Goal: Task Accomplishment & Management: Manage account settings

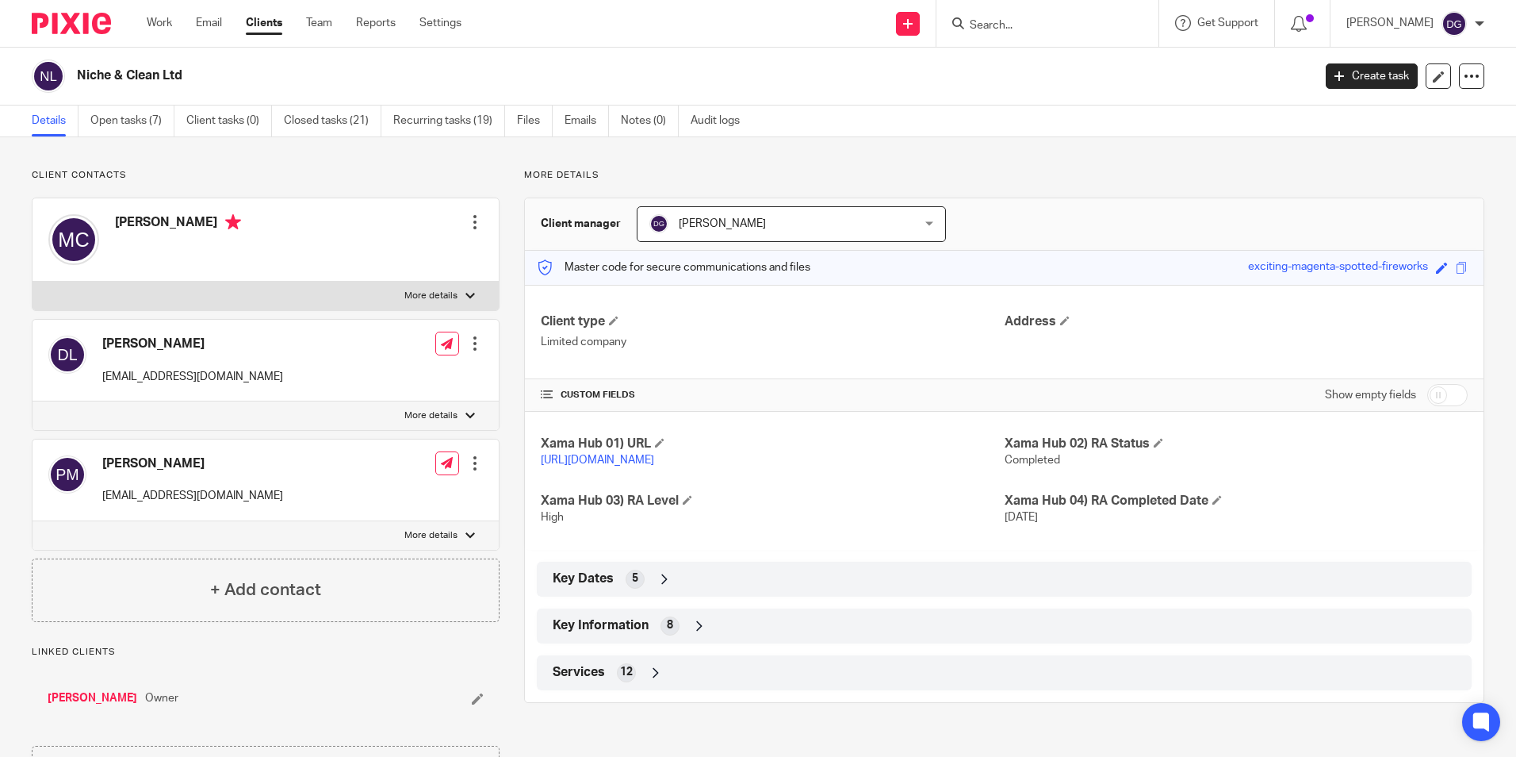
click at [695, 634] on icon at bounding box center [700, 626] width 16 height 16
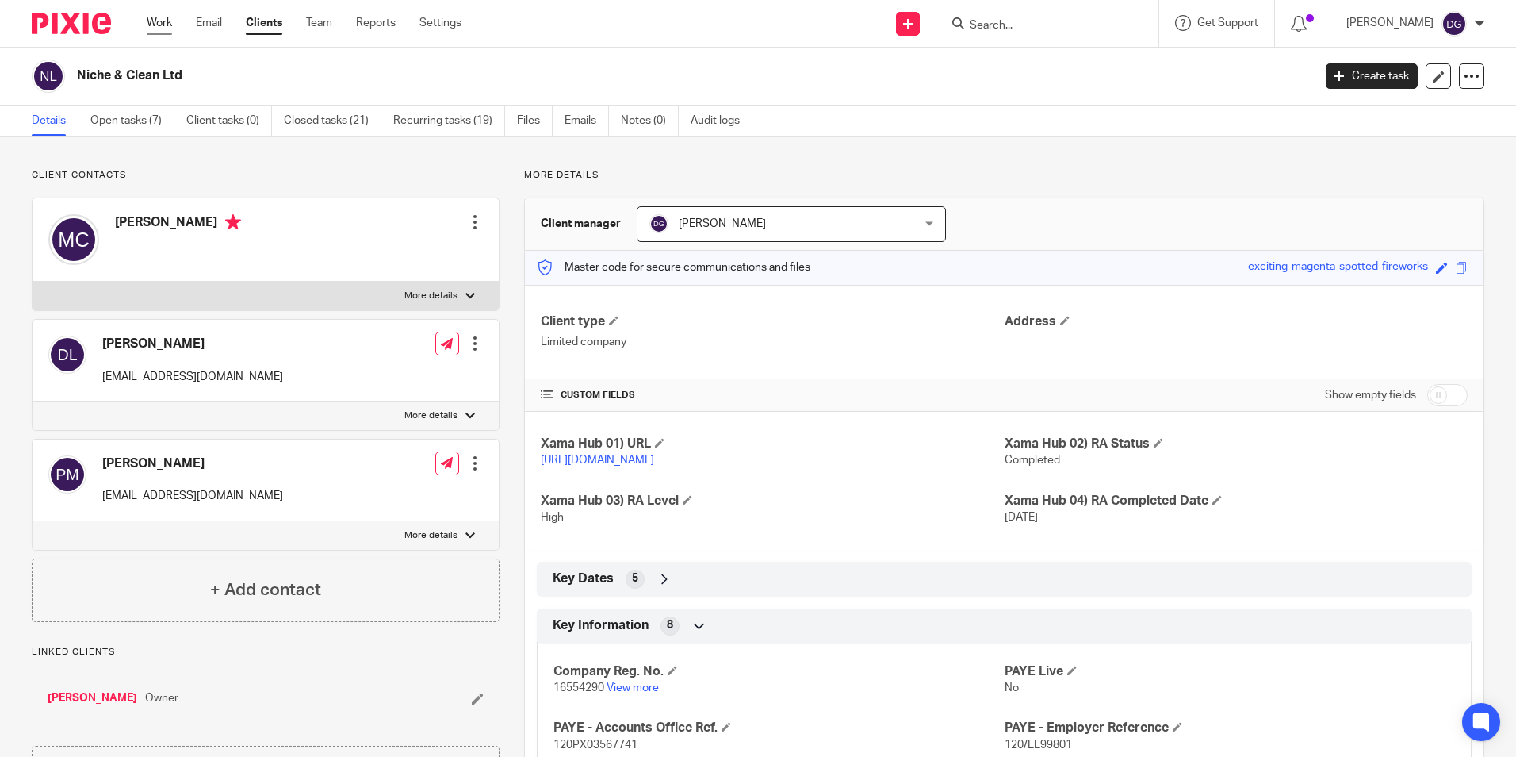
click at [154, 16] on link "Work" at bounding box center [159, 23] width 25 height 16
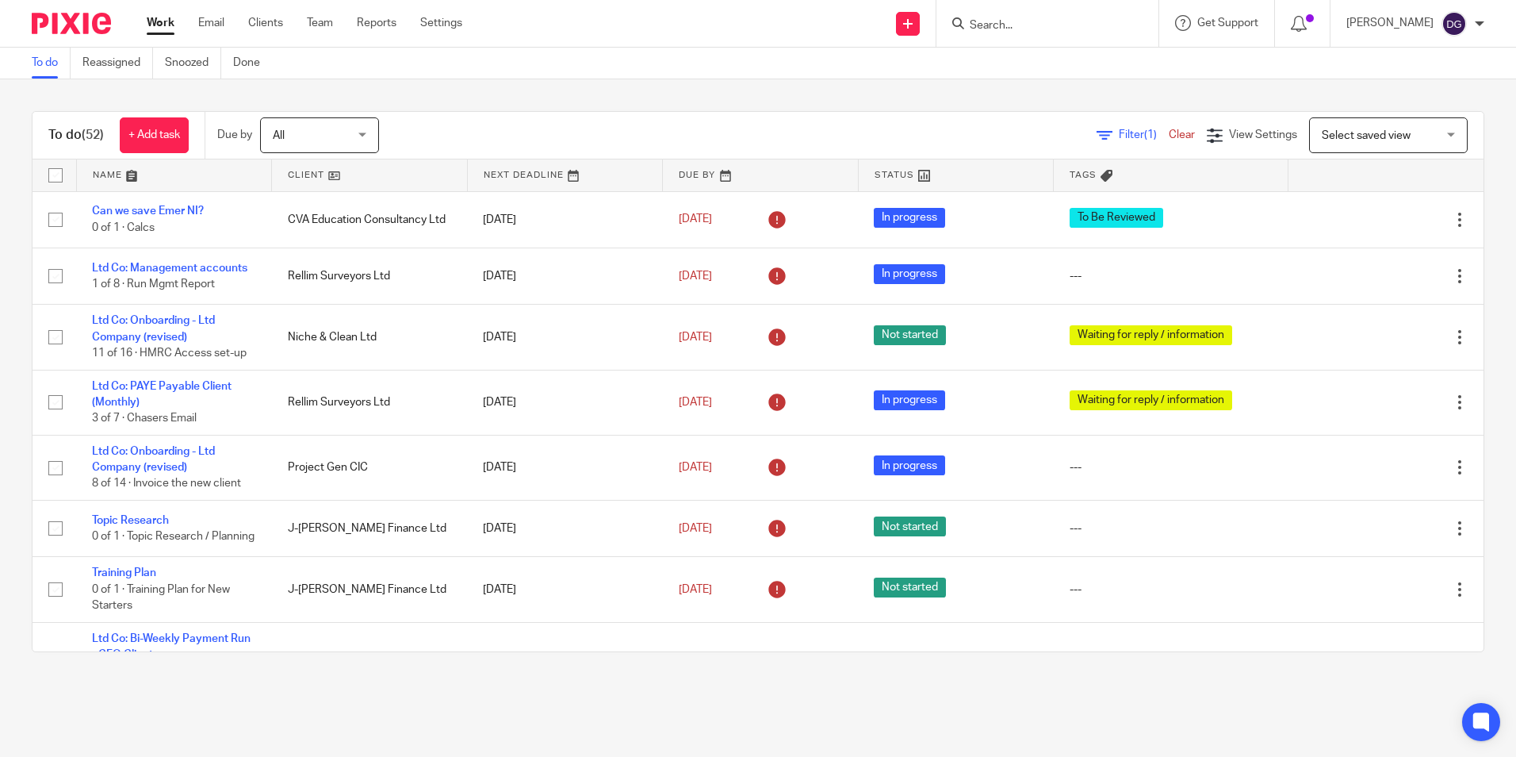
click at [1058, 8] on div at bounding box center [1048, 23] width 222 height 47
click at [1062, 24] on input "Search" at bounding box center [1039, 26] width 143 height 14
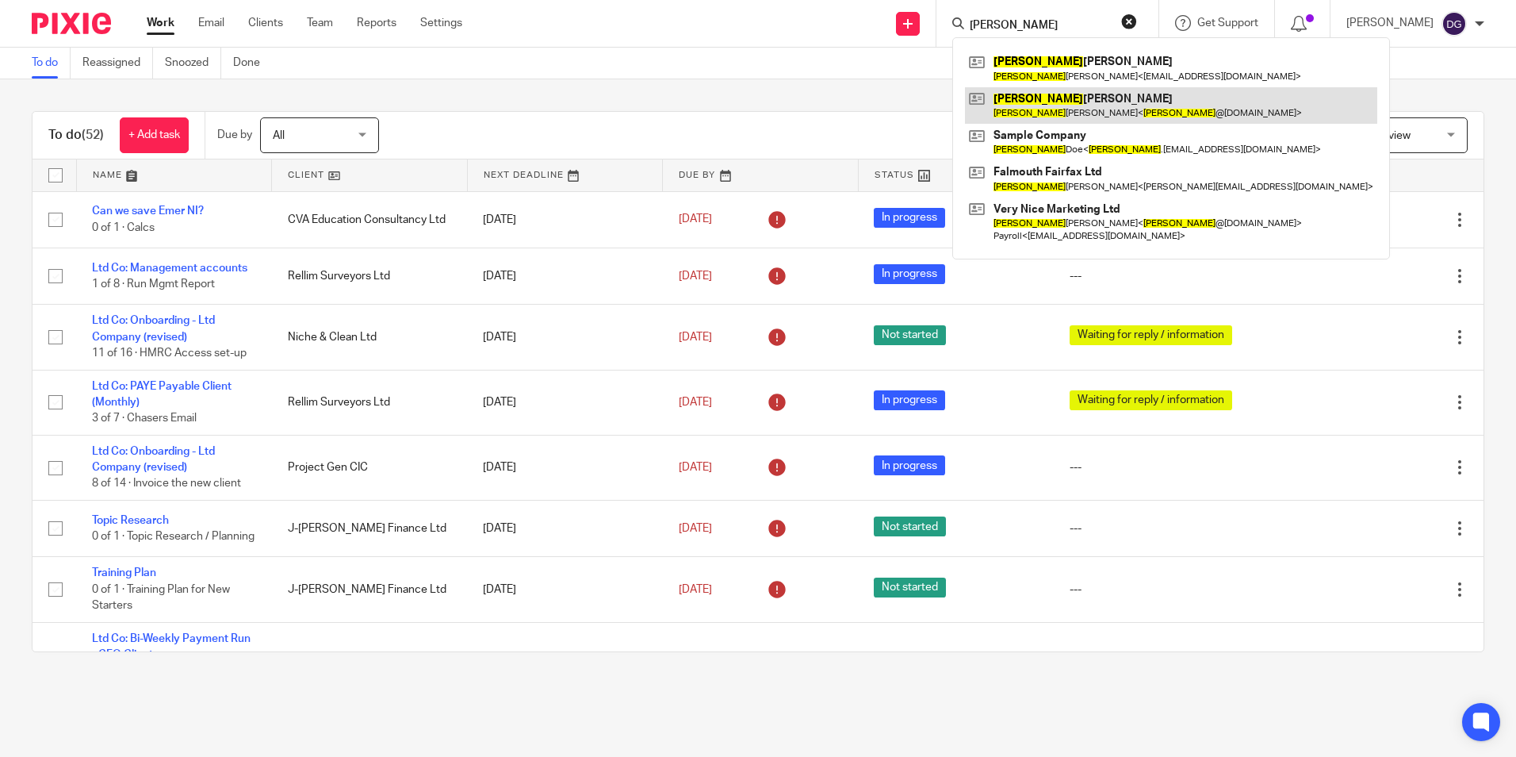
type input "john"
click at [1029, 120] on link at bounding box center [1171, 105] width 412 height 36
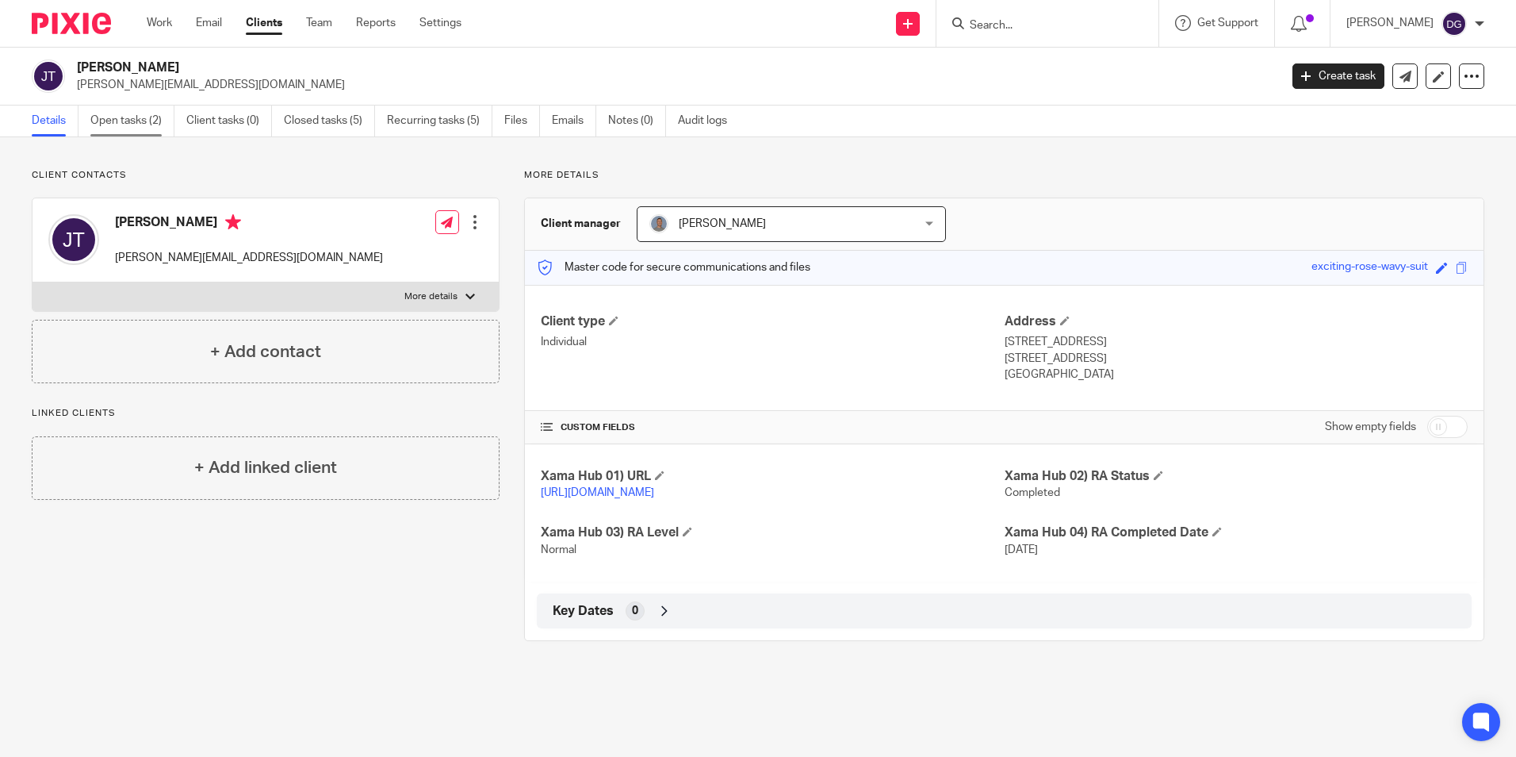
click at [136, 120] on link "Open tasks (2)" at bounding box center [132, 120] width 84 height 31
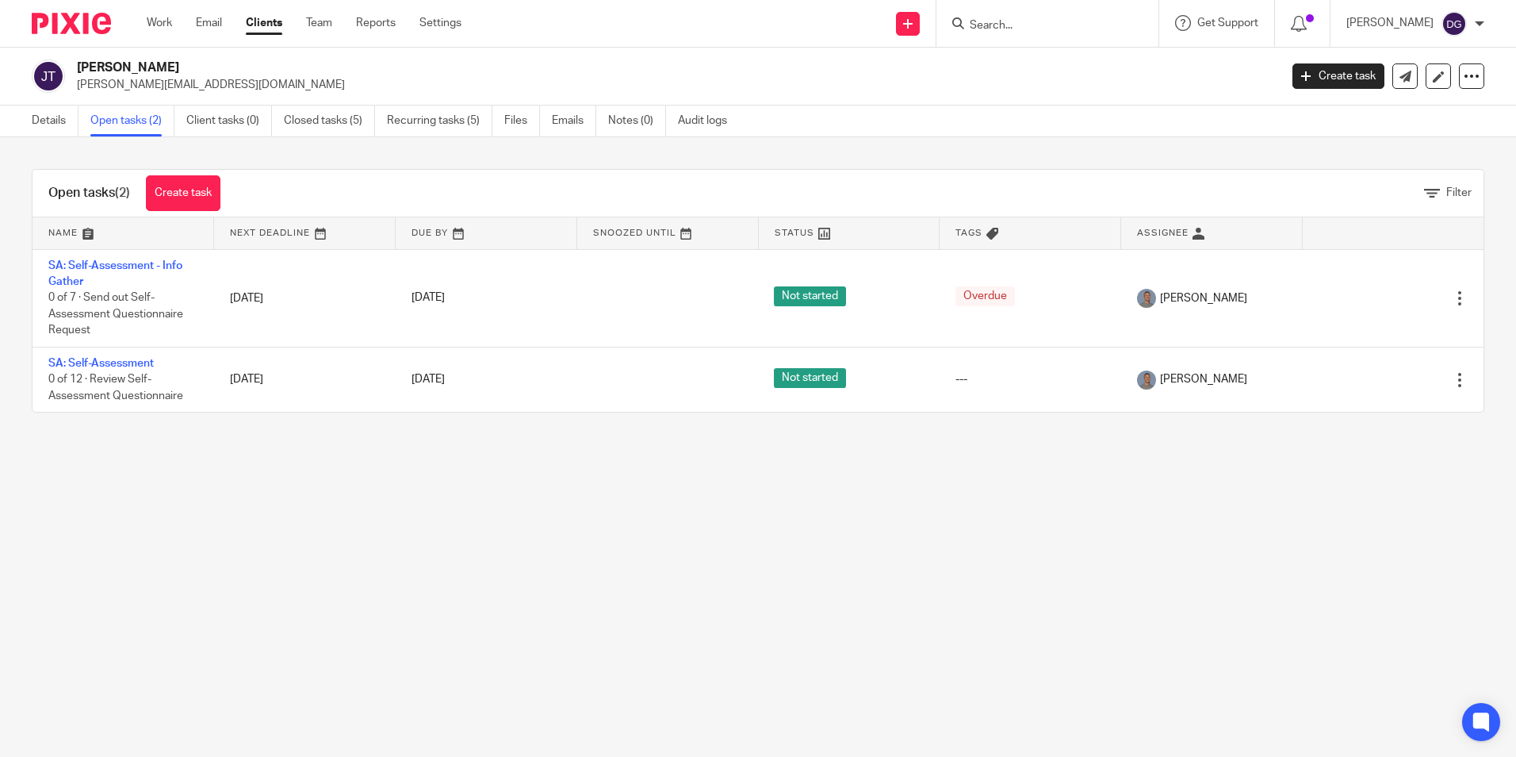
click at [65, 132] on link "Details" at bounding box center [55, 120] width 47 height 31
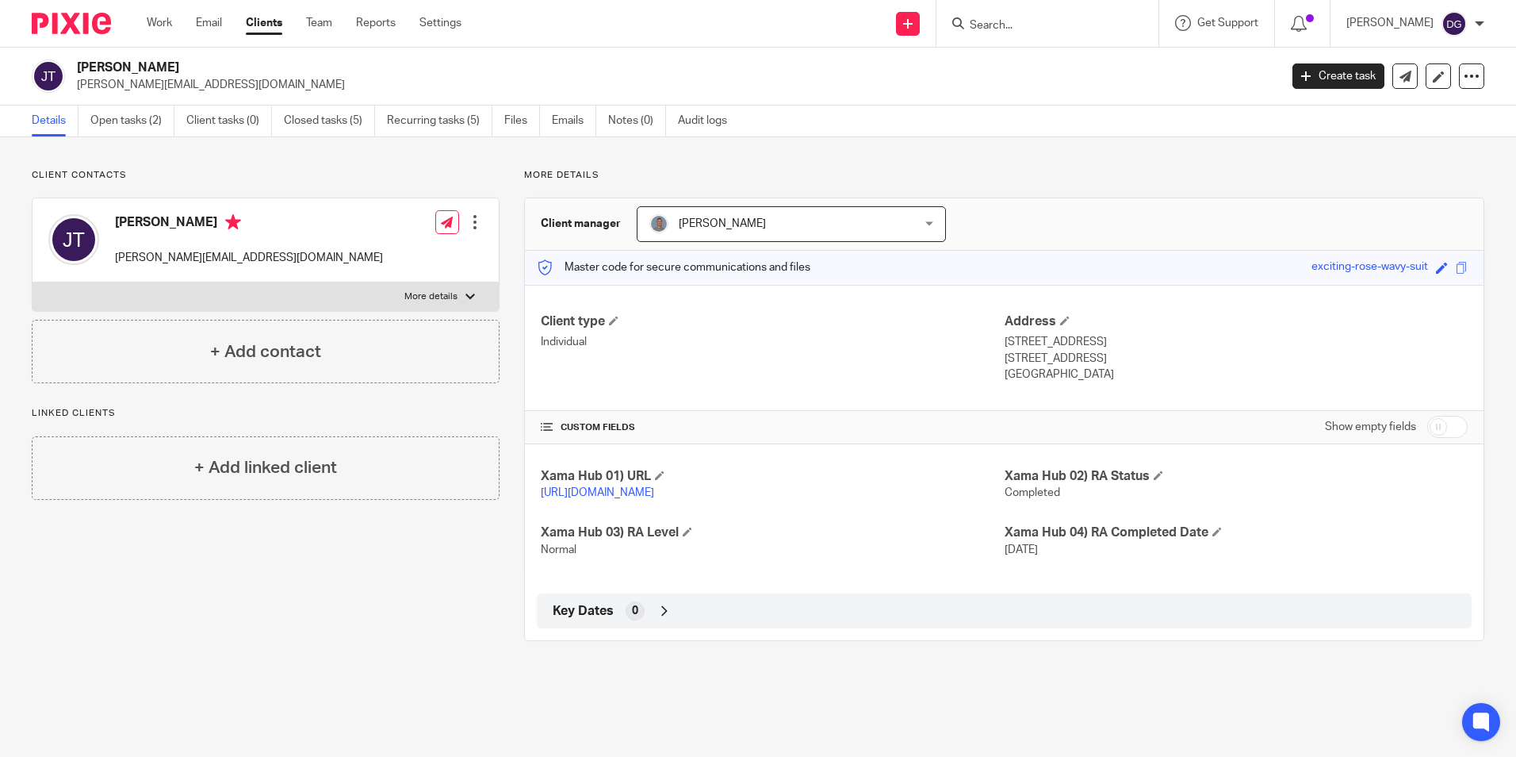
click at [456, 296] on label "More details" at bounding box center [266, 296] width 466 height 29
click at [33, 282] on input "More details" at bounding box center [32, 282] width 1 height 1
checkbox input "true"
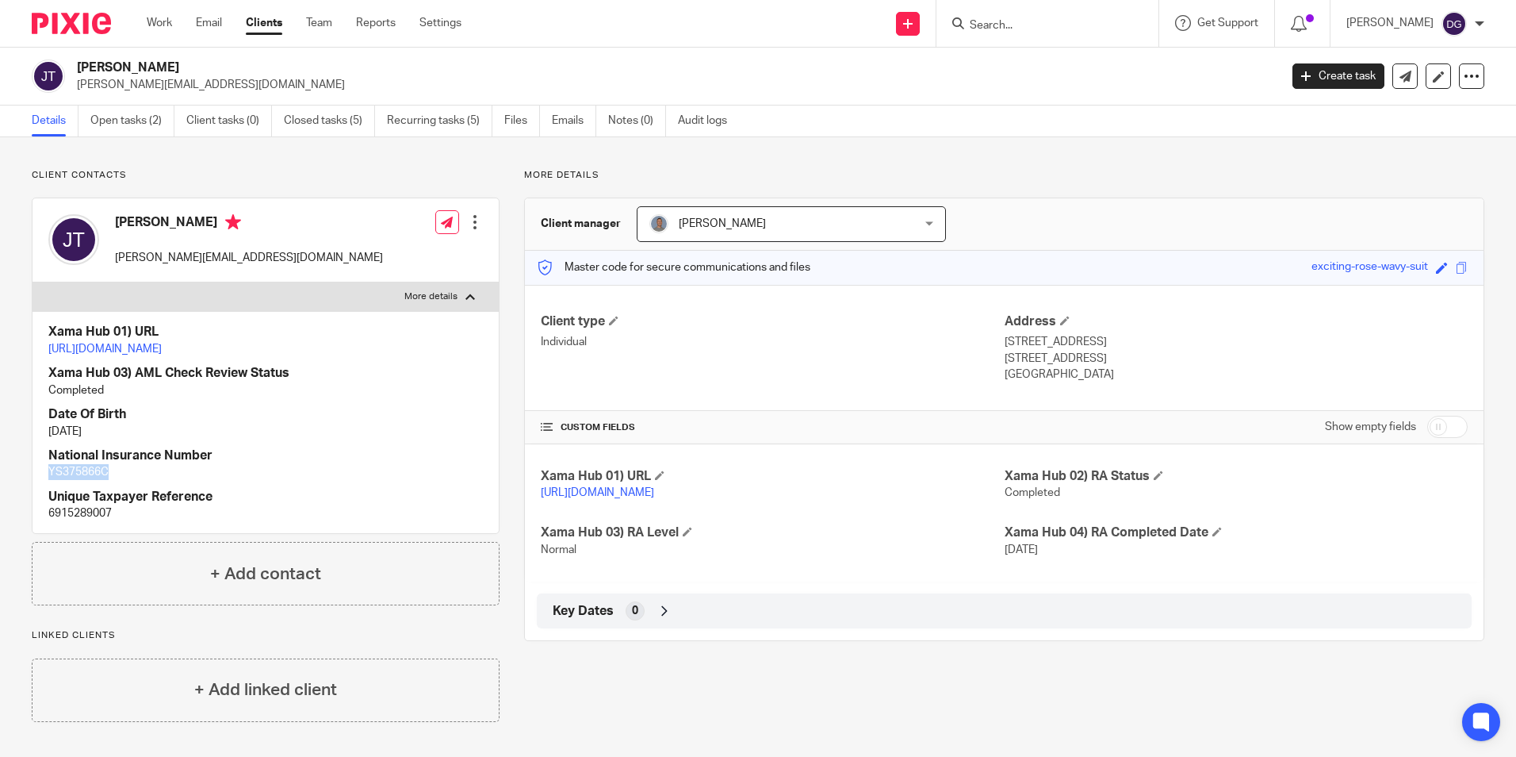
drag, startPoint x: 42, startPoint y: 489, endPoint x: 127, endPoint y: 481, distance: 85.2
click at [127, 481] on div "Xama Hub 01) URL https://platform.xamatech.com/portal/crm/clients/a3213a70-74f8…" at bounding box center [266, 422] width 466 height 222
copy p "YS375866C"
click at [404, 460] on div "Xama Hub 01) URL https://platform.xamatech.com/portal/crm/clients/a3213a70-74f8…" at bounding box center [266, 422] width 466 height 222
click at [157, 28] on link "Work" at bounding box center [159, 23] width 25 height 16
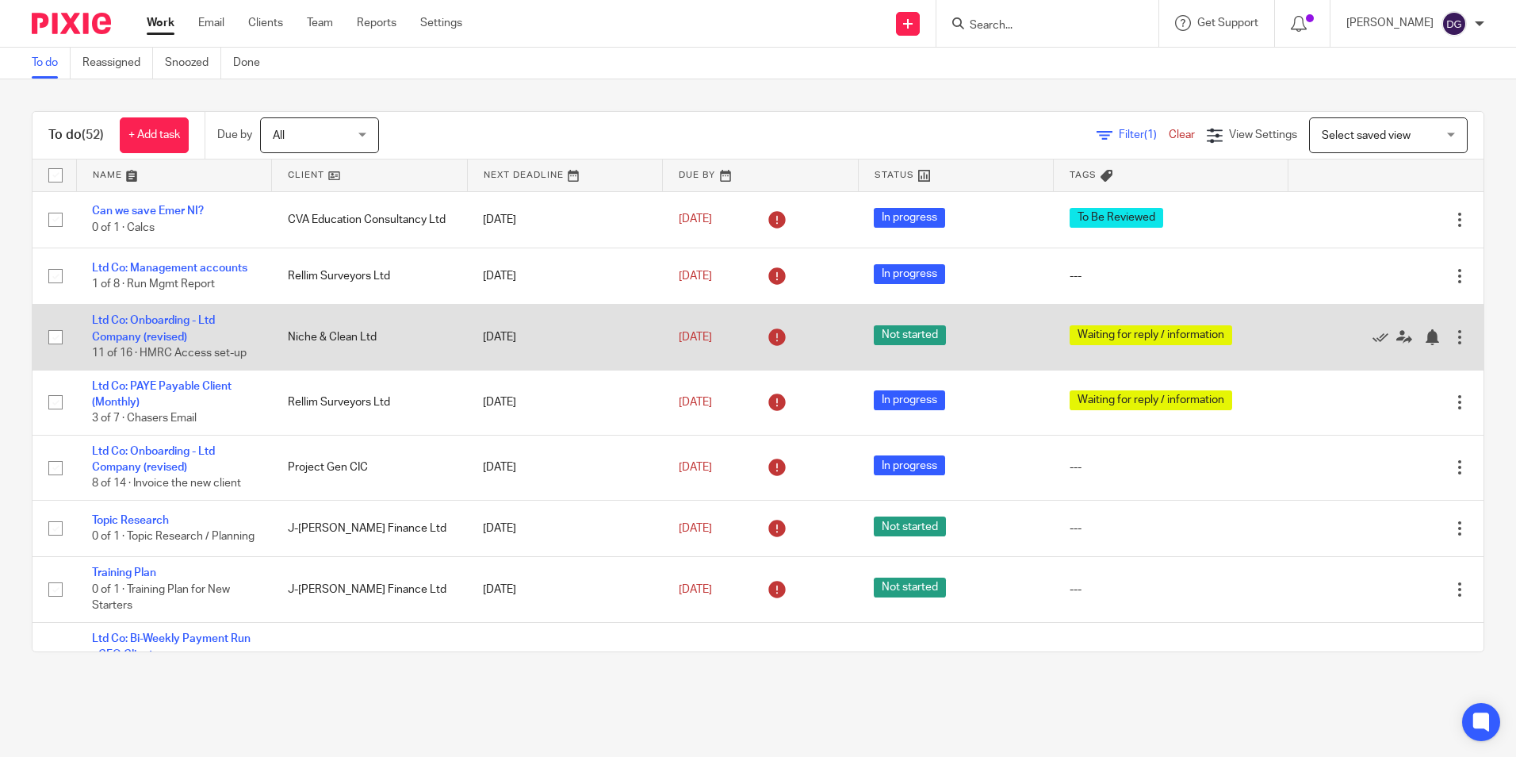
click at [174, 328] on td "Ltd Co: Onboarding - Ltd Company (revised) 11 of 16 · HMRC Access set-up" at bounding box center [174, 337] width 196 height 65
click at [177, 338] on link "Ltd Co: Onboarding - Ltd Company (revised)" at bounding box center [153, 328] width 123 height 27
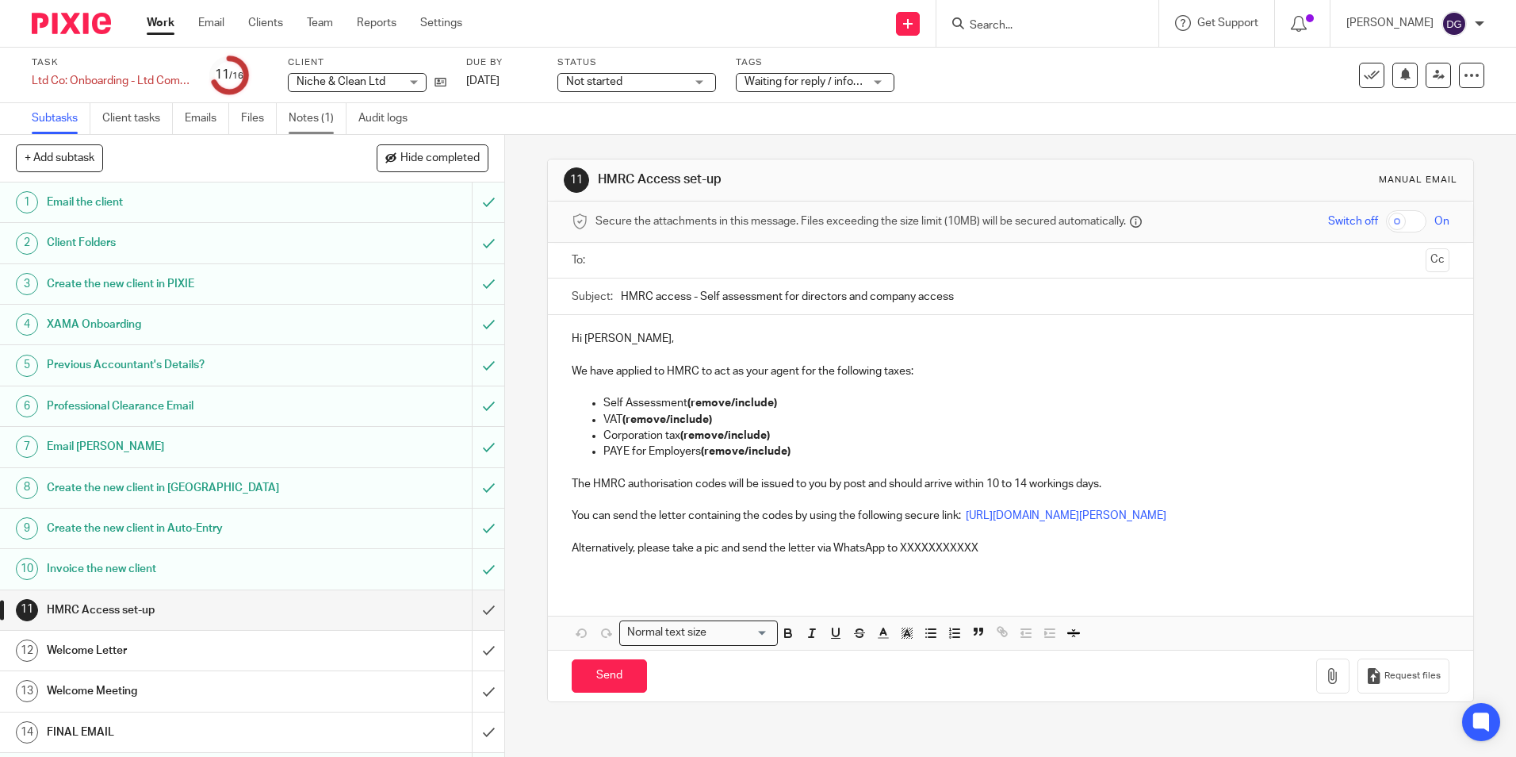
click at [311, 118] on link "Notes (1)" at bounding box center [318, 118] width 58 height 31
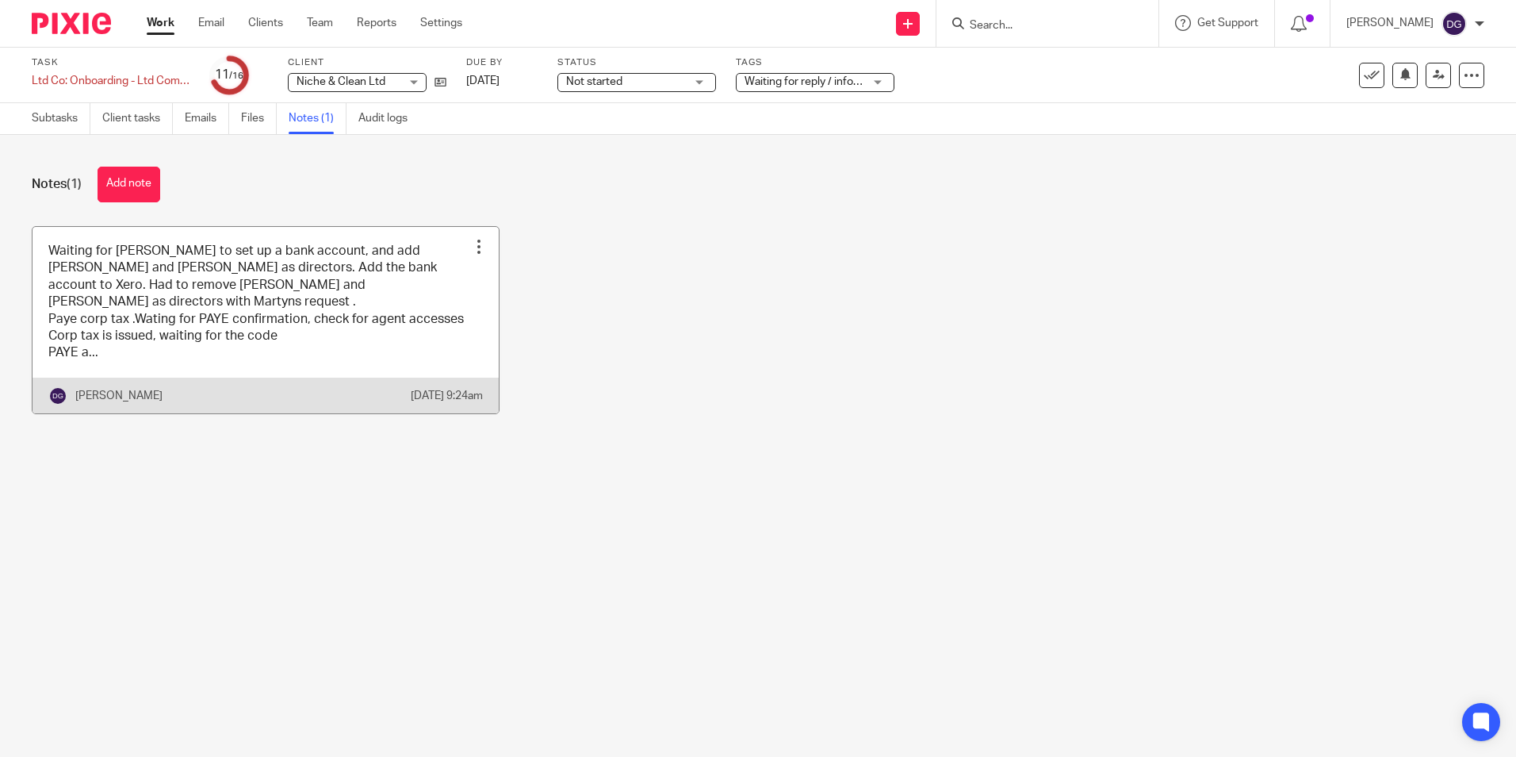
click at [274, 333] on link at bounding box center [266, 320] width 466 height 186
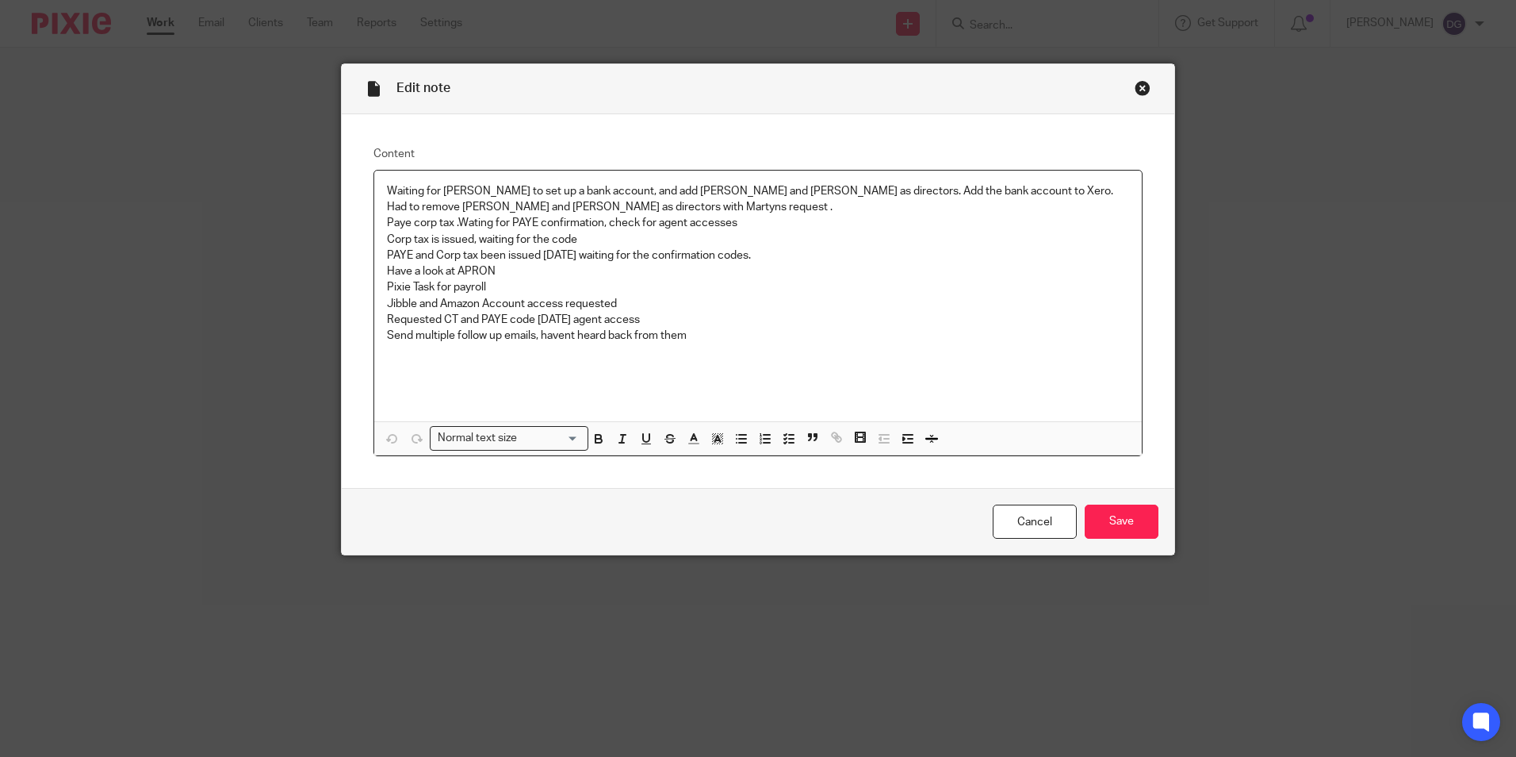
click at [509, 290] on p "Pixie Task for payroll" at bounding box center [758, 287] width 742 height 16
click at [784, 328] on p "Send multiple follow up emails, havent heard back from them" at bounding box center [758, 336] width 742 height 16
click at [1113, 513] on input "Save" at bounding box center [1122, 521] width 74 height 34
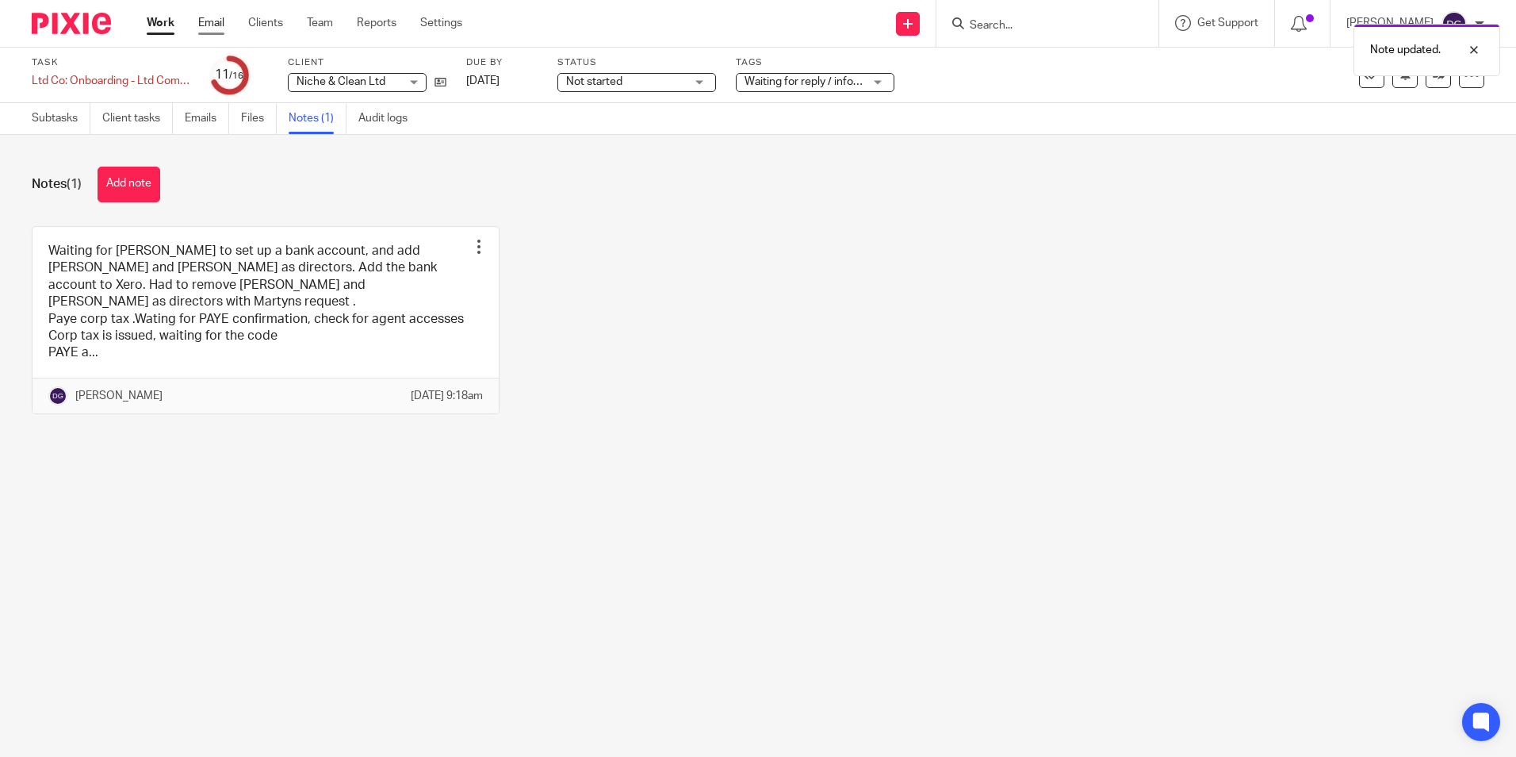
click at [203, 19] on link "Email" at bounding box center [211, 23] width 26 height 16
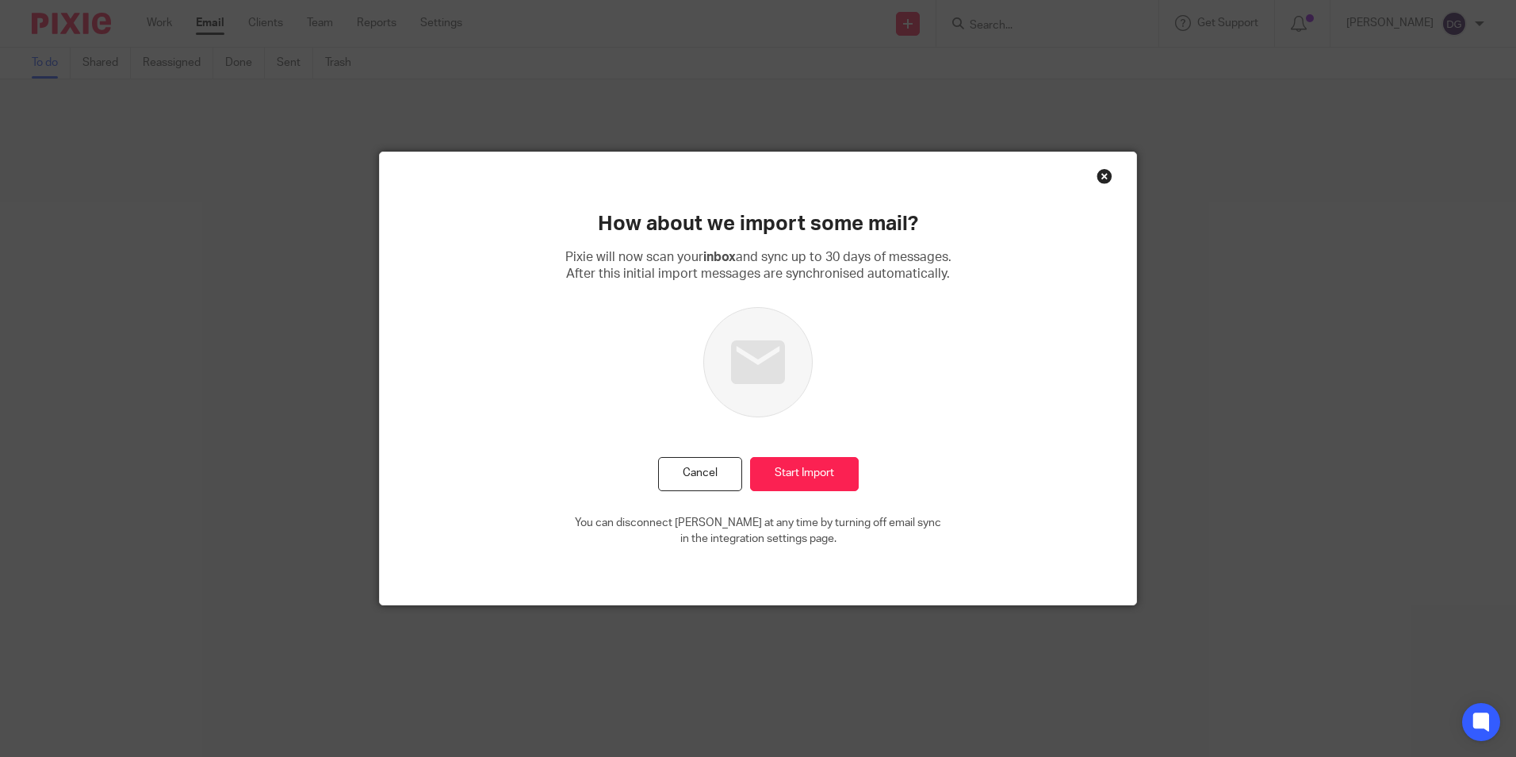
click at [1097, 179] on div "Close this dialog window" at bounding box center [1105, 176] width 16 height 16
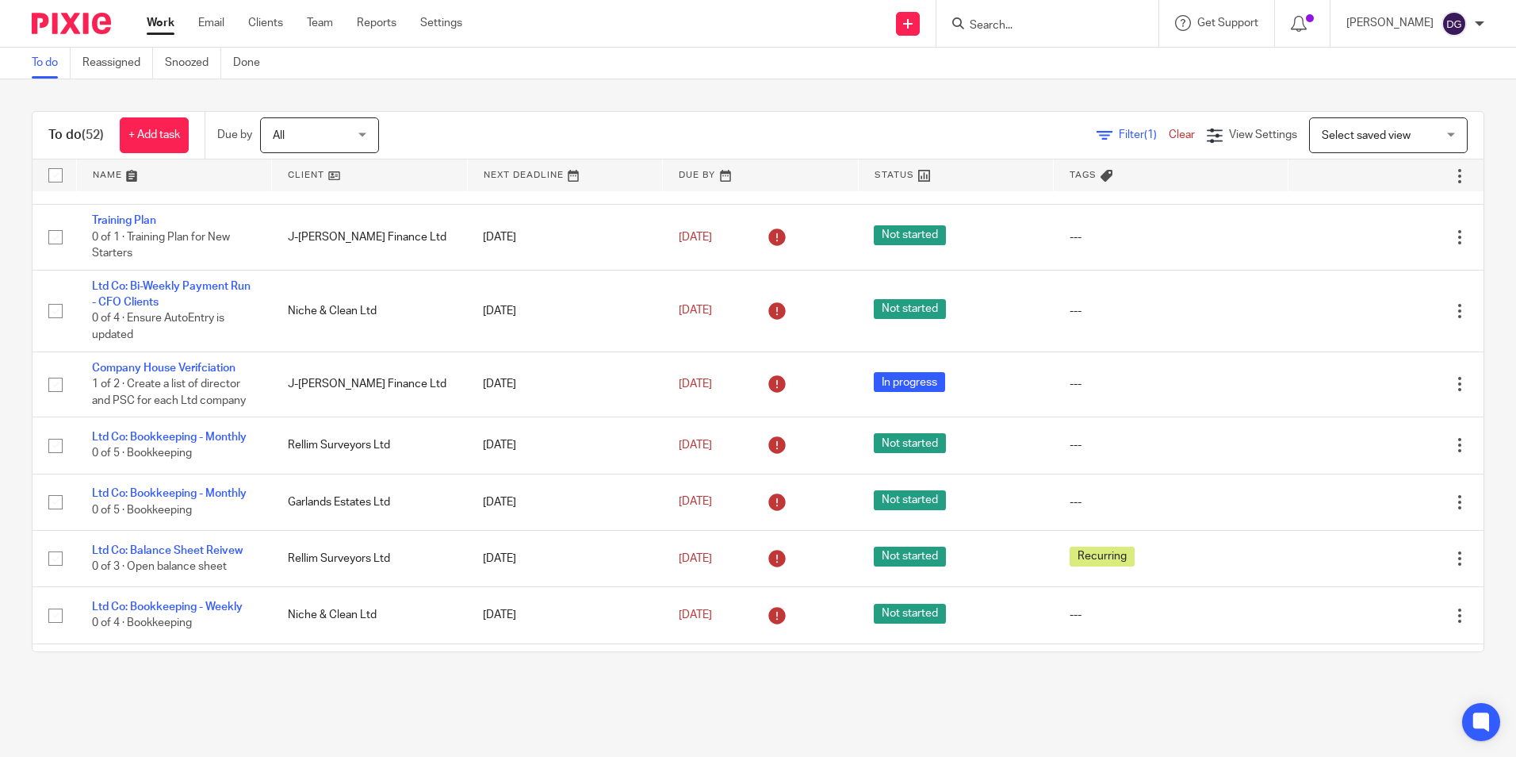
scroll to position [397, 0]
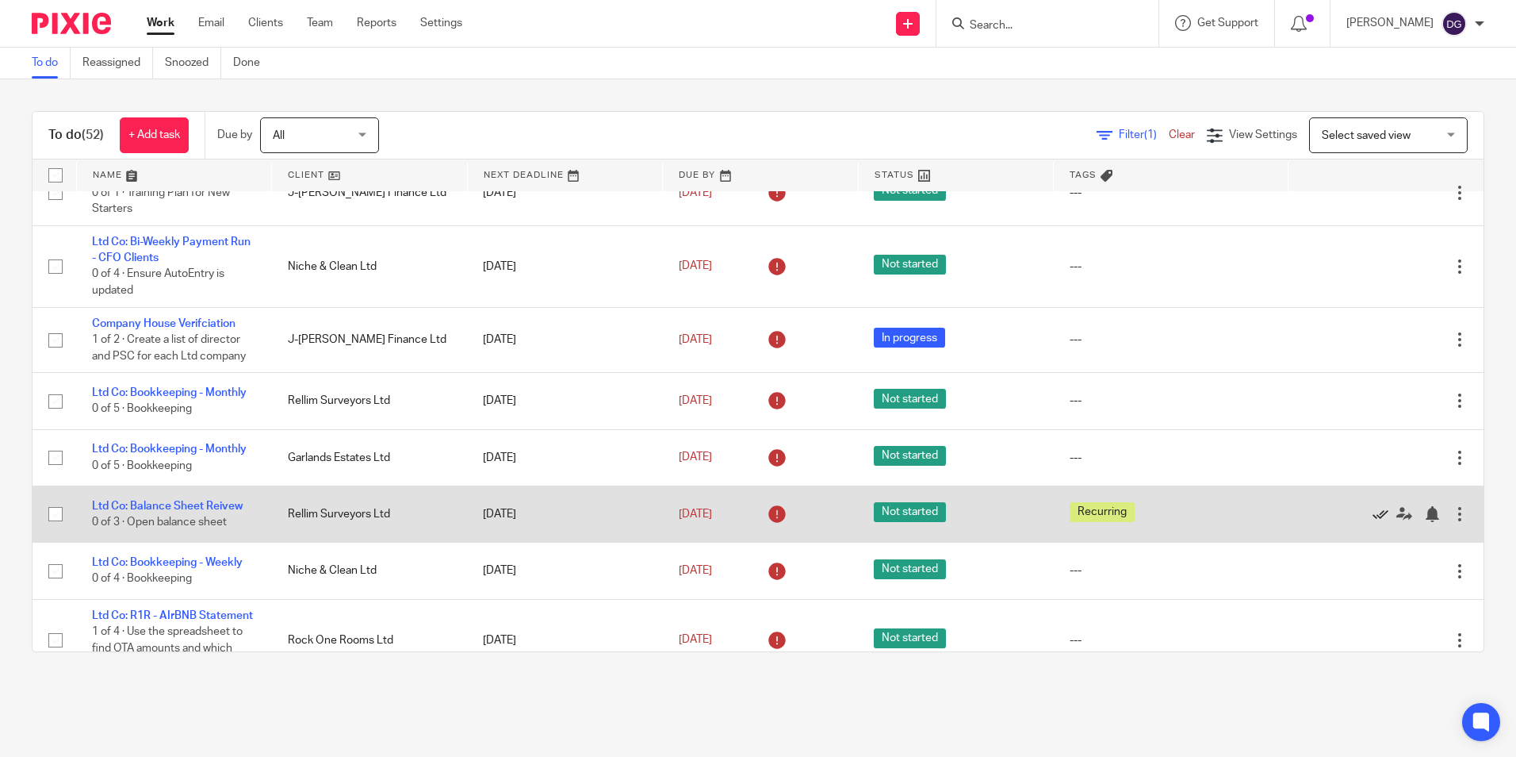
click at [1373, 522] on icon at bounding box center [1381, 514] width 16 height 16
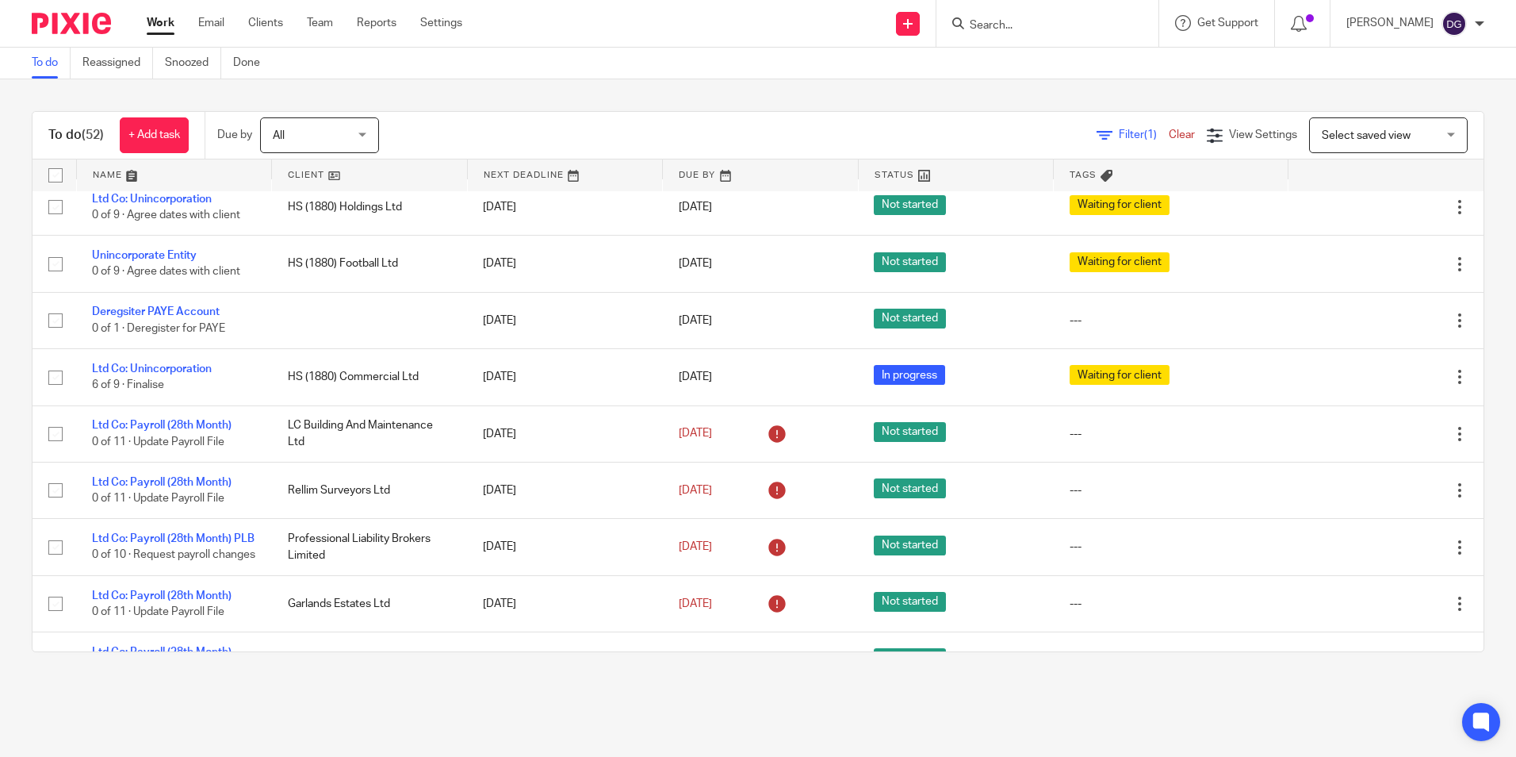
scroll to position [1190, 0]
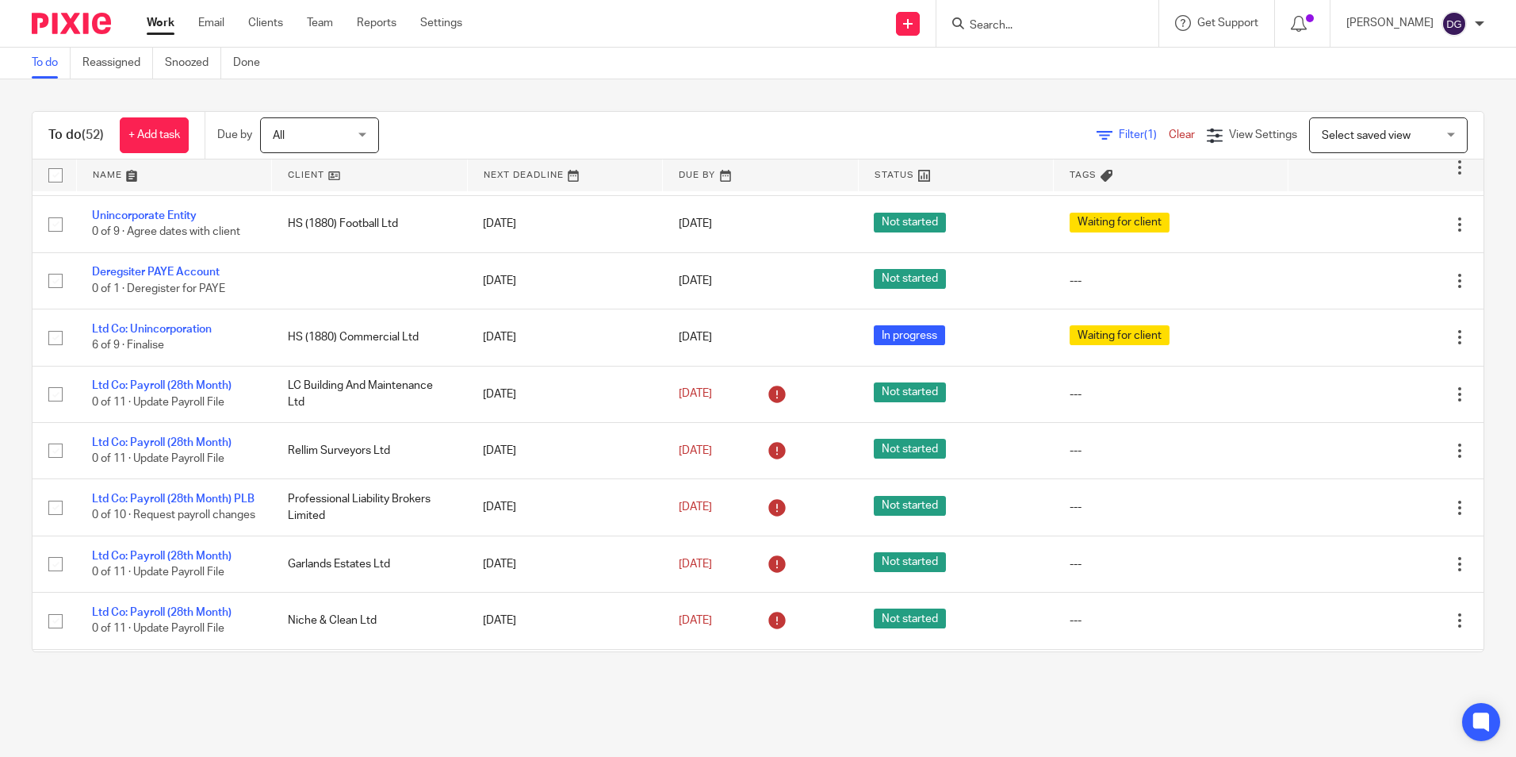
click at [594, 755] on main "To do Reassigned Snoozed Done To do (52) + Add task Due by All All Today Tomorr…" at bounding box center [758, 378] width 1516 height 757
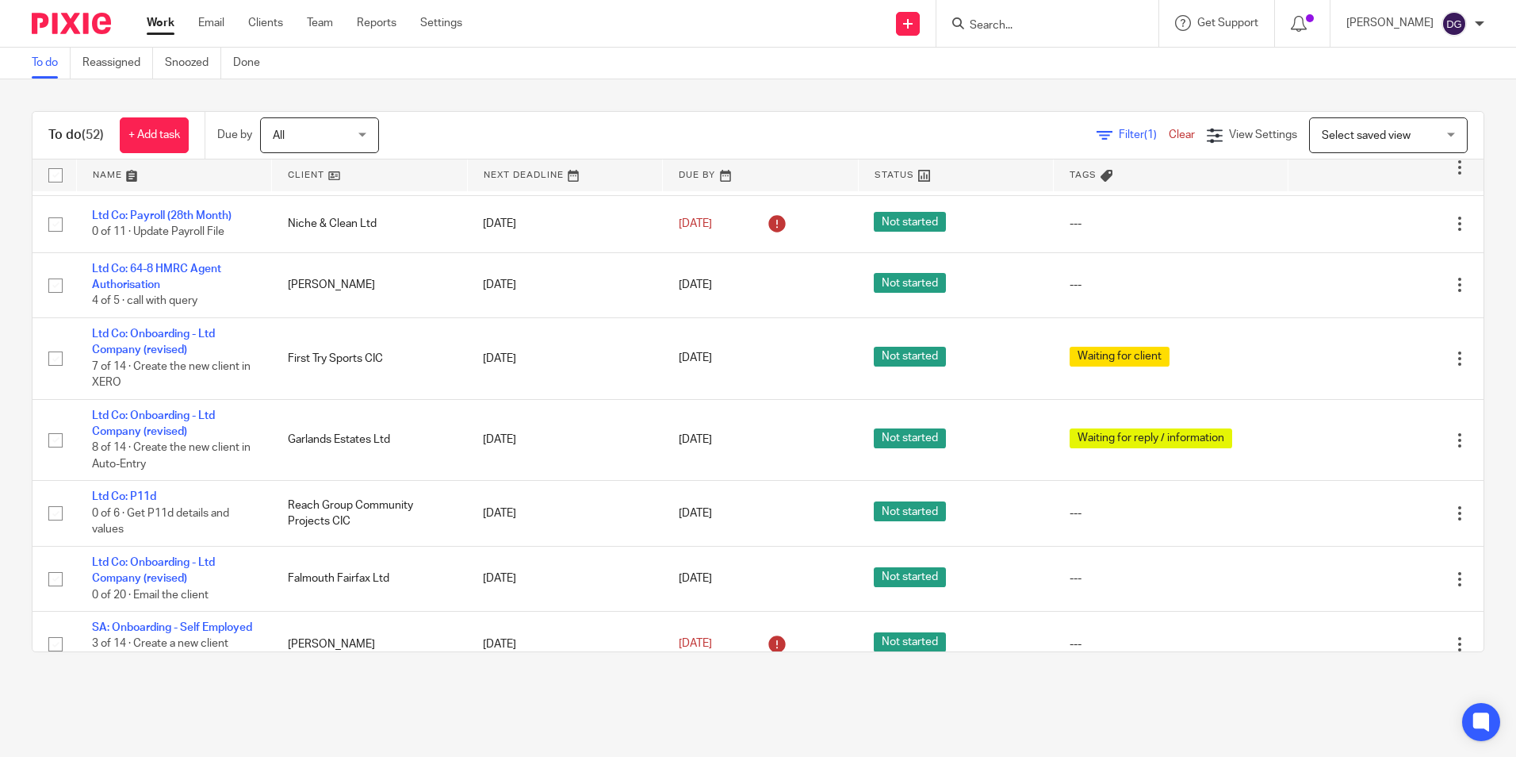
scroll to position [1665, 0]
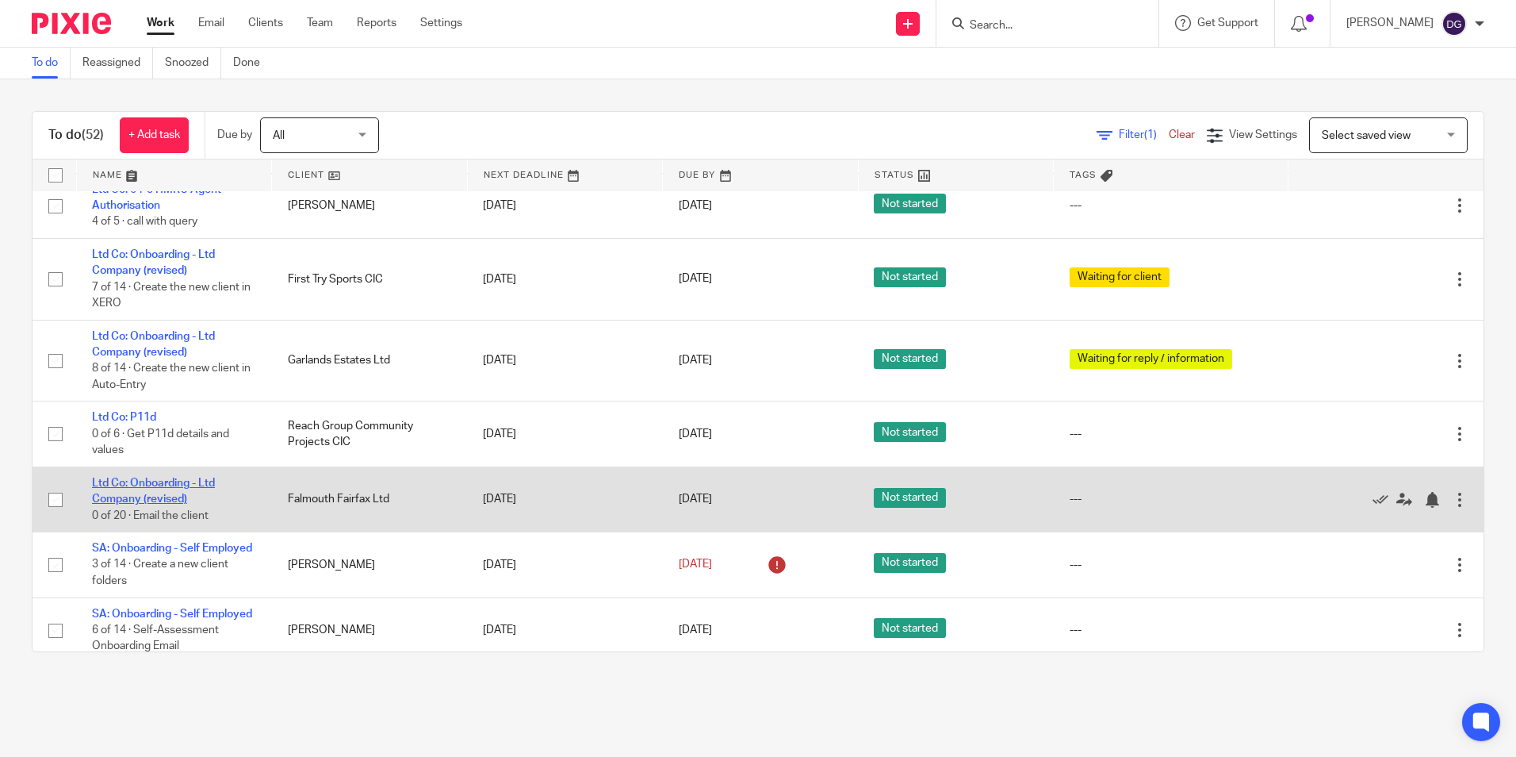
click at [163, 504] on link "Ltd Co: Onboarding - Ltd Company (revised)" at bounding box center [153, 490] width 123 height 27
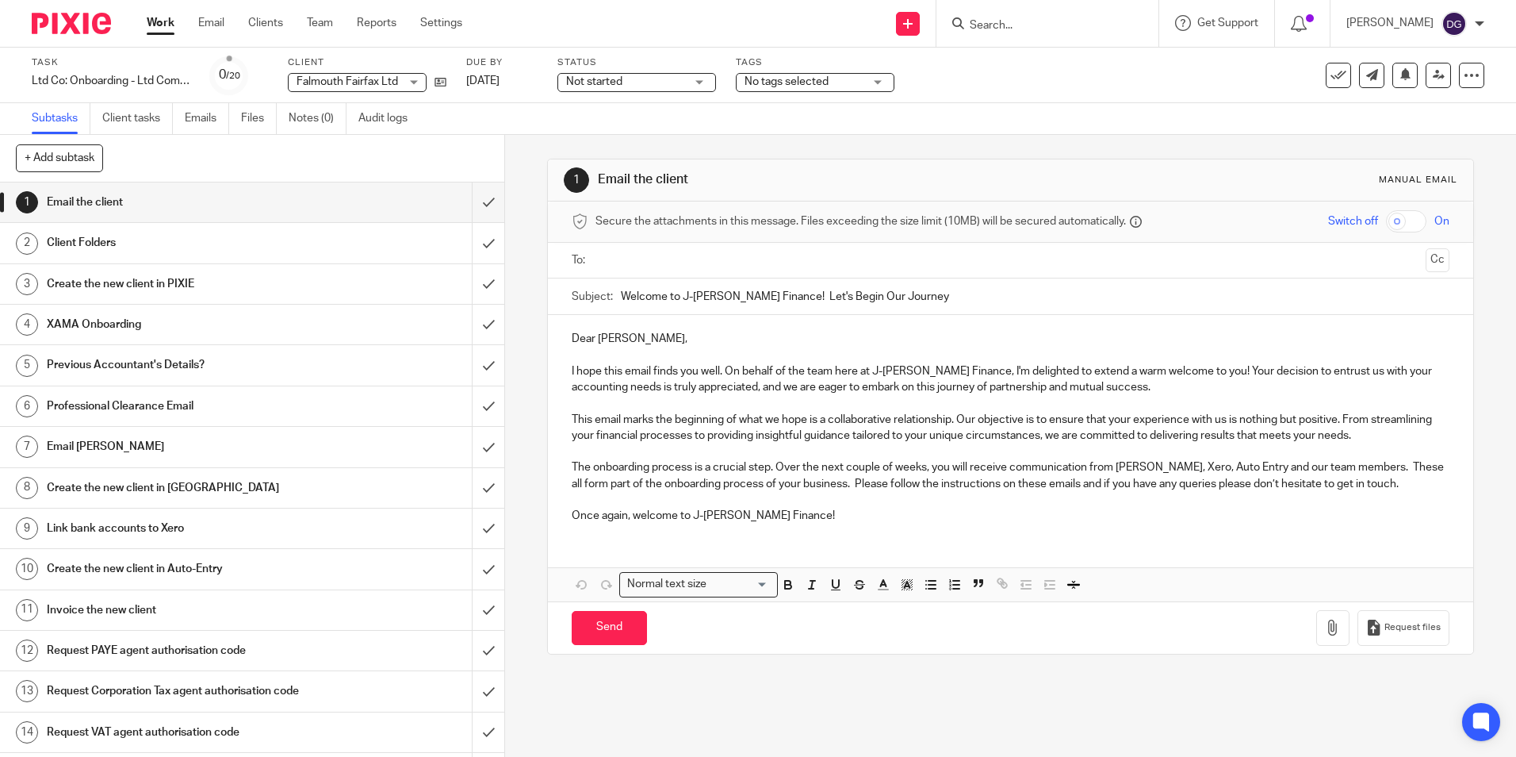
click at [385, 242] on div "Client Folders" at bounding box center [252, 243] width 410 height 24
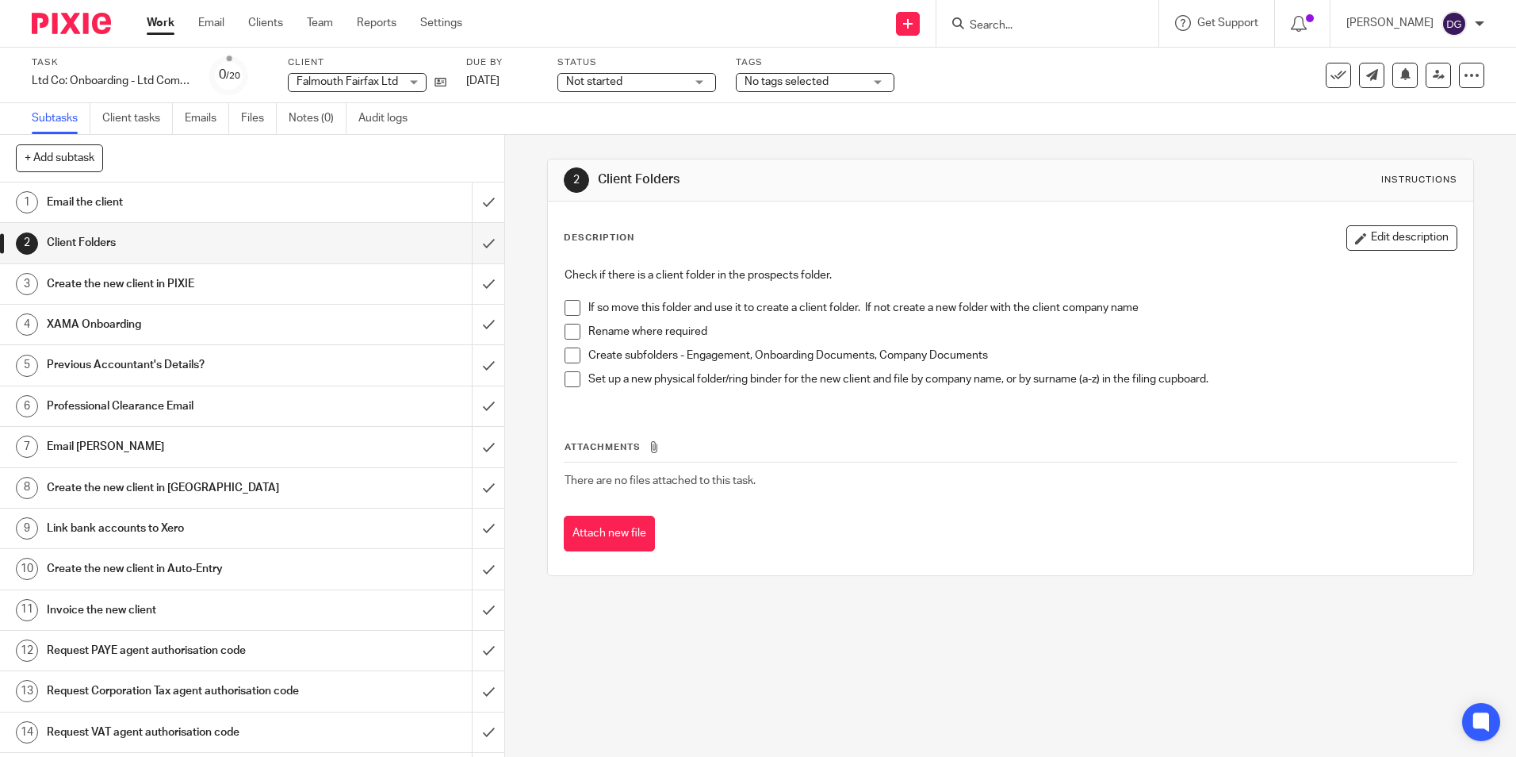
click at [474, 259] on input "submit" at bounding box center [252, 243] width 504 height 40
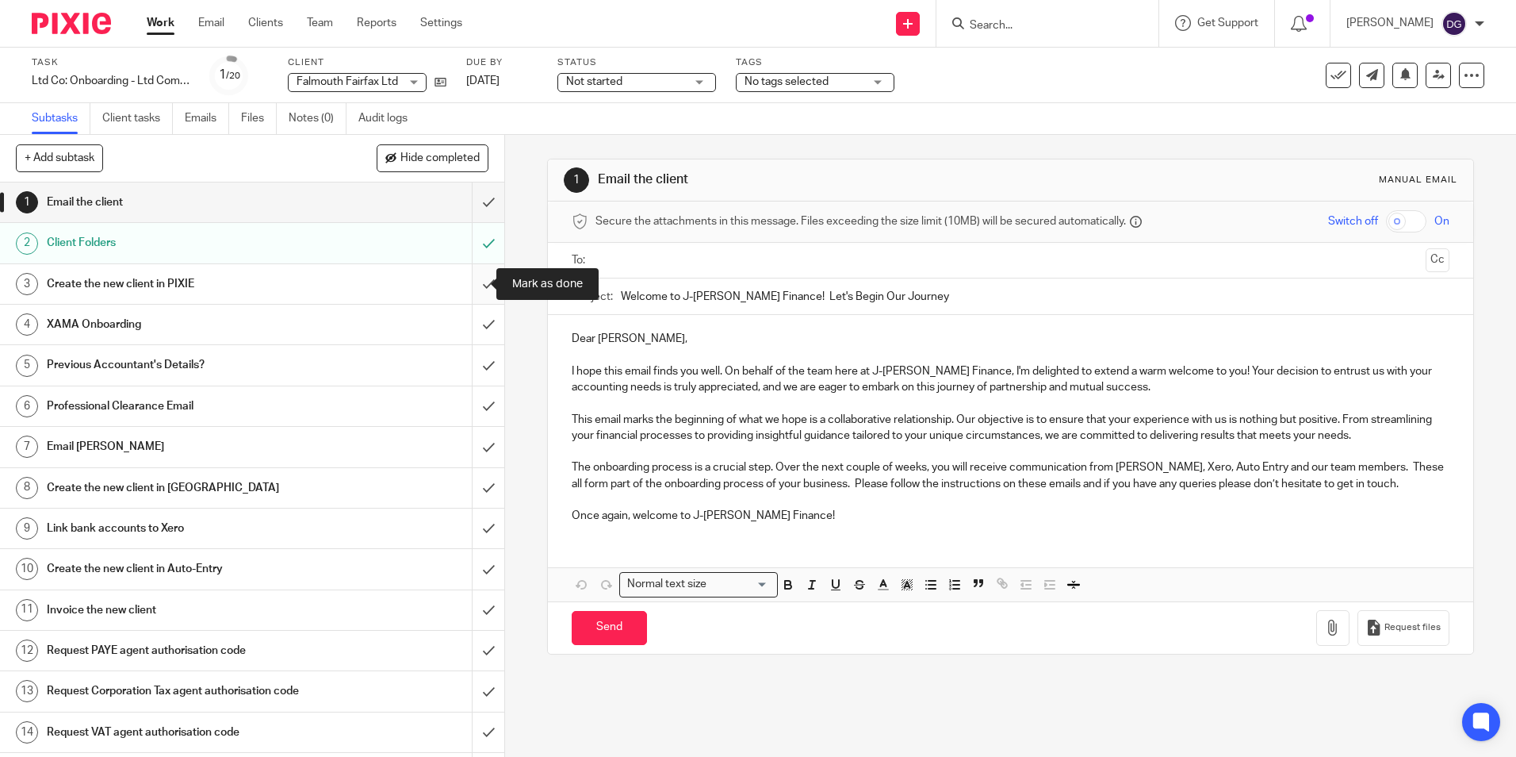
click at [473, 287] on input "submit" at bounding box center [252, 284] width 504 height 40
click at [1037, 20] on input "Search" at bounding box center [1039, 26] width 143 height 14
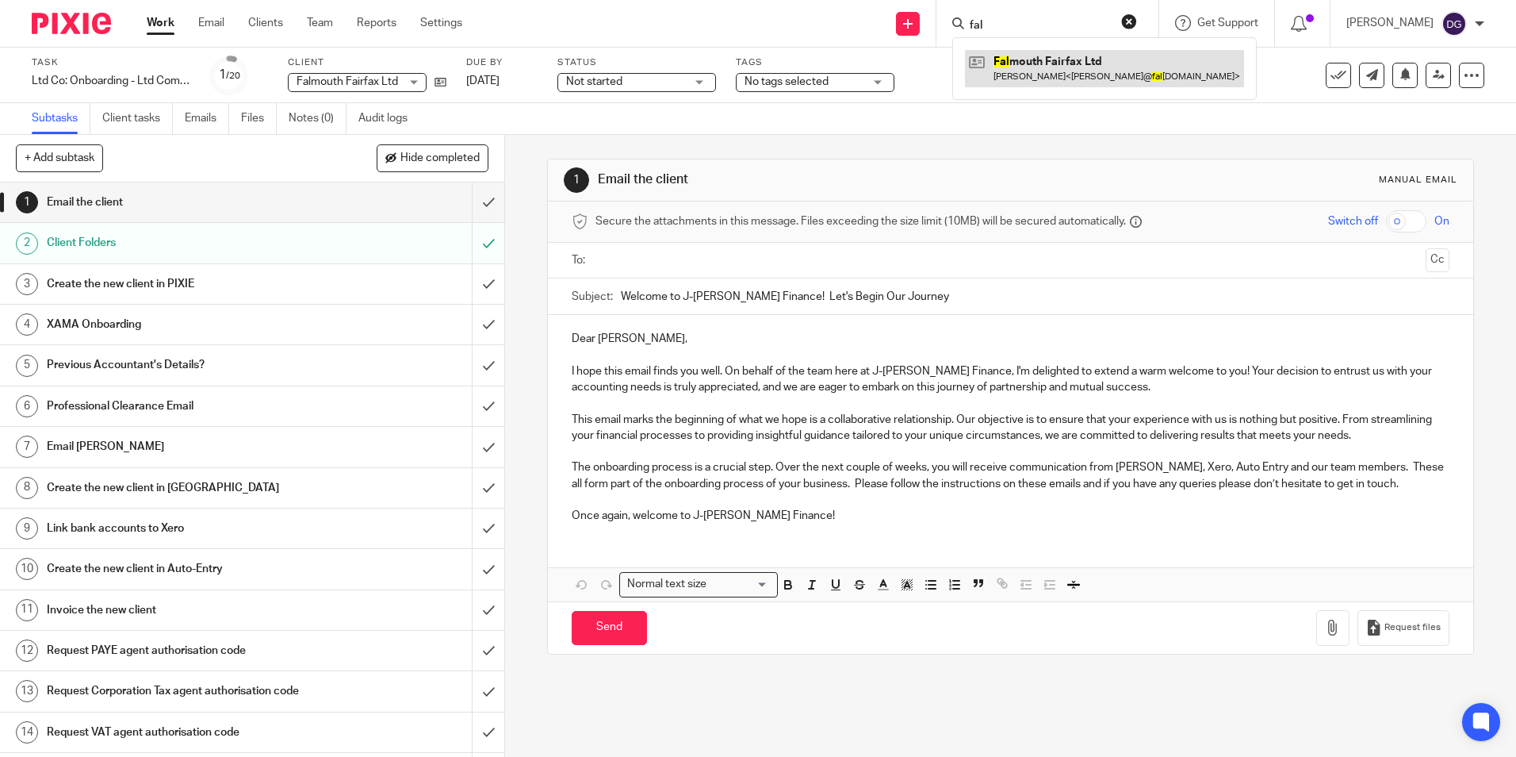
type input "fal"
click at [1075, 70] on link at bounding box center [1104, 68] width 279 height 36
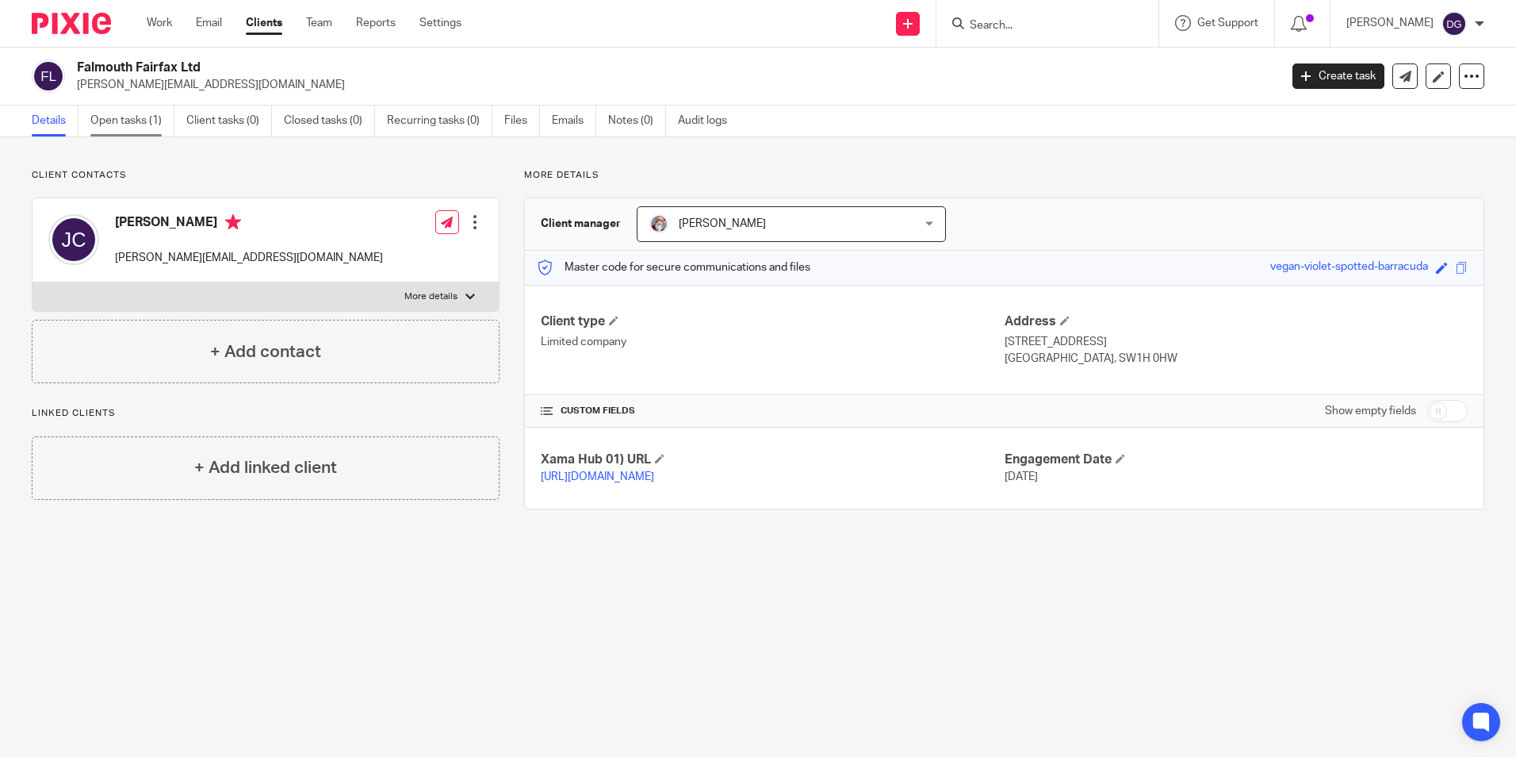
click at [146, 121] on link "Open tasks (1)" at bounding box center [132, 120] width 84 height 31
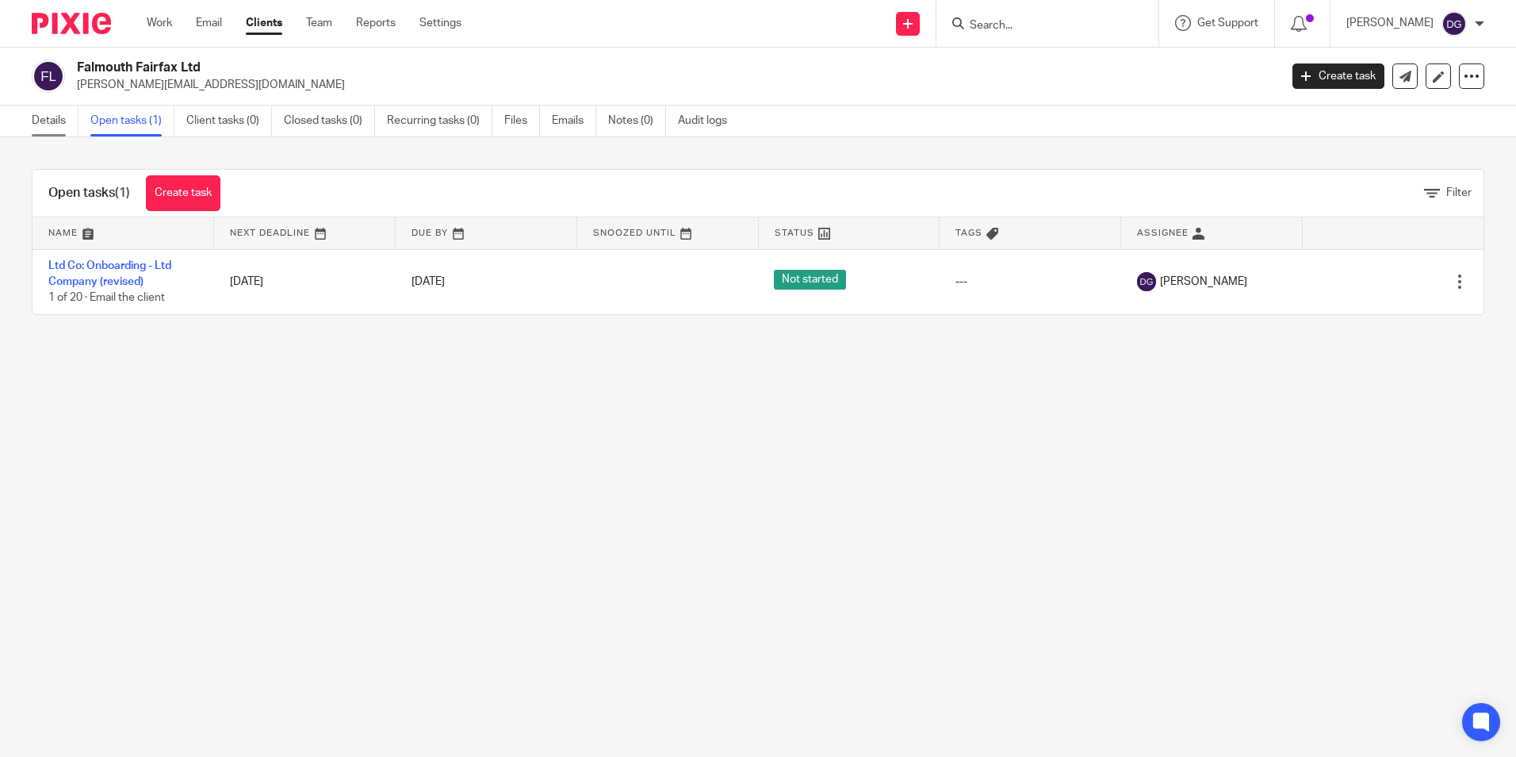
click at [67, 117] on link "Details" at bounding box center [55, 120] width 47 height 31
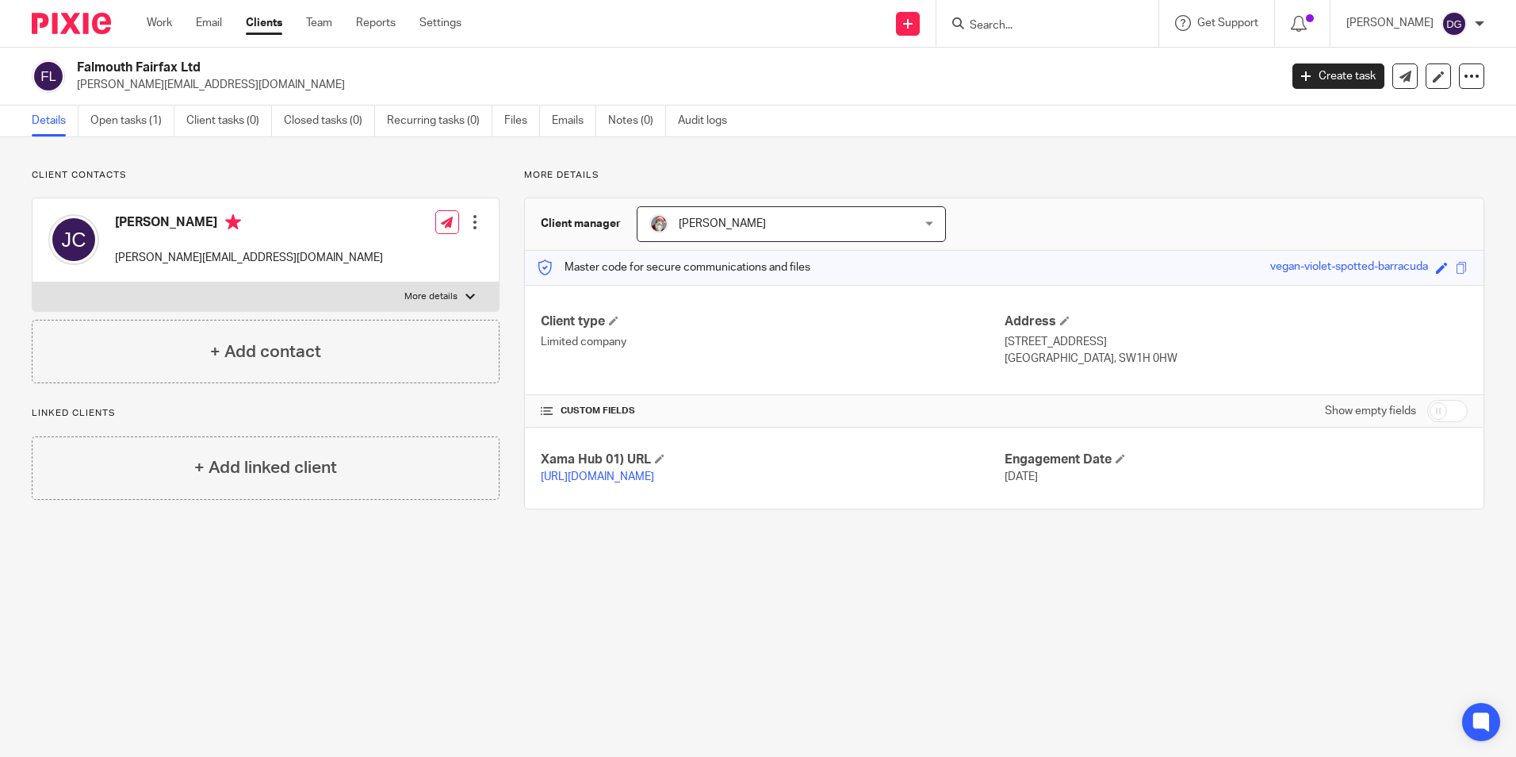
click at [1427, 418] on input "checkbox" at bounding box center [1447, 411] width 40 height 22
checkbox input "true"
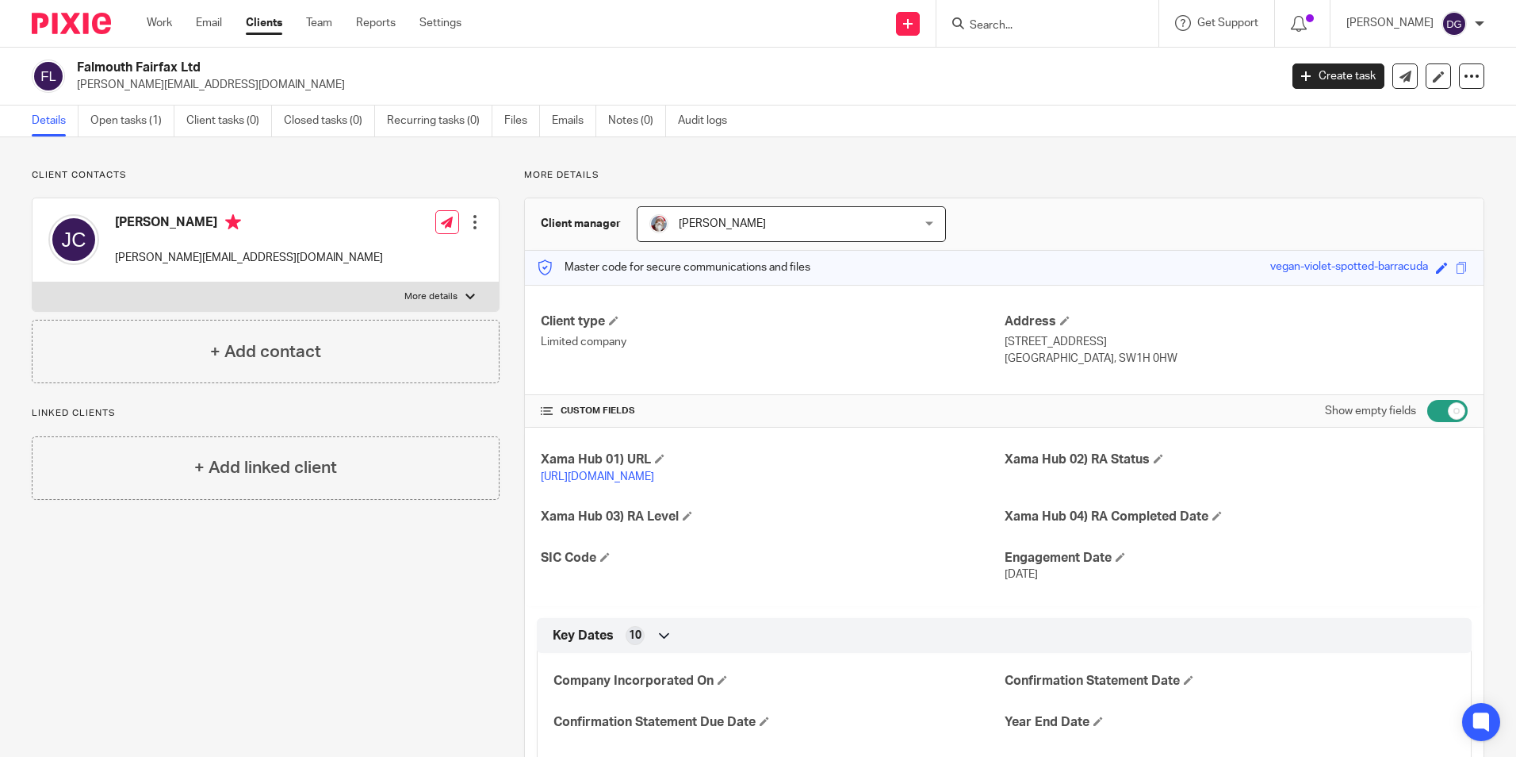
drag, startPoint x: 204, startPoint y: 64, endPoint x: 67, endPoint y: 67, distance: 137.2
click at [67, 67] on div "Falmouth Fairfax Ltd j.clarkson@falmouthfairfax.com" at bounding box center [650, 75] width 1237 height 33
copy div "Falmouth Fairfax Ltd"
click at [282, 159] on div "Client contacts John Clarkson j.clarkson@falmouthfairfax.com Edit contact Creat…" at bounding box center [758, 733] width 1516 height 1193
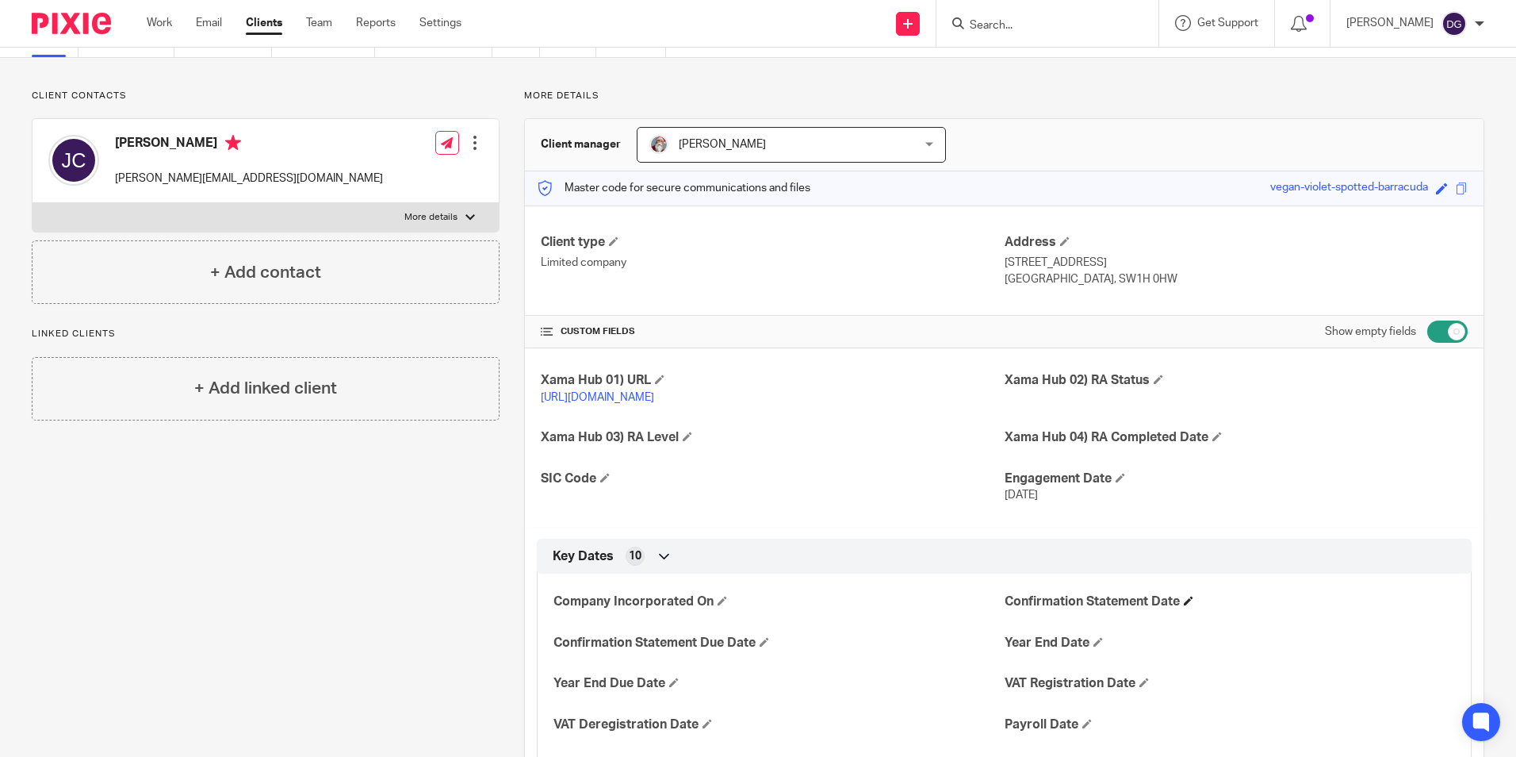
scroll to position [159, 0]
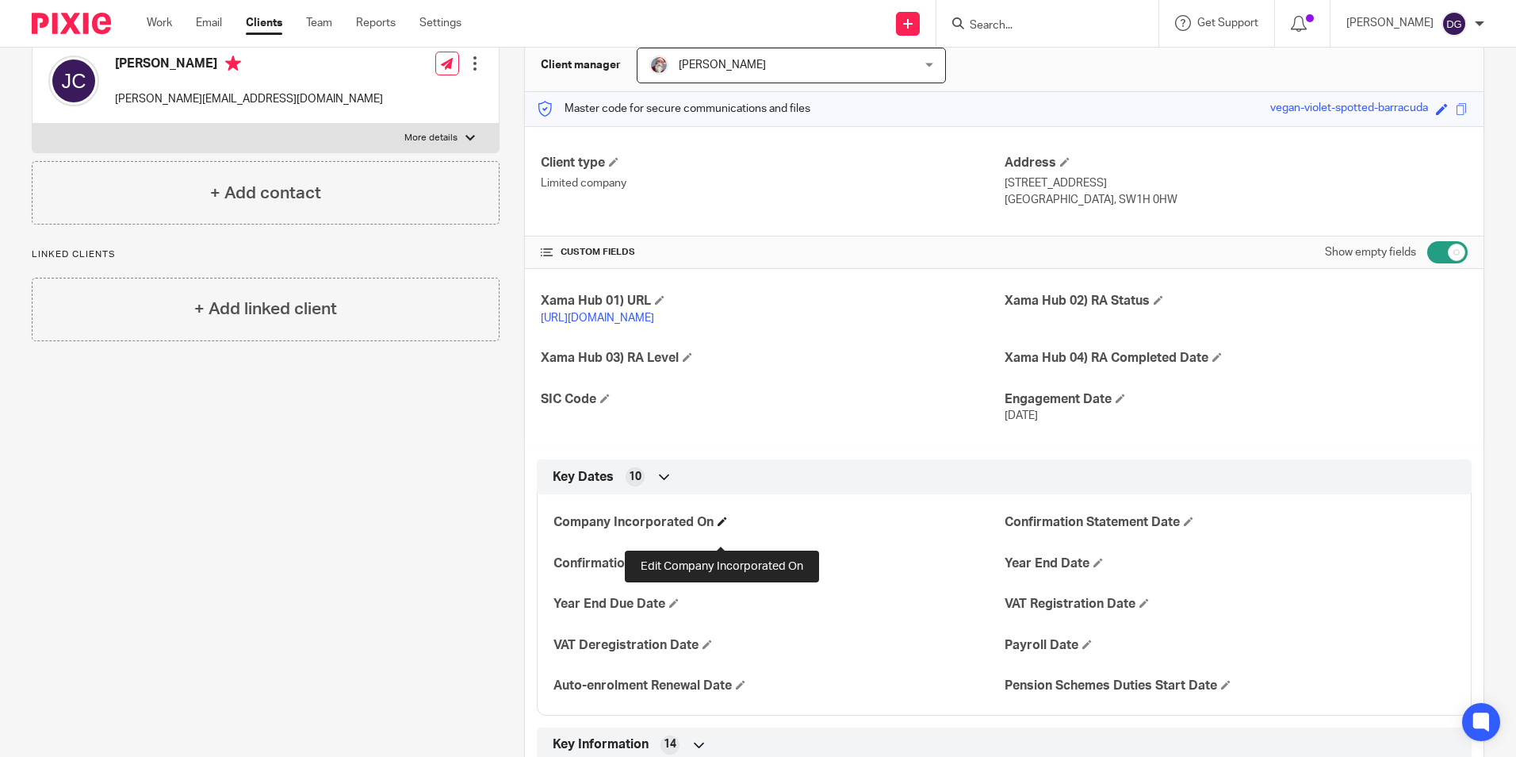
click at [725, 526] on span at bounding box center [723, 521] width 10 height 10
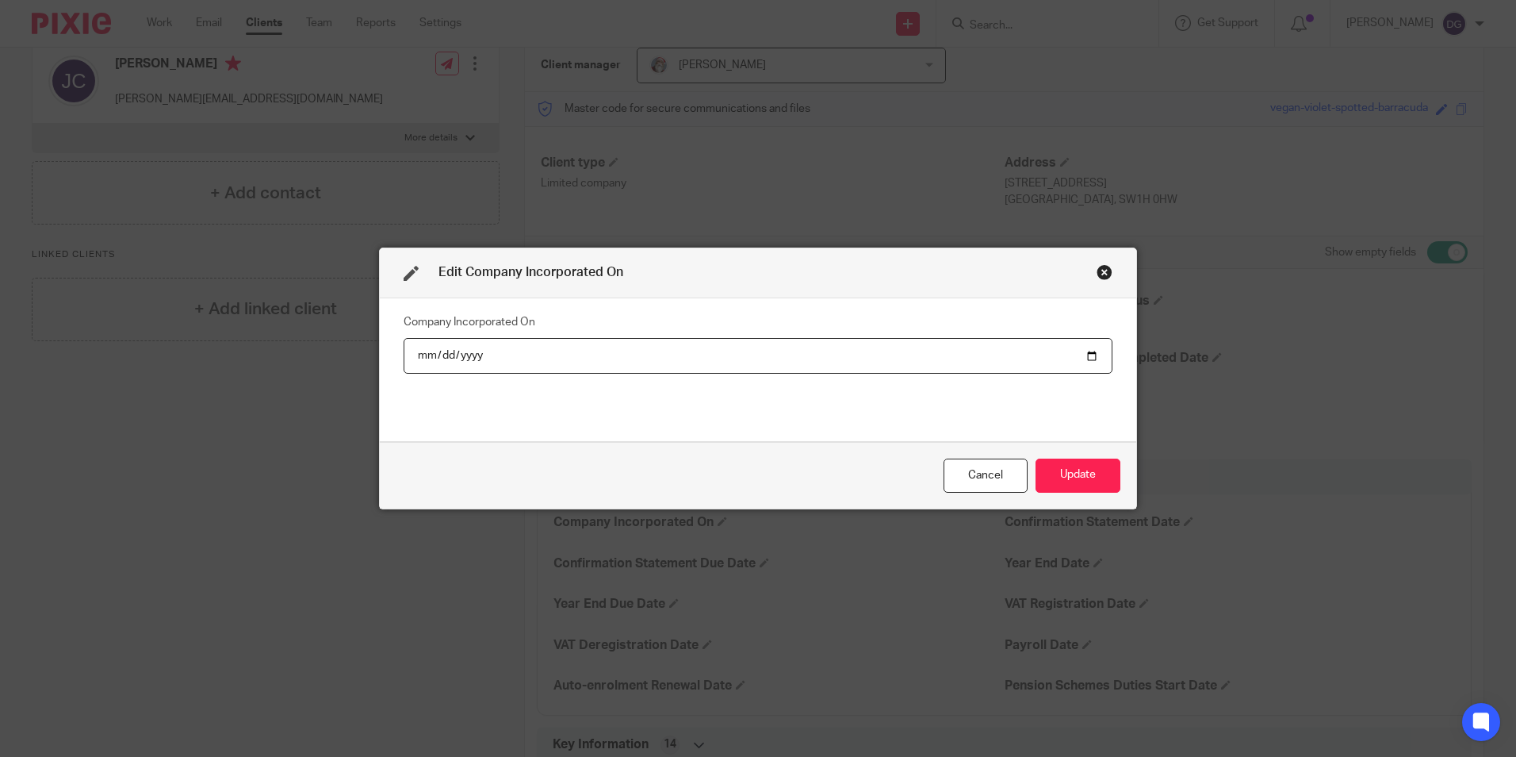
drag, startPoint x: 565, startPoint y: 362, endPoint x: 500, endPoint y: 358, distance: 64.4
drag, startPoint x: 500, startPoint y: 358, endPoint x: 434, endPoint y: 345, distance: 68.0
click at [434, 345] on input "date" at bounding box center [758, 356] width 709 height 36
click at [464, 347] on input "date" at bounding box center [758, 356] width 709 height 36
type input "2020-03-12"
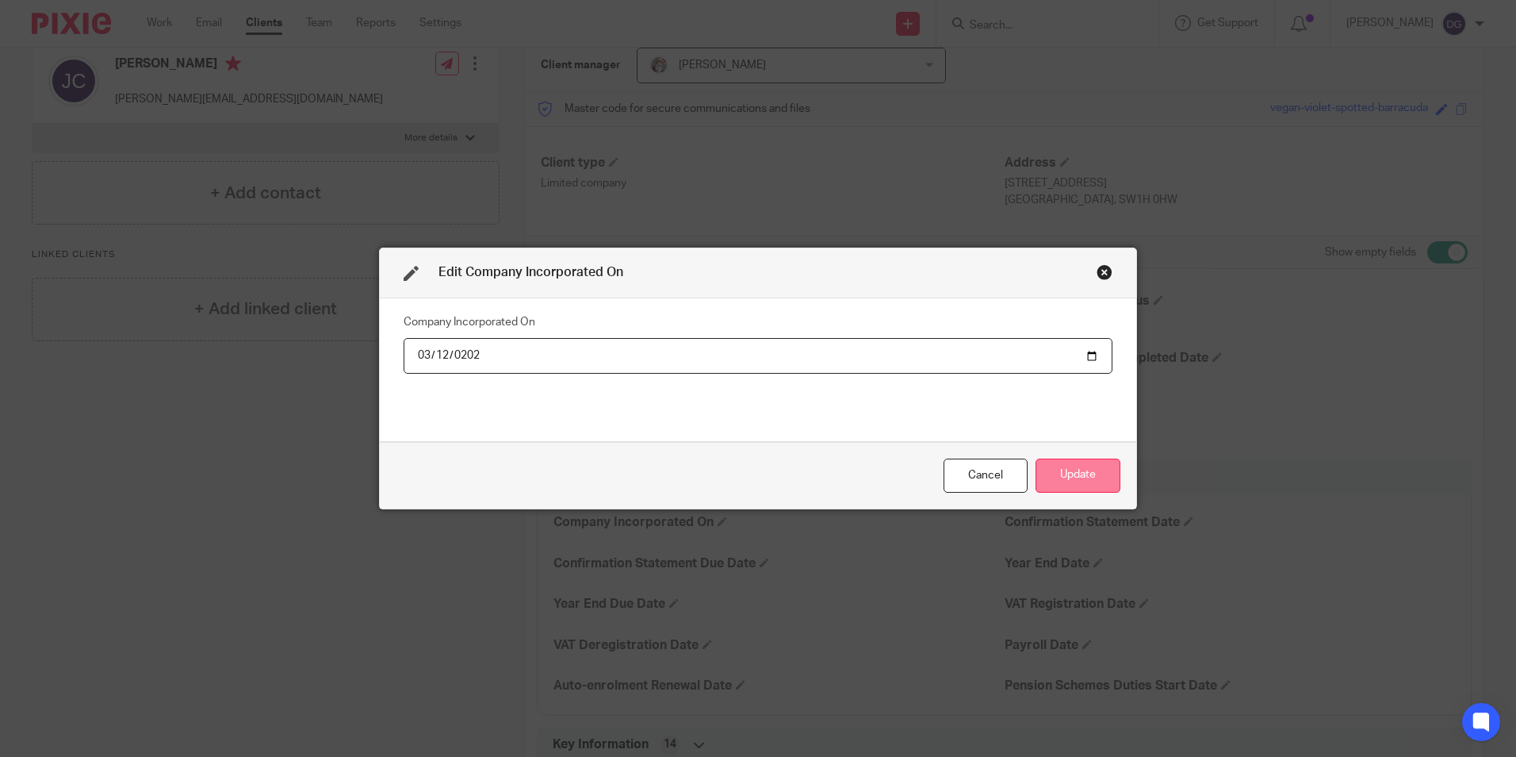
click at [1088, 466] on button "Update" at bounding box center [1078, 475] width 85 height 34
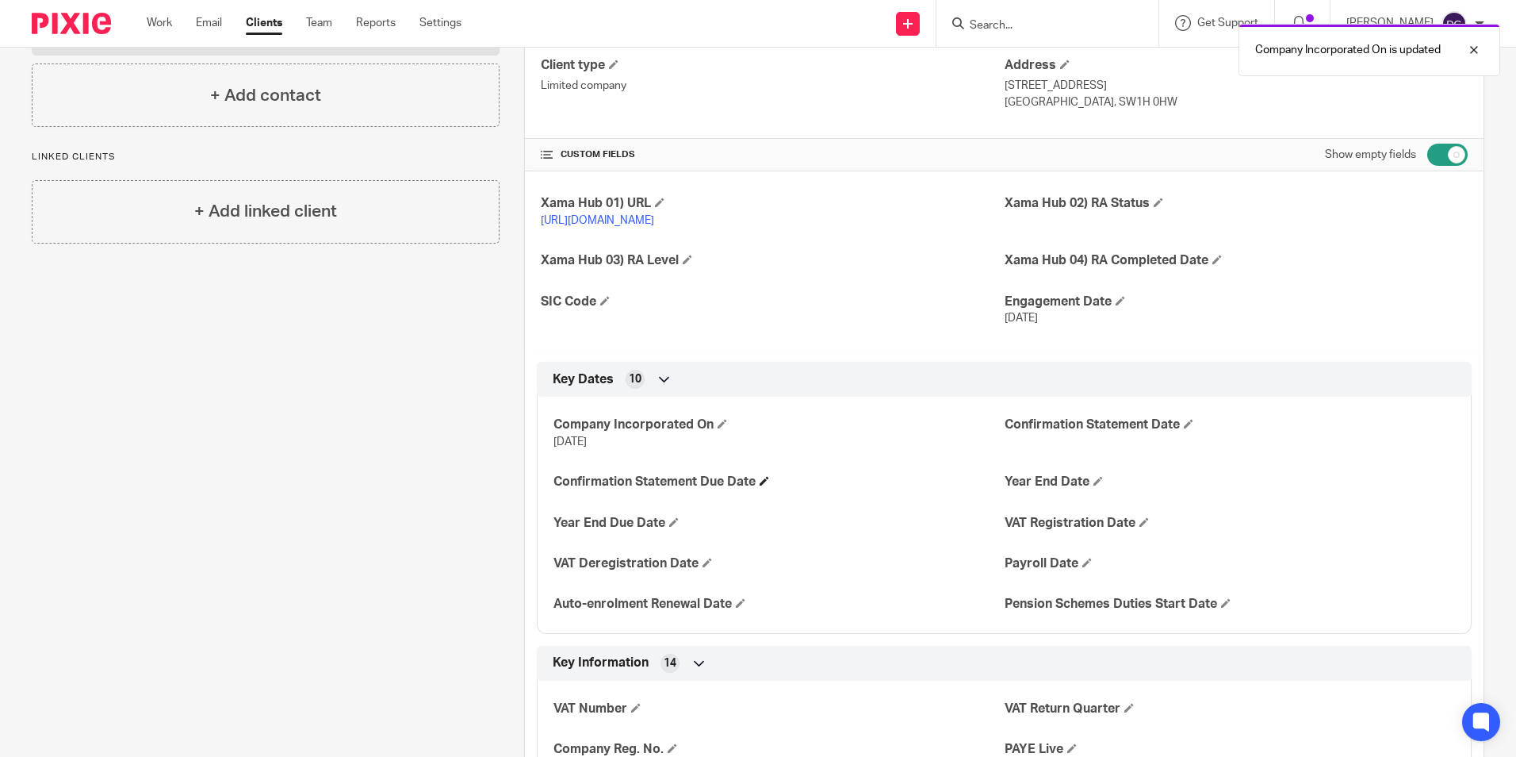
scroll to position [317, 0]
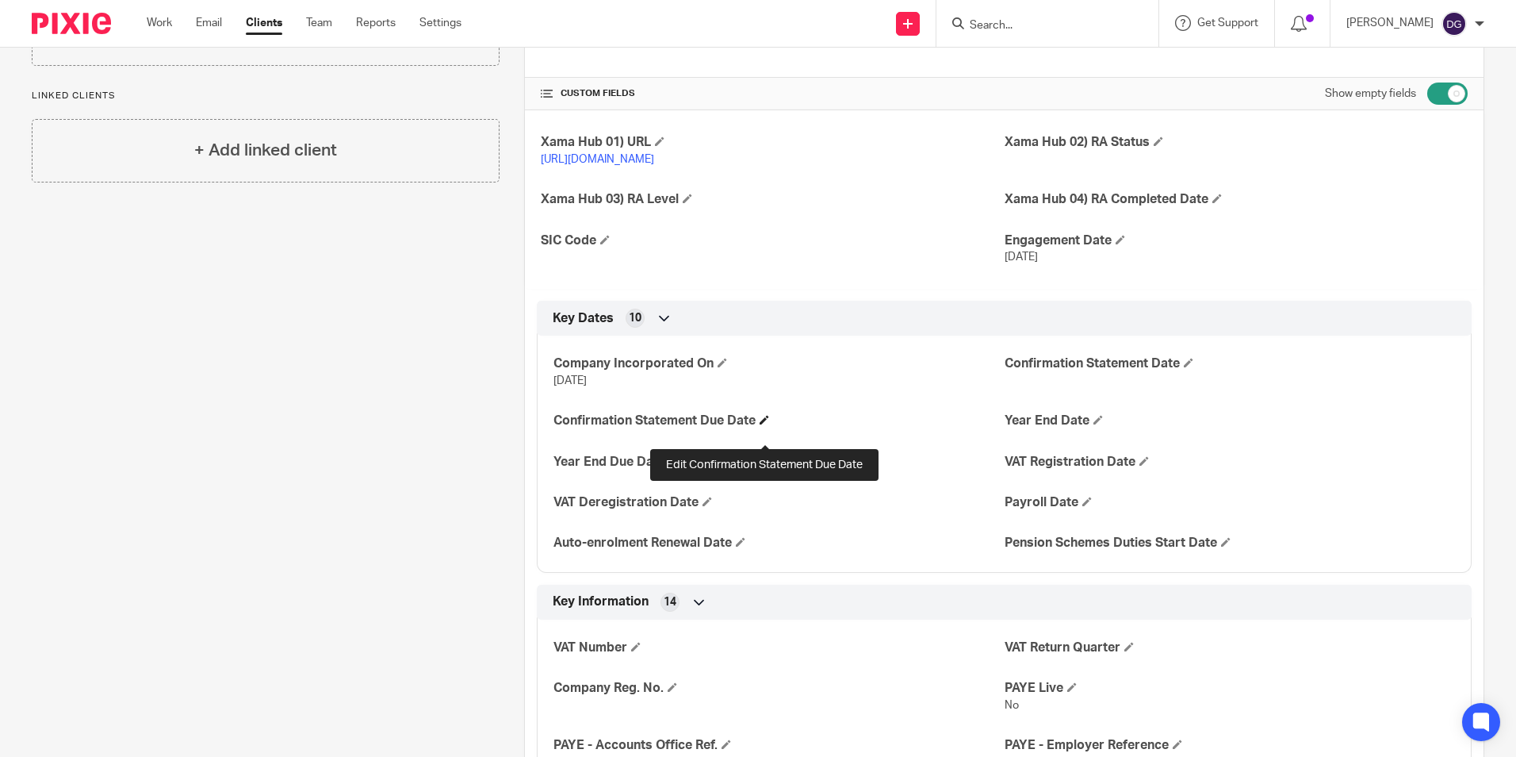
click at [760, 424] on span at bounding box center [765, 420] width 10 height 10
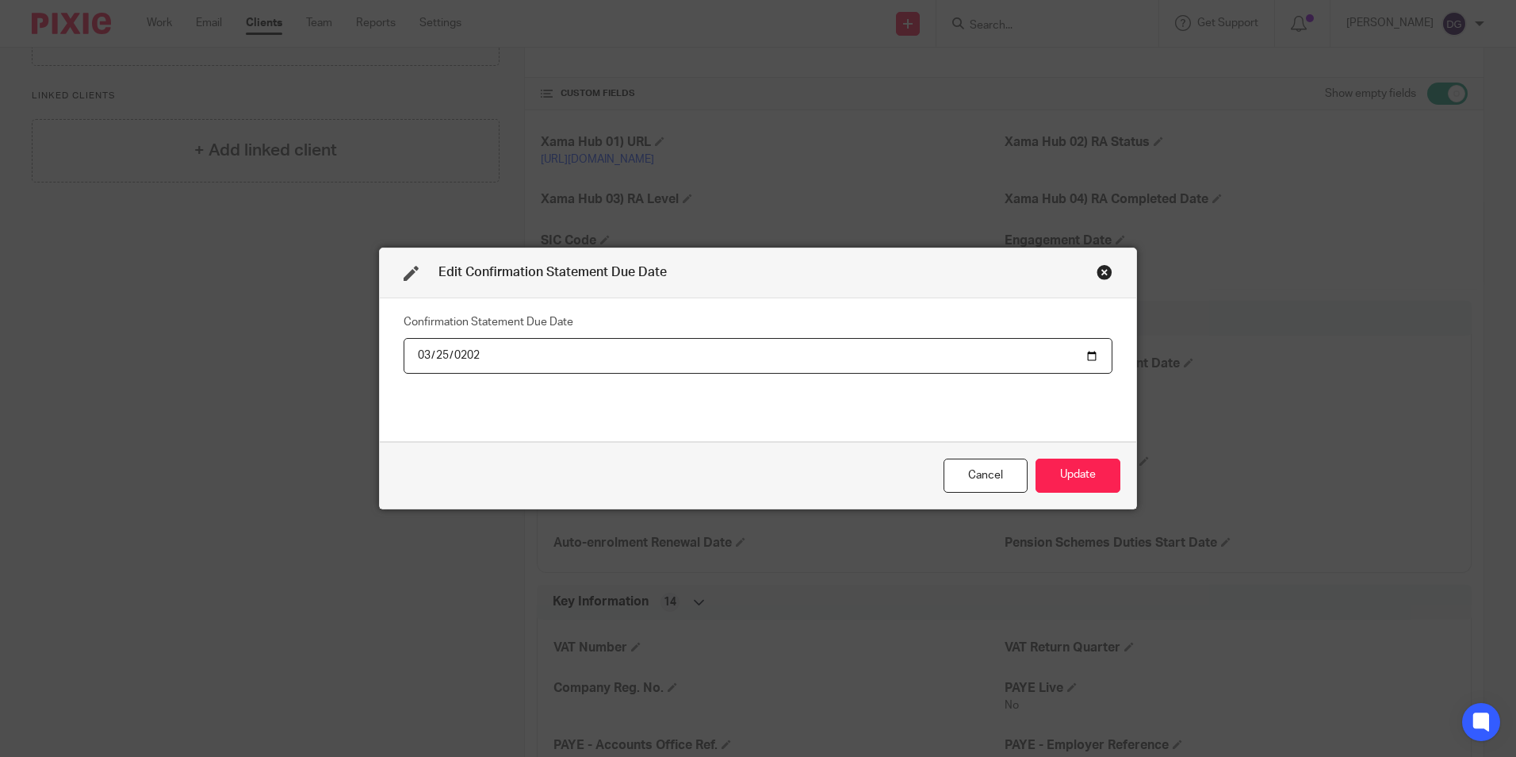
type input "2026-03-25"
click at [1377, 462] on div "Edit Confirmation Statement Due Date Confirmation Statement Due Date 2026-03-25…" at bounding box center [758, 378] width 1516 height 757
click at [1045, 477] on button "Update" at bounding box center [1078, 475] width 85 height 34
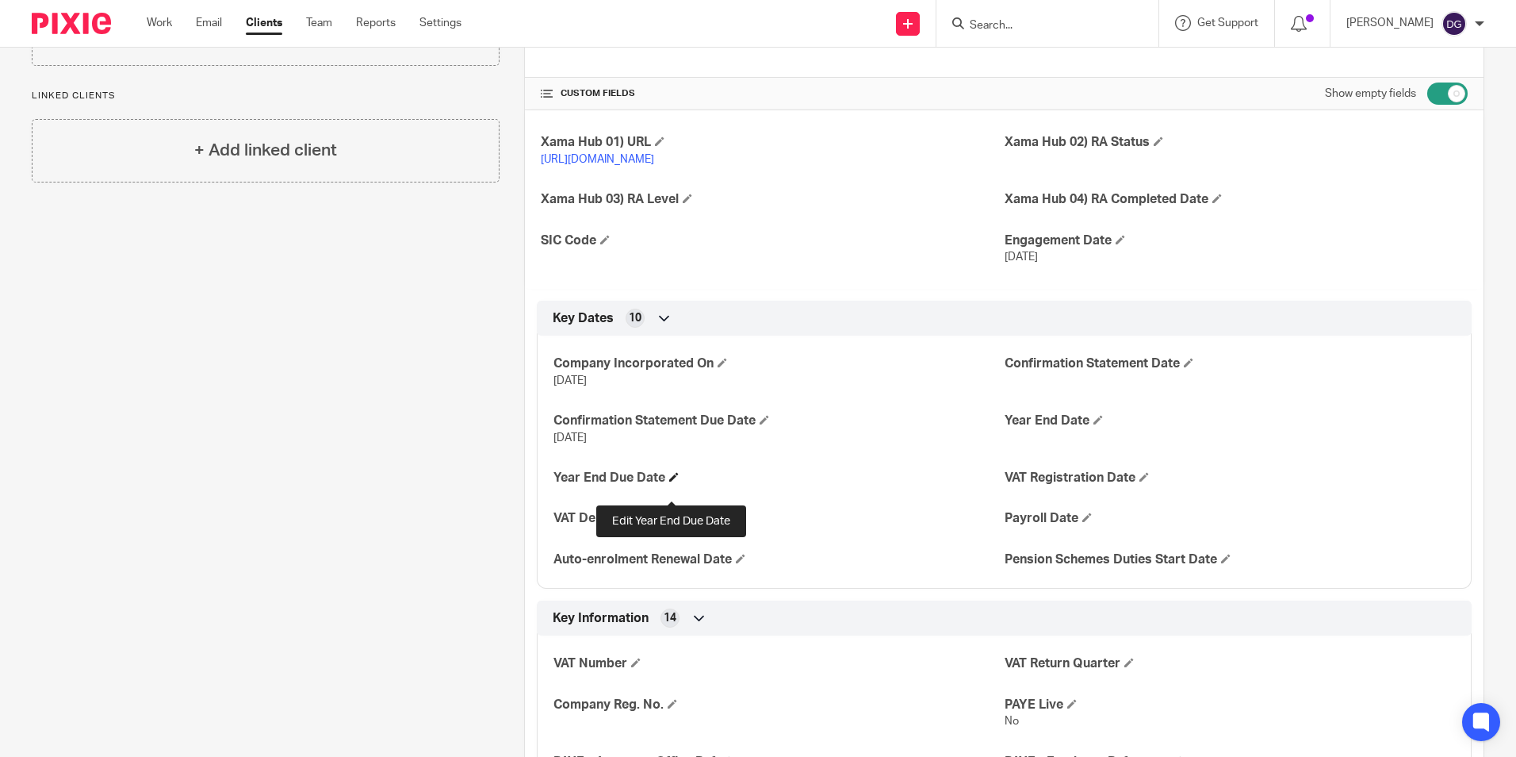
click at [669, 481] on span at bounding box center [674, 477] width 10 height 10
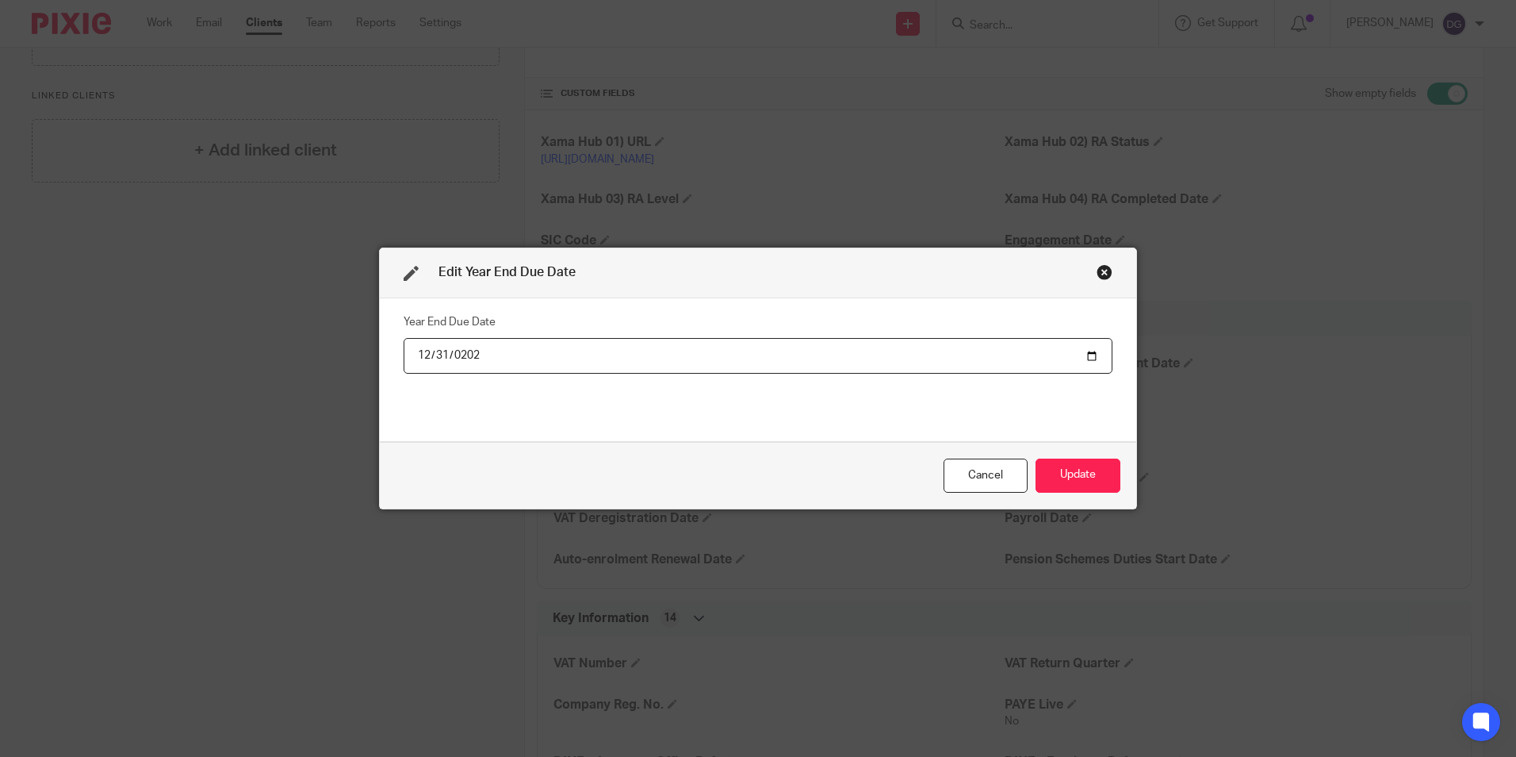
type input "2026-12-31"
click at [1100, 473] on button "Update" at bounding box center [1078, 475] width 85 height 34
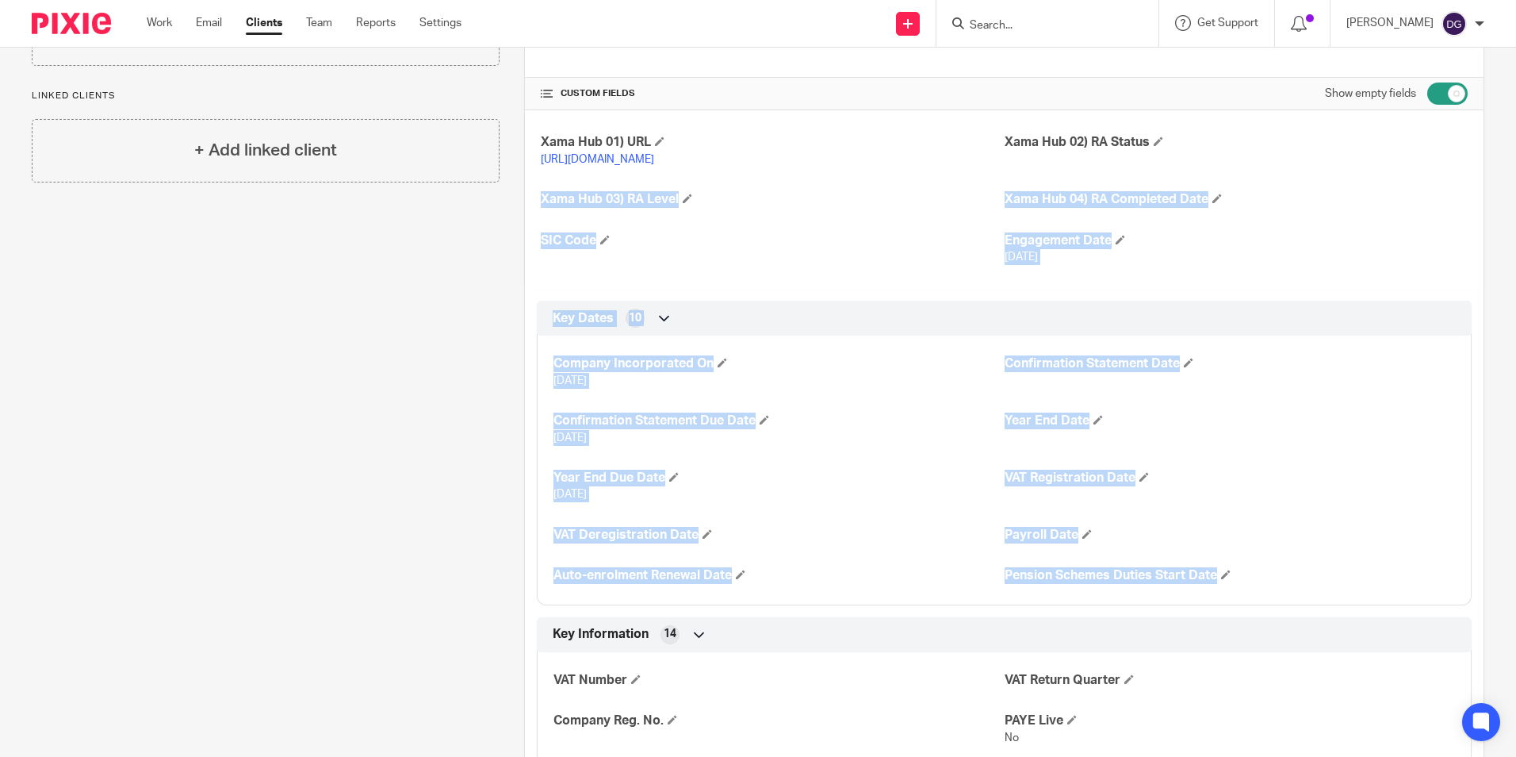
drag, startPoint x: 1307, startPoint y: 125, endPoint x: 1308, endPoint y: 616, distance: 490.9
click at [1308, 616] on div "Client type Limited company Address 83 Victoria Street London, SW1H 0HW CUSTOM …" at bounding box center [1004, 491] width 959 height 1049
drag, startPoint x: 1308, startPoint y: 616, endPoint x: 1410, endPoint y: 390, distance: 248.1
click at [1410, 389] on div "Confirmation Statement Date" at bounding box center [1230, 371] width 450 height 33
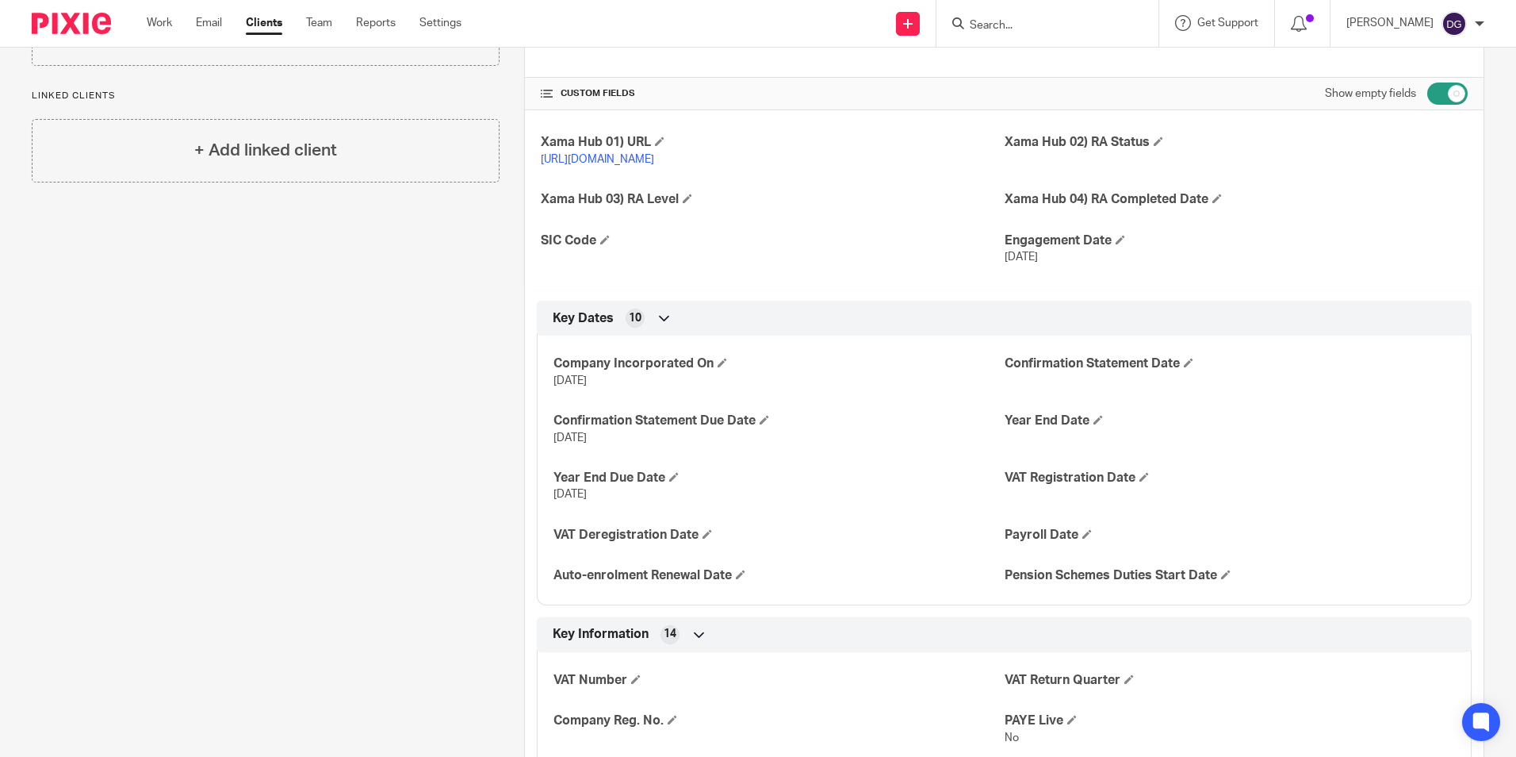
click at [383, 291] on div "Client contacts John Clarkson j.clarkson@falmouthfairfax.com Edit contact Creat…" at bounding box center [253, 441] width 492 height 1178
click at [1186, 367] on span at bounding box center [1189, 363] width 10 height 10
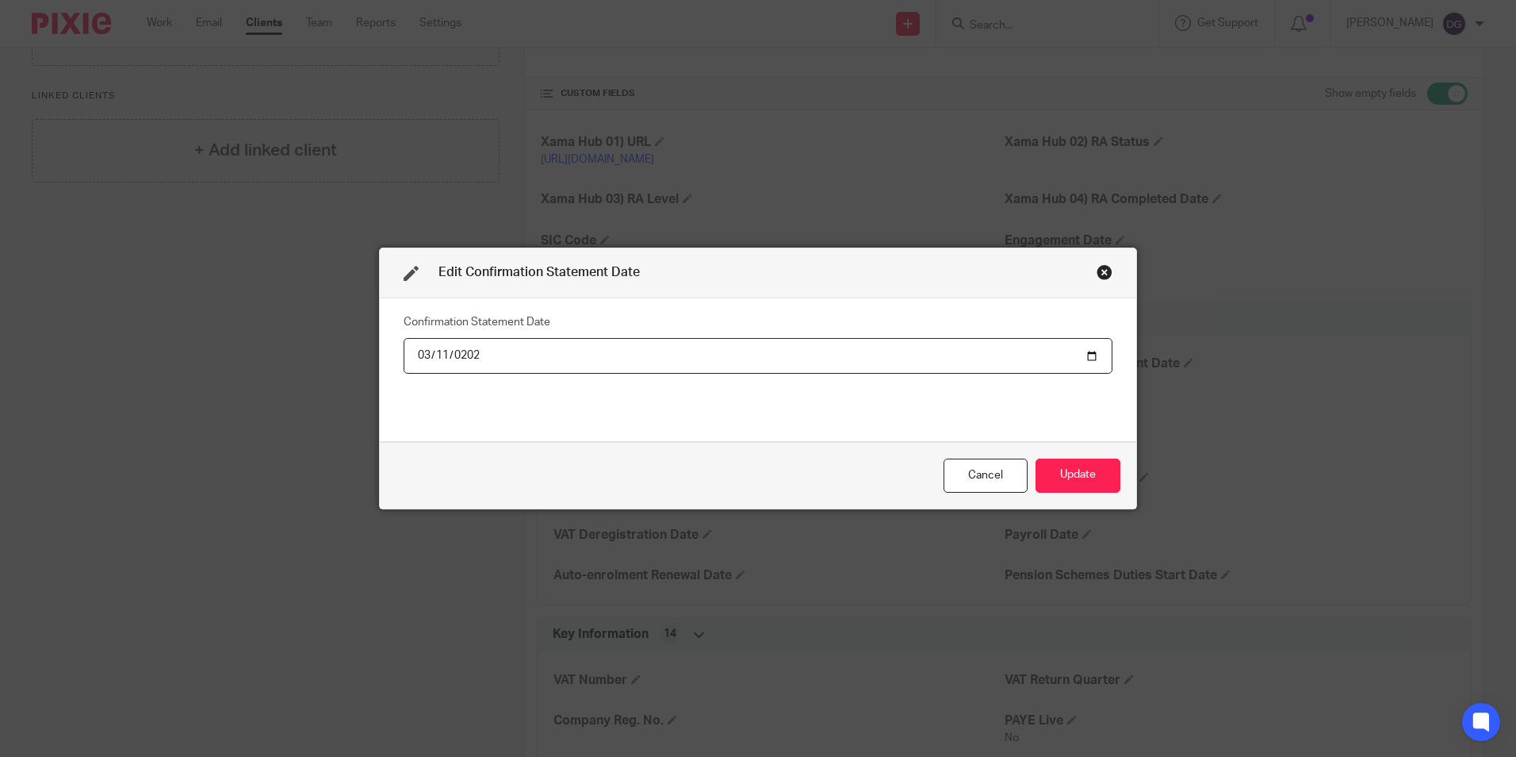
type input "2026-03-11"
click at [1054, 474] on button "Update" at bounding box center [1078, 475] width 85 height 34
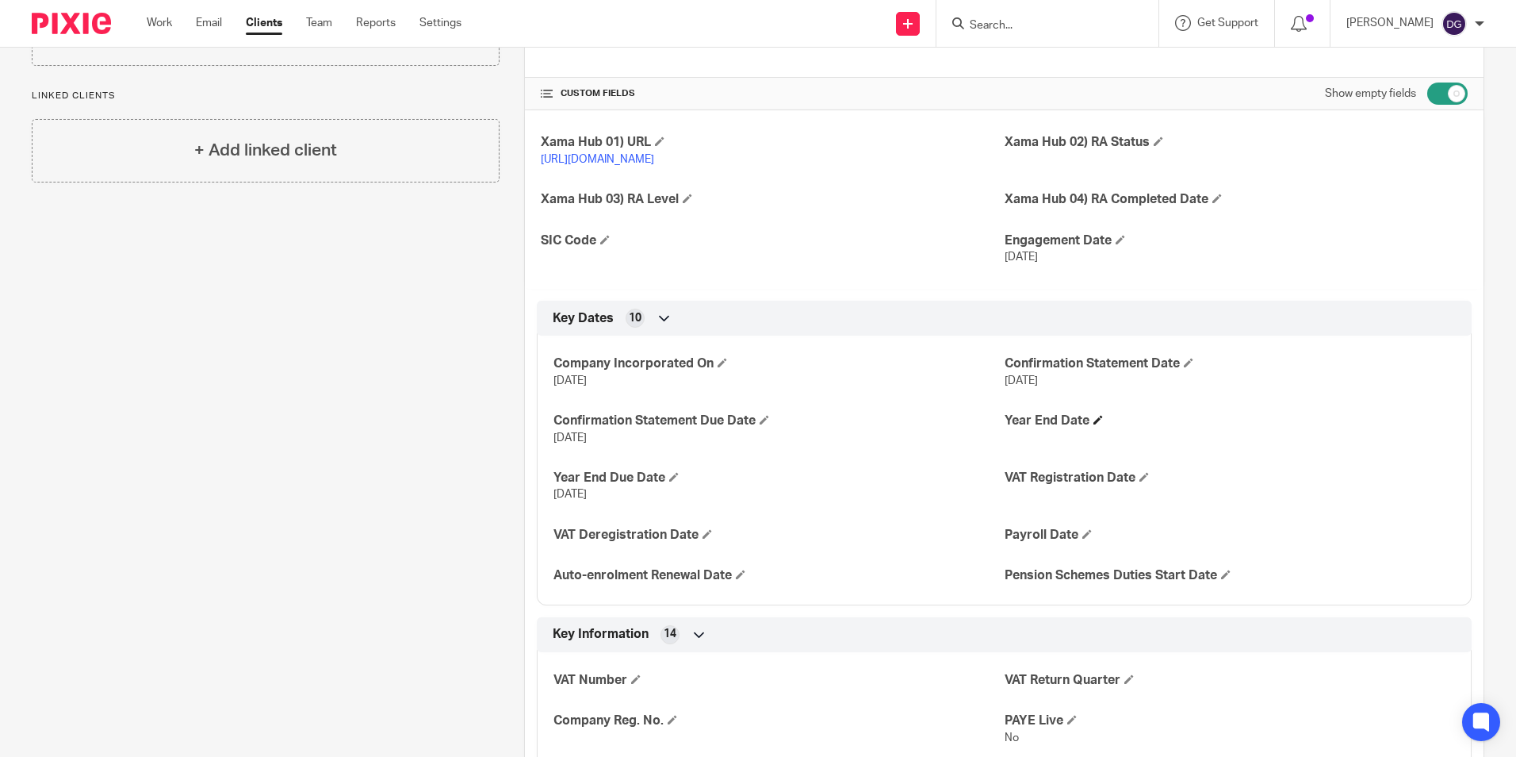
click at [1089, 429] on h4 "Year End Date" at bounding box center [1230, 420] width 450 height 17
click at [1094, 424] on span at bounding box center [1099, 420] width 10 height 10
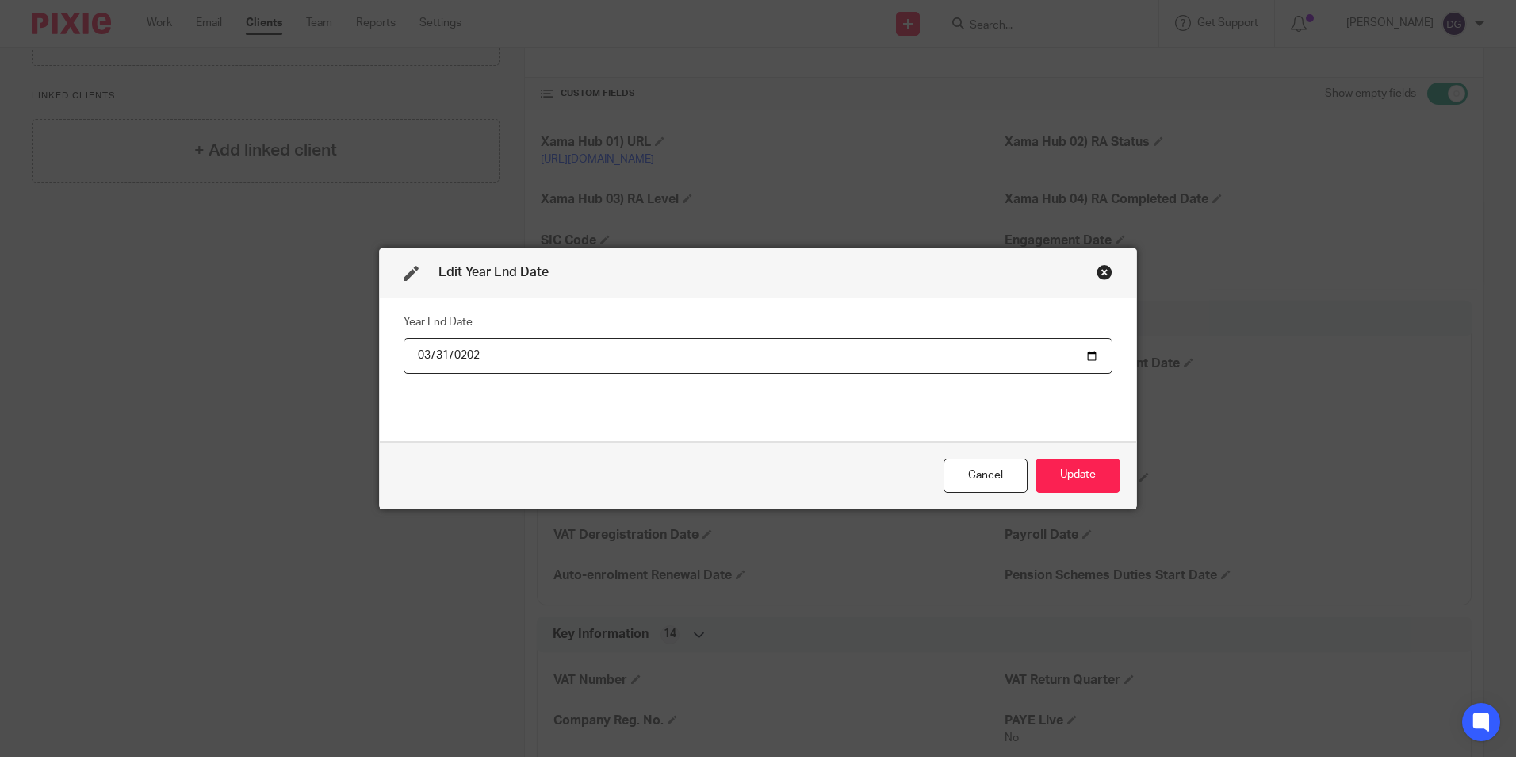
type input "2026-03-31"
click at [1091, 470] on button "Update" at bounding box center [1078, 475] width 85 height 34
click at [1086, 477] on button "Update" at bounding box center [1078, 475] width 85 height 34
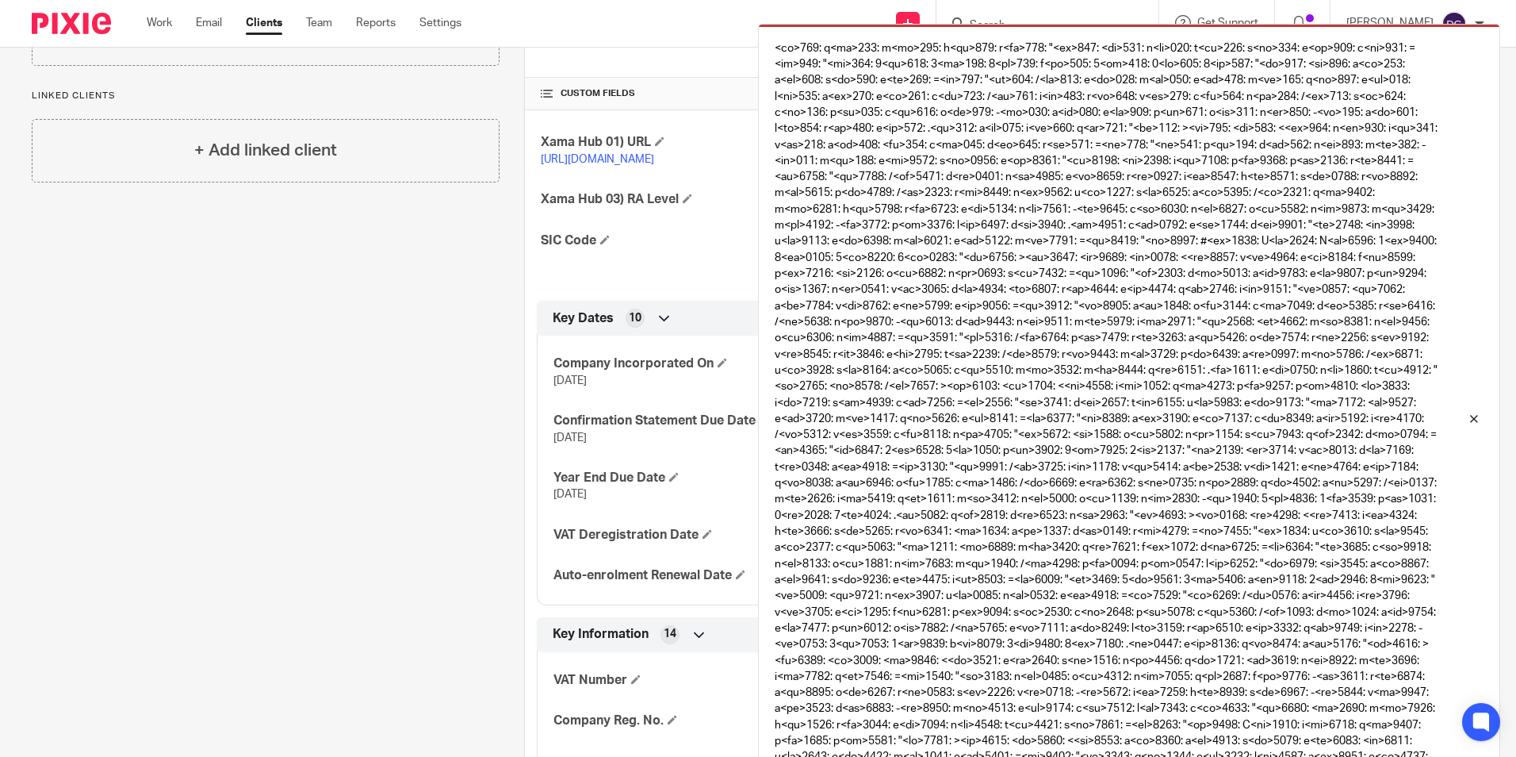
click at [472, 529] on div "Client contacts John Clarkson j.clarkson@falmouthfairfax.com Edit contact Creat…" at bounding box center [253, 441] width 492 height 1178
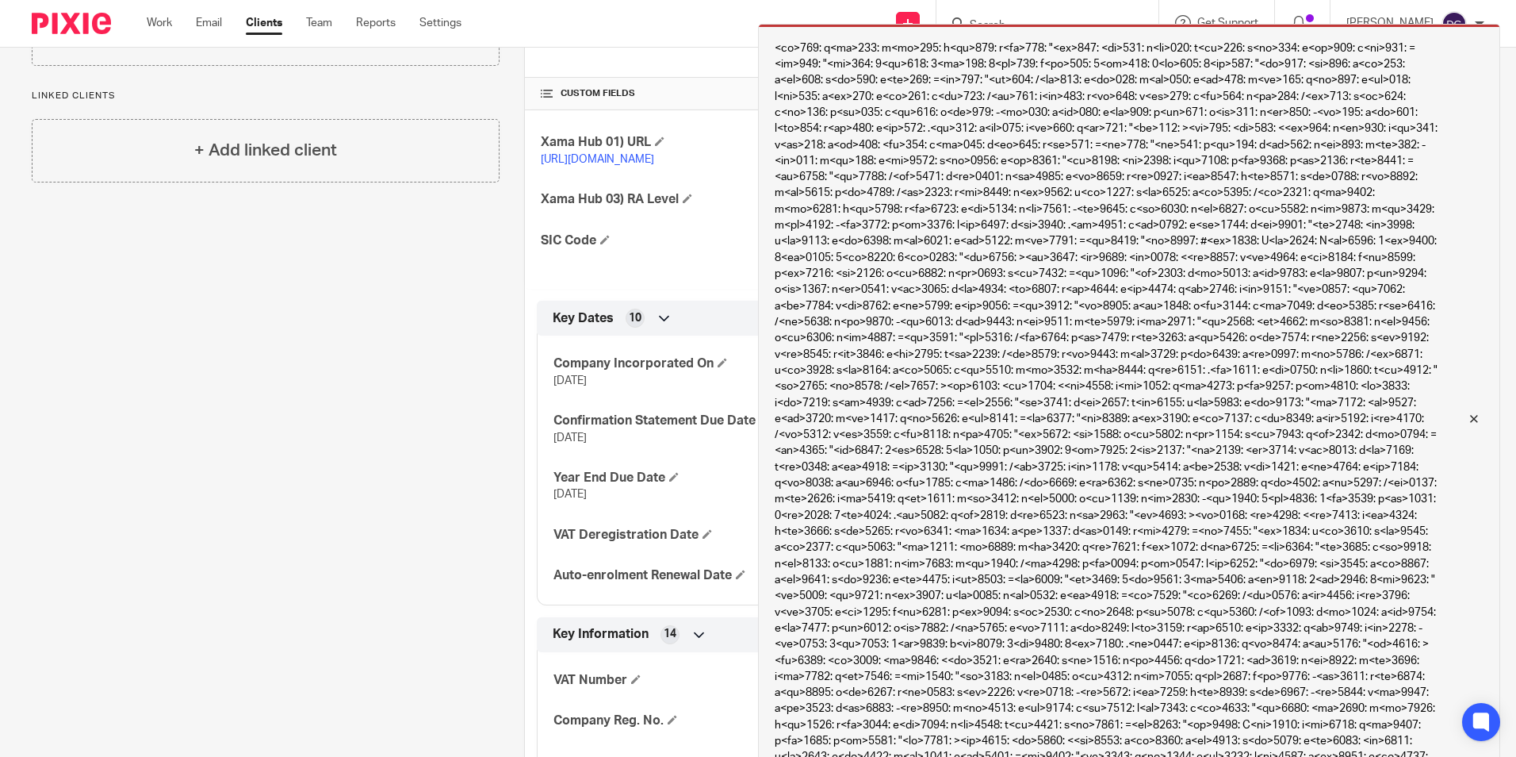
click at [1477, 400] on div "Can't save the client:" at bounding box center [1129, 419] width 742 height 790
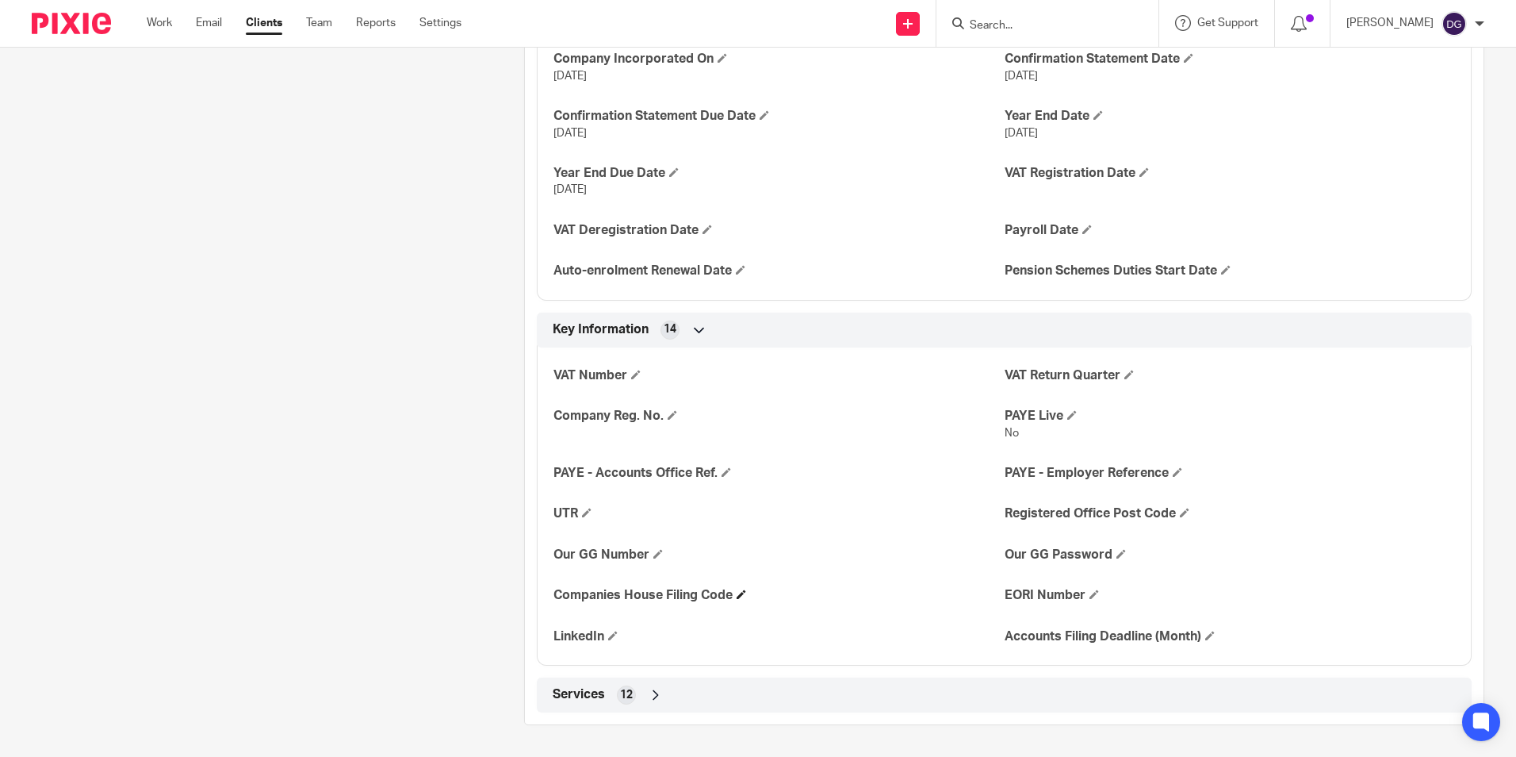
scroll to position [634, 0]
click at [678, 414] on h4 "Company Reg. No." at bounding box center [779, 416] width 450 height 17
click at [676, 417] on h4 "Company Reg. No." at bounding box center [779, 416] width 450 height 17
click at [672, 416] on span at bounding box center [673, 415] width 10 height 10
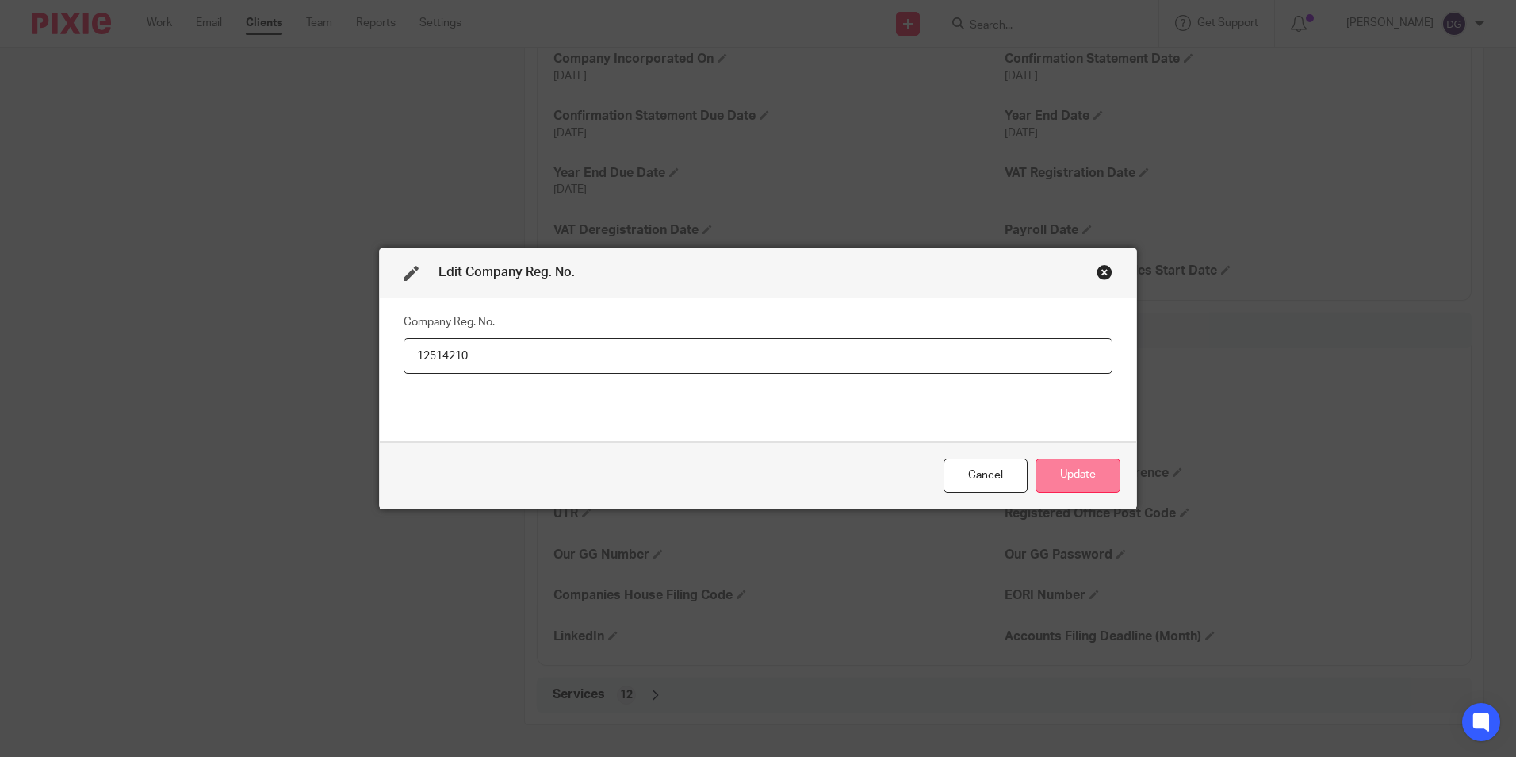
type input "12514210"
click at [1074, 462] on button "Update" at bounding box center [1078, 475] width 85 height 34
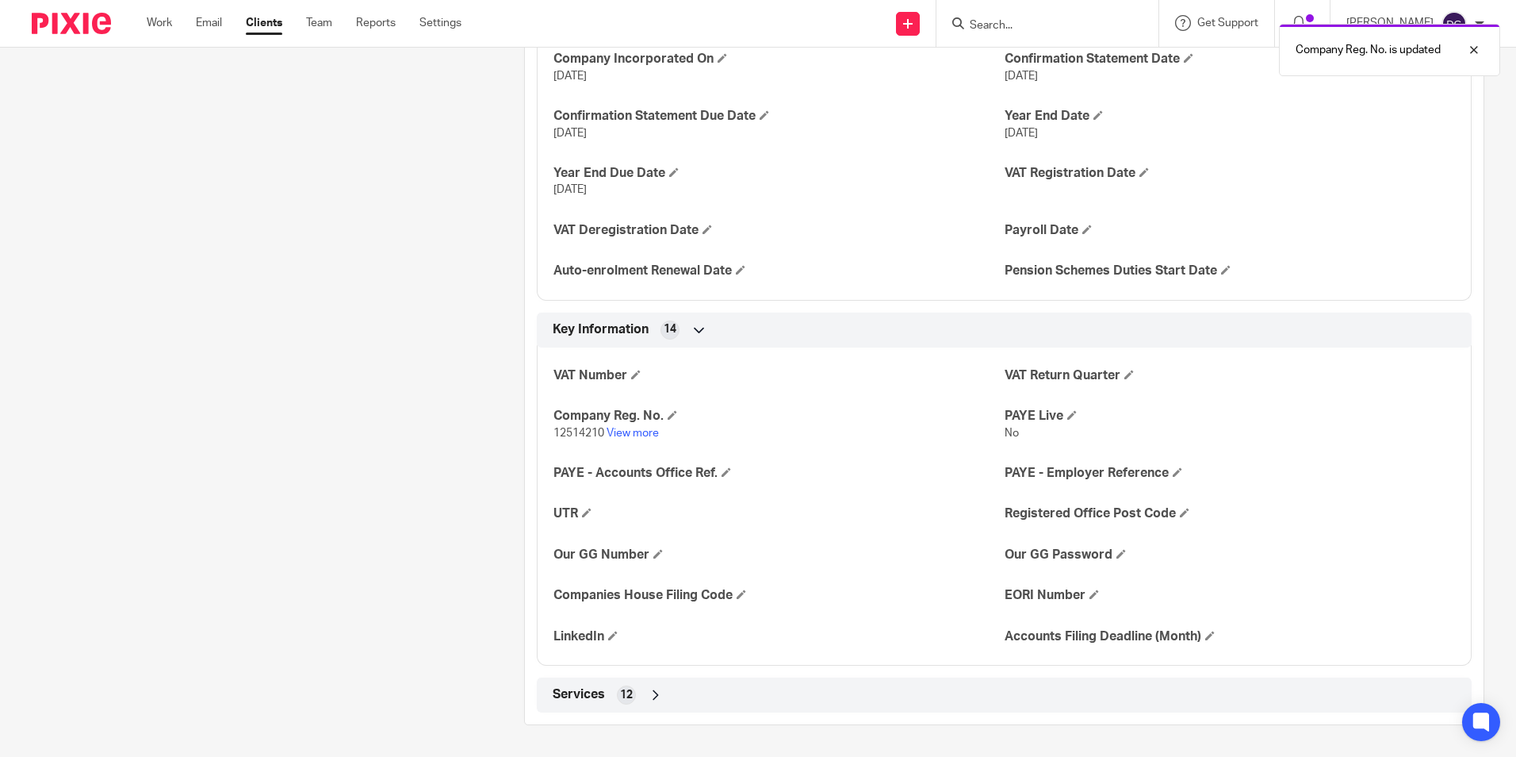
click at [286, 458] on div "Client contacts John Clarkson j.clarkson@falmouthfairfax.com Edit contact Creat…" at bounding box center [253, 136] width 492 height 1178
click at [338, 360] on div "Client contacts John Clarkson j.clarkson@falmouthfairfax.com Edit contact Creat…" at bounding box center [253, 136] width 492 height 1178
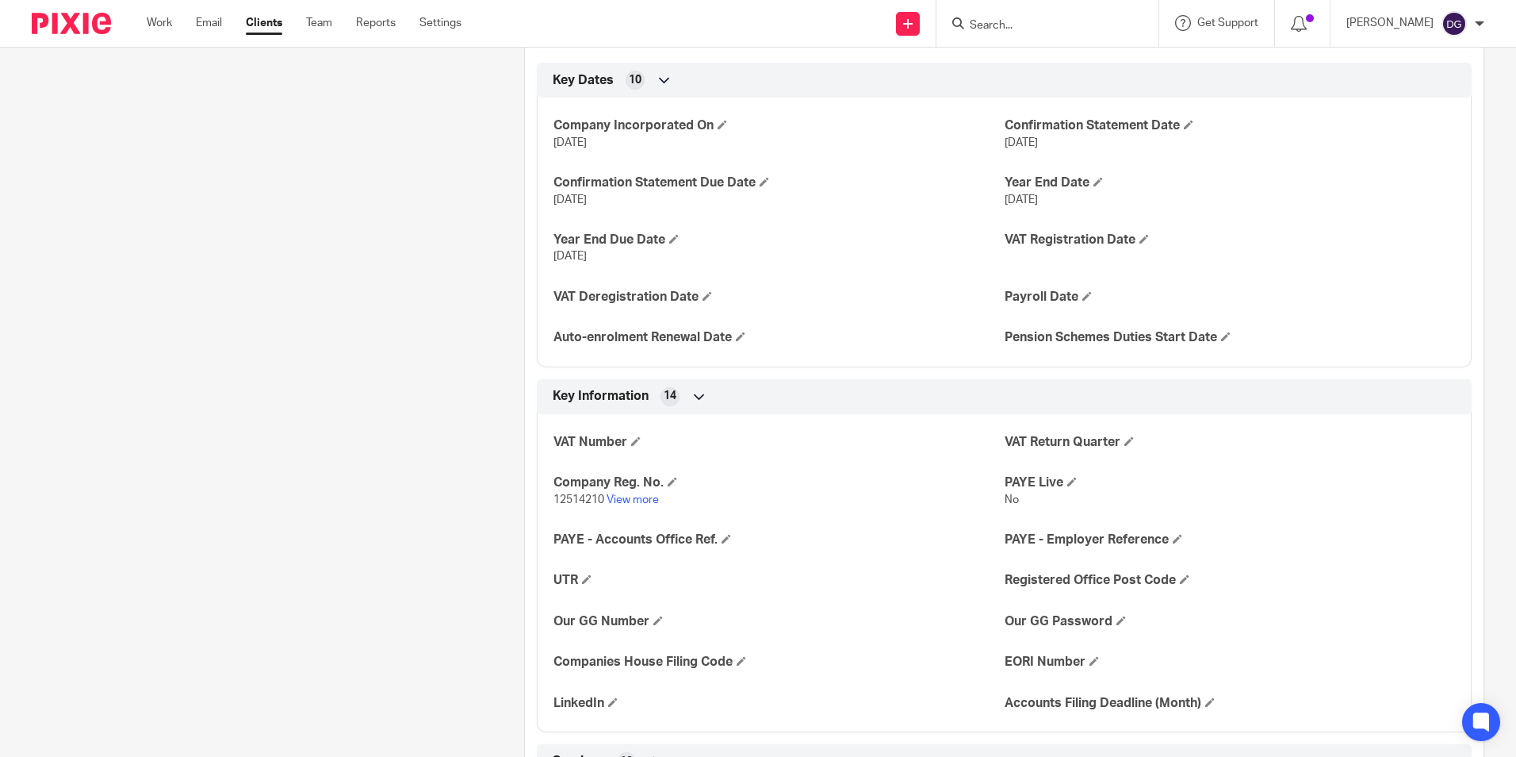
click at [408, 604] on div "Client contacts John Clarkson j.clarkson@falmouthfairfax.com Edit contact Creat…" at bounding box center [253, 203] width 492 height 1178
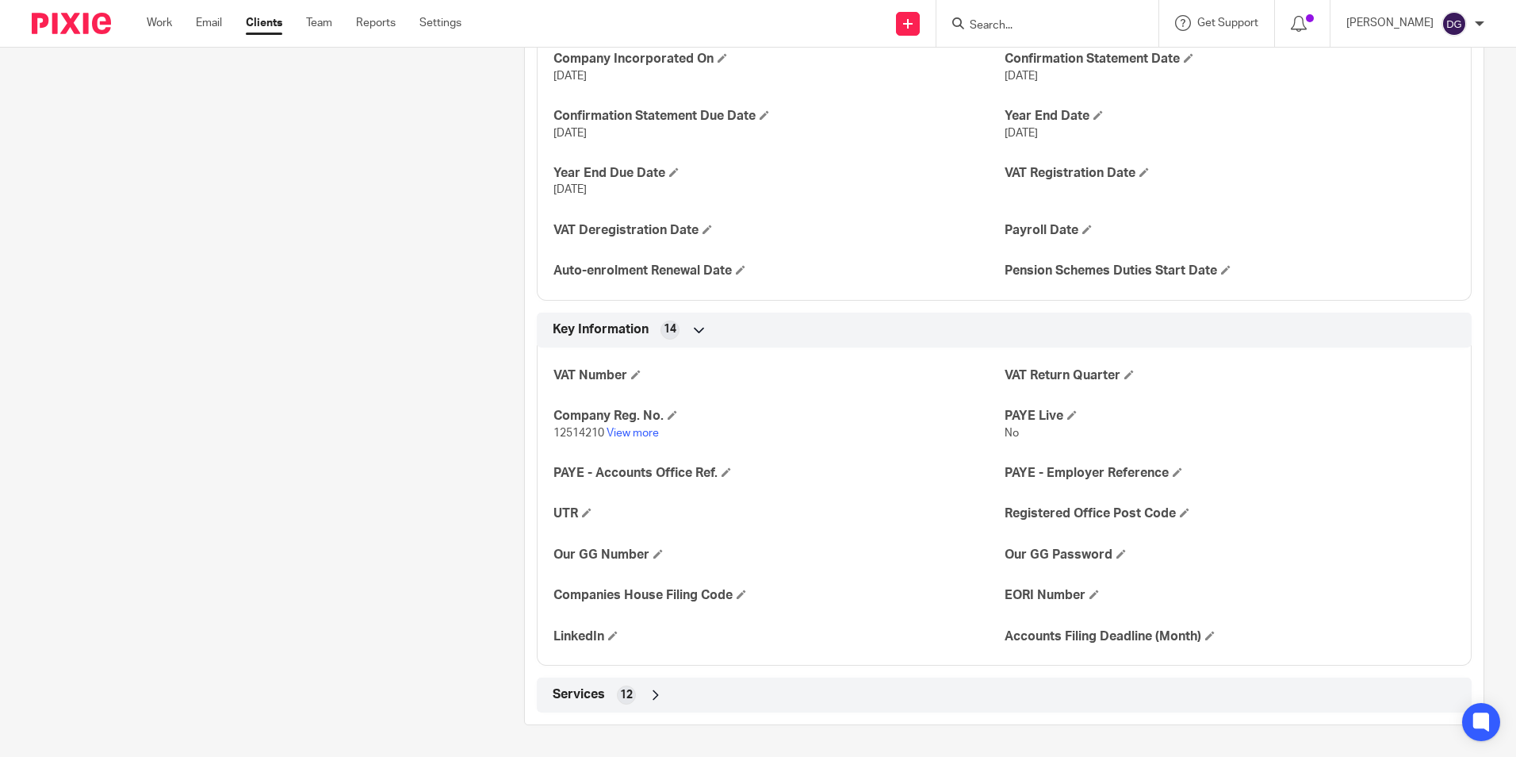
click at [377, 290] on div "Client contacts John Clarkson j.clarkson@falmouthfairfax.com Edit contact Creat…" at bounding box center [253, 136] width 492 height 1178
click at [447, 515] on div "Client contacts John Clarkson j.clarkson@falmouthfairfax.com Edit contact Creat…" at bounding box center [253, 136] width 492 height 1178
drag, startPoint x: 503, startPoint y: 445, endPoint x: 392, endPoint y: 459, distance: 111.9
click at [392, 459] on div "Client contacts John Clarkson j.clarkson@falmouthfairfax.com Edit contact Creat…" at bounding box center [745, 136] width 1477 height 1178
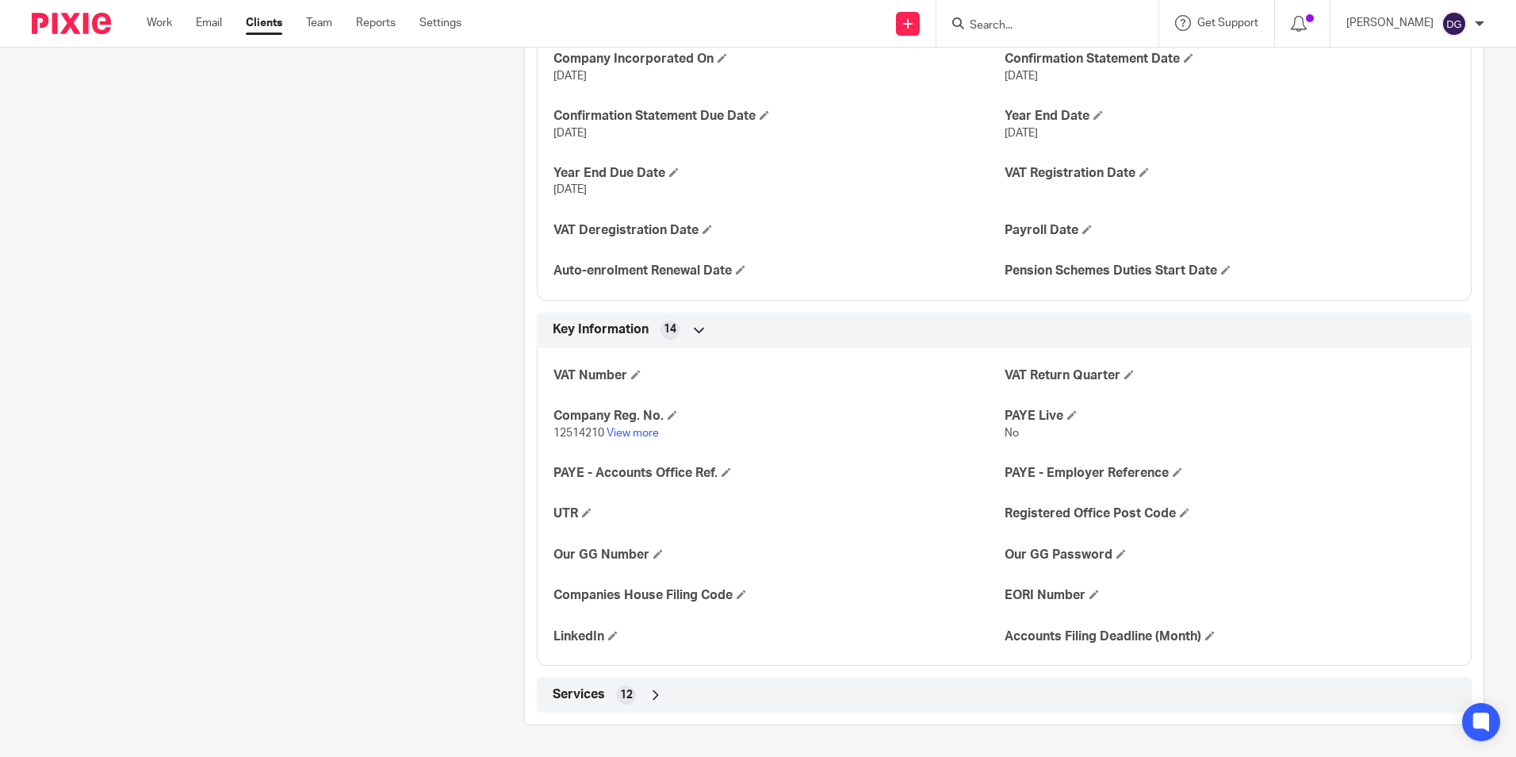
drag, startPoint x: 392, startPoint y: 459, endPoint x: 431, endPoint y: 569, distance: 116.1
click at [431, 569] on div "Client contacts John Clarkson j.clarkson@falmouthfairfax.com Edit contact Creat…" at bounding box center [253, 136] width 492 height 1178
click at [452, 243] on div "Client contacts John Clarkson j.clarkson@falmouthfairfax.com Edit contact Creat…" at bounding box center [253, 136] width 492 height 1178
click at [371, 251] on div "Client contacts John Clarkson j.clarkson@falmouthfairfax.com Edit contact Creat…" at bounding box center [253, 136] width 492 height 1178
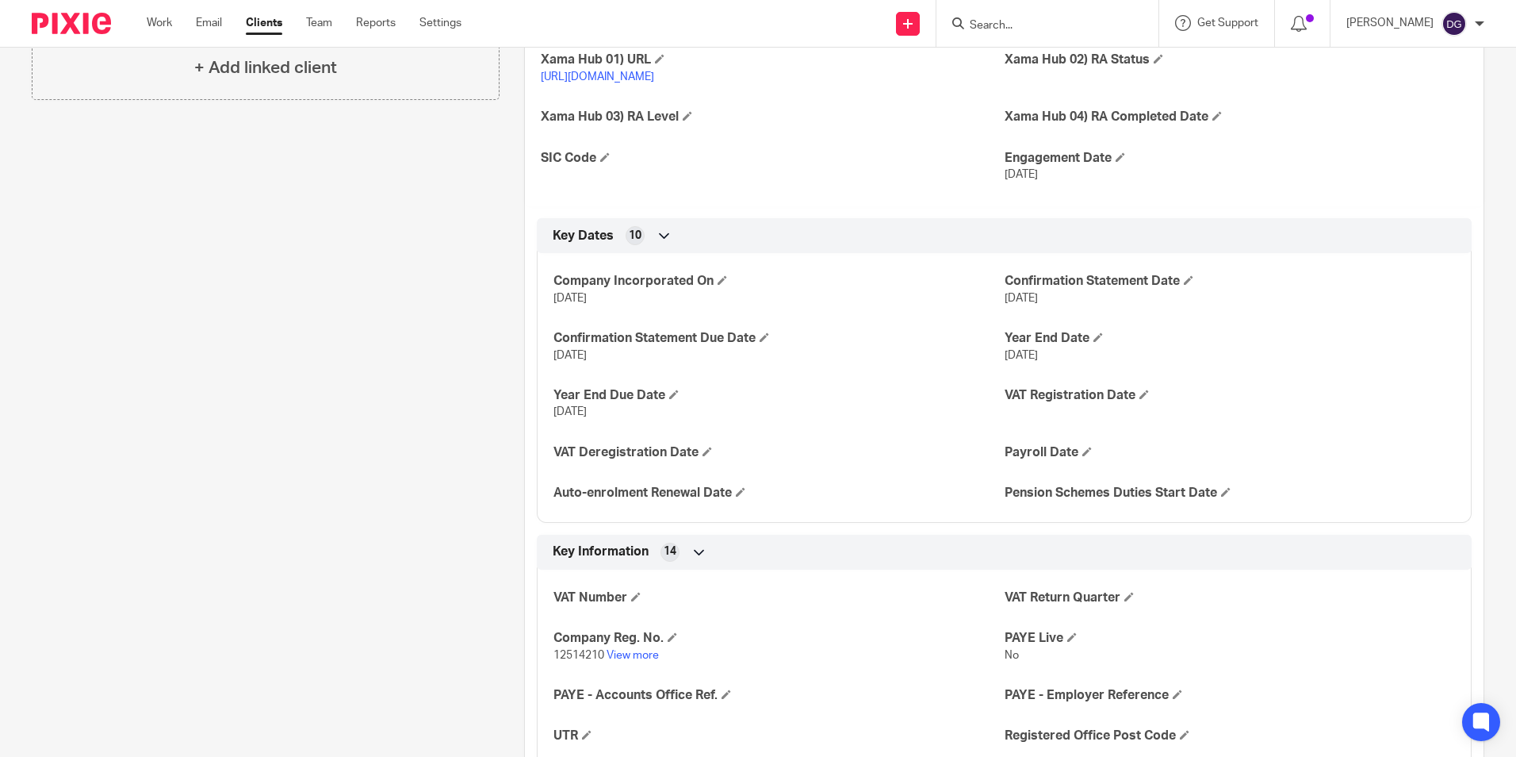
scroll to position [638, 0]
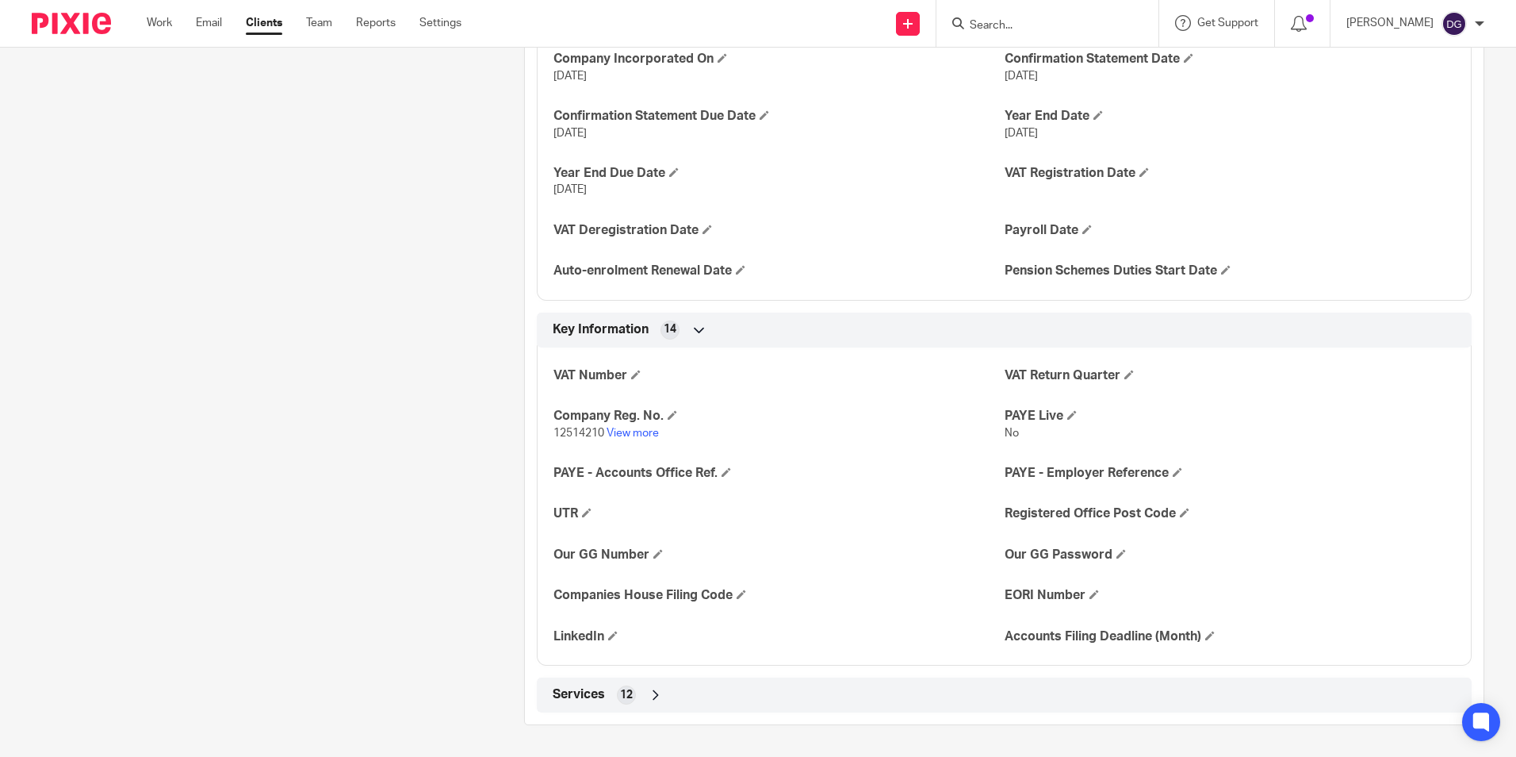
click at [349, 228] on div "Client contacts John Clarkson j.clarkson@falmouthfairfax.com Edit contact Creat…" at bounding box center [253, 136] width 492 height 1178
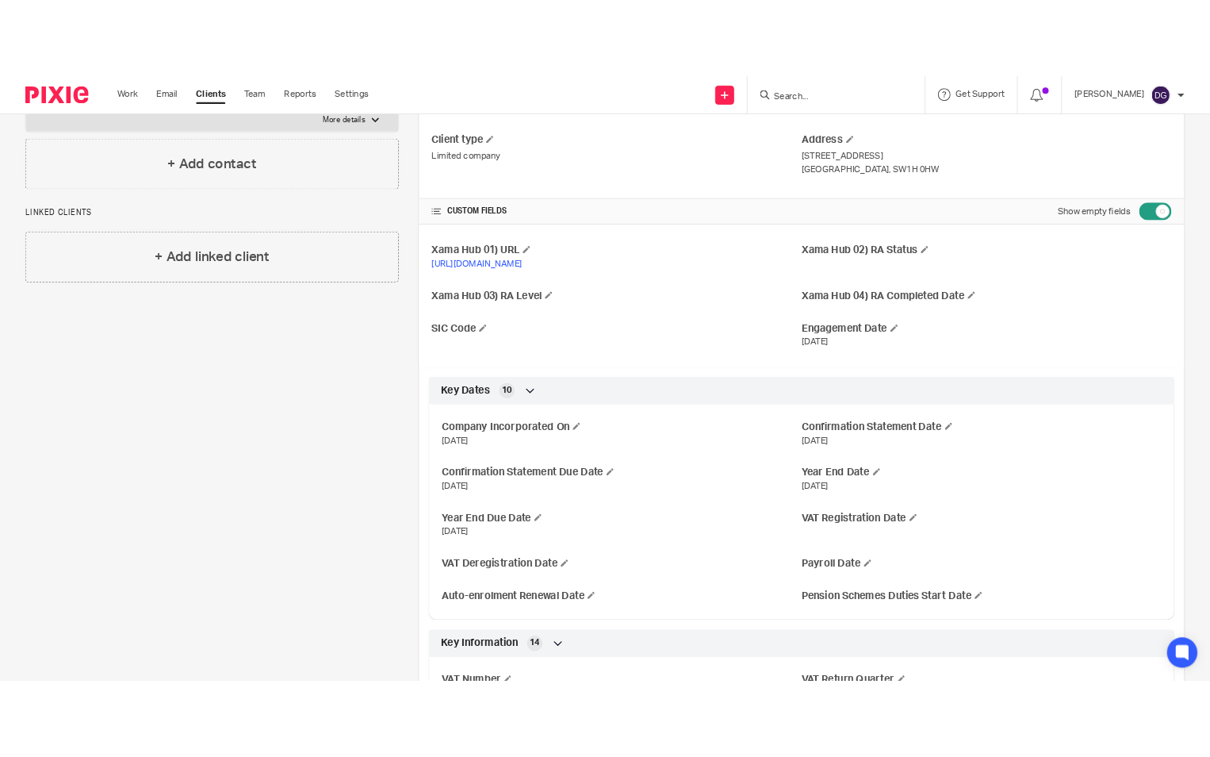
scroll to position [0, 0]
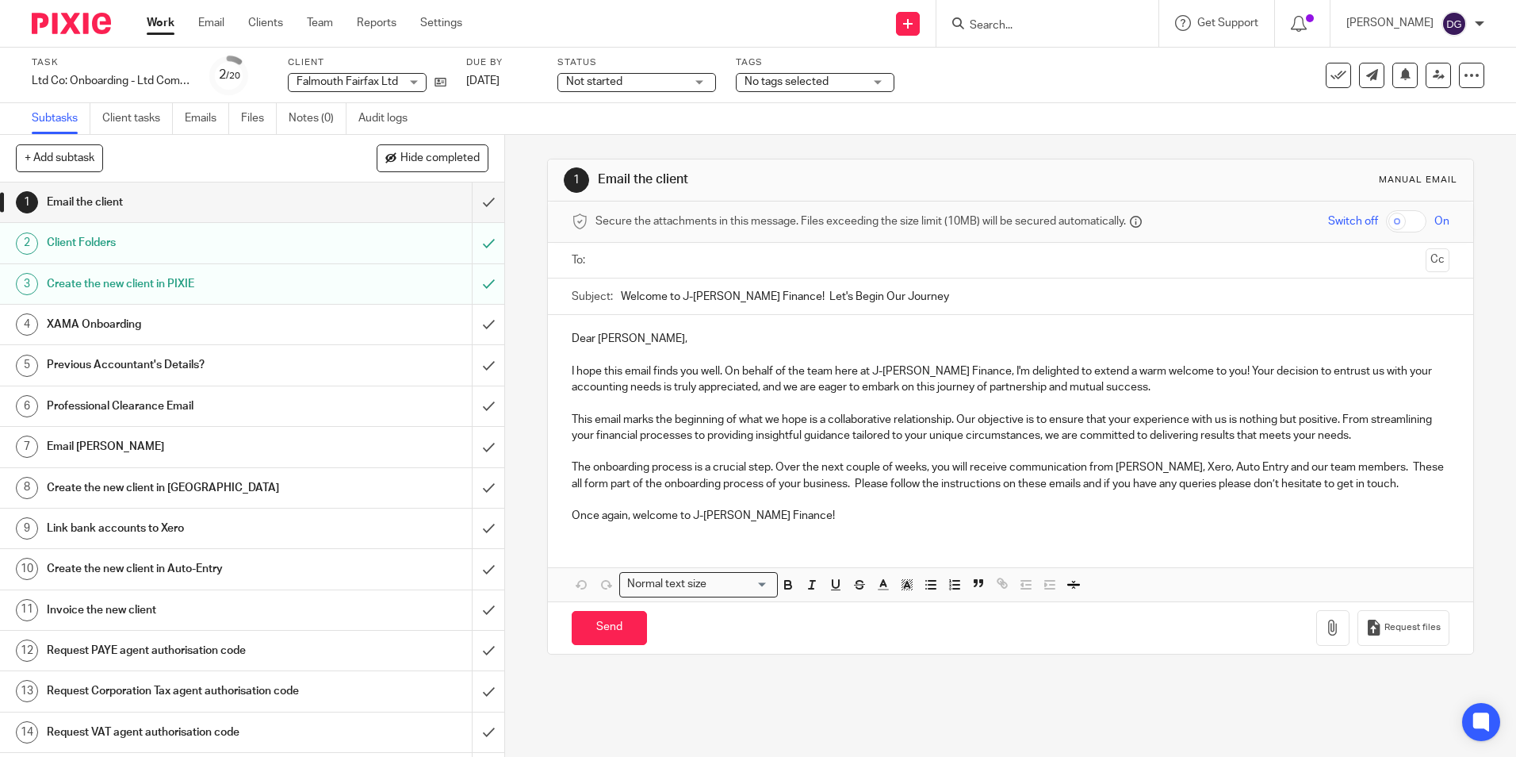
click at [209, 353] on h1 "Previous Accountant's Details?" at bounding box center [183, 365] width 273 height 24
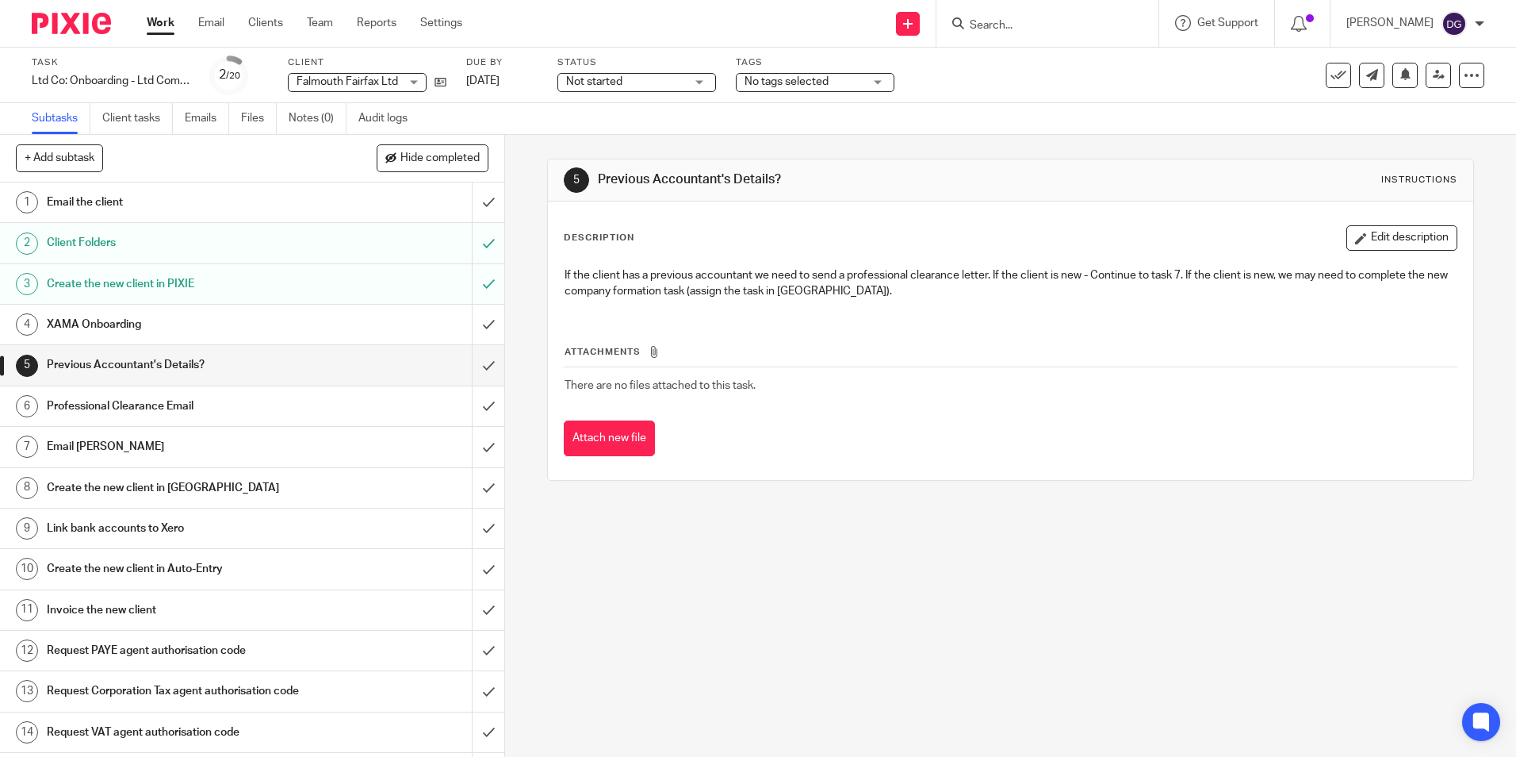
click at [178, 320] on h1 "XAMA Onboarding" at bounding box center [183, 324] width 273 height 24
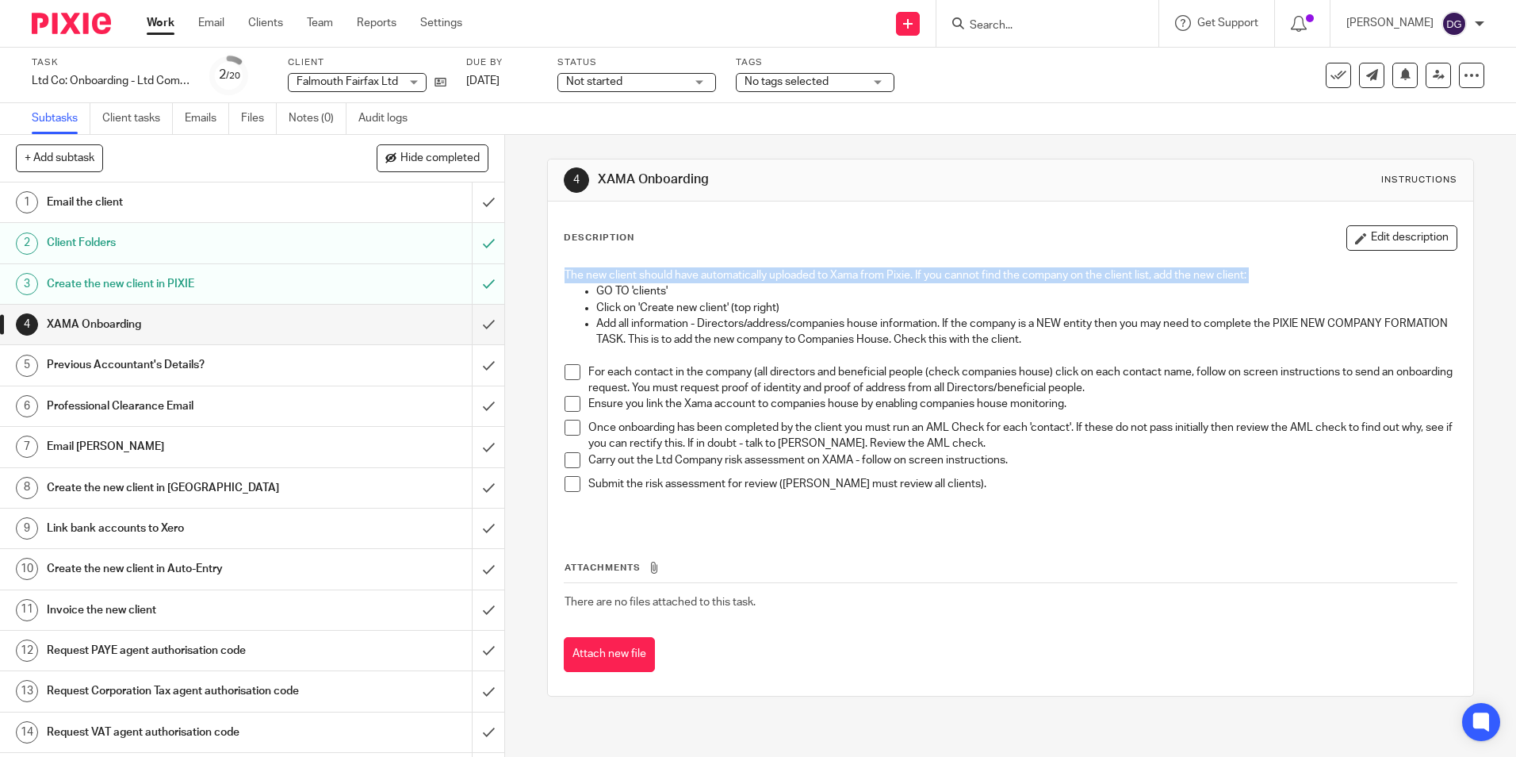
drag, startPoint x: 573, startPoint y: 281, endPoint x: 592, endPoint y: 288, distance: 21.1
click at [592, 288] on div "The new client should have automatically uploaded to Xama from Pixie. If you ca…" at bounding box center [1010, 393] width 907 height 268
click at [1056, 293] on p "GO TO 'clients'" at bounding box center [1026, 291] width 860 height 16
click at [229, 201] on h1 "Email the client" at bounding box center [183, 202] width 273 height 24
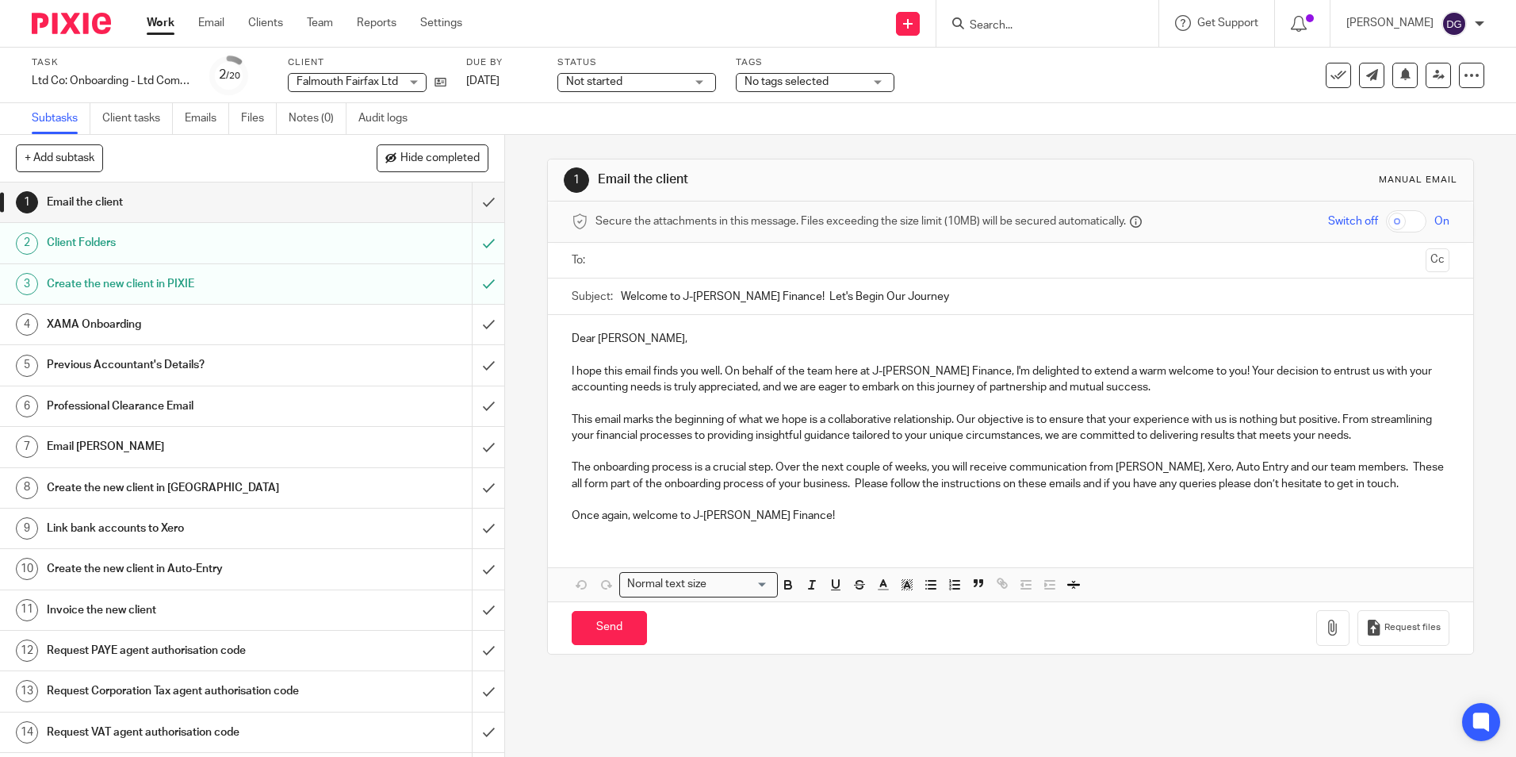
click at [621, 259] on input "text" at bounding box center [1010, 260] width 818 height 18
click at [609, 642] on input "Send" at bounding box center [609, 631] width 75 height 34
type input "Sent"
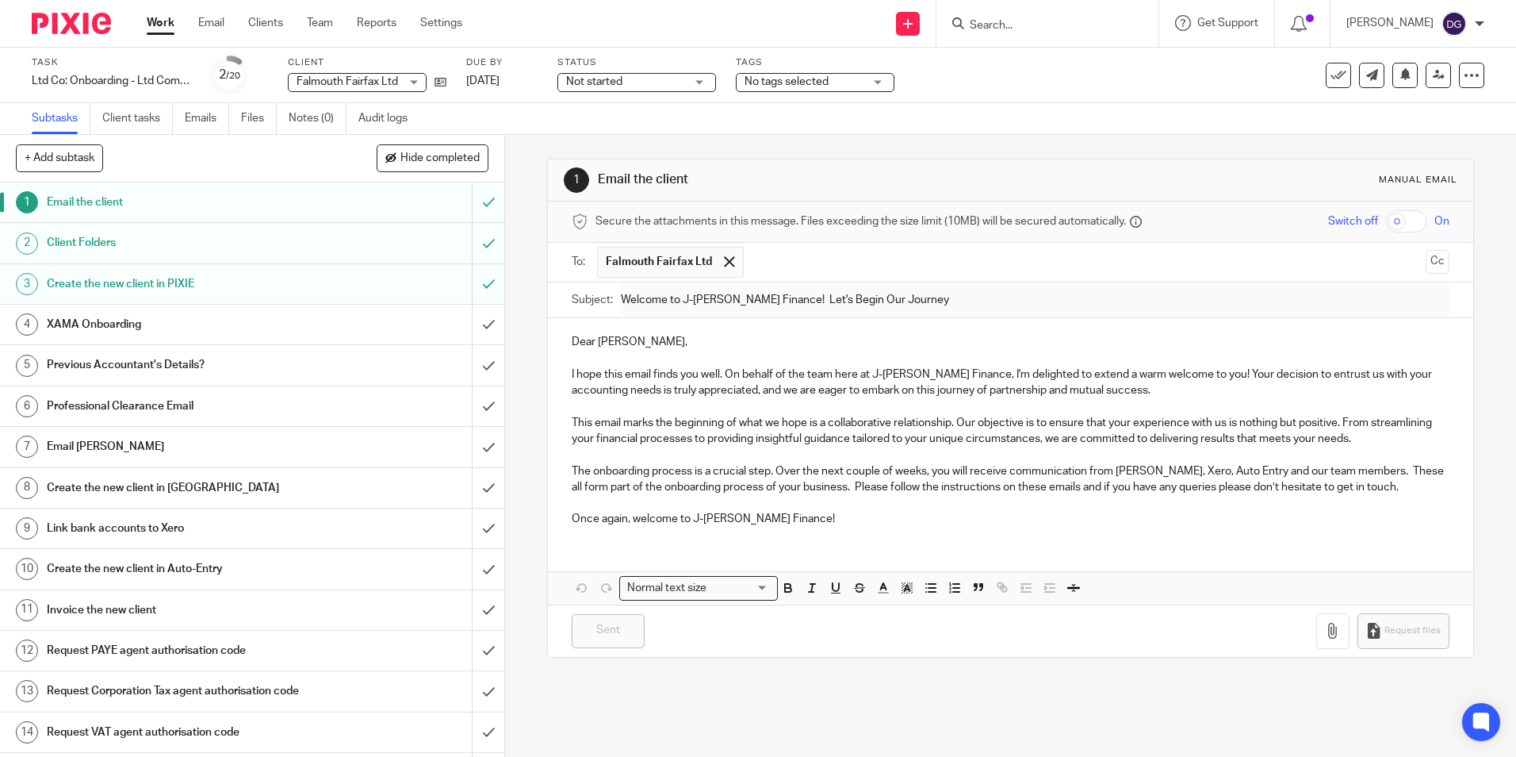
click at [252, 322] on h1 "XAMA Onboarding" at bounding box center [183, 324] width 273 height 24
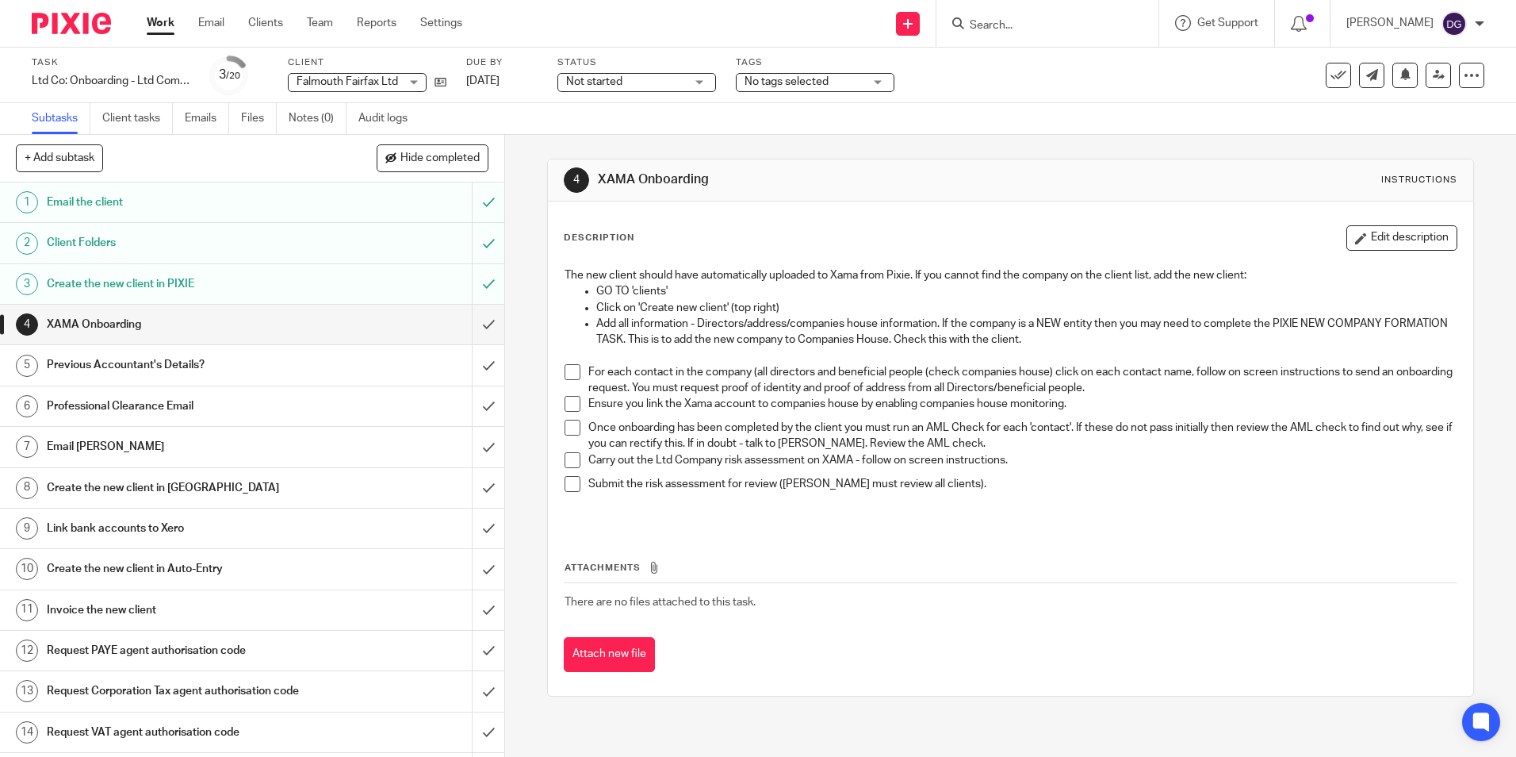
click at [179, 452] on h1 "Email Tarin" at bounding box center [183, 447] width 273 height 24
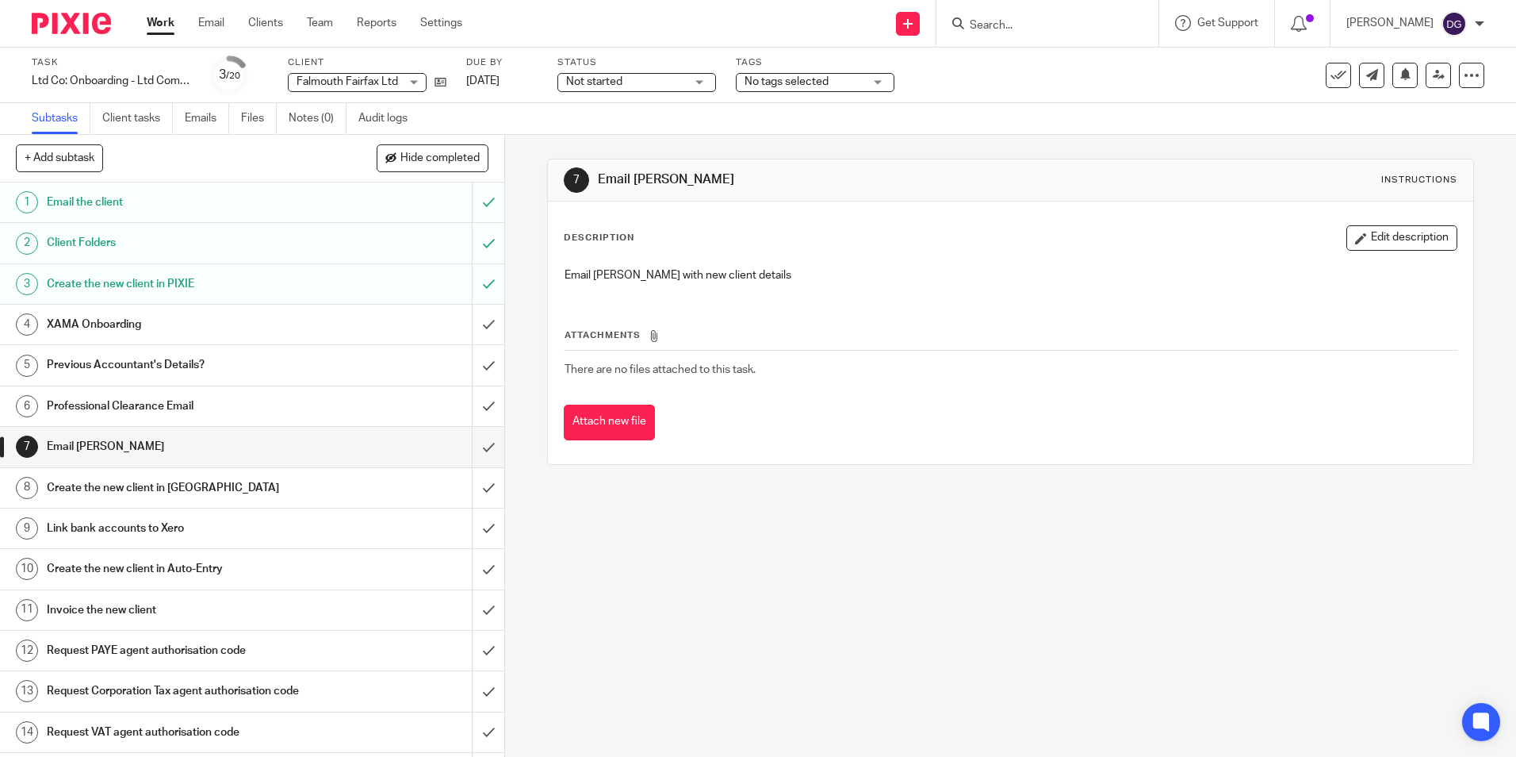
click at [1052, 38] on div at bounding box center [1048, 23] width 222 height 47
click at [1059, 14] on form at bounding box center [1052, 23] width 169 height 20
click at [1059, 24] on input "Search" at bounding box center [1039, 26] width 143 height 14
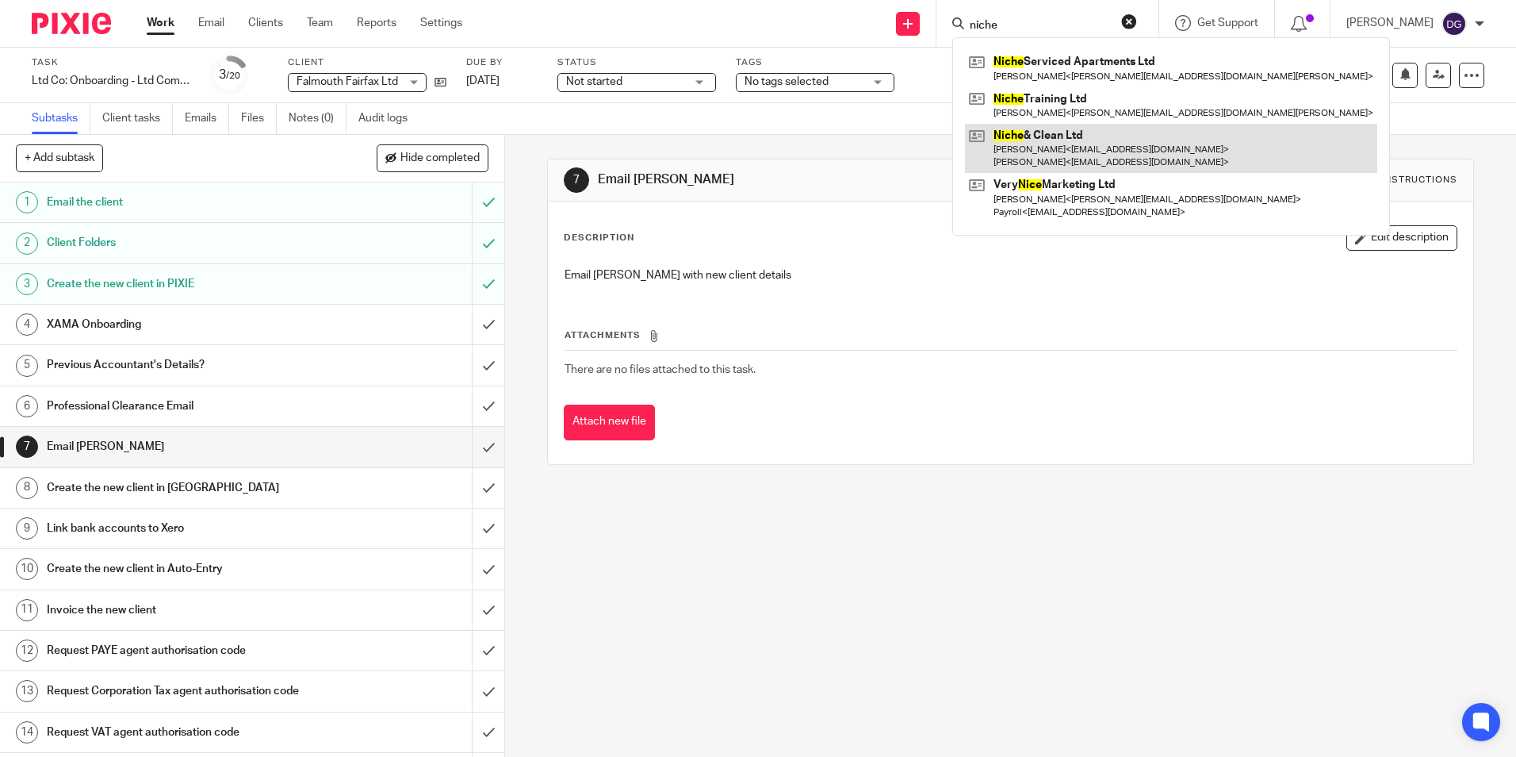
type input "niche"
click at [1156, 143] on link at bounding box center [1171, 148] width 412 height 49
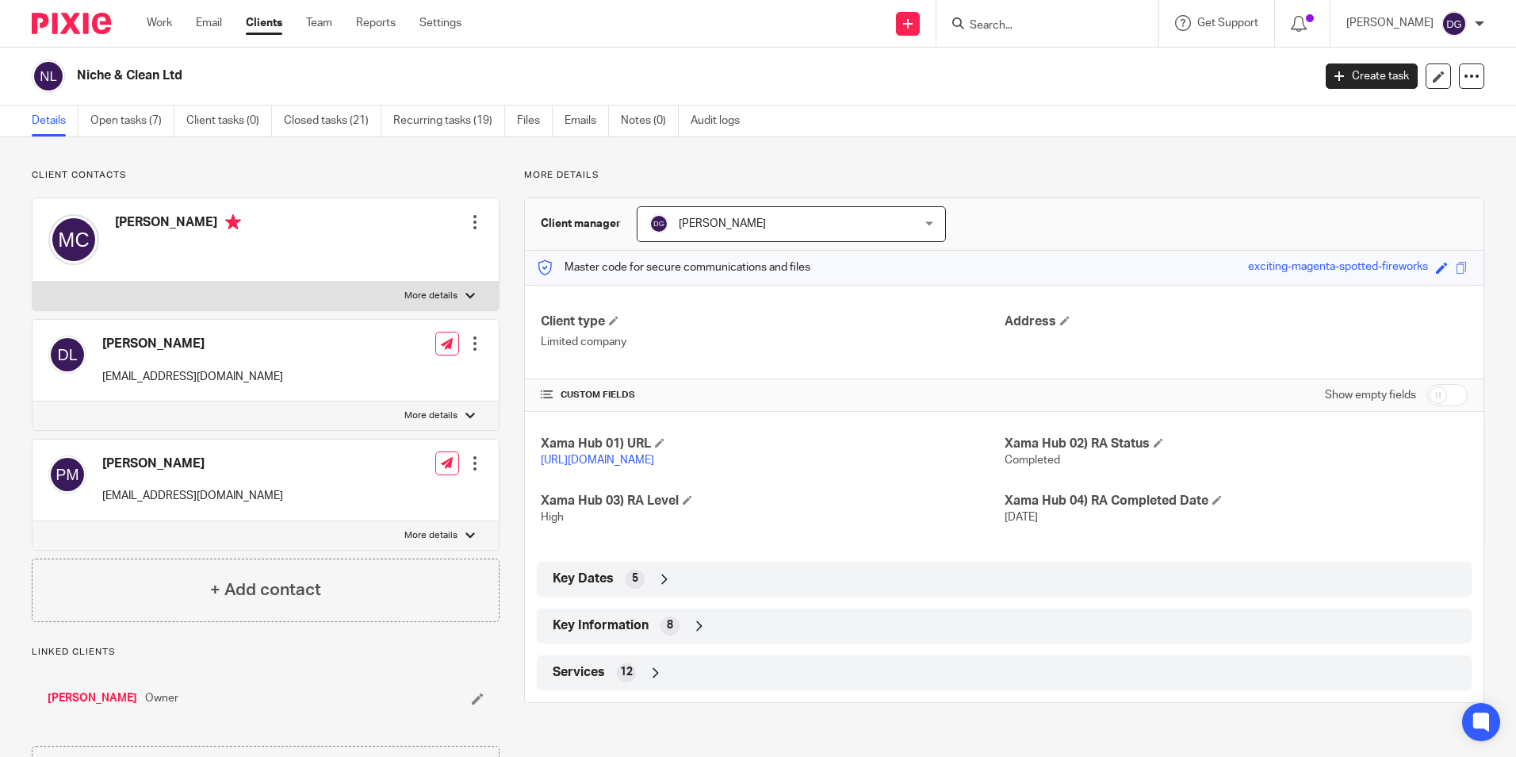
click at [676, 632] on div "Key Information 8" at bounding box center [1004, 625] width 911 height 27
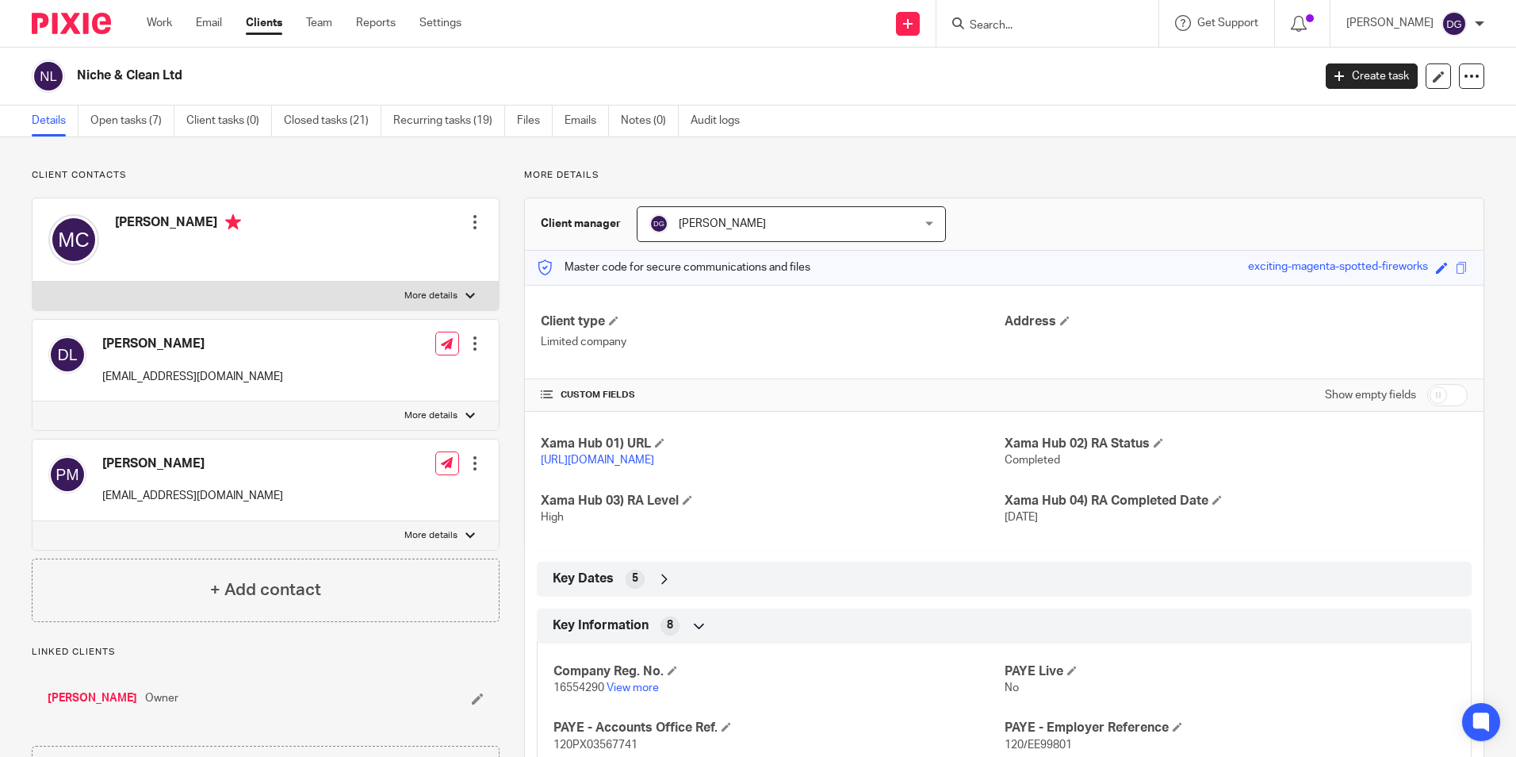
click at [692, 634] on icon at bounding box center [700, 626] width 16 height 16
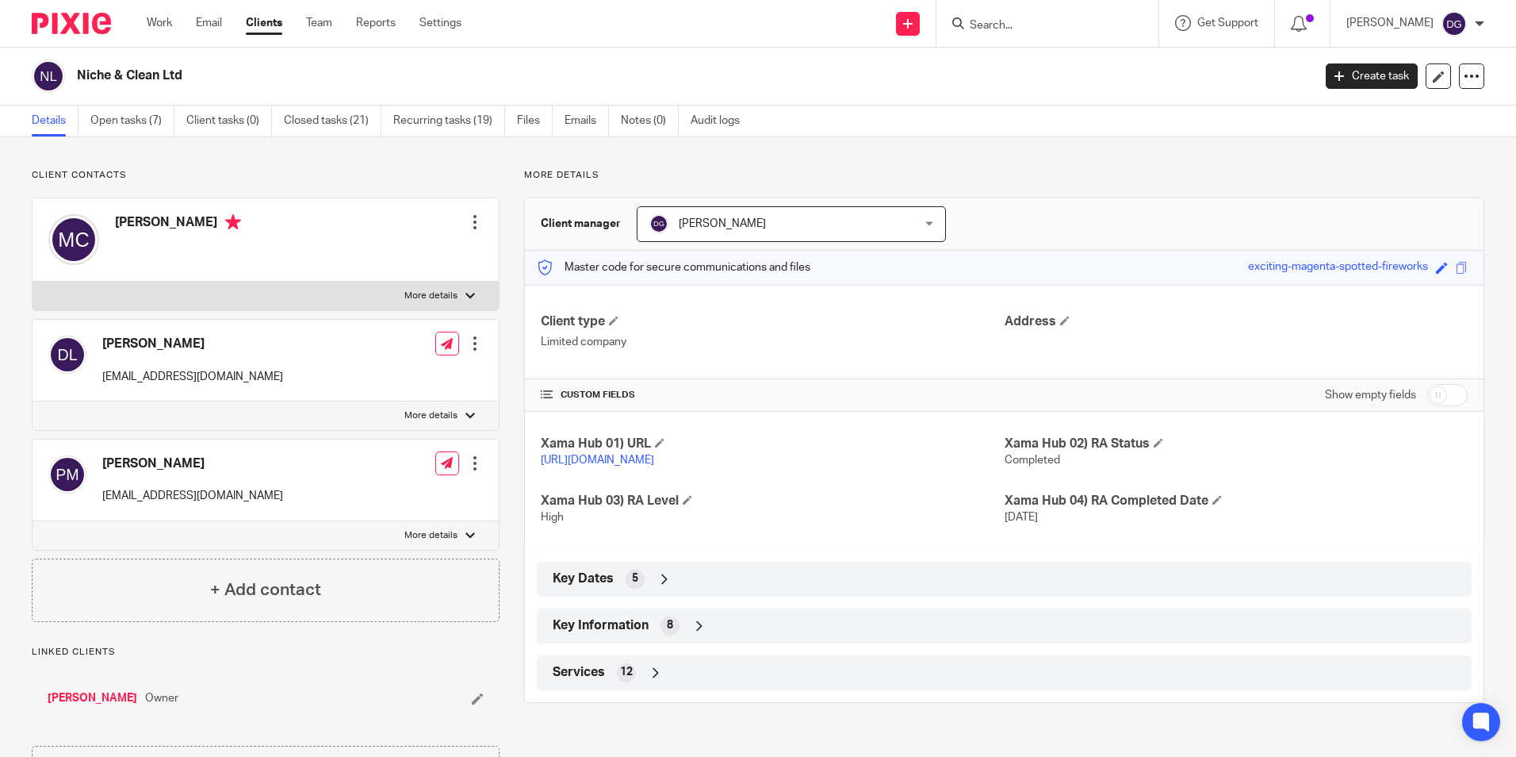
click at [692, 634] on icon at bounding box center [700, 626] width 16 height 16
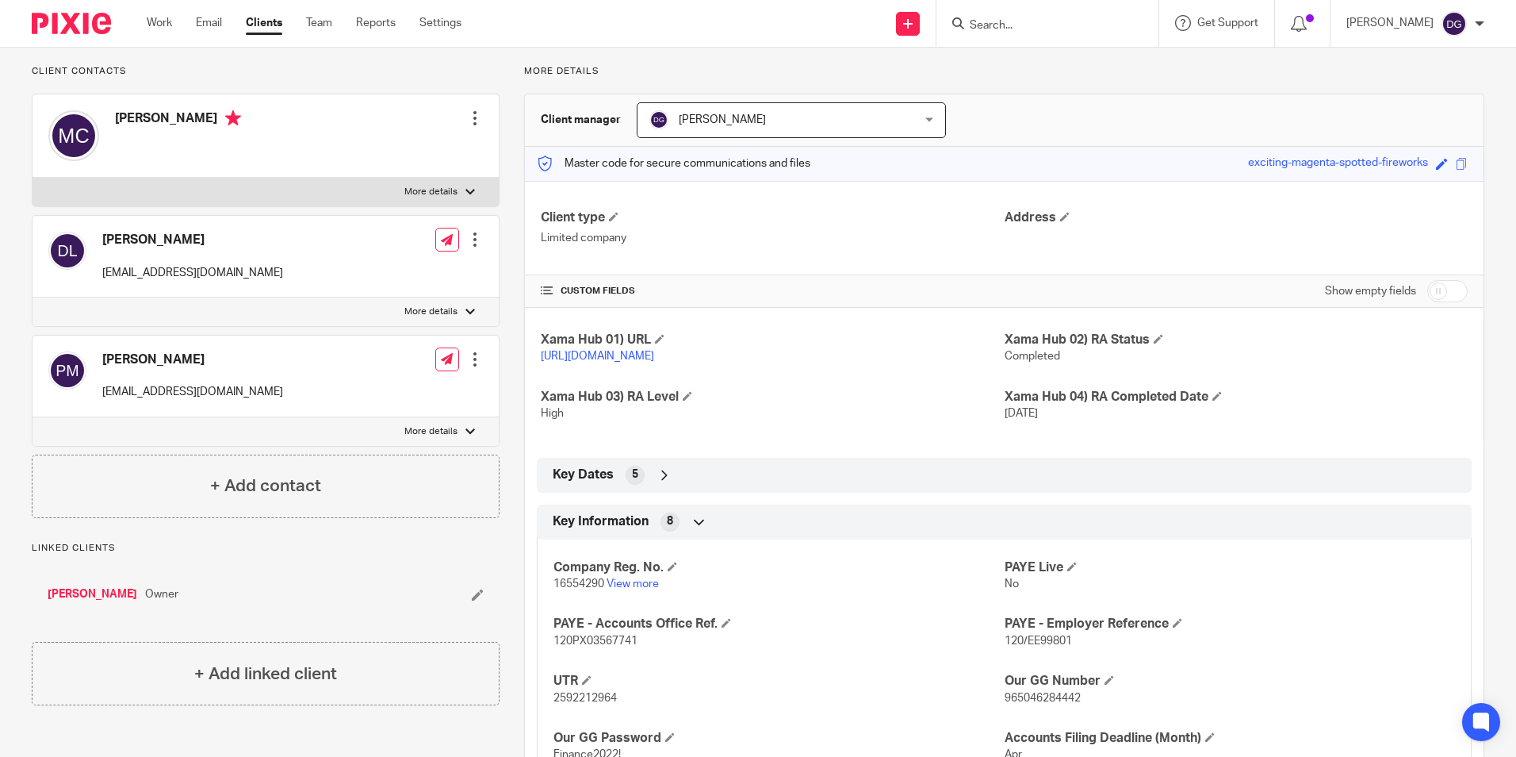
scroll to position [238, 0]
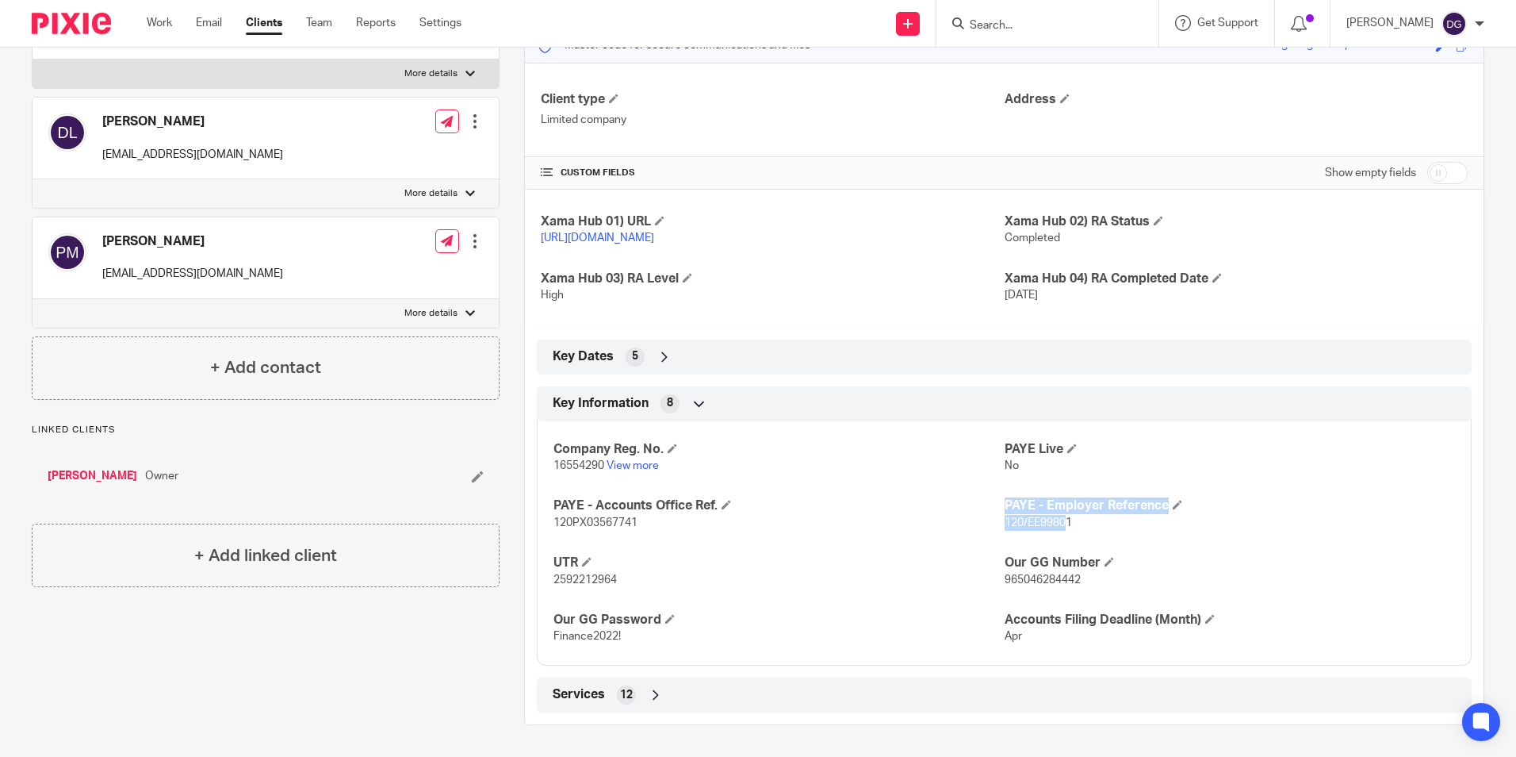
drag, startPoint x: 994, startPoint y: 524, endPoint x: 1060, endPoint y: 517, distance: 67.0
click at [1060, 517] on div "Company Reg. No. 16554290 View more PAYE Live No PAYE - Accounts Office Ref. 12…" at bounding box center [1004, 537] width 935 height 256
drag, startPoint x: 1060, startPoint y: 517, endPoint x: 1080, endPoint y: 539, distance: 29.8
click at [1080, 539] on div "Company Reg. No. 16554290 View more PAYE Live No PAYE - Accounts Office Ref. 12…" at bounding box center [1004, 537] width 935 height 256
drag, startPoint x: 1076, startPoint y: 522, endPoint x: 996, endPoint y: 522, distance: 80.1
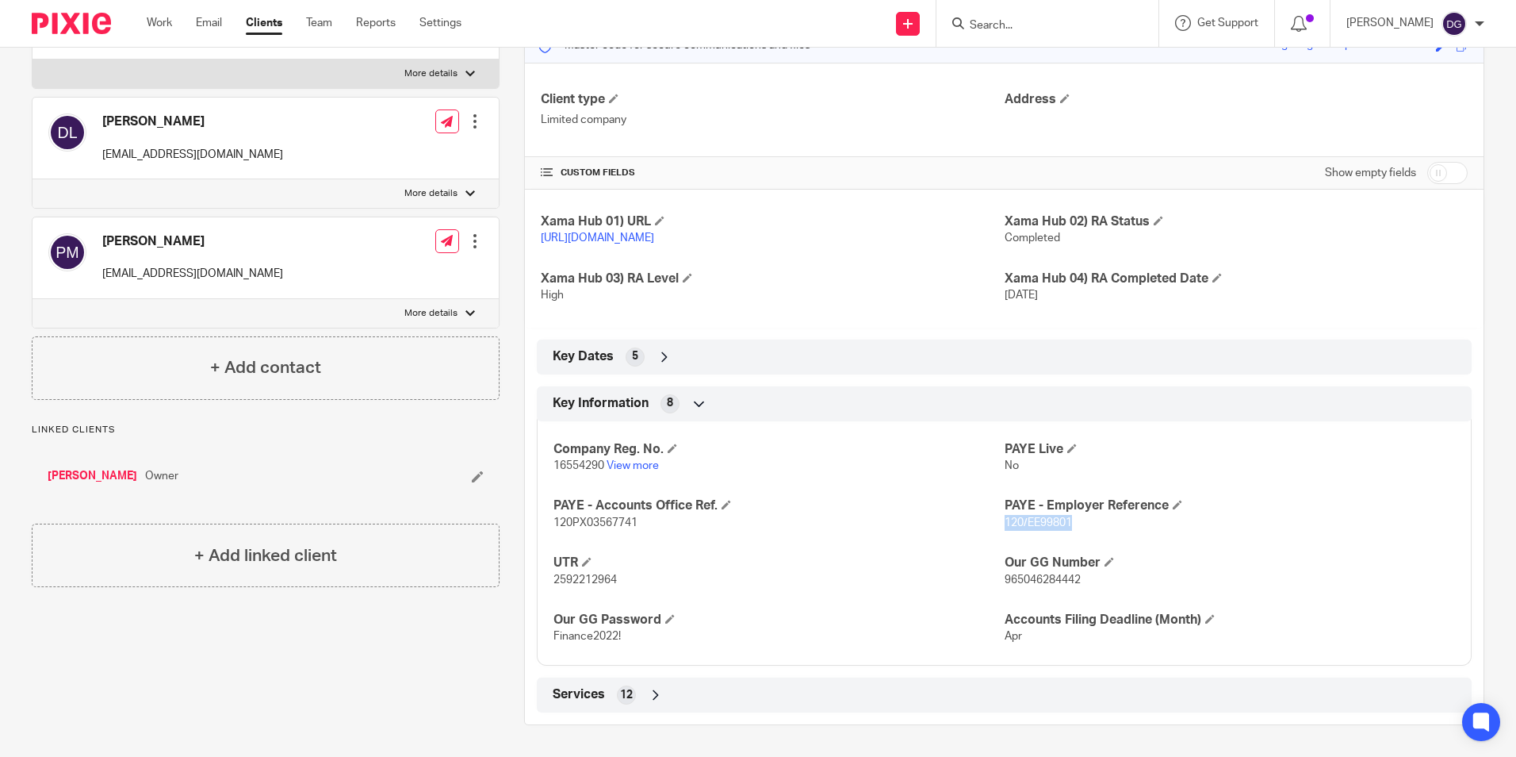
click at [1005, 522] on p "120/EE99801" at bounding box center [1230, 523] width 450 height 16
copy span "120/EE99801"
click at [816, 569] on h4 "UTR" at bounding box center [779, 562] width 450 height 17
drag, startPoint x: 545, startPoint y: 522, endPoint x: 633, endPoint y: 523, distance: 88.0
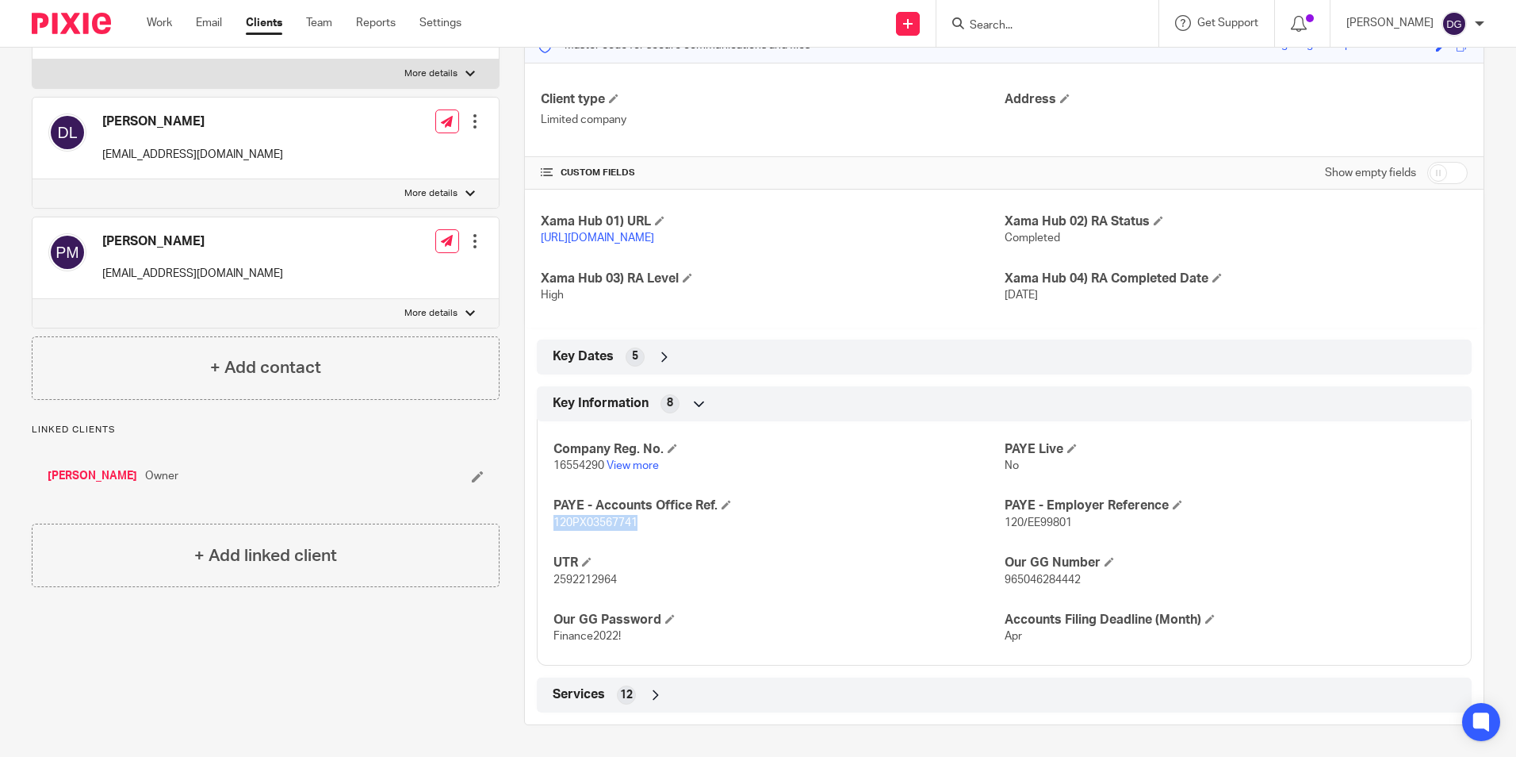
click at [633, 523] on div "Company Reg. No. 16554290 View more PAYE Live No PAYE - Accounts Office Ref. 12…" at bounding box center [1004, 537] width 935 height 256
copy span "120PX03567741"
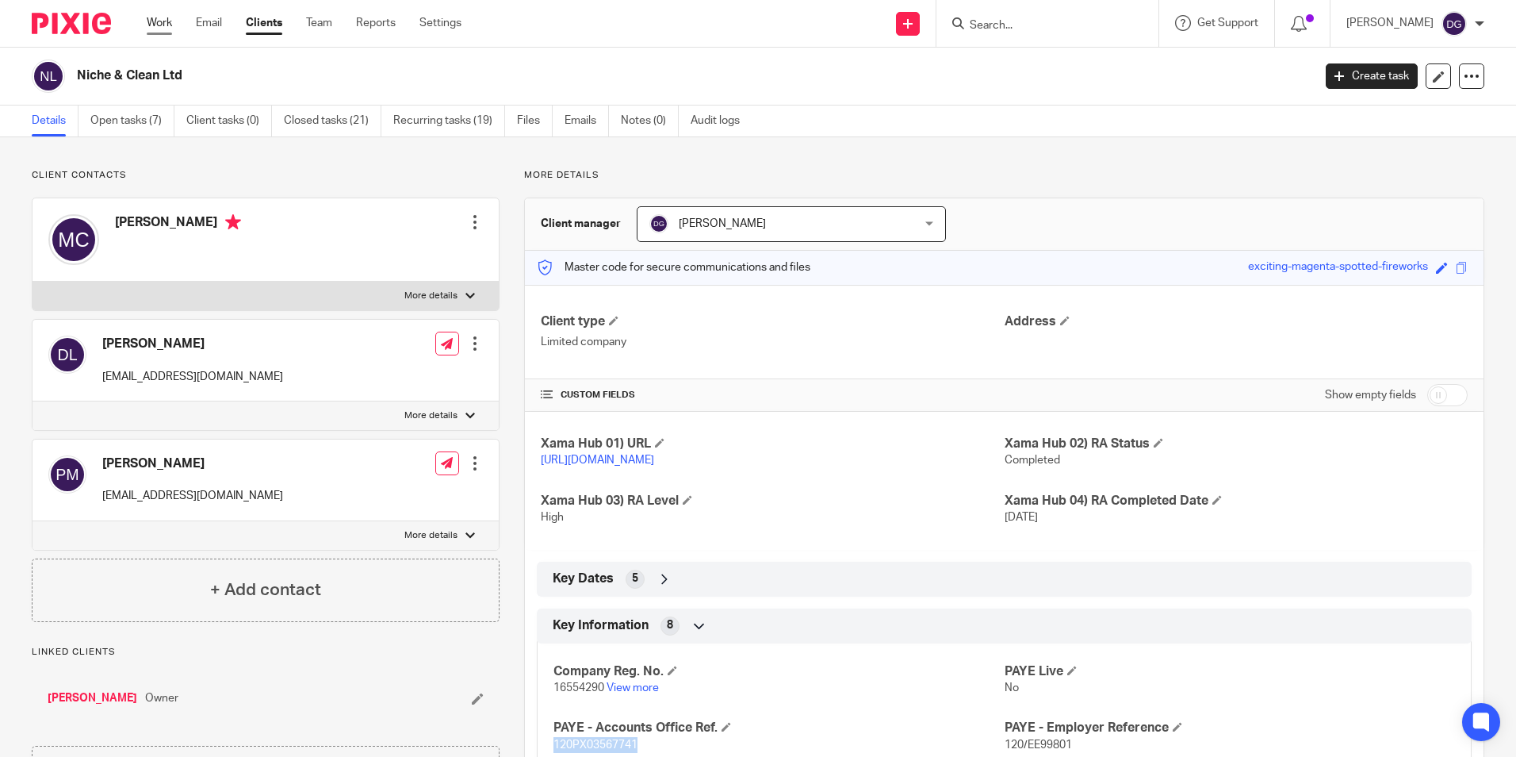
click at [155, 20] on link "Work" at bounding box center [159, 23] width 25 height 16
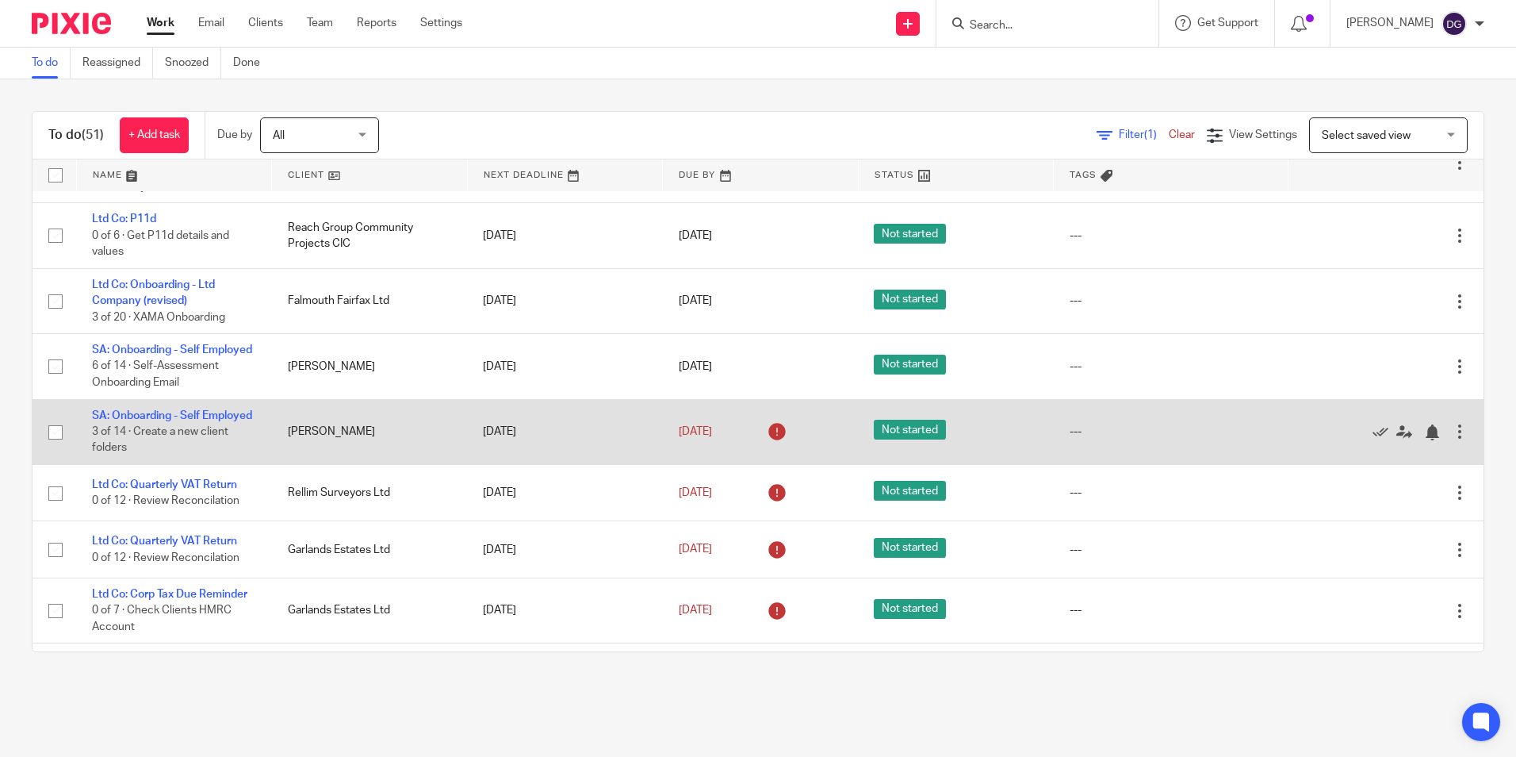
scroll to position [1862, 0]
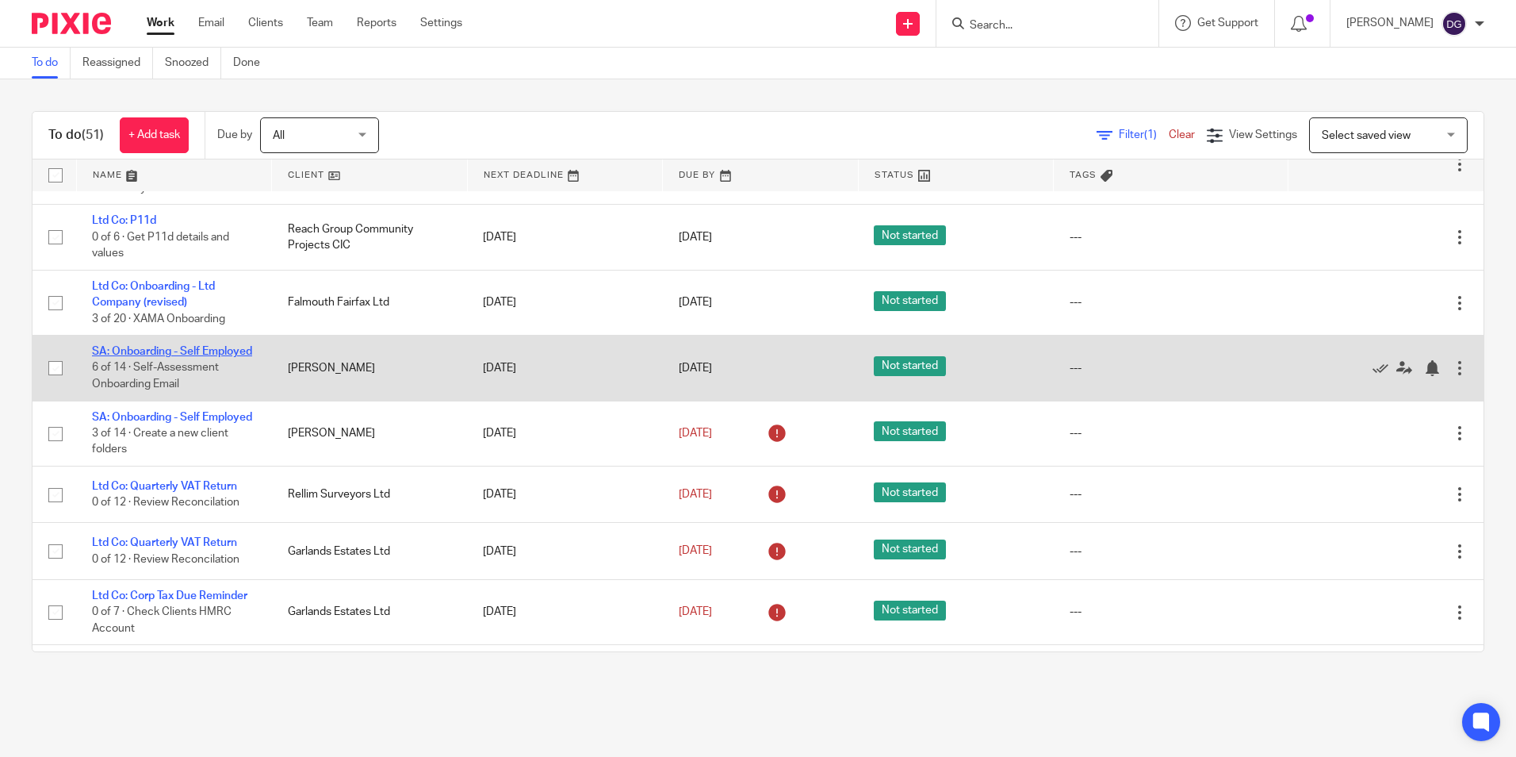
click at [141, 357] on link "SA: Onboarding - Self Employed" at bounding box center [172, 351] width 160 height 11
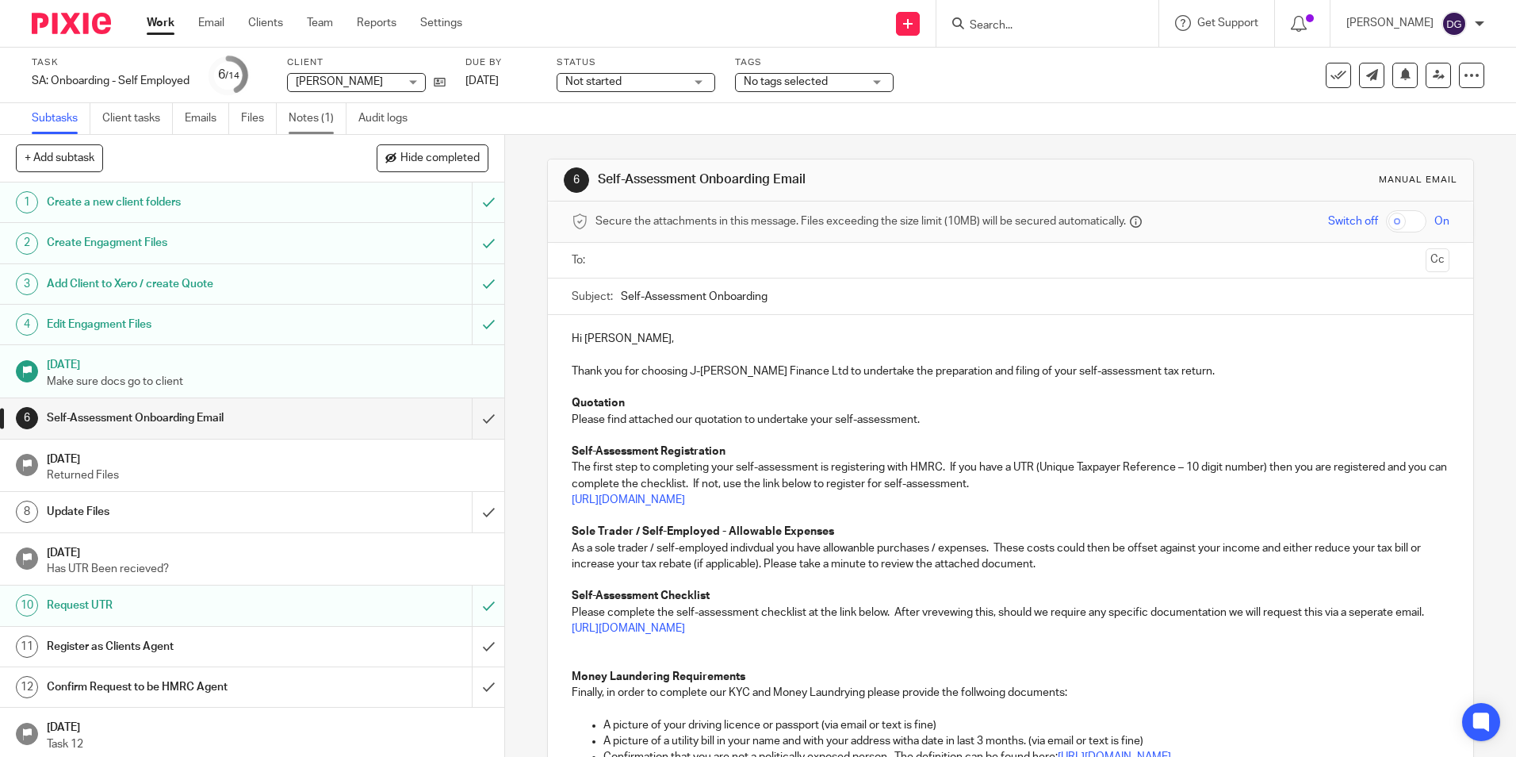
click at [312, 124] on link "Notes (1)" at bounding box center [318, 118] width 58 height 31
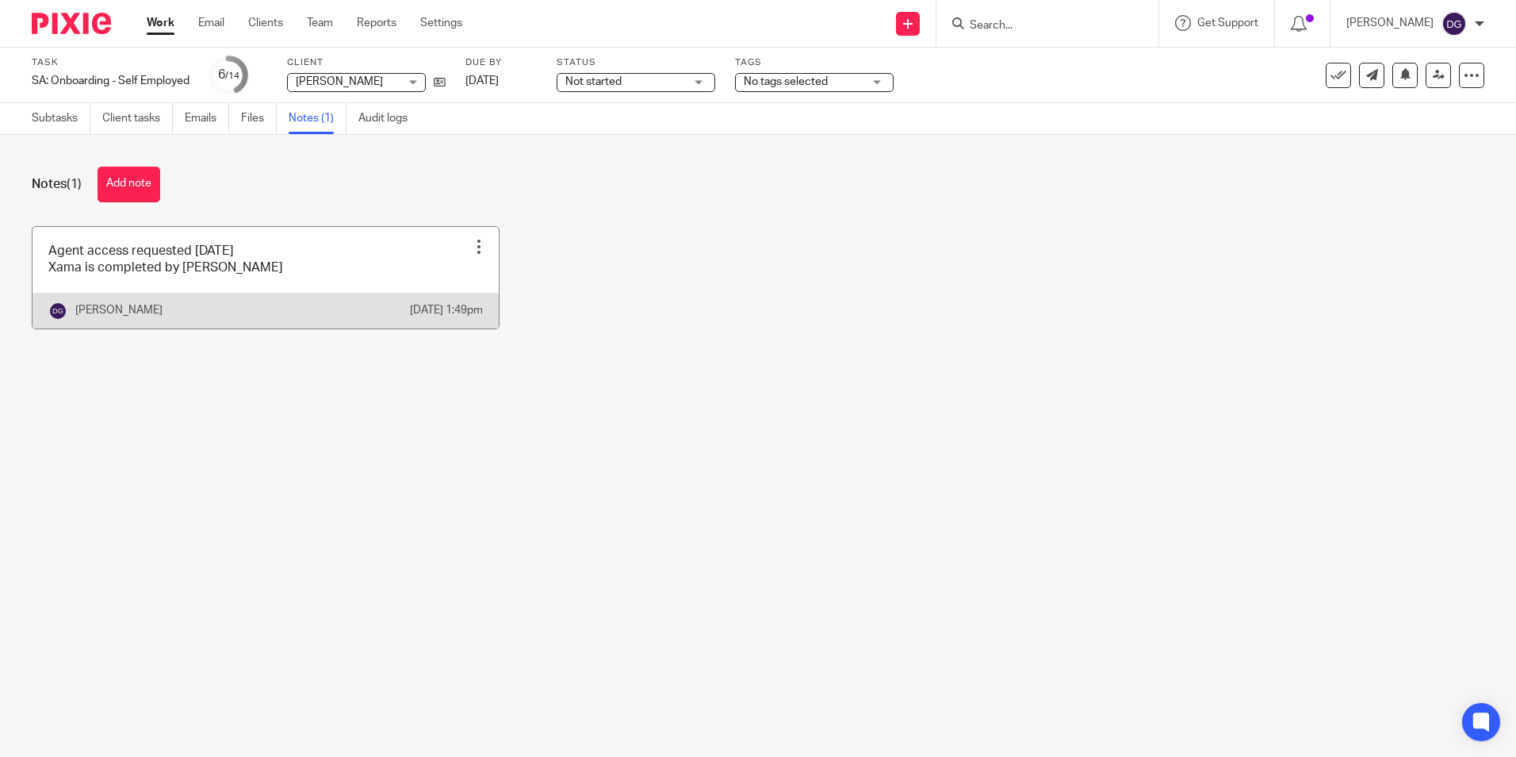
click at [239, 293] on link at bounding box center [266, 278] width 466 height 102
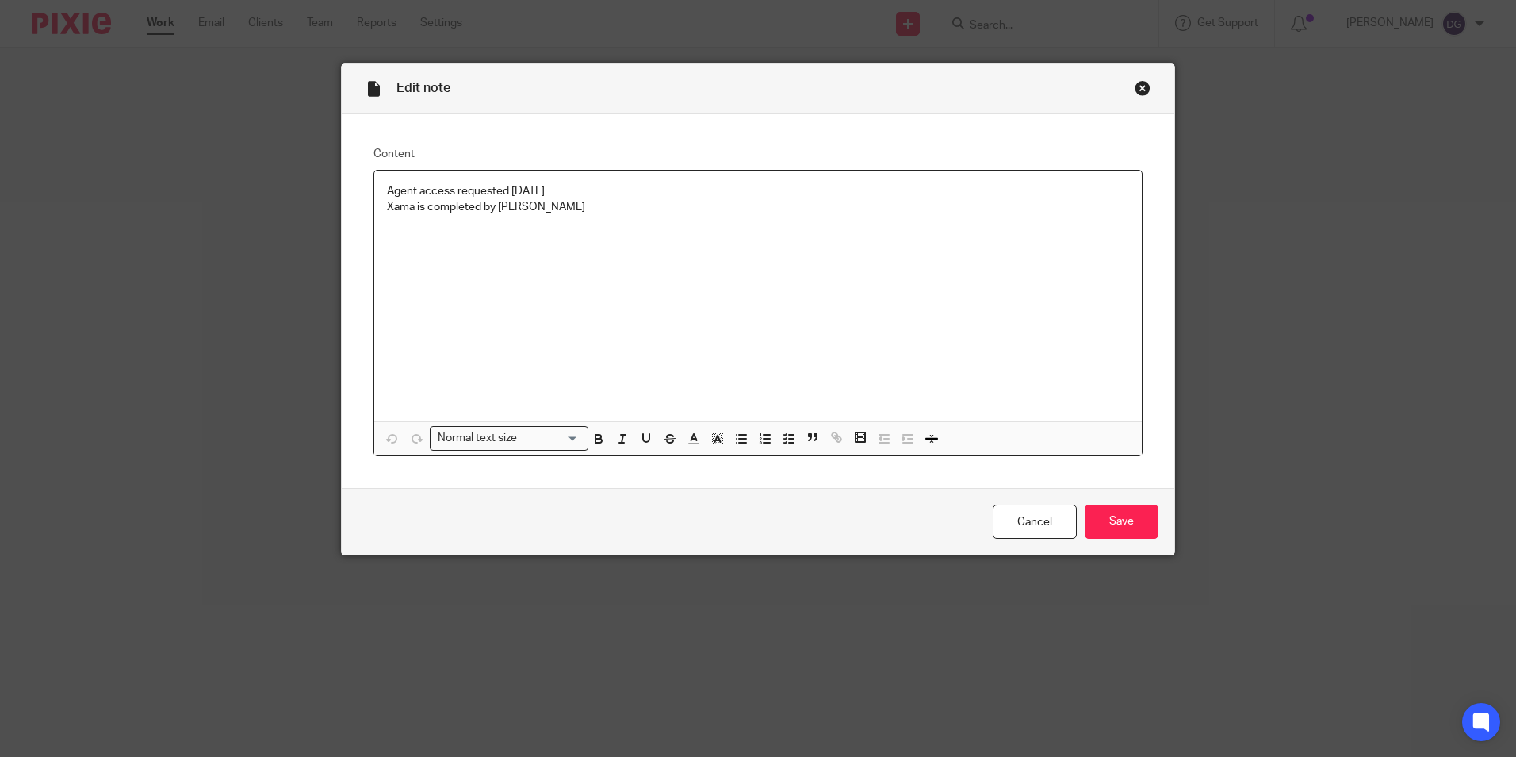
click at [558, 208] on p "Xama is completed by [PERSON_NAME]" at bounding box center [758, 207] width 742 height 16
click at [1102, 520] on input "Save" at bounding box center [1122, 521] width 74 height 34
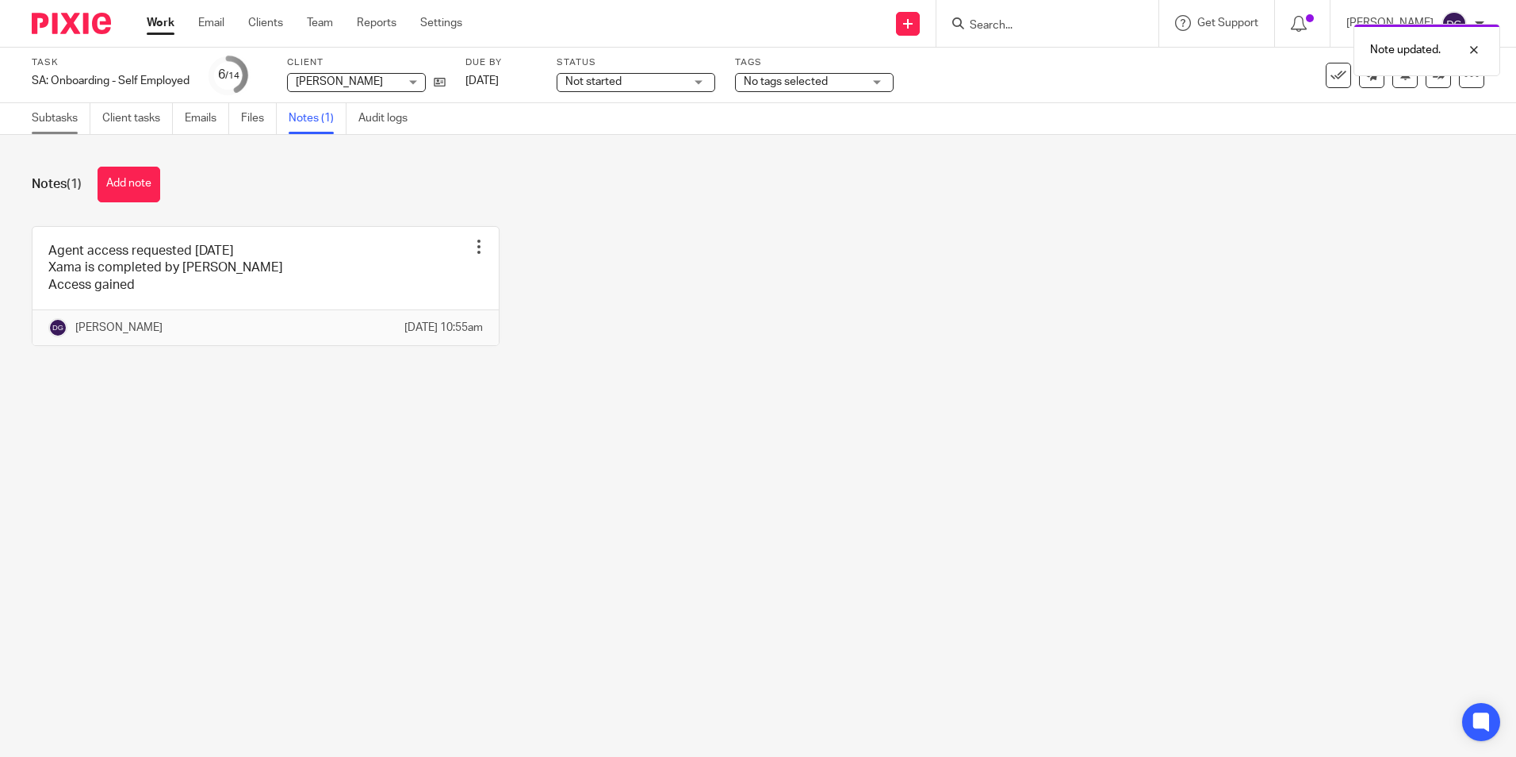
click at [78, 130] on link "Subtasks" at bounding box center [61, 118] width 59 height 31
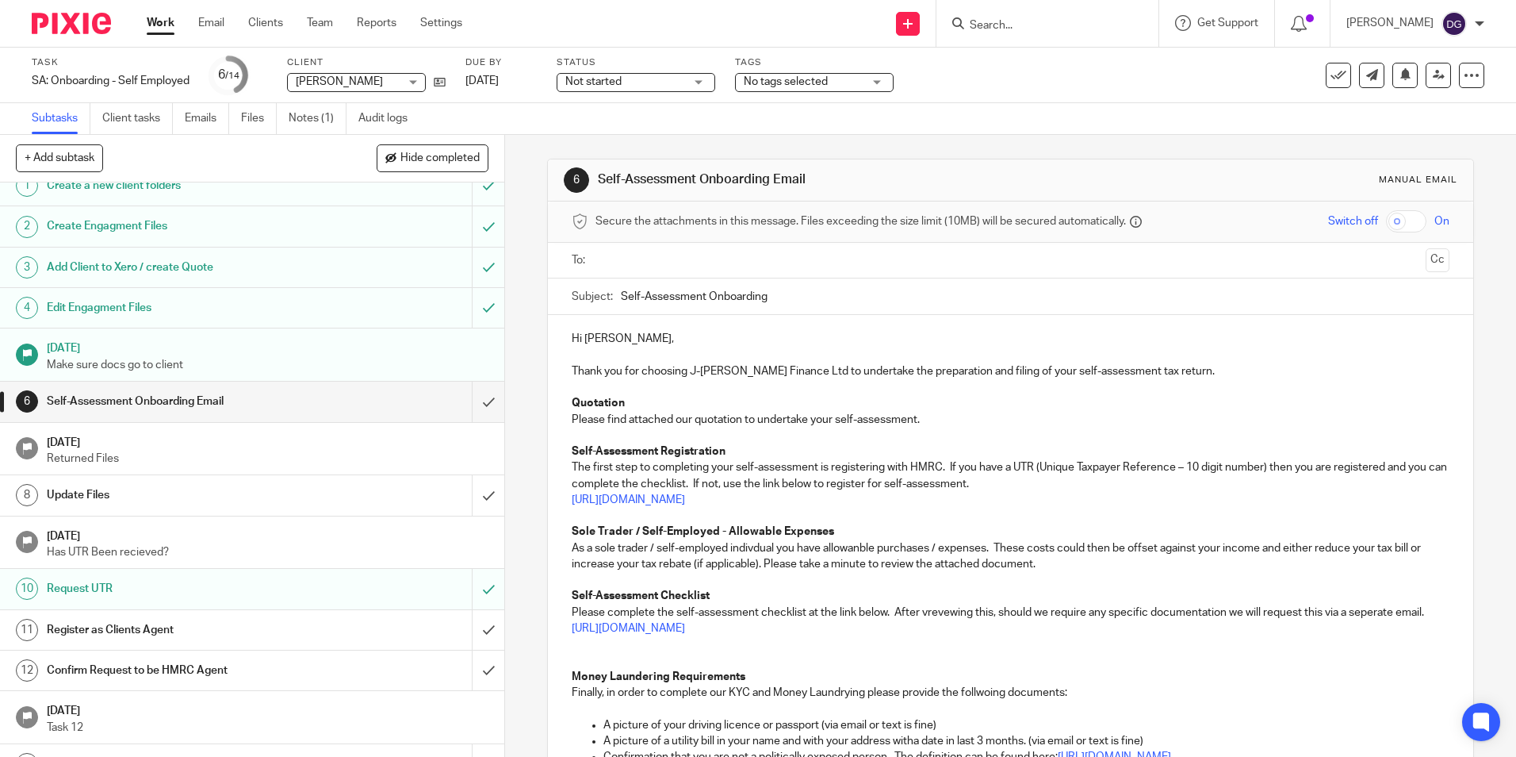
scroll to position [44, 0]
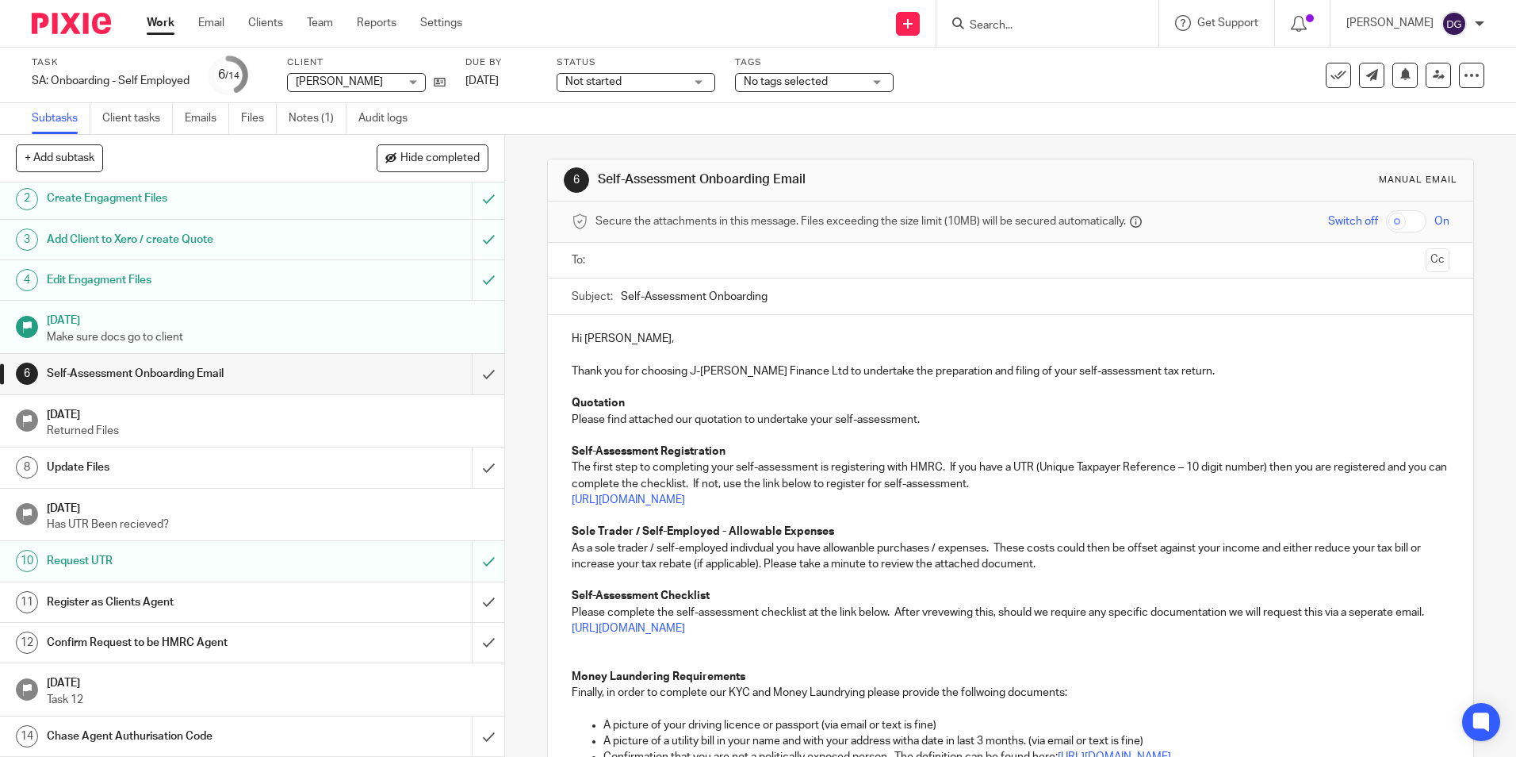
click at [186, 595] on h1 "Register as Clients Agent" at bounding box center [183, 602] width 273 height 24
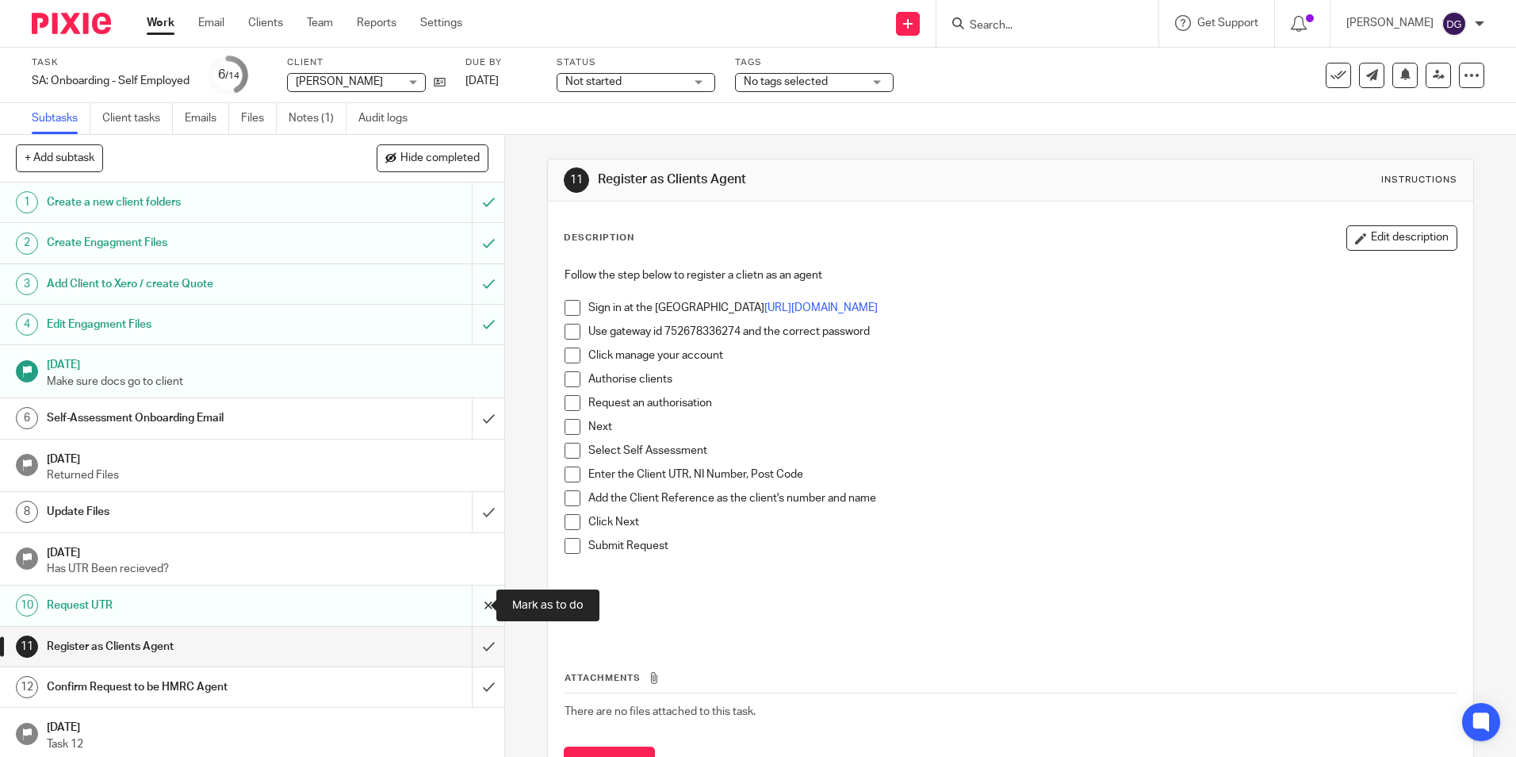
click at [469, 605] on input "submit" at bounding box center [252, 605] width 504 height 40
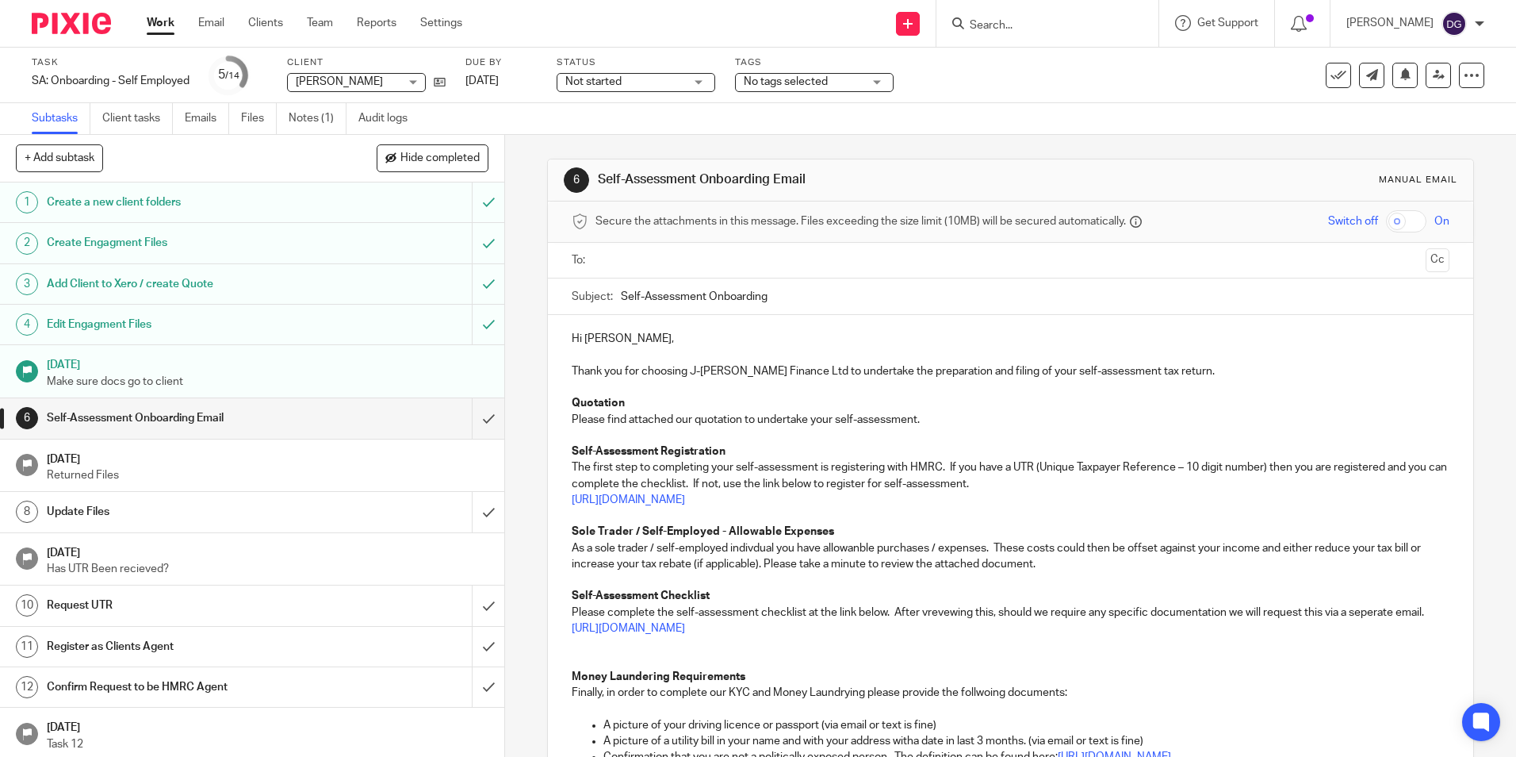
scroll to position [44, 0]
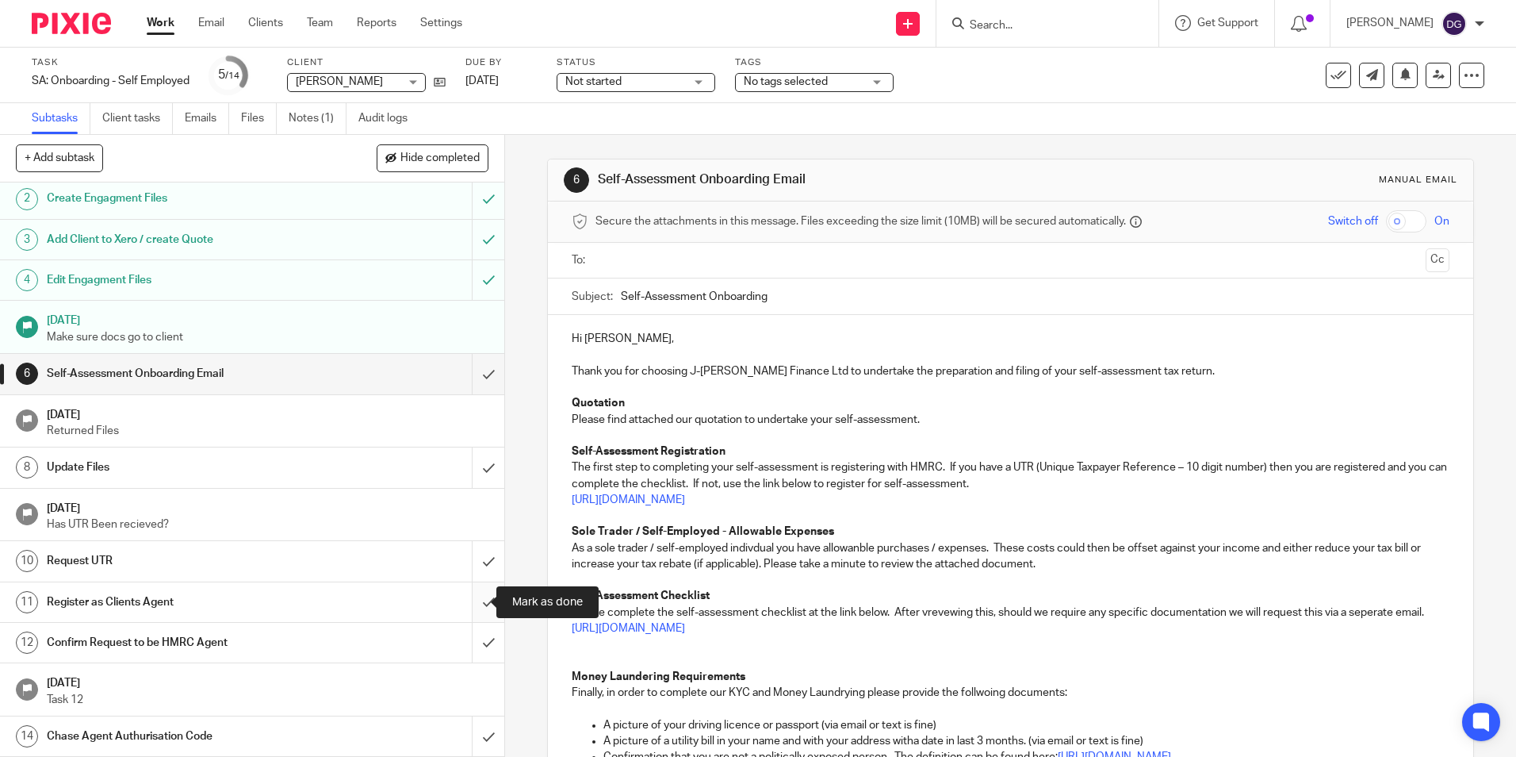
click at [480, 603] on input "submit" at bounding box center [252, 602] width 504 height 40
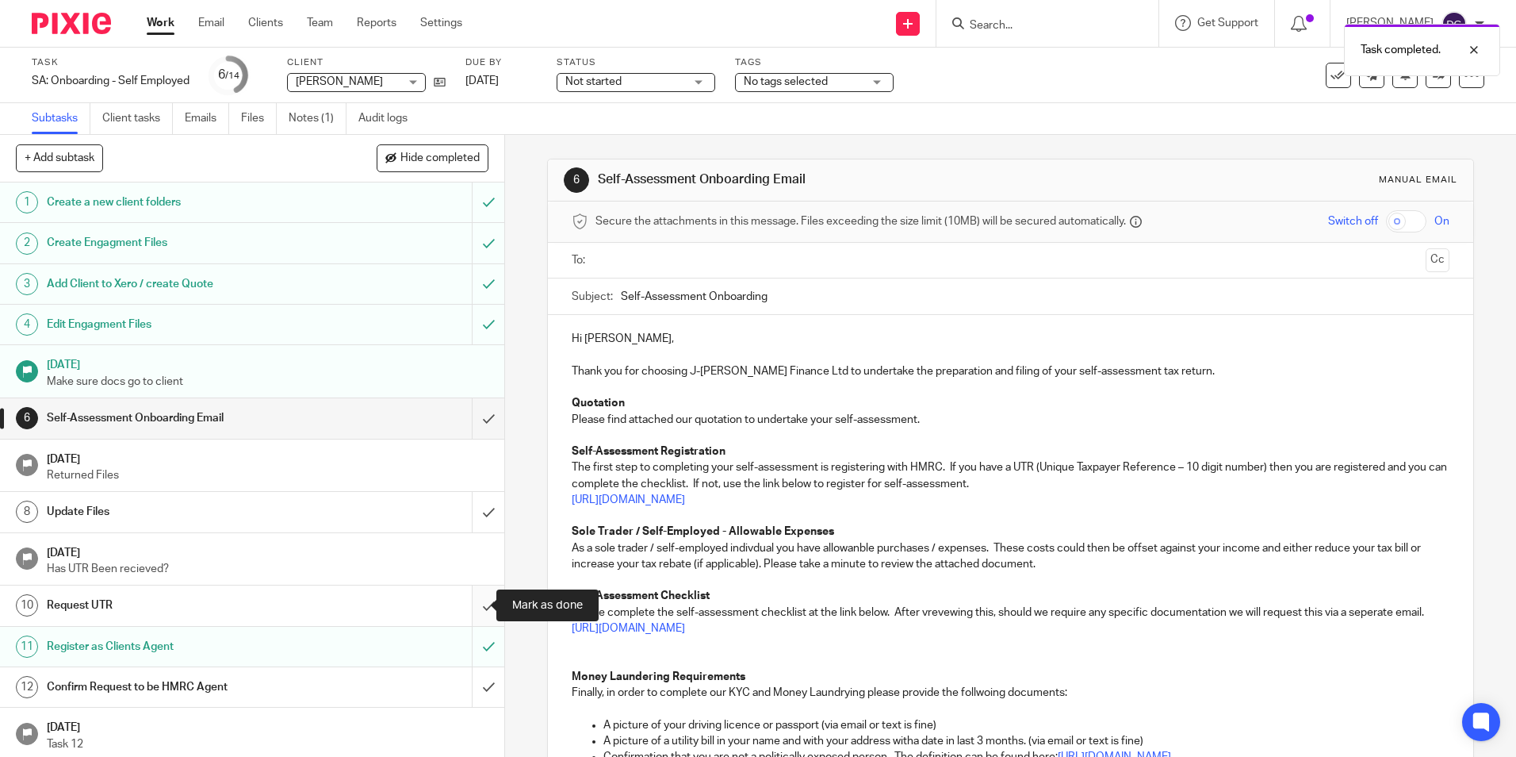
click at [460, 613] on input "submit" at bounding box center [252, 605] width 504 height 40
click at [340, 519] on div "Update Files" at bounding box center [252, 512] width 410 height 24
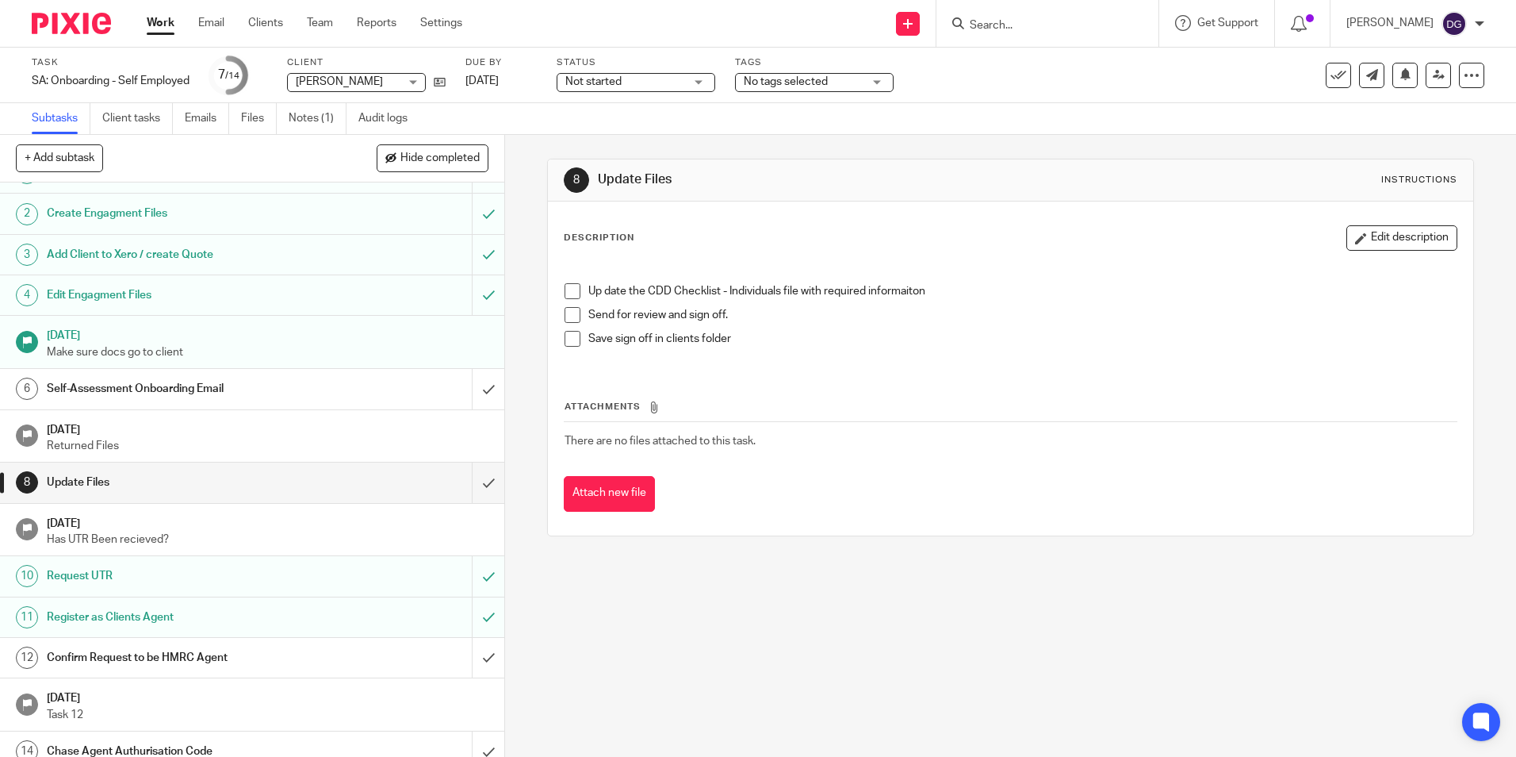
scroll to position [44, 0]
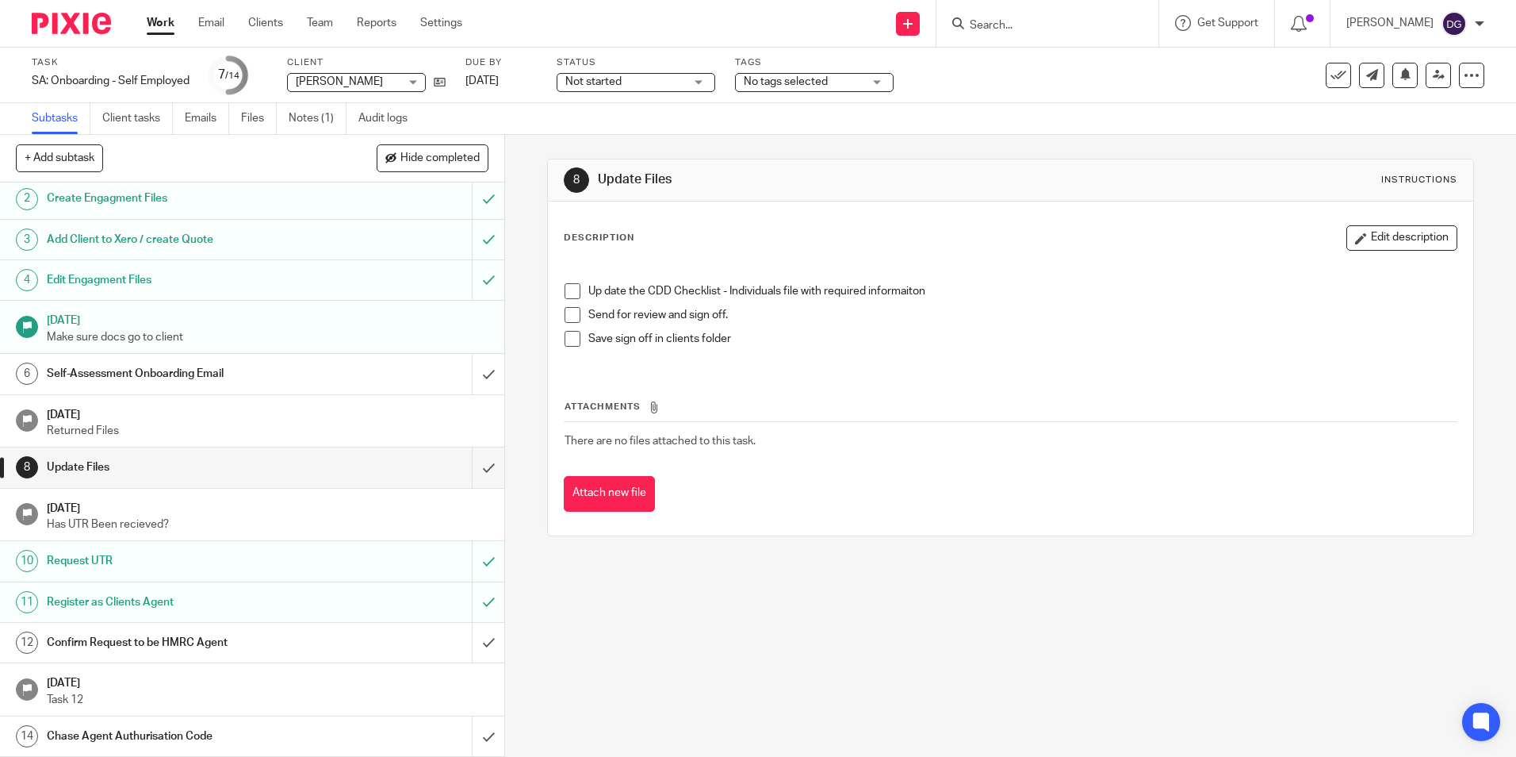
click at [246, 649] on h1 "Confirm Request to be HMRC Agent" at bounding box center [183, 642] width 273 height 24
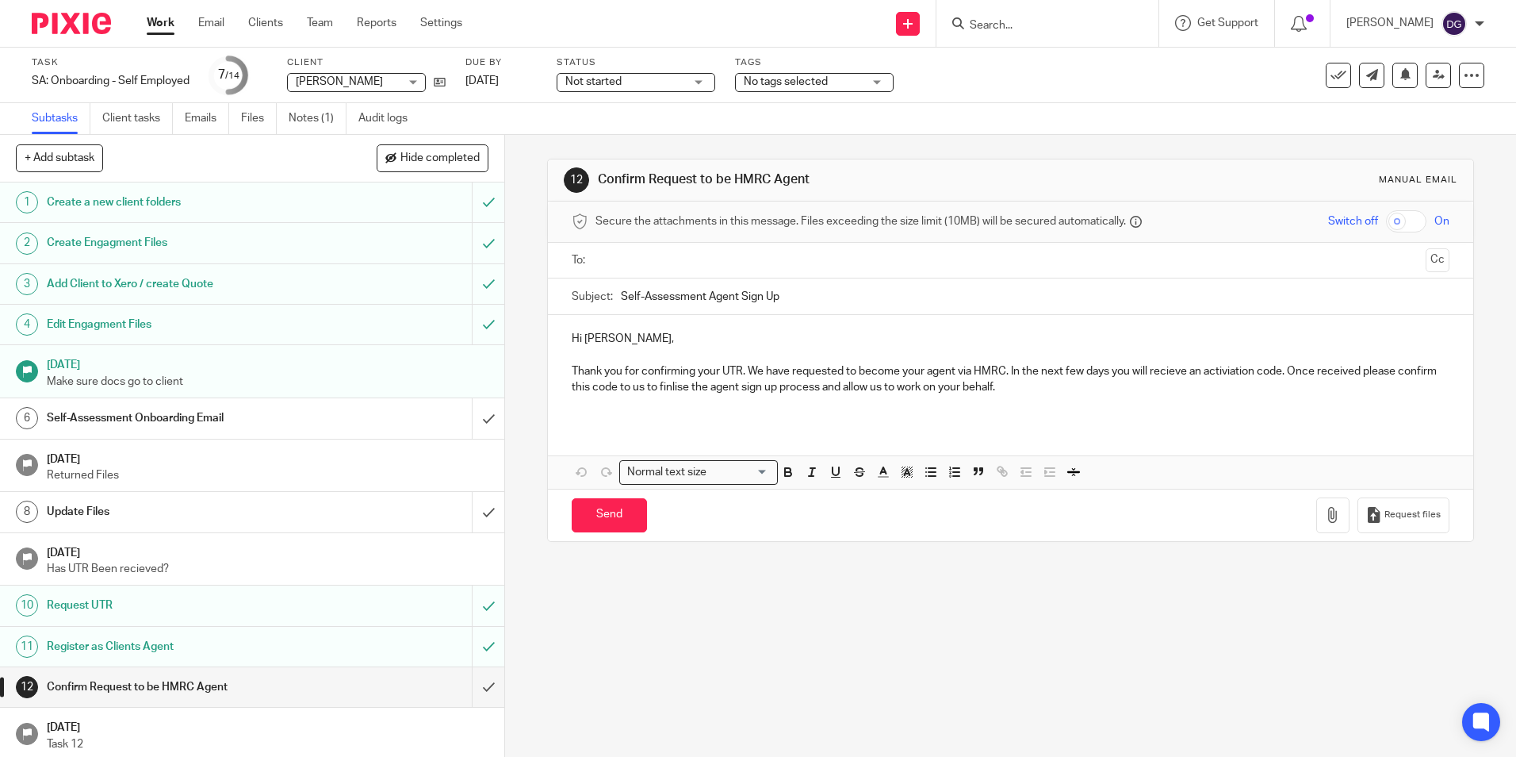
scroll to position [44, 0]
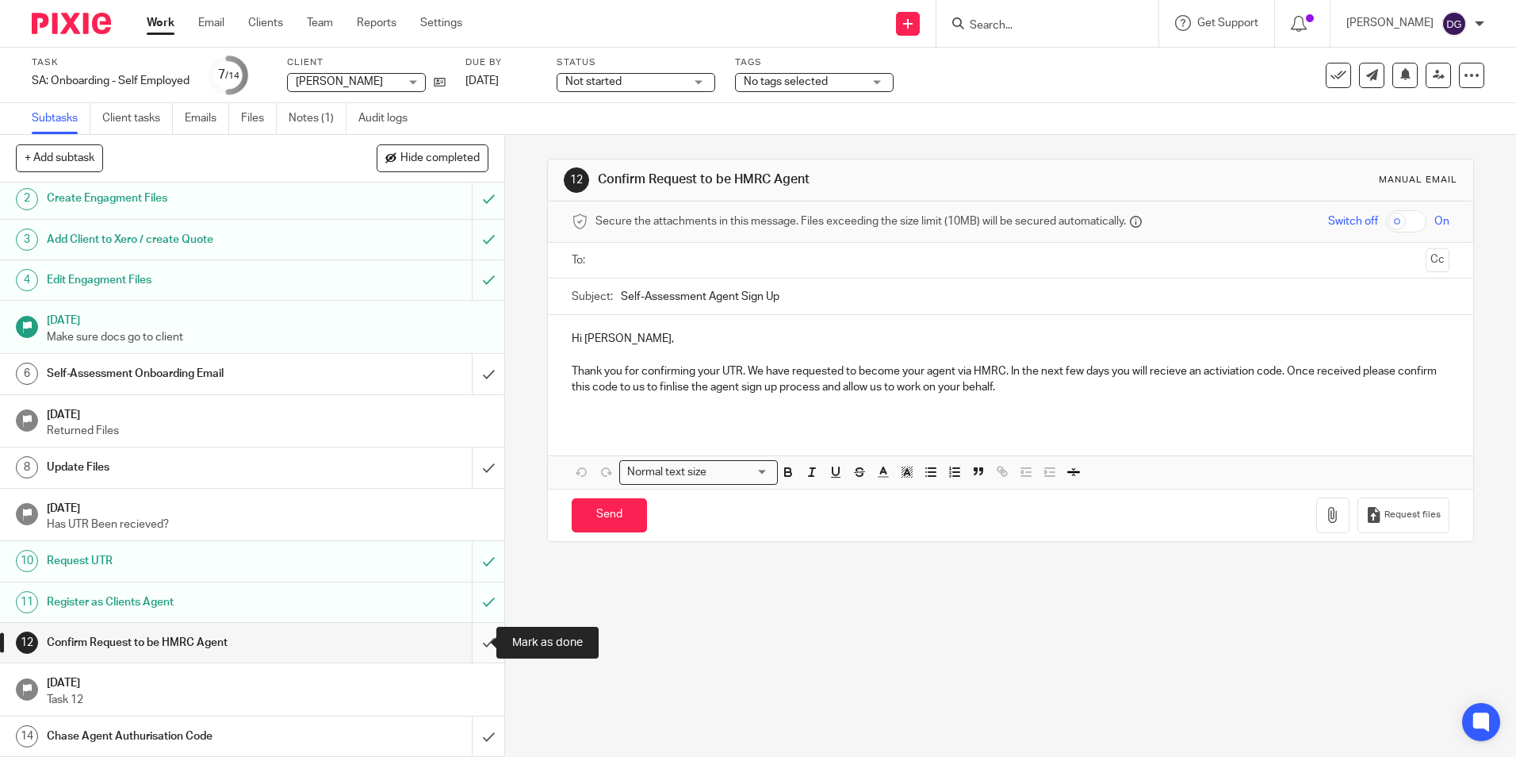
click at [476, 640] on input "submit" at bounding box center [252, 643] width 504 height 40
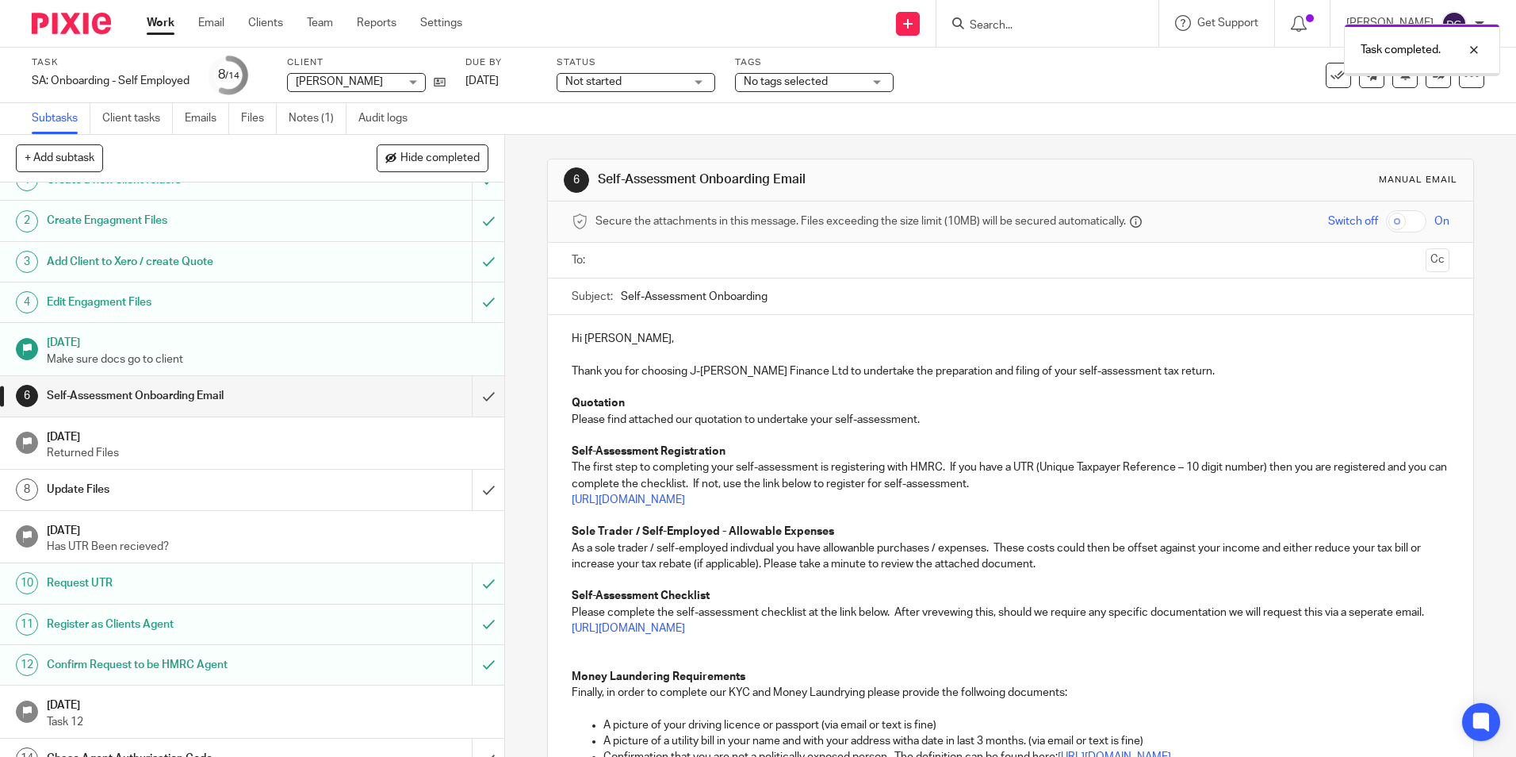
scroll to position [44, 0]
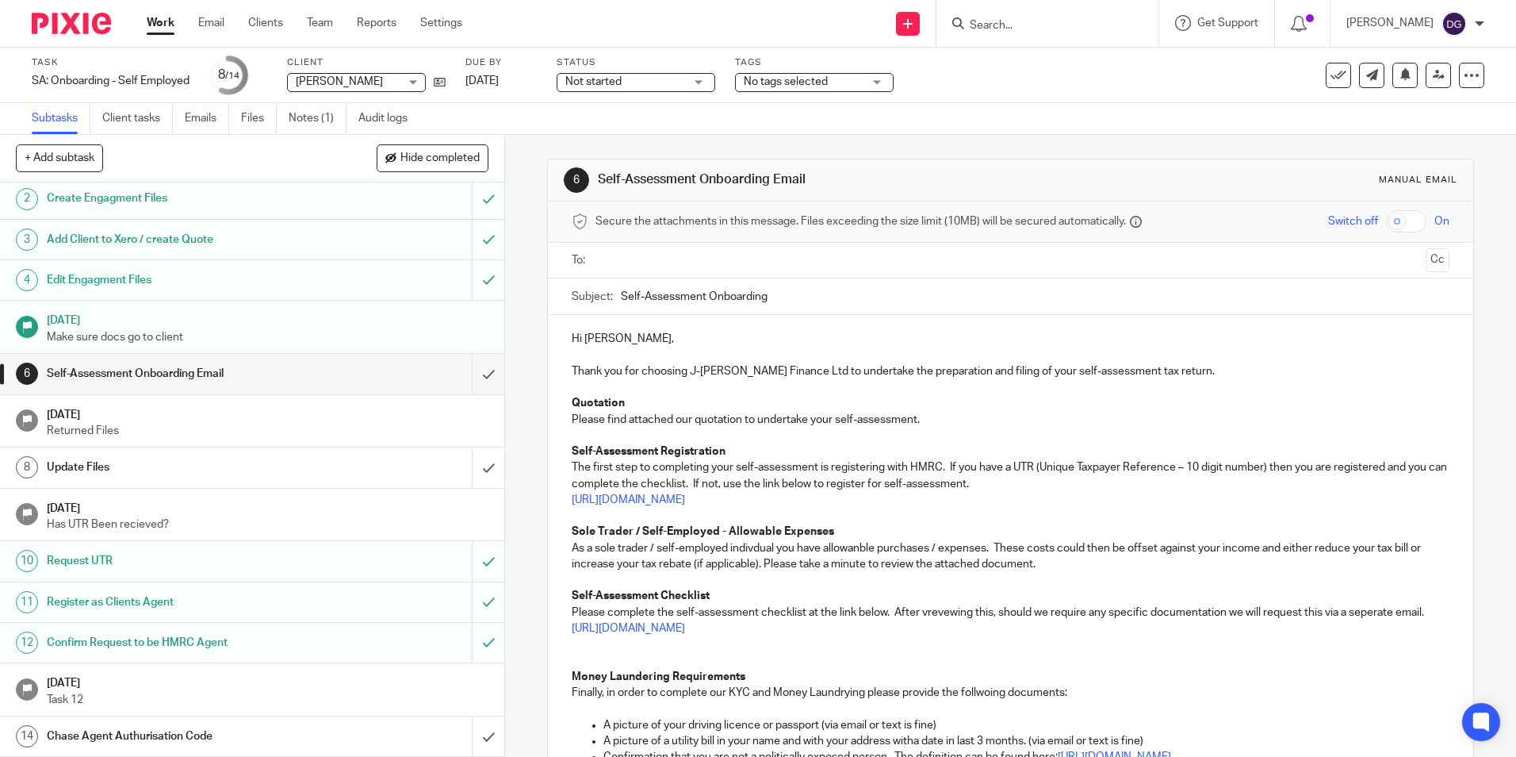
click at [155, 434] on p "Returned Files" at bounding box center [268, 431] width 443 height 16
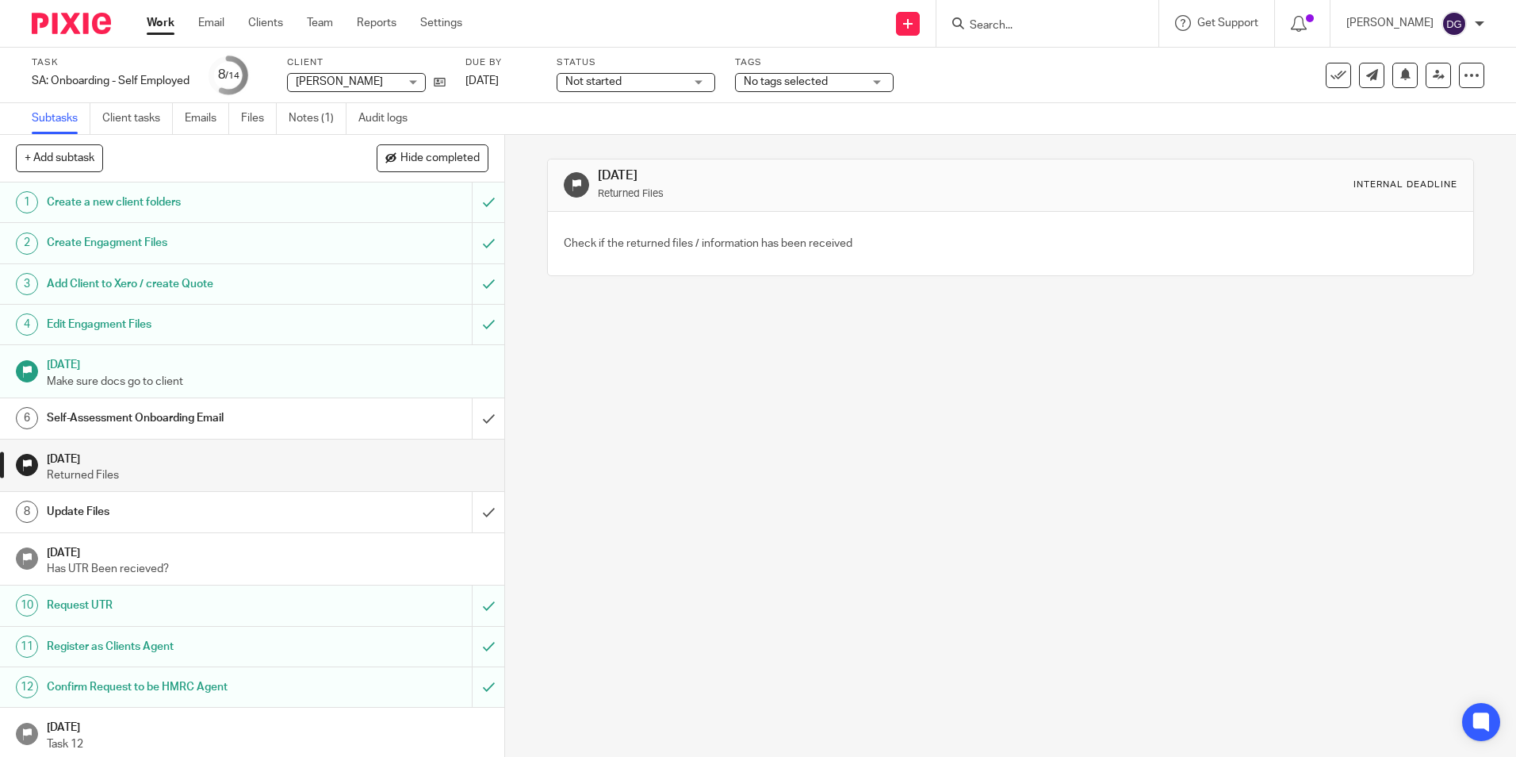
click at [162, 548] on h1 "[DATE]" at bounding box center [268, 551] width 443 height 20
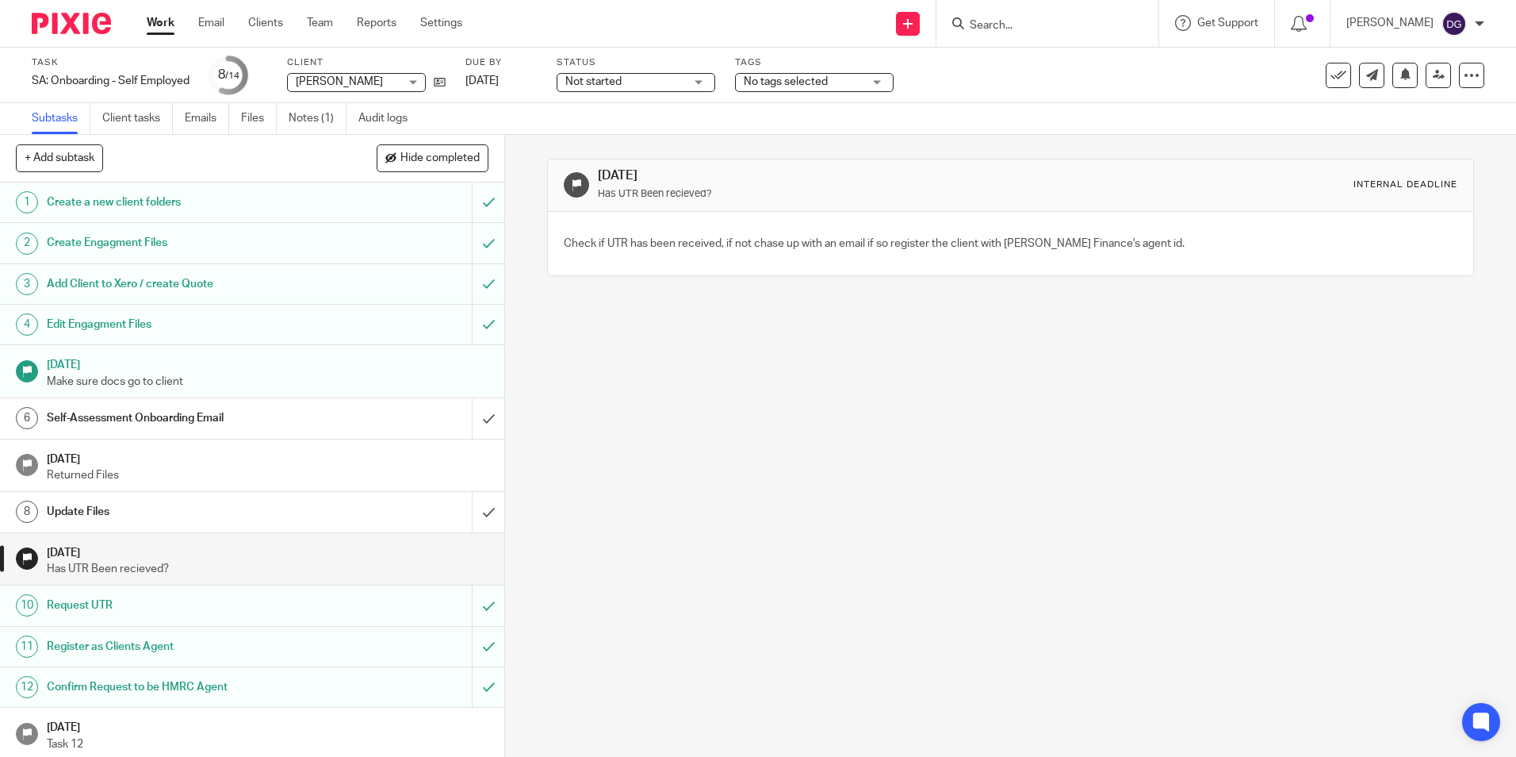
scroll to position [44, 0]
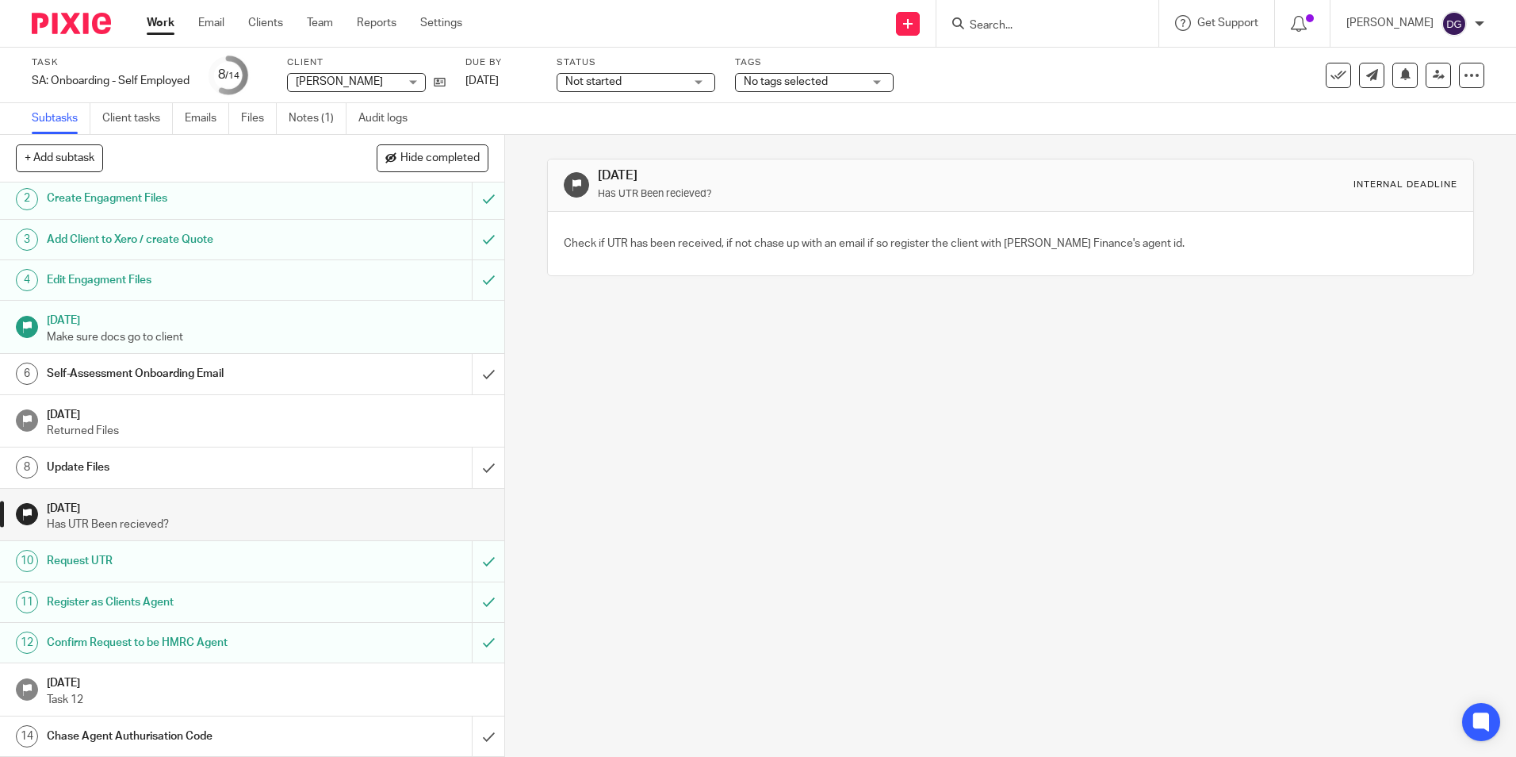
click at [204, 738] on h1 "Chase Agent Authurisation Code" at bounding box center [183, 736] width 273 height 24
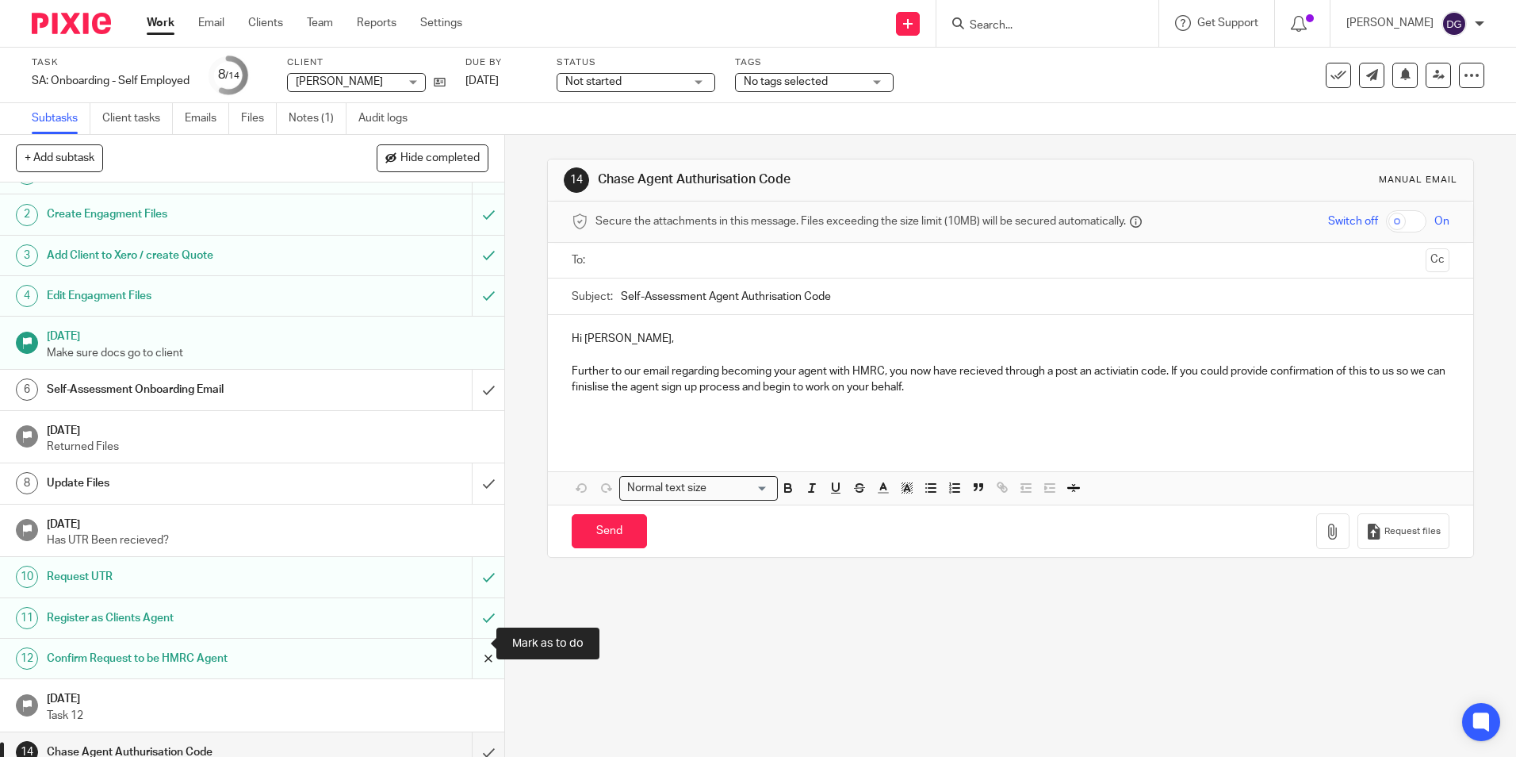
scroll to position [44, 0]
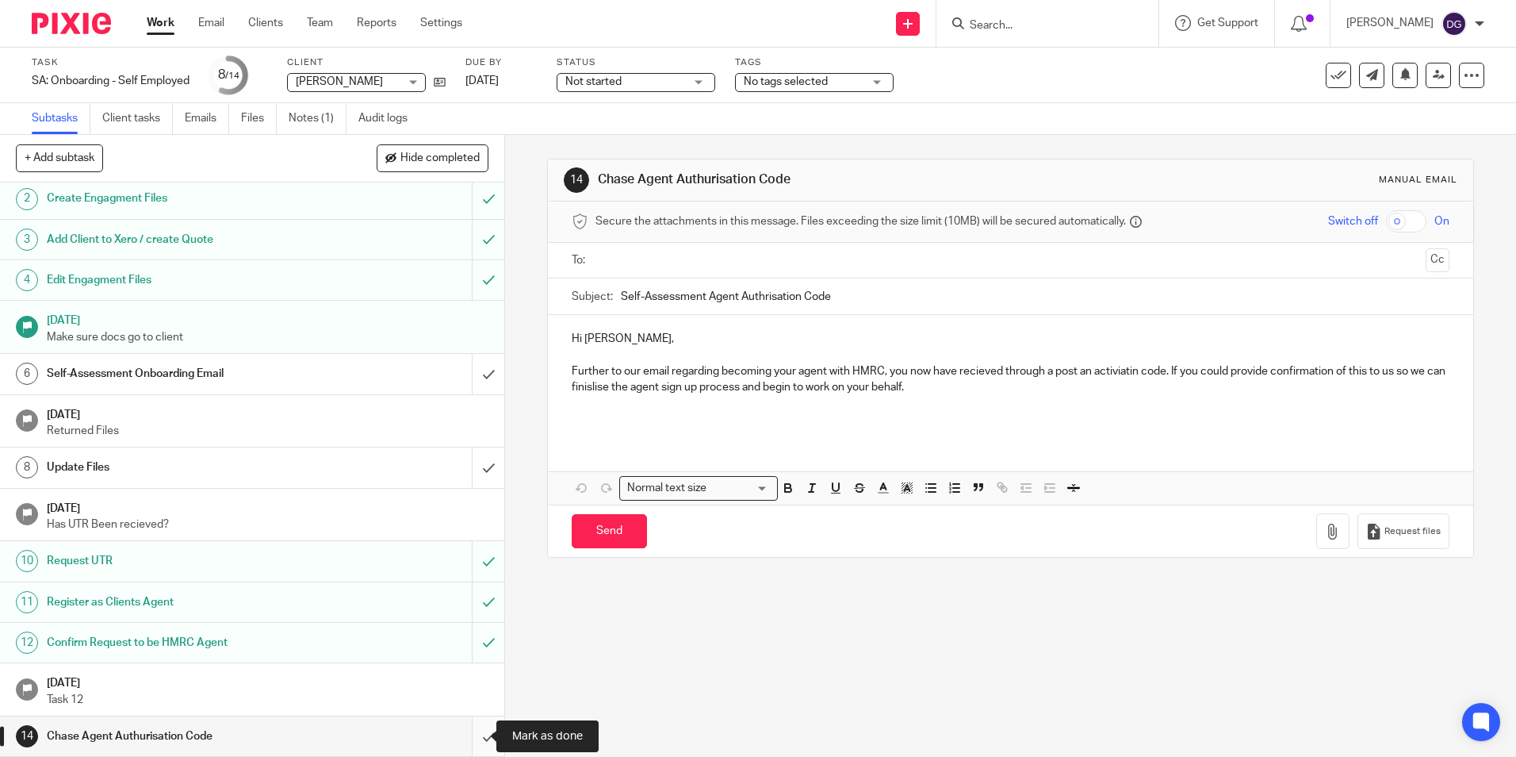
click at [477, 730] on input "submit" at bounding box center [252, 736] width 504 height 40
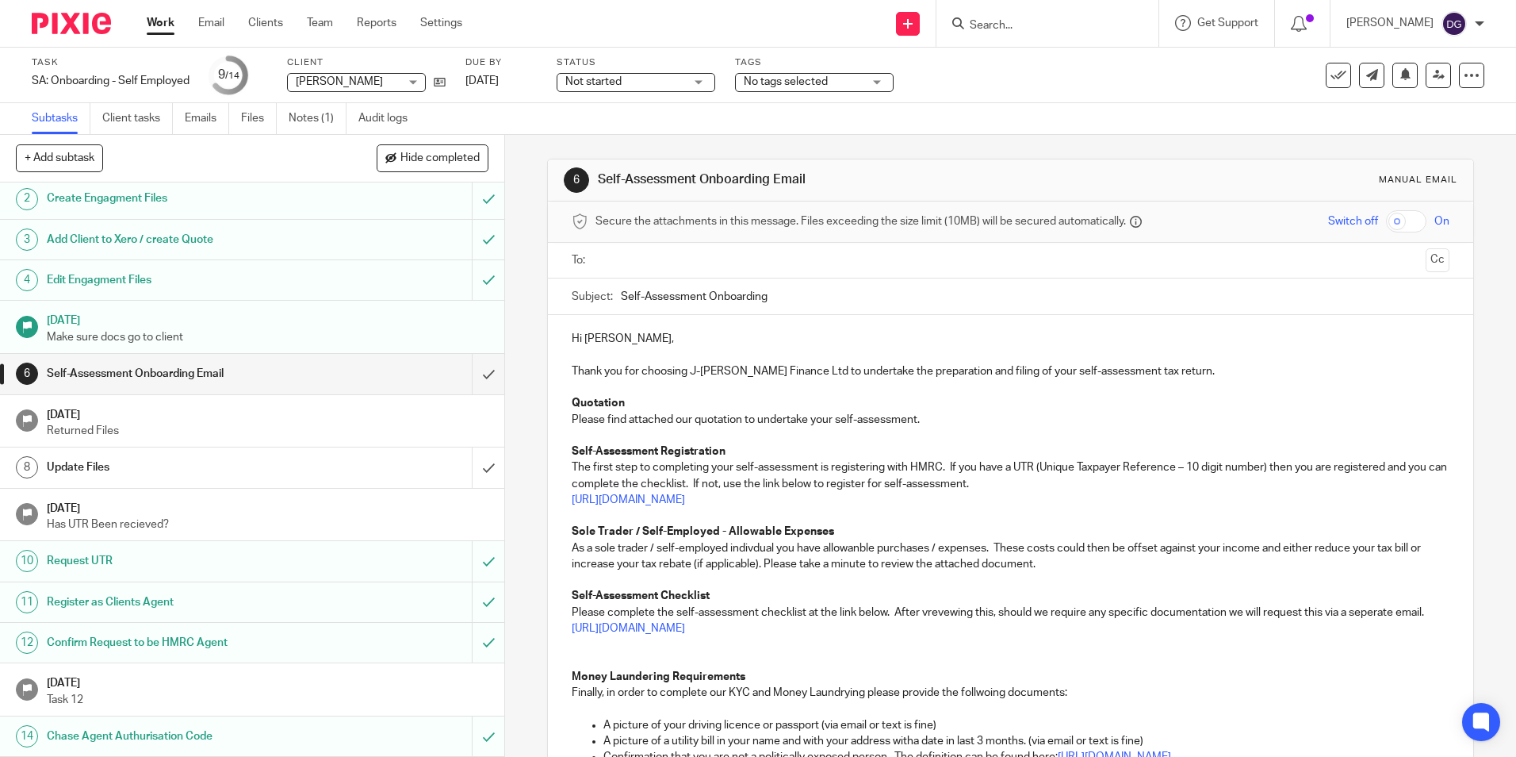
click at [799, 76] on span "No tags selected" at bounding box center [786, 81] width 84 height 11
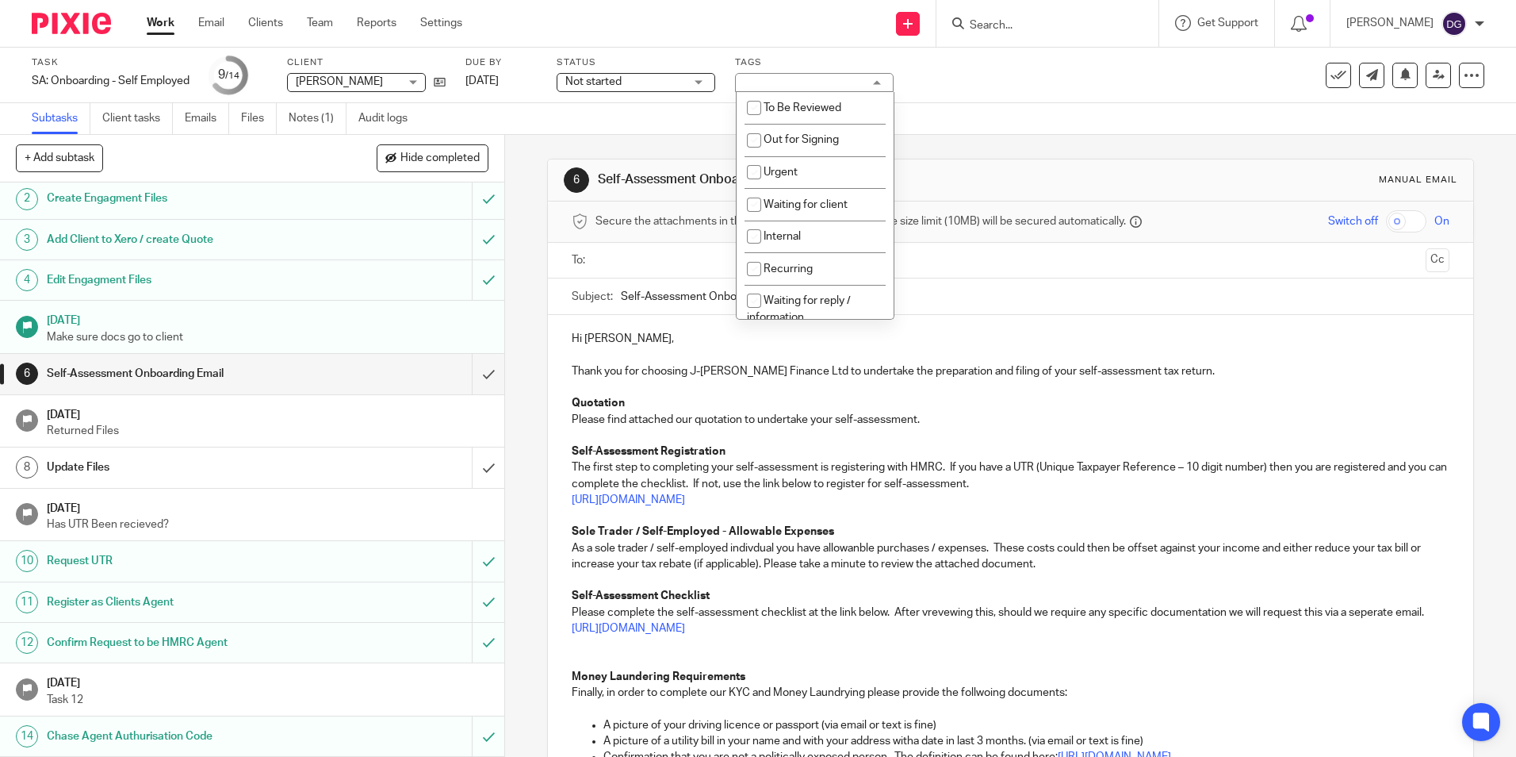
click at [696, 83] on div "Not started Not started" at bounding box center [636, 82] width 159 height 19
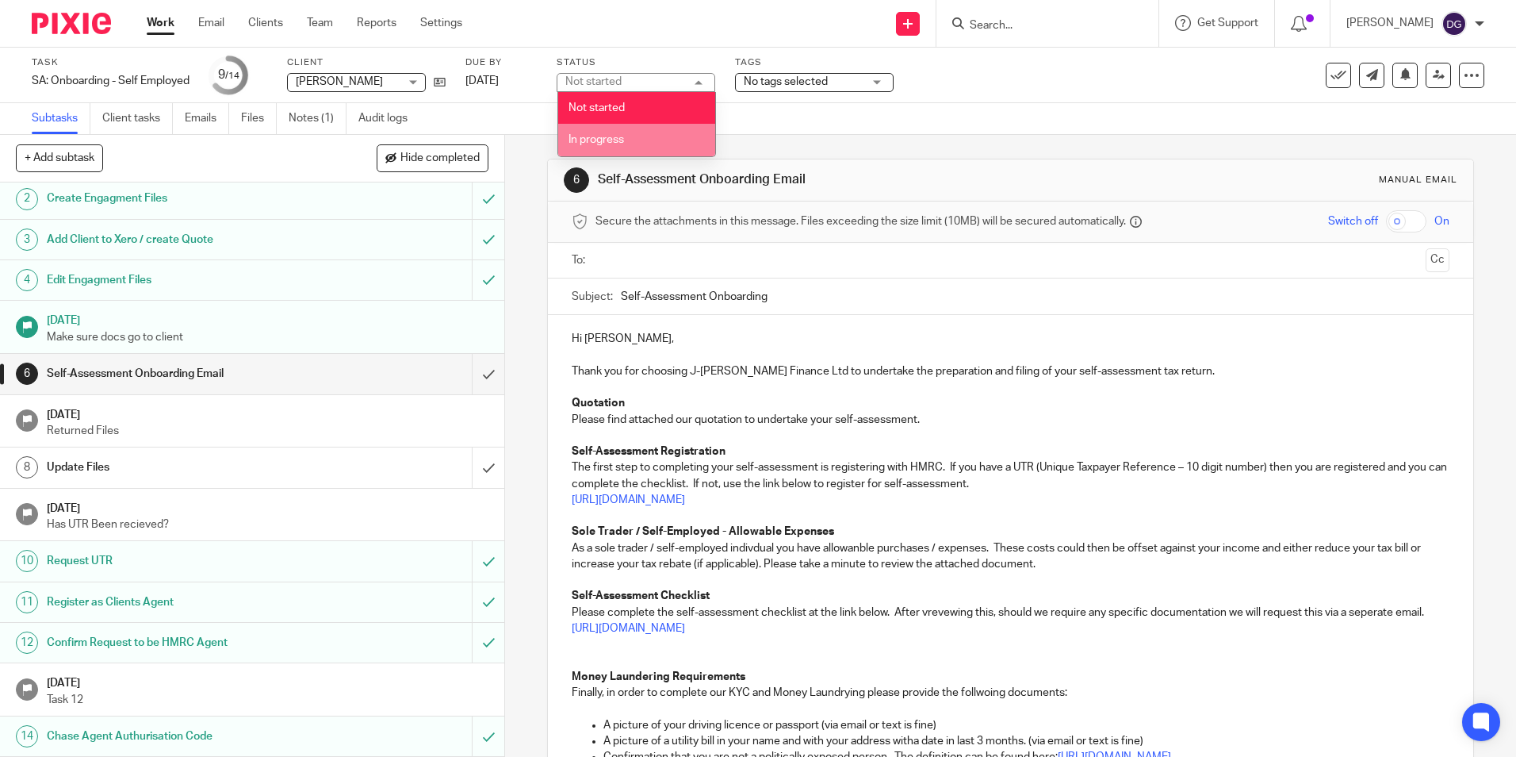
click at [687, 131] on li "In progress" at bounding box center [636, 140] width 157 height 33
click at [786, 93] on div "Tags No tags selected To Be Reviewed Out for Signing Urgent Waiting for client …" at bounding box center [814, 75] width 159 height 38
click at [853, 105] on div "Subtasks Client tasks Emails Files Notes (1) Audit logs" at bounding box center [758, 119] width 1516 height 32
click at [860, 82] on span "No tags selected" at bounding box center [803, 82] width 119 height 17
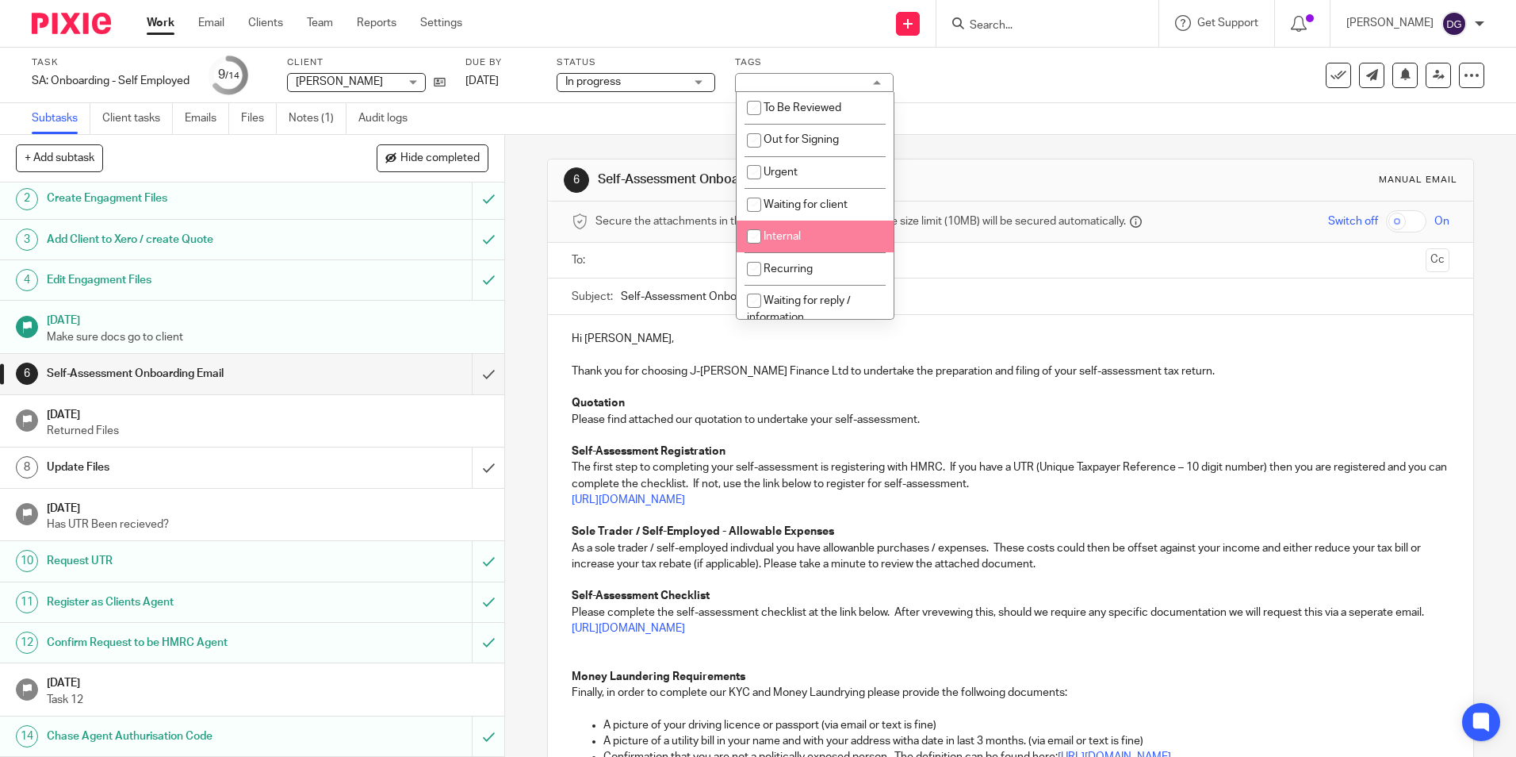
scroll to position [14, 0]
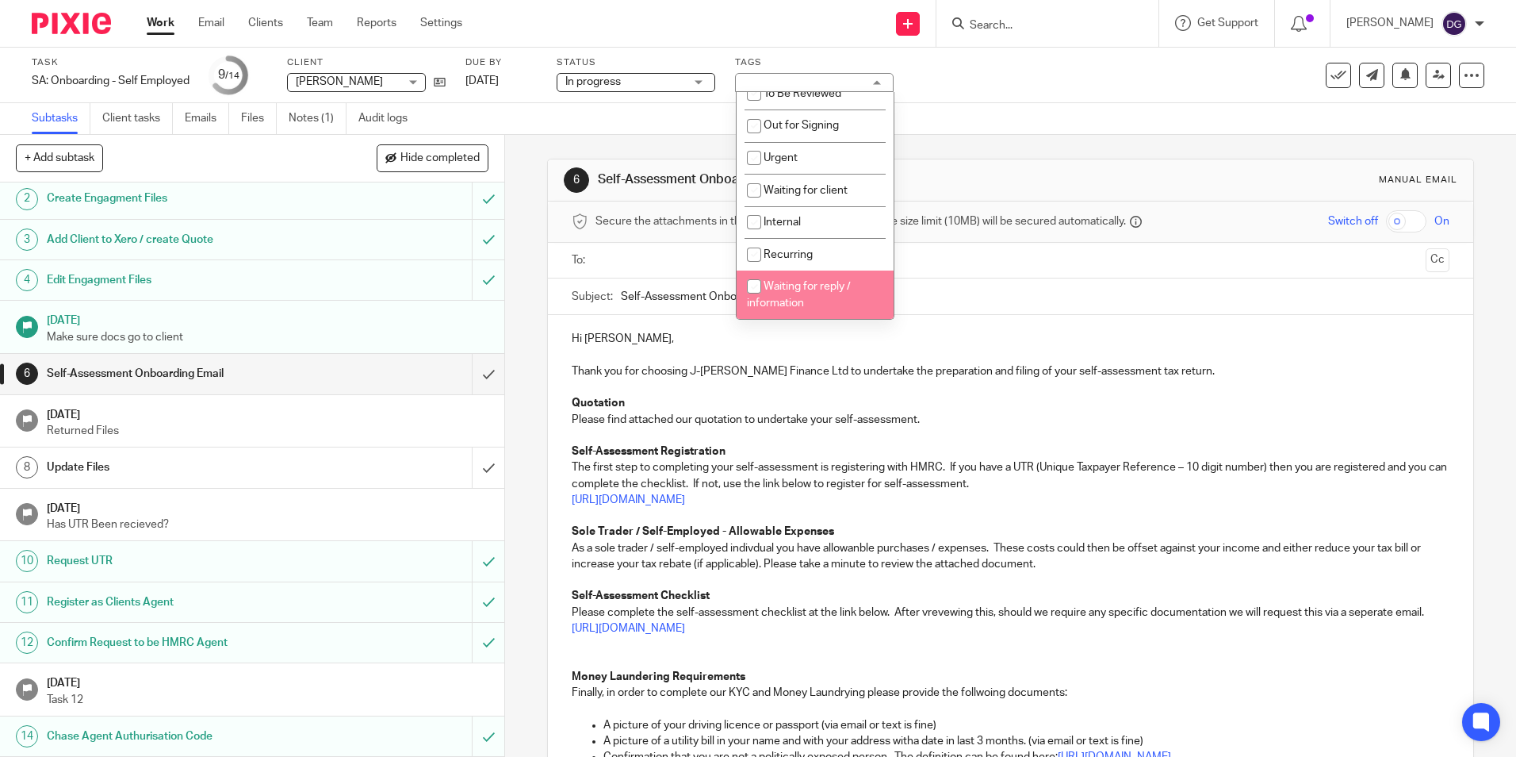
click at [783, 297] on li "Waiting for reply / information" at bounding box center [815, 294] width 157 height 48
checkbox input "true"
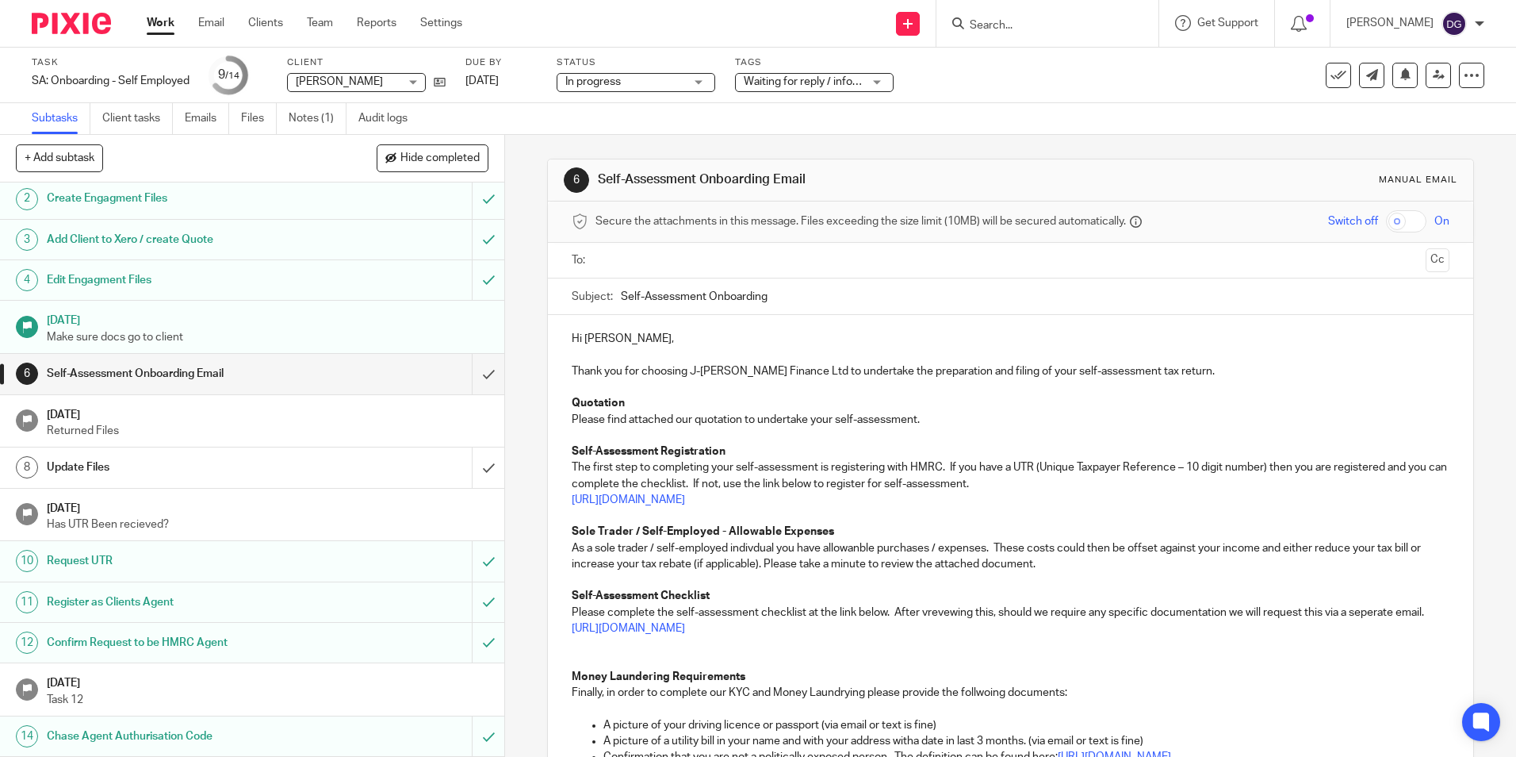
click at [1108, 114] on div "Subtasks Client tasks Emails Files Notes (1) Audit logs" at bounding box center [758, 119] width 1516 height 32
click at [155, 31] on link "Work" at bounding box center [161, 23] width 28 height 16
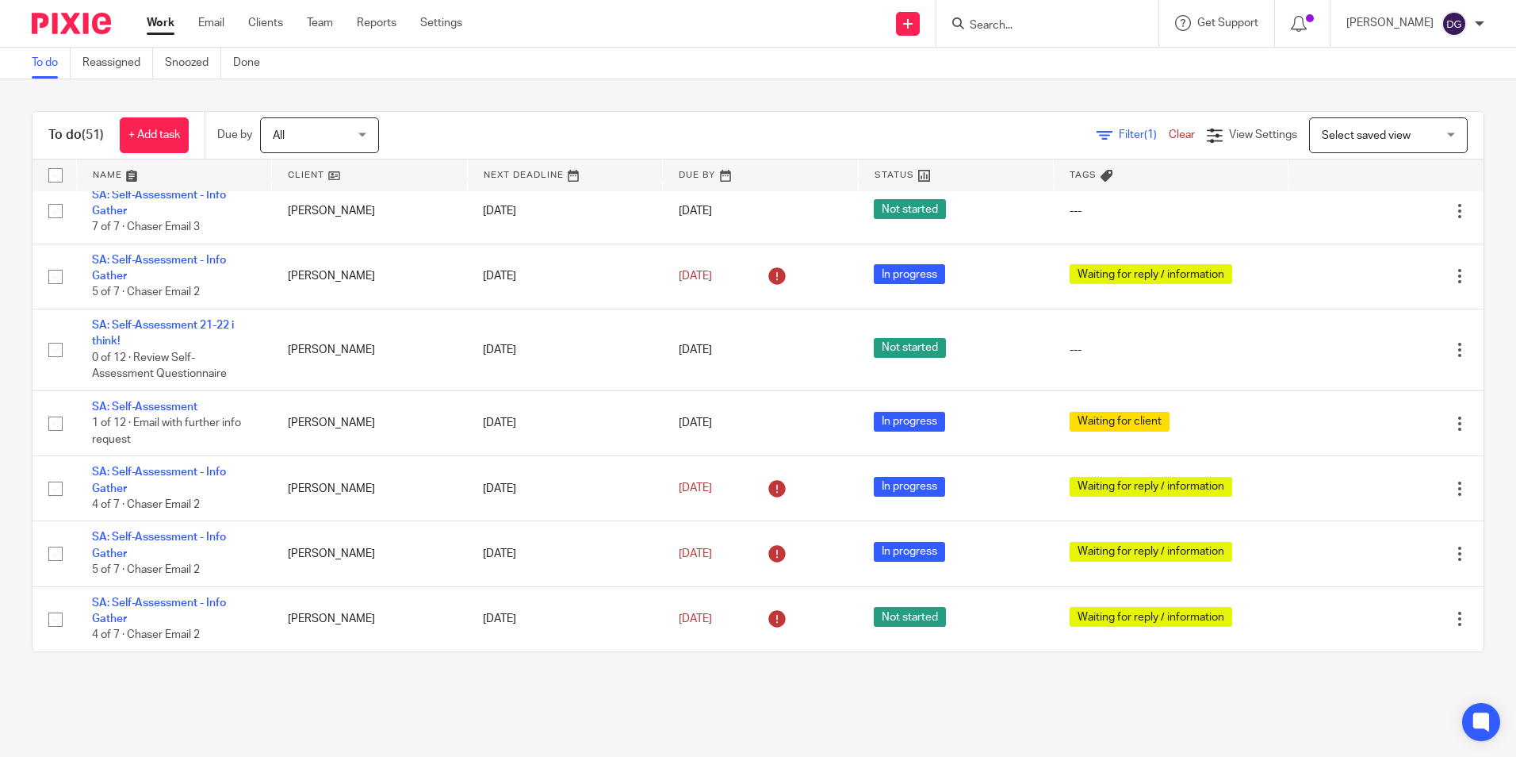
scroll to position [2655, 0]
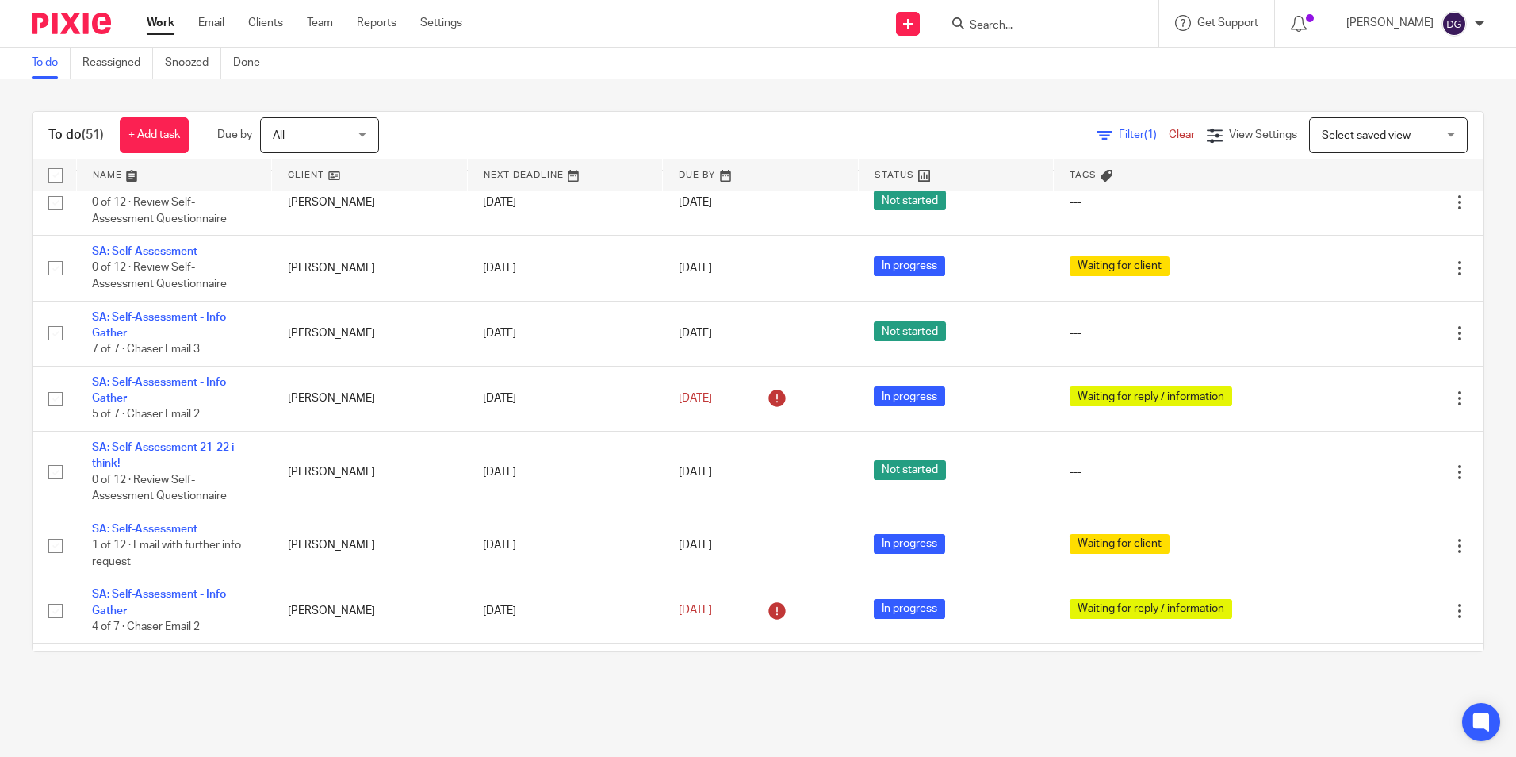
click at [1086, 30] on input "Search" at bounding box center [1039, 26] width 143 height 14
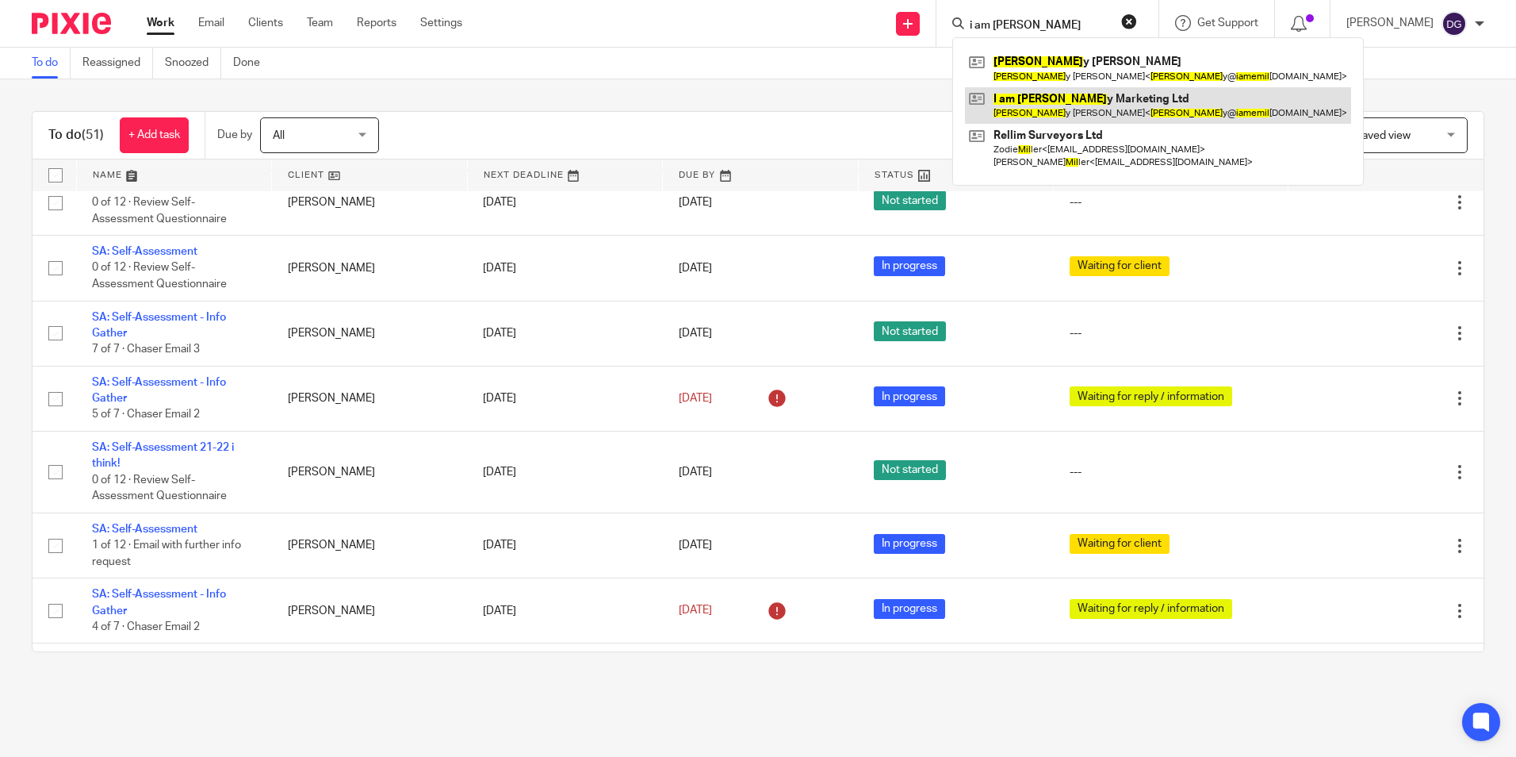
type input "i am [PERSON_NAME]"
click at [1046, 111] on link at bounding box center [1158, 105] width 386 height 36
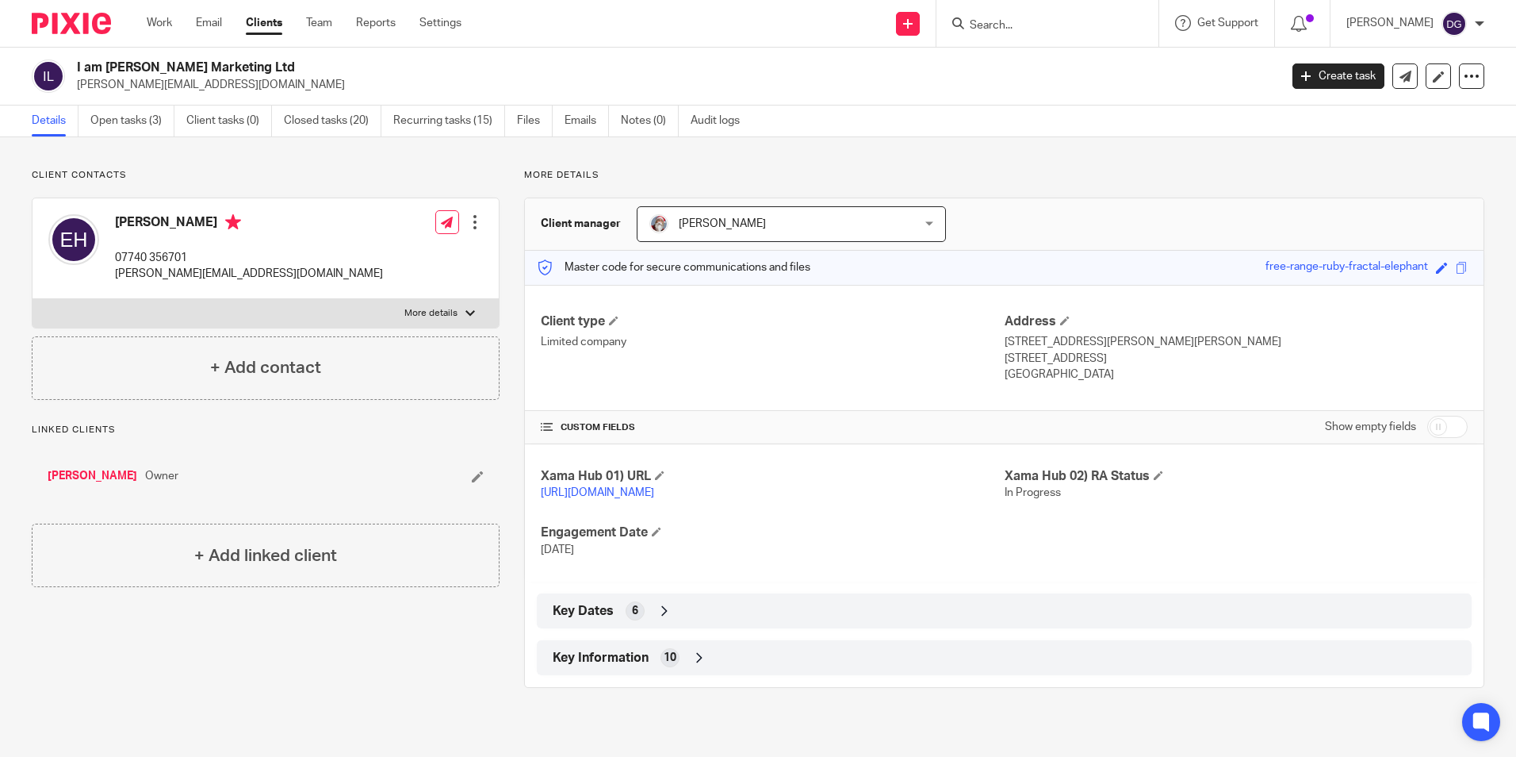
click at [686, 671] on div "Key Information 10" at bounding box center [1004, 657] width 911 height 27
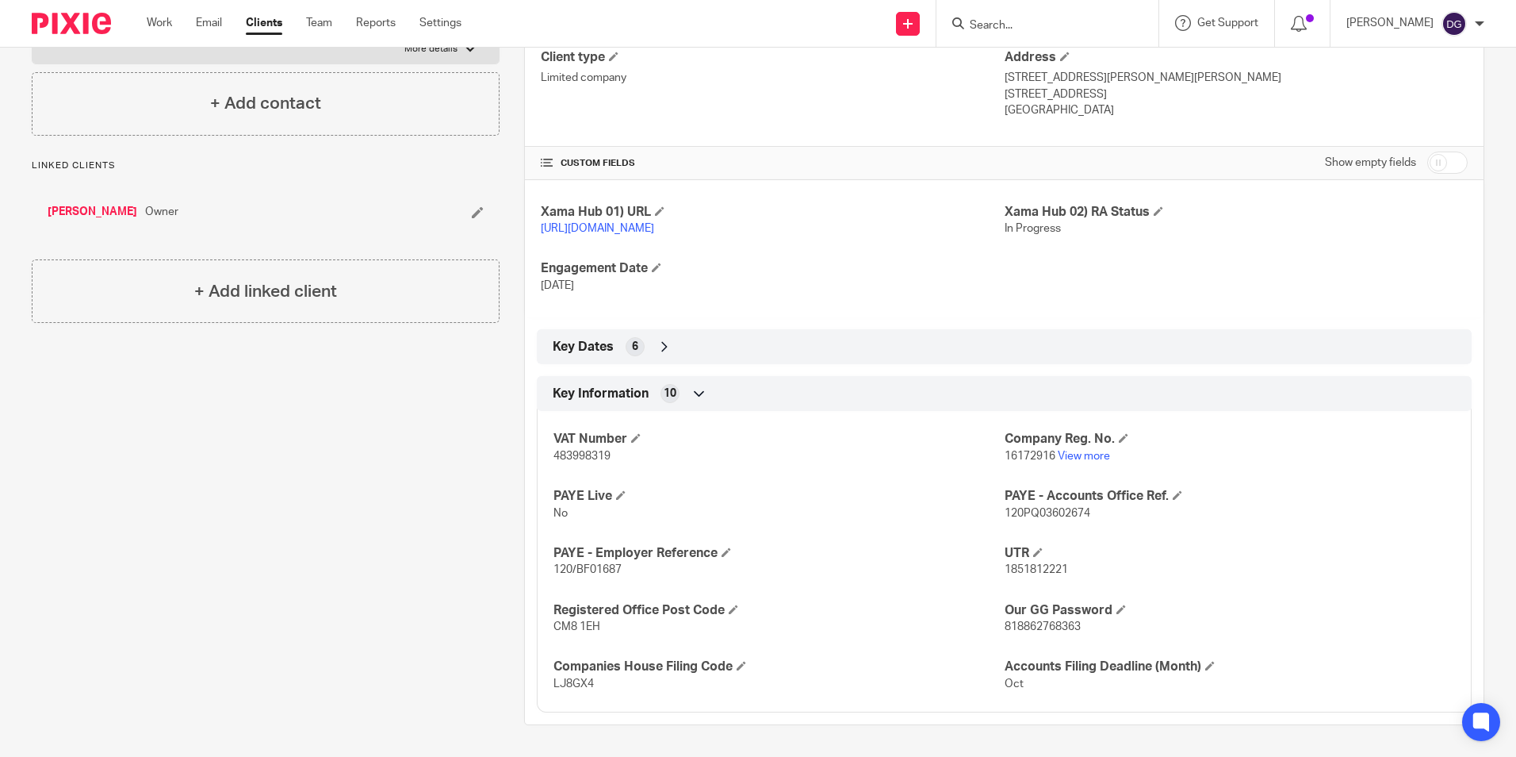
scroll to position [281, 0]
drag, startPoint x: 1074, startPoint y: 619, endPoint x: 999, endPoint y: 629, distance: 75.3
click at [1005, 629] on p "818862768363" at bounding box center [1230, 627] width 450 height 16
copy span "818862768363"
click at [915, 630] on p "CM8 1EH" at bounding box center [779, 627] width 450 height 16
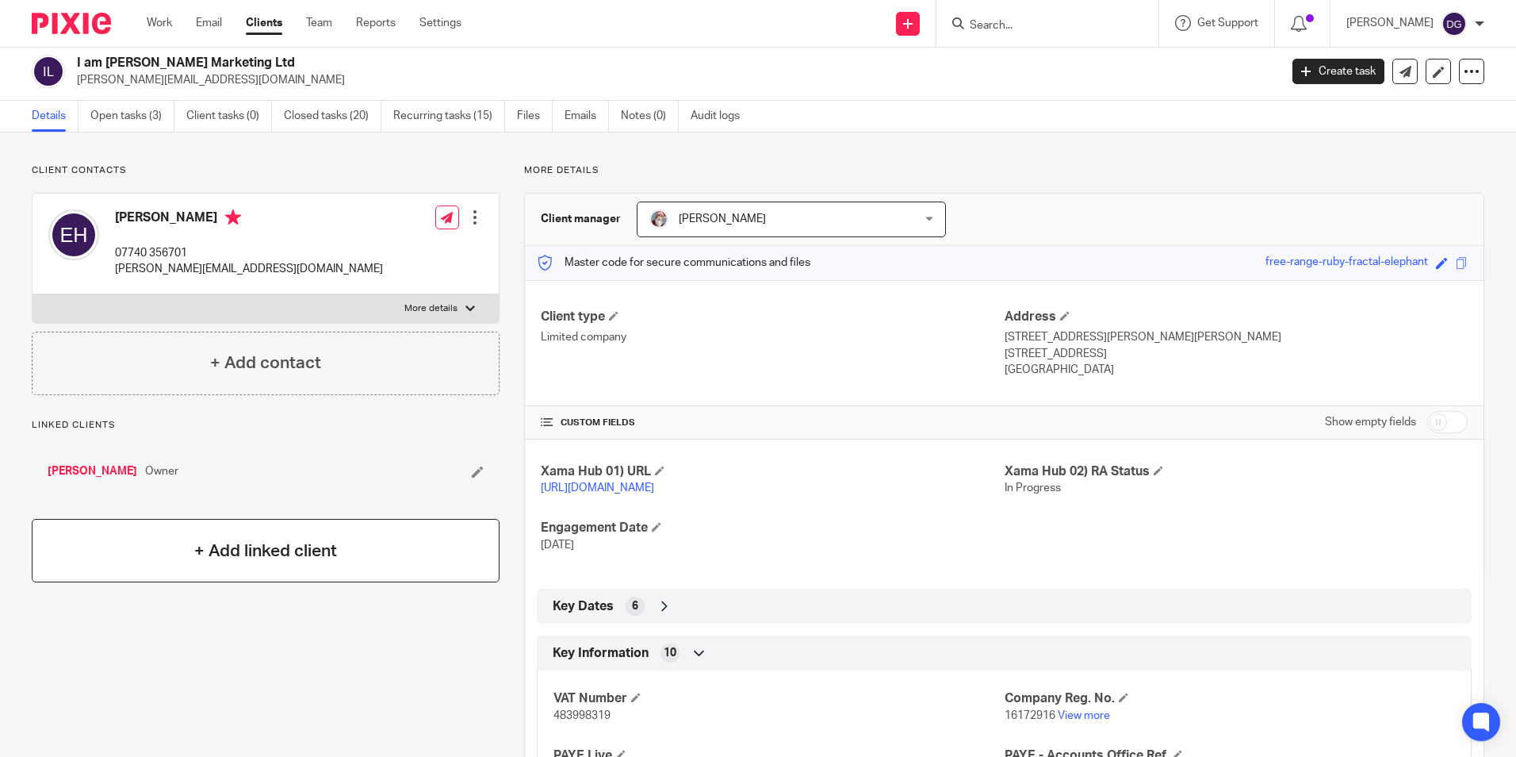
scroll to position [0, 0]
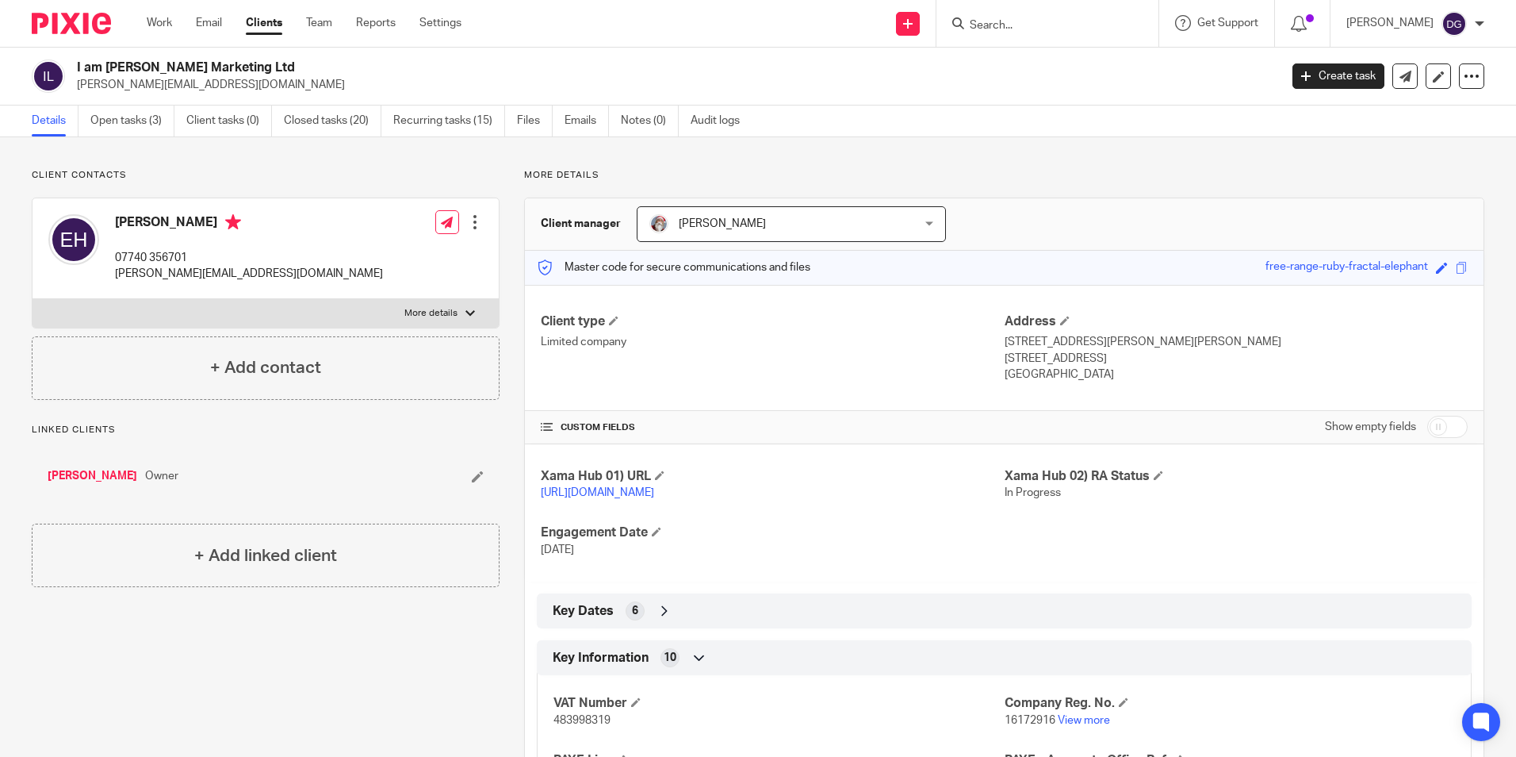
click at [161, 6] on div "Work Email Clients Team Reports Settings Work Email Clients Team Reports Settin…" at bounding box center [308, 23] width 354 height 47
click at [170, 29] on link "Work" at bounding box center [159, 23] width 25 height 16
click at [1017, 24] on input "Search" at bounding box center [1039, 26] width 143 height 14
click at [112, 114] on link "Open tasks (3)" at bounding box center [132, 120] width 84 height 31
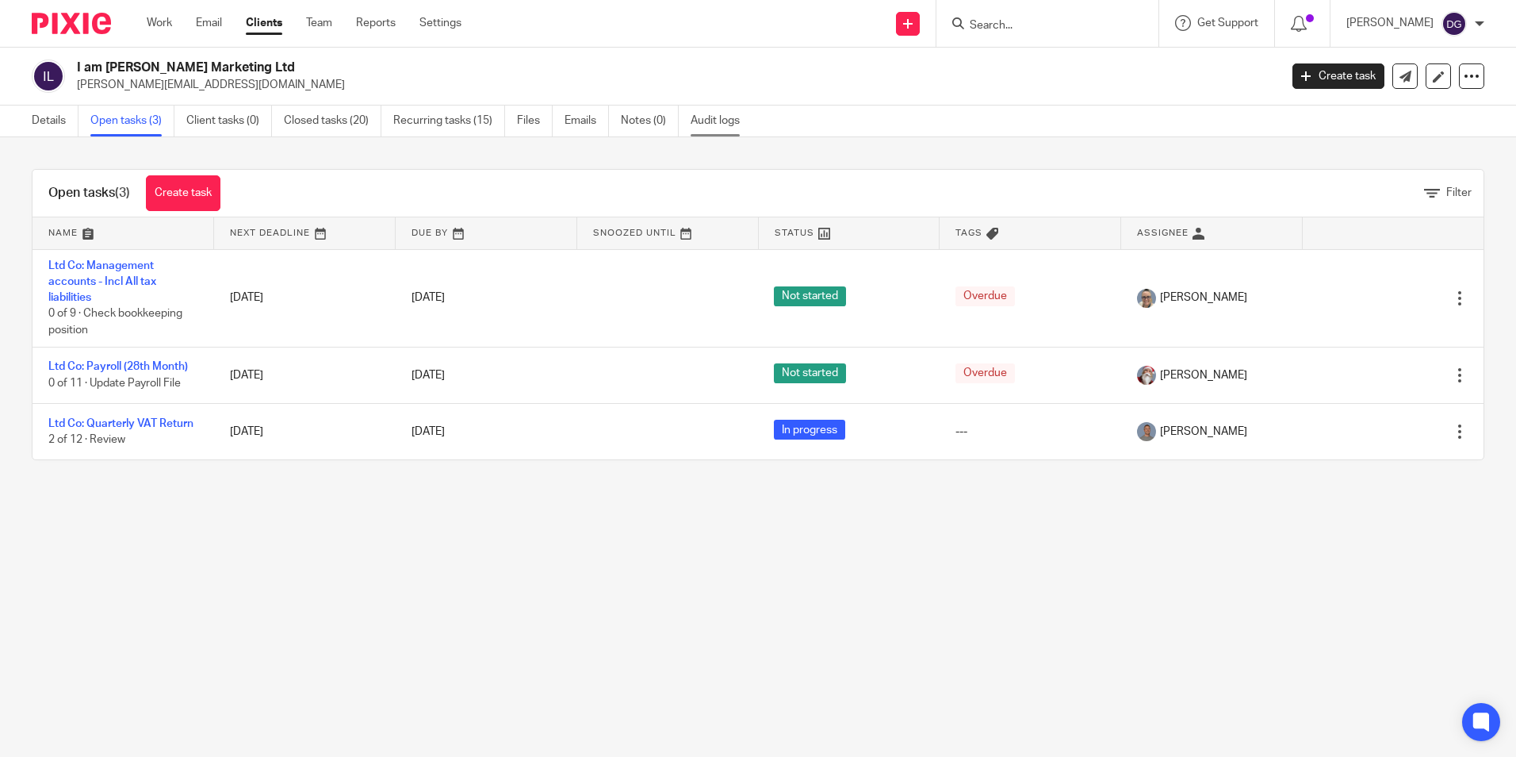
click at [702, 124] on link "Audit logs" at bounding box center [721, 120] width 61 height 31
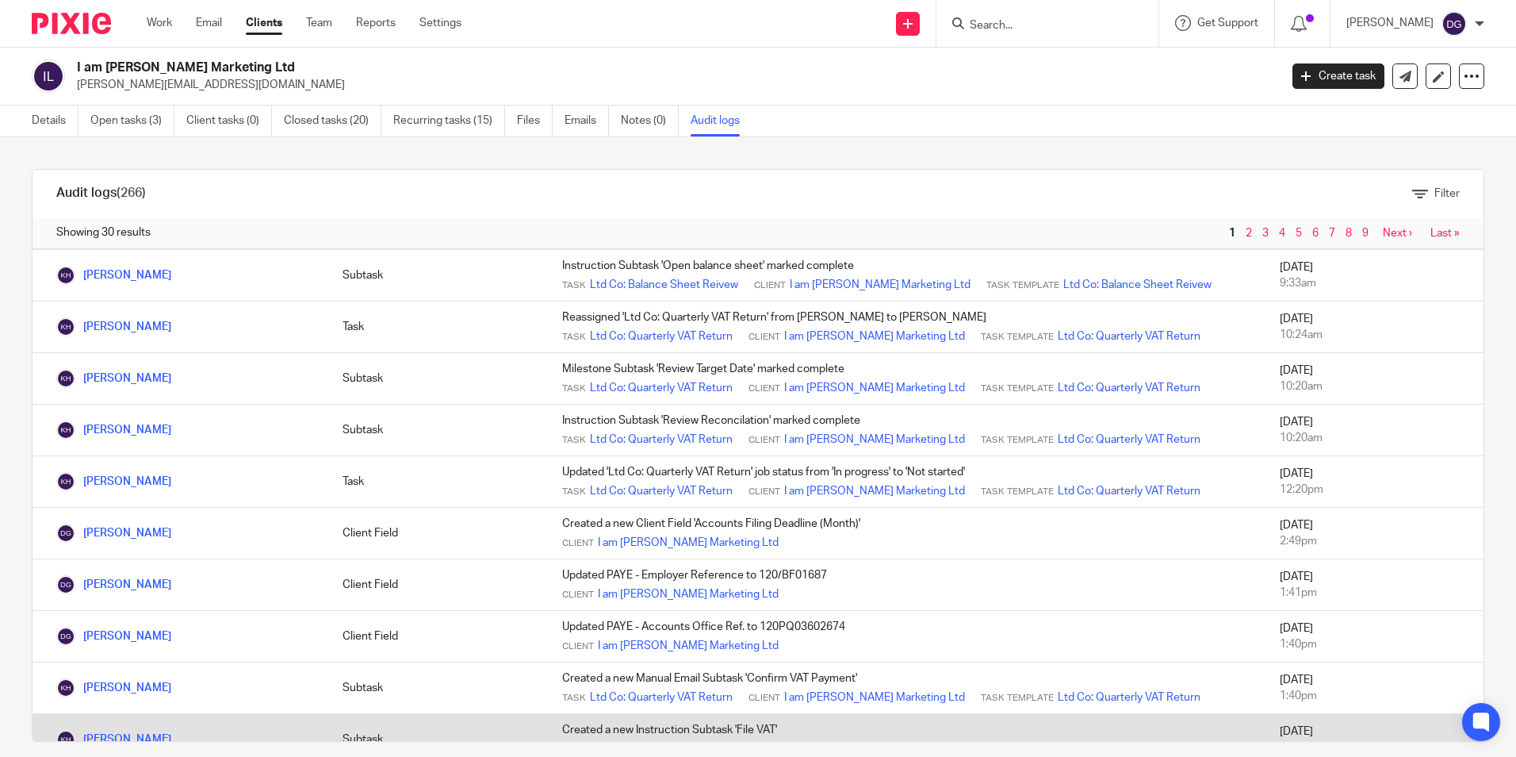
scroll to position [317, 0]
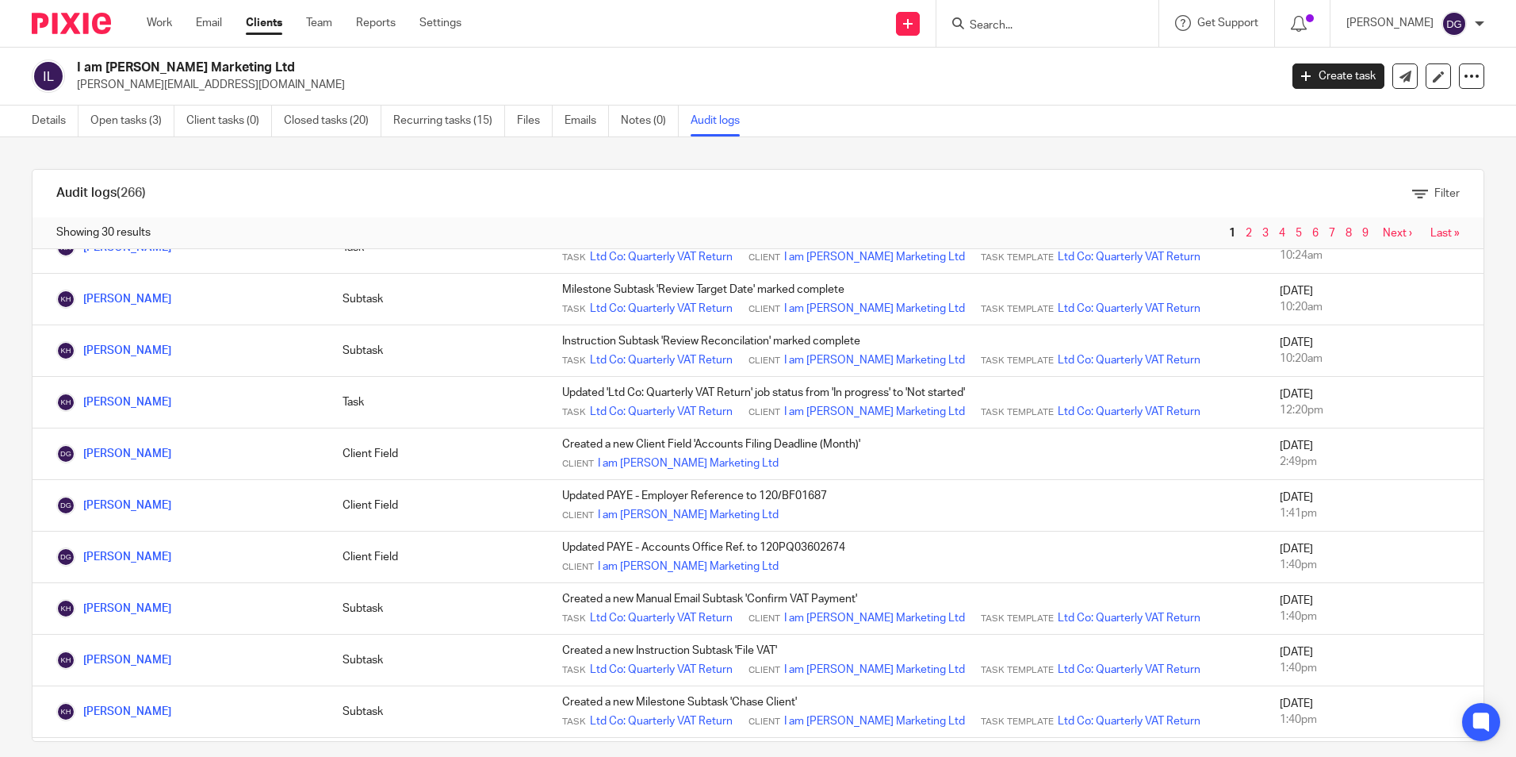
click at [978, 21] on input "Search" at bounding box center [1039, 26] width 143 height 14
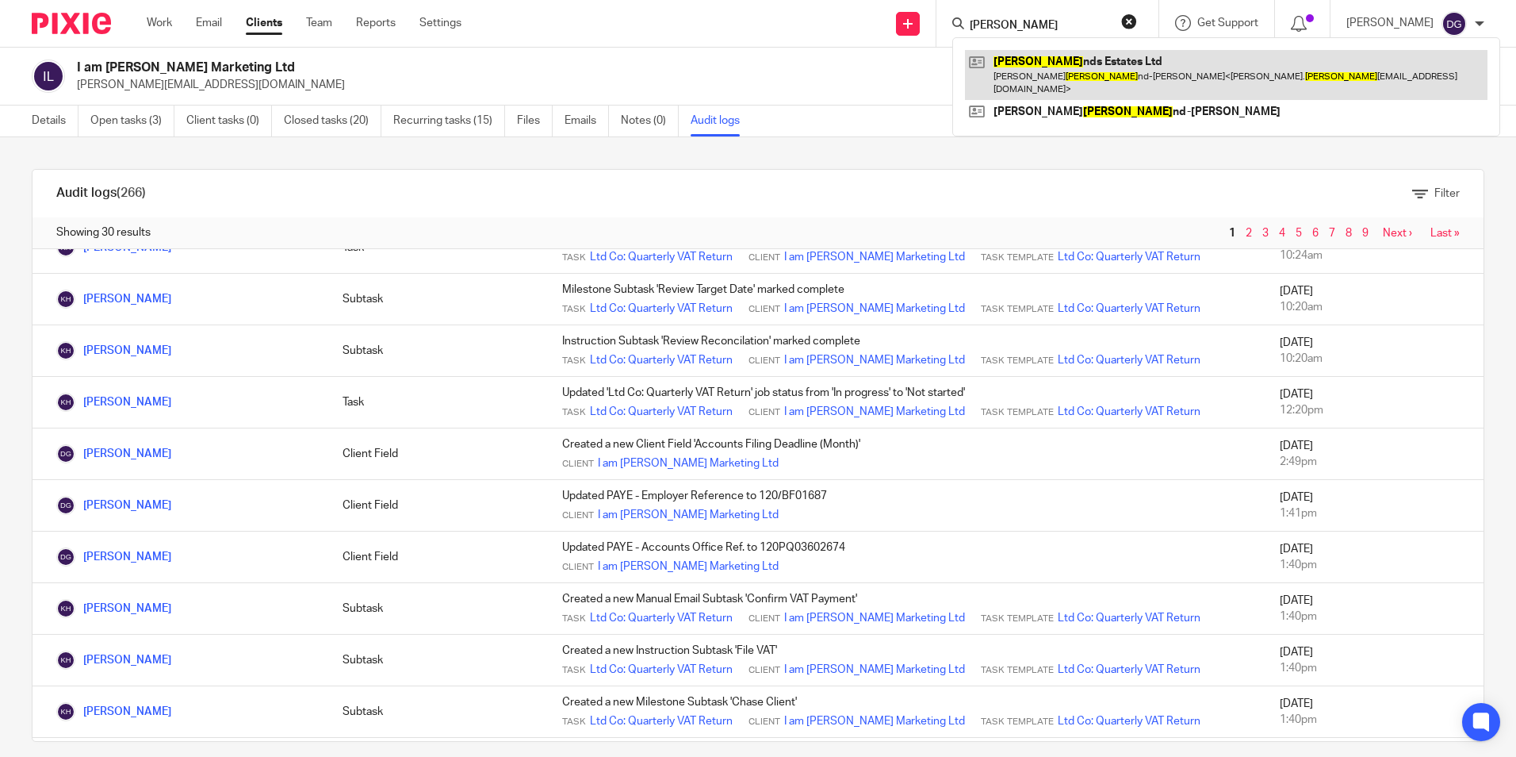
type input "garla"
click at [1090, 59] on link at bounding box center [1226, 74] width 523 height 49
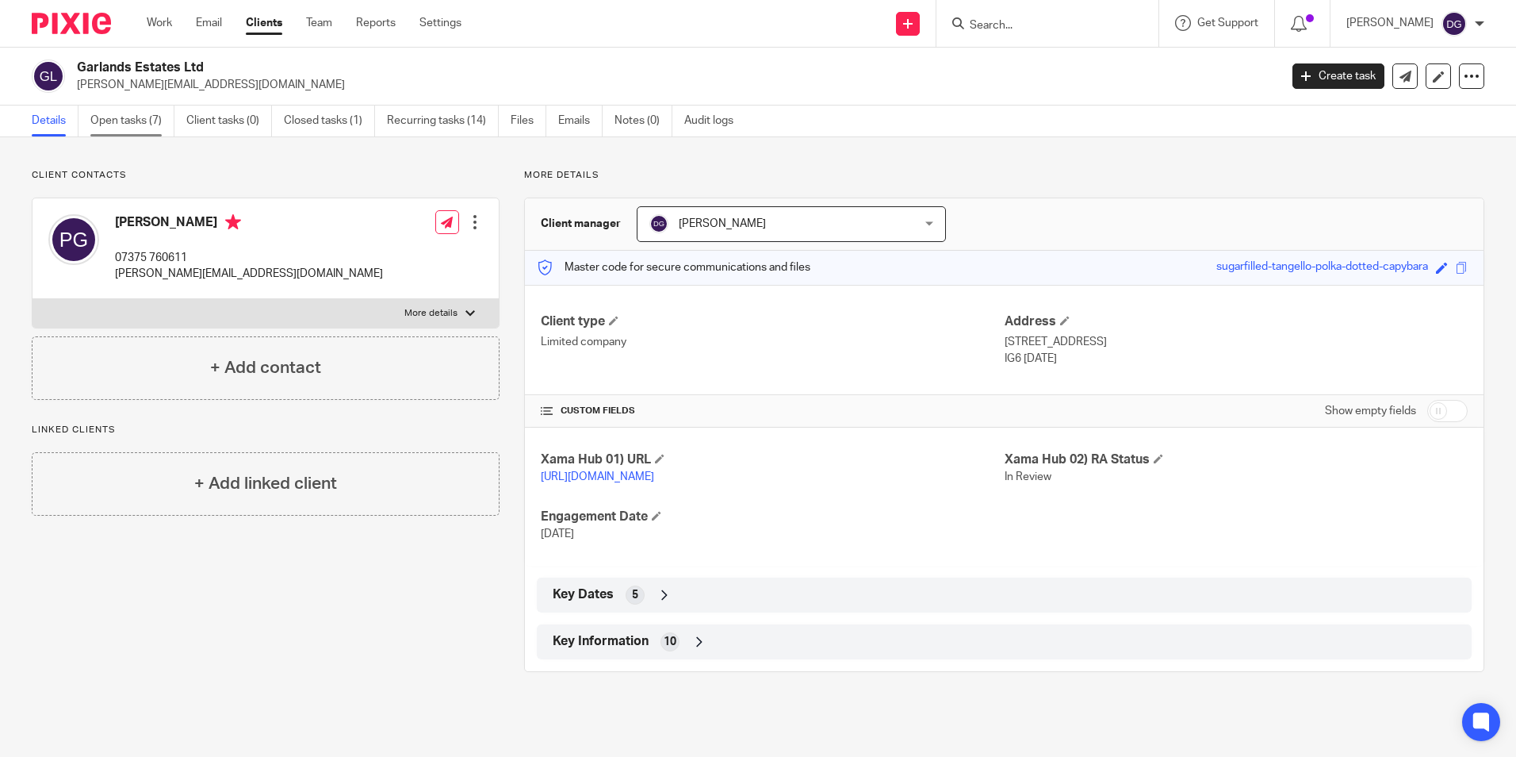
click at [148, 109] on link "Open tasks (7)" at bounding box center [132, 120] width 84 height 31
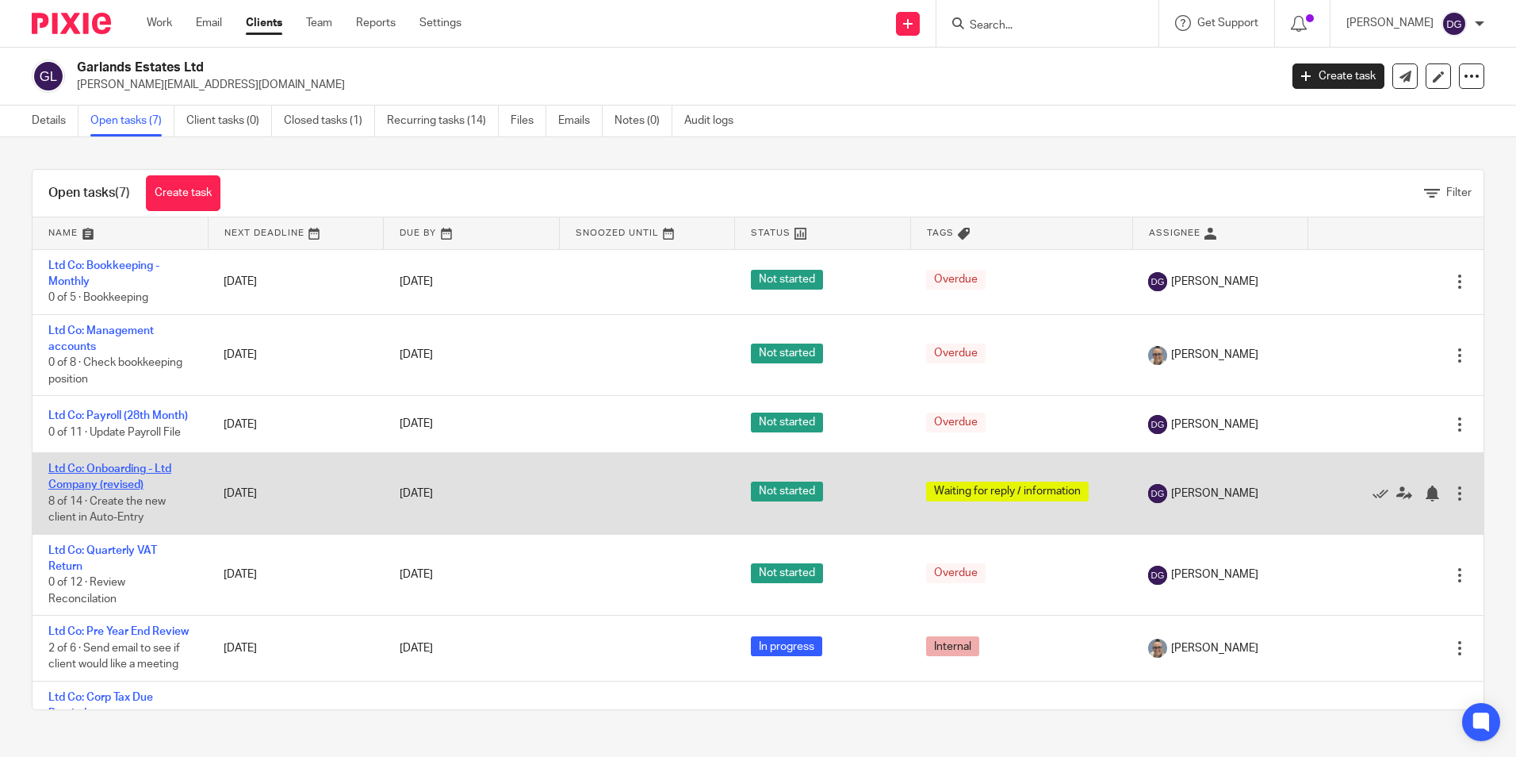
click at [131, 479] on link "Ltd Co: Onboarding - Ltd Company (revised)" at bounding box center [109, 476] width 123 height 27
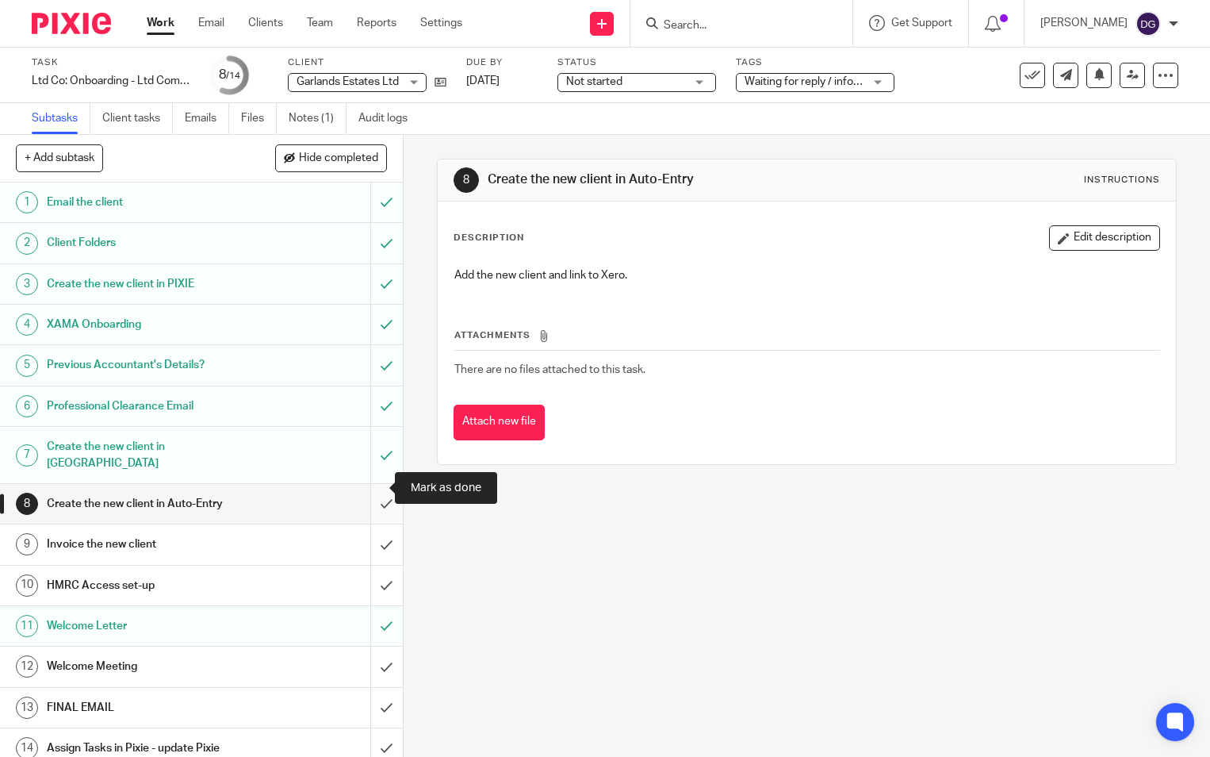
click at [369, 494] on input "submit" at bounding box center [201, 504] width 403 height 40
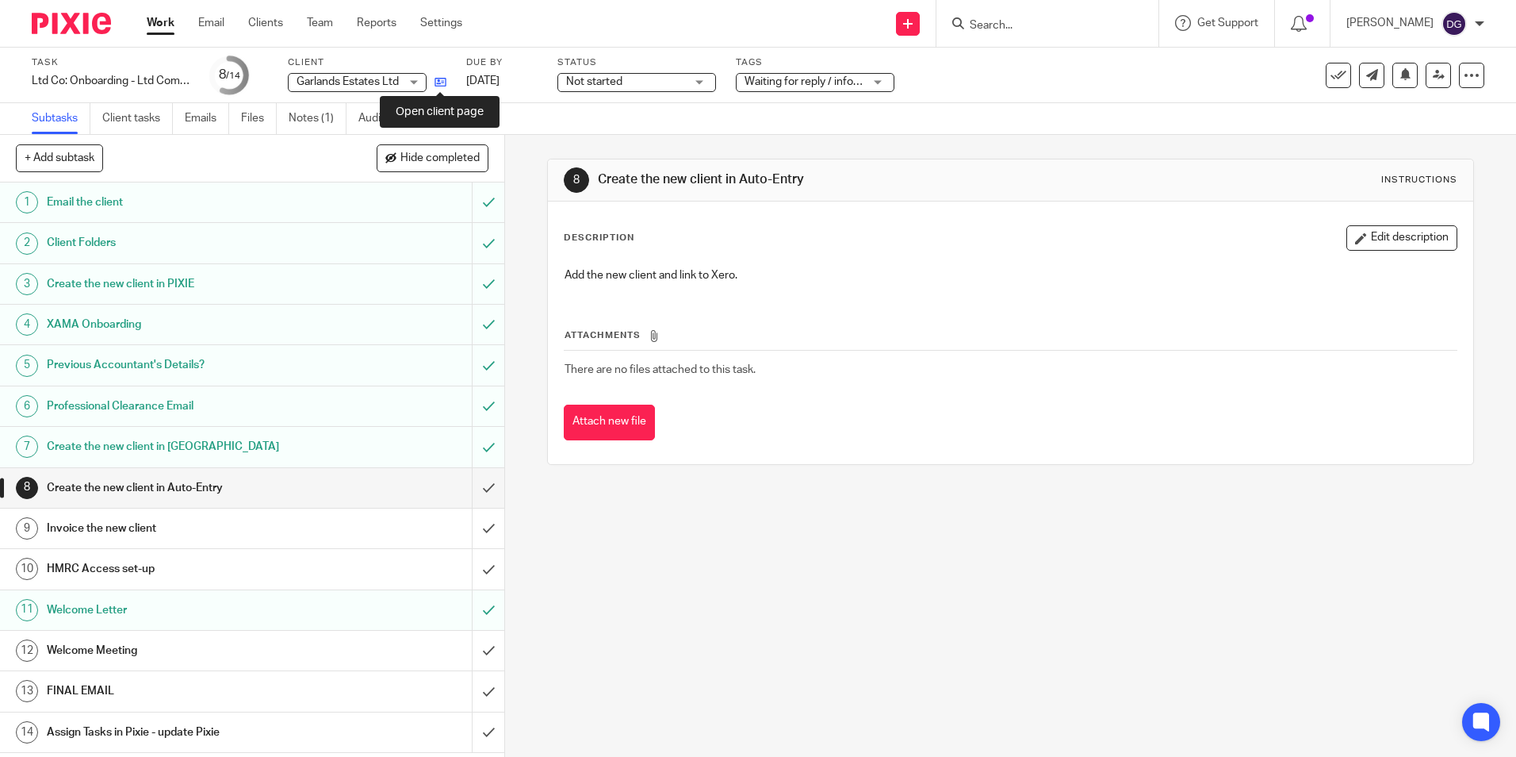
click at [437, 79] on icon at bounding box center [441, 82] width 12 height 12
click at [473, 489] on input "submit" at bounding box center [252, 488] width 504 height 40
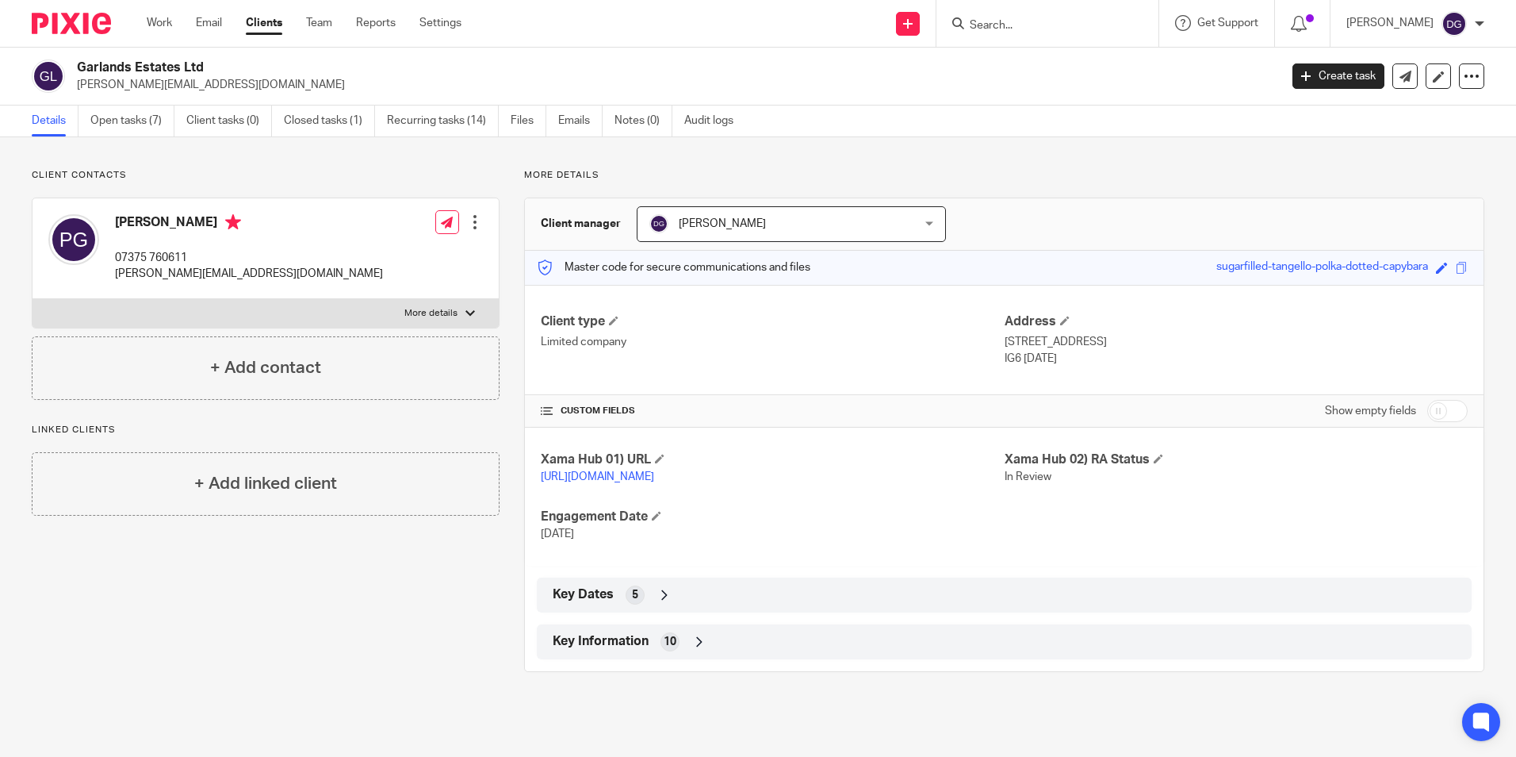
click at [710, 655] on div "Key Information 10" at bounding box center [1004, 641] width 911 height 27
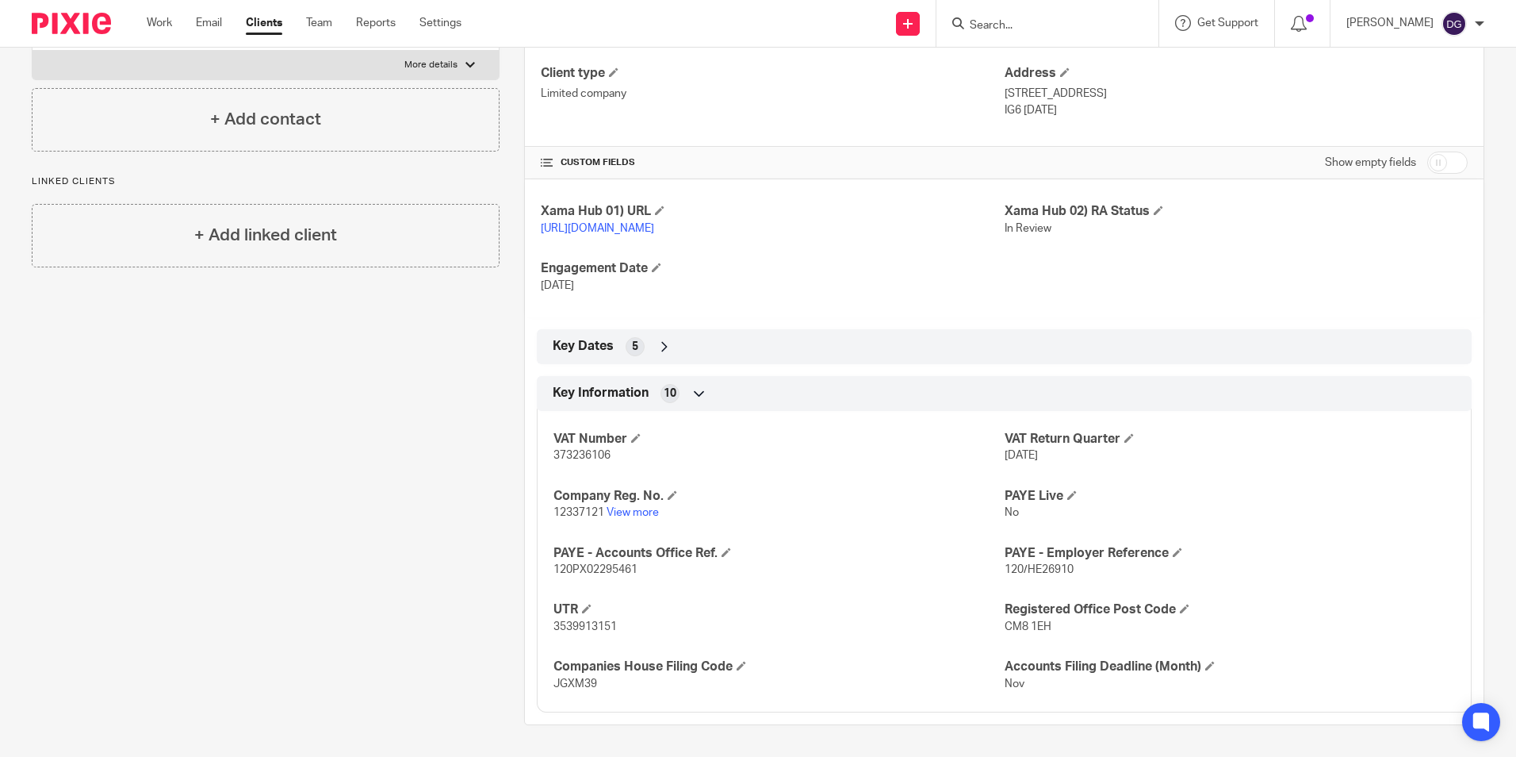
scroll to position [264, 0]
drag, startPoint x: 617, startPoint y: 460, endPoint x: 552, endPoint y: 462, distance: 65.1
click at [554, 462] on p "373236106" at bounding box center [779, 455] width 450 height 16
copy span "373236106"
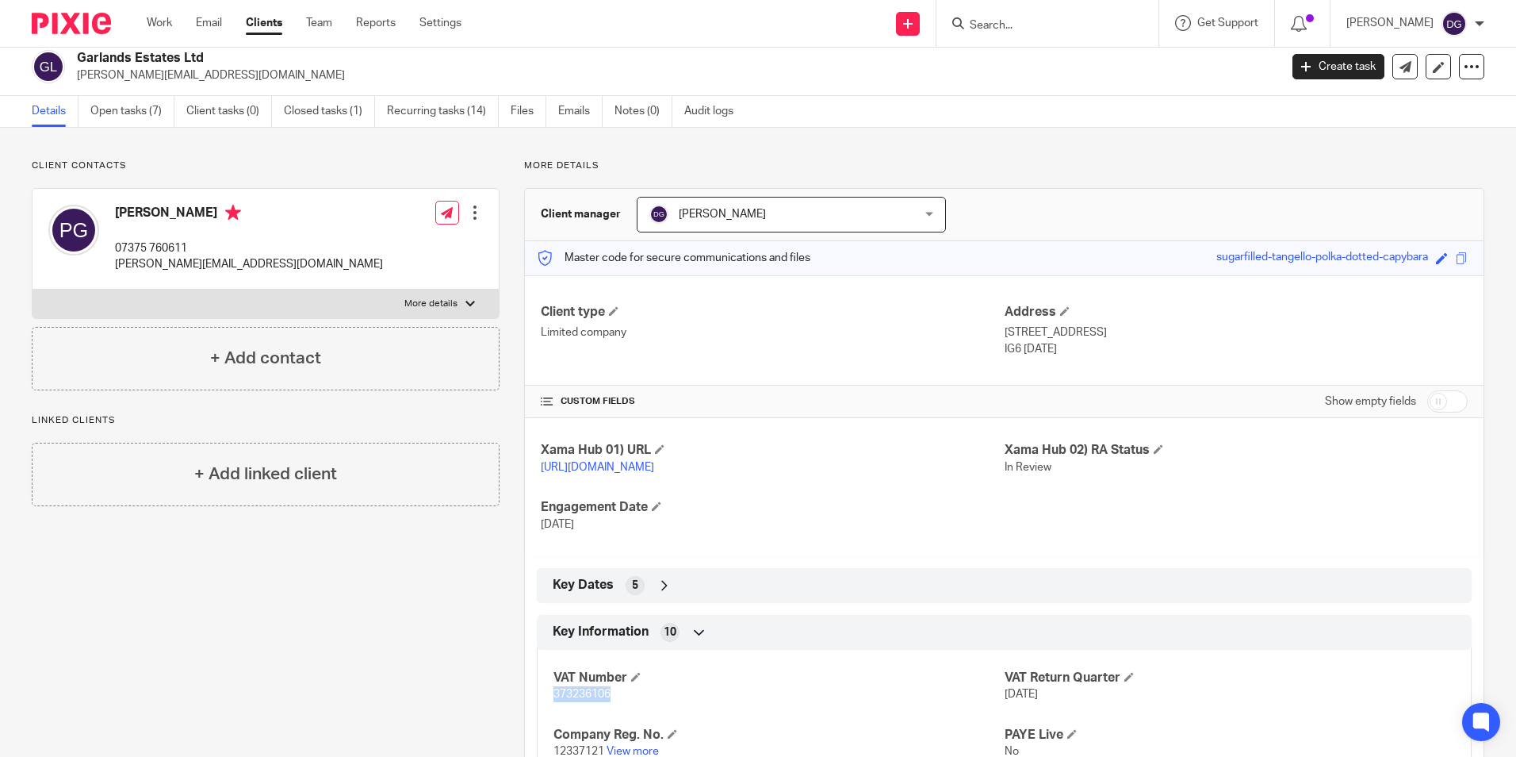
scroll to position [0, 0]
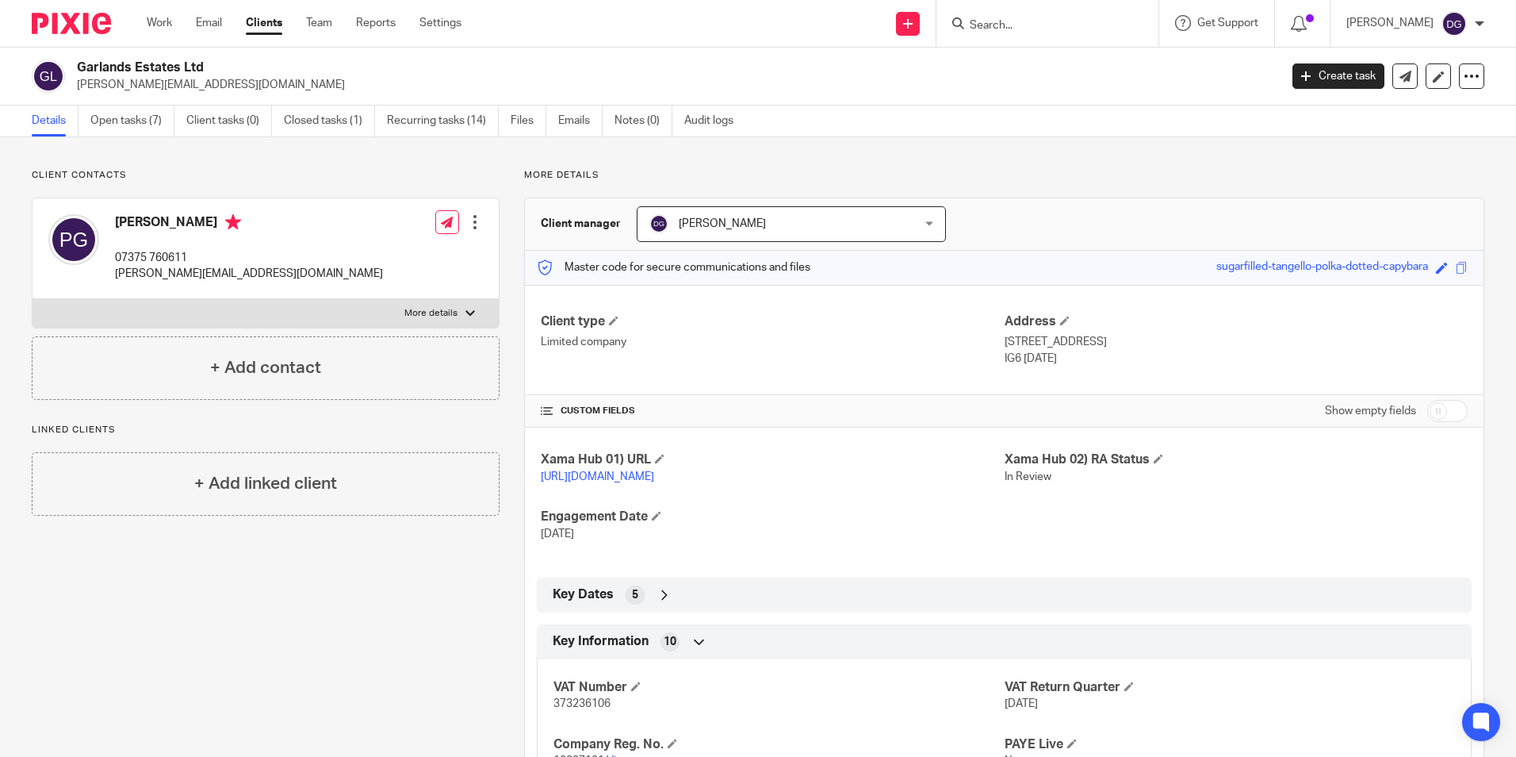
click at [1063, 17] on form at bounding box center [1052, 23] width 169 height 20
click at [1063, 26] on input "Search" at bounding box center [1039, 26] width 143 height 14
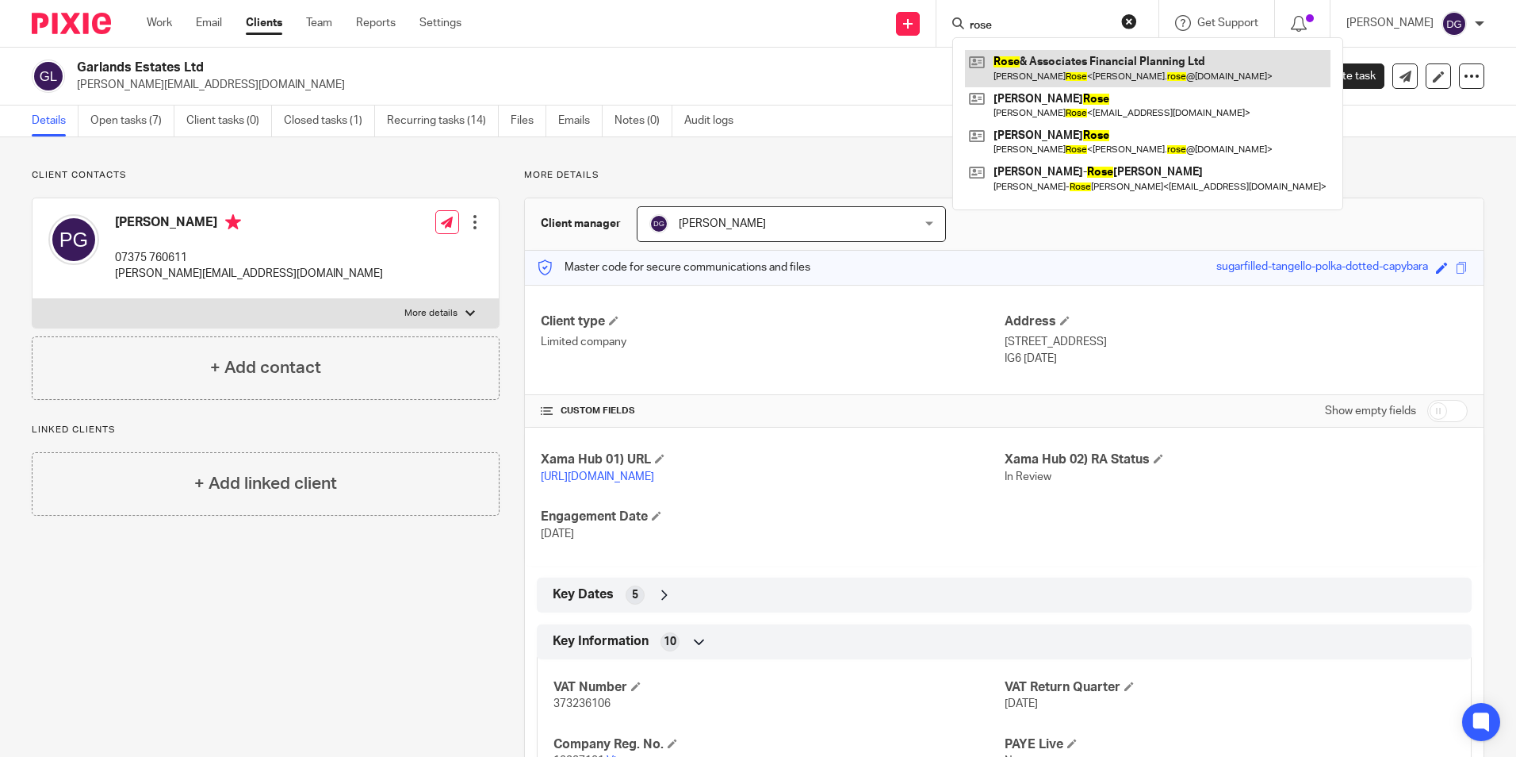
type input "rose"
click at [1070, 72] on link at bounding box center [1148, 68] width 366 height 36
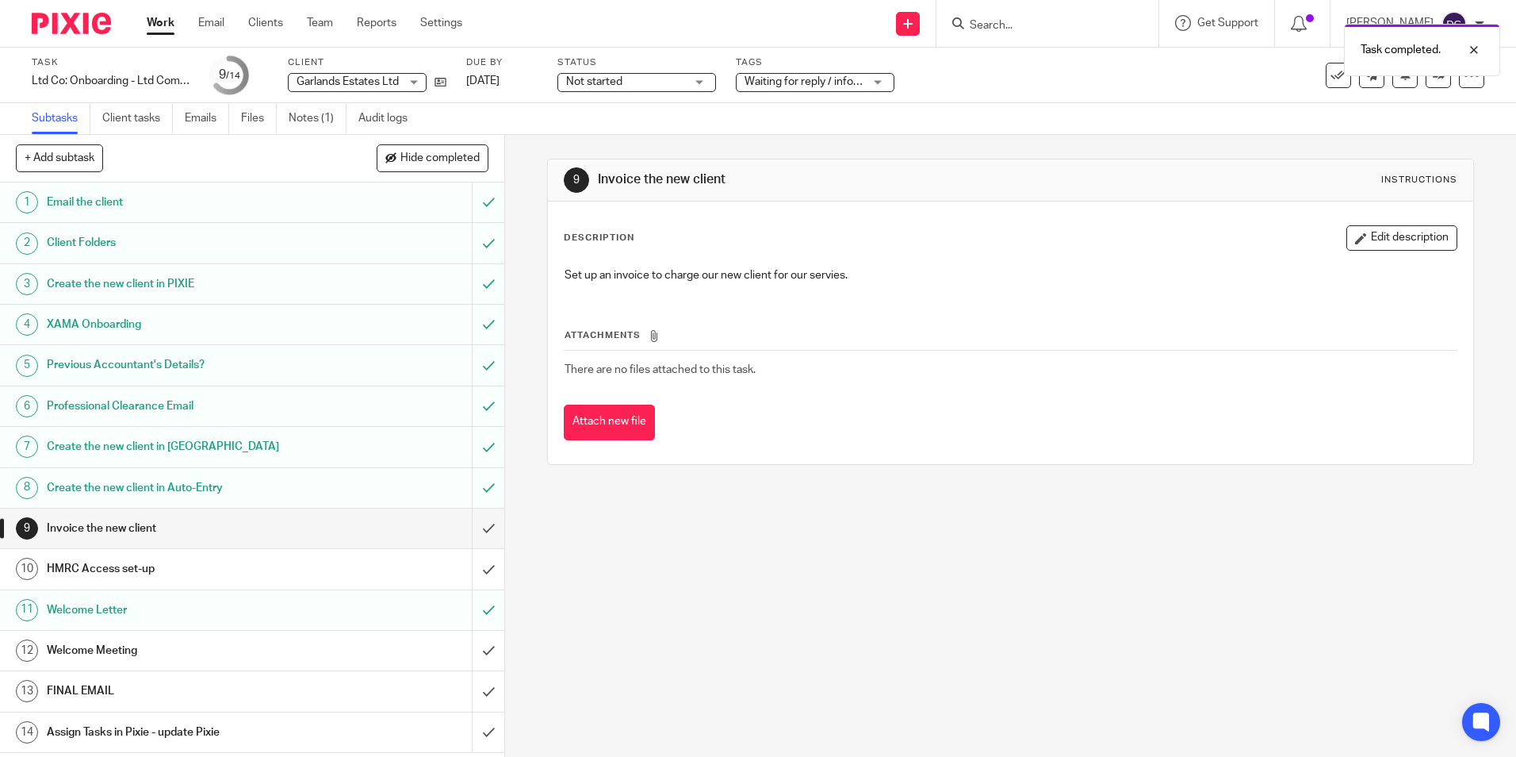
click at [117, 577] on h1 "HMRC Access set-up" at bounding box center [183, 569] width 273 height 24
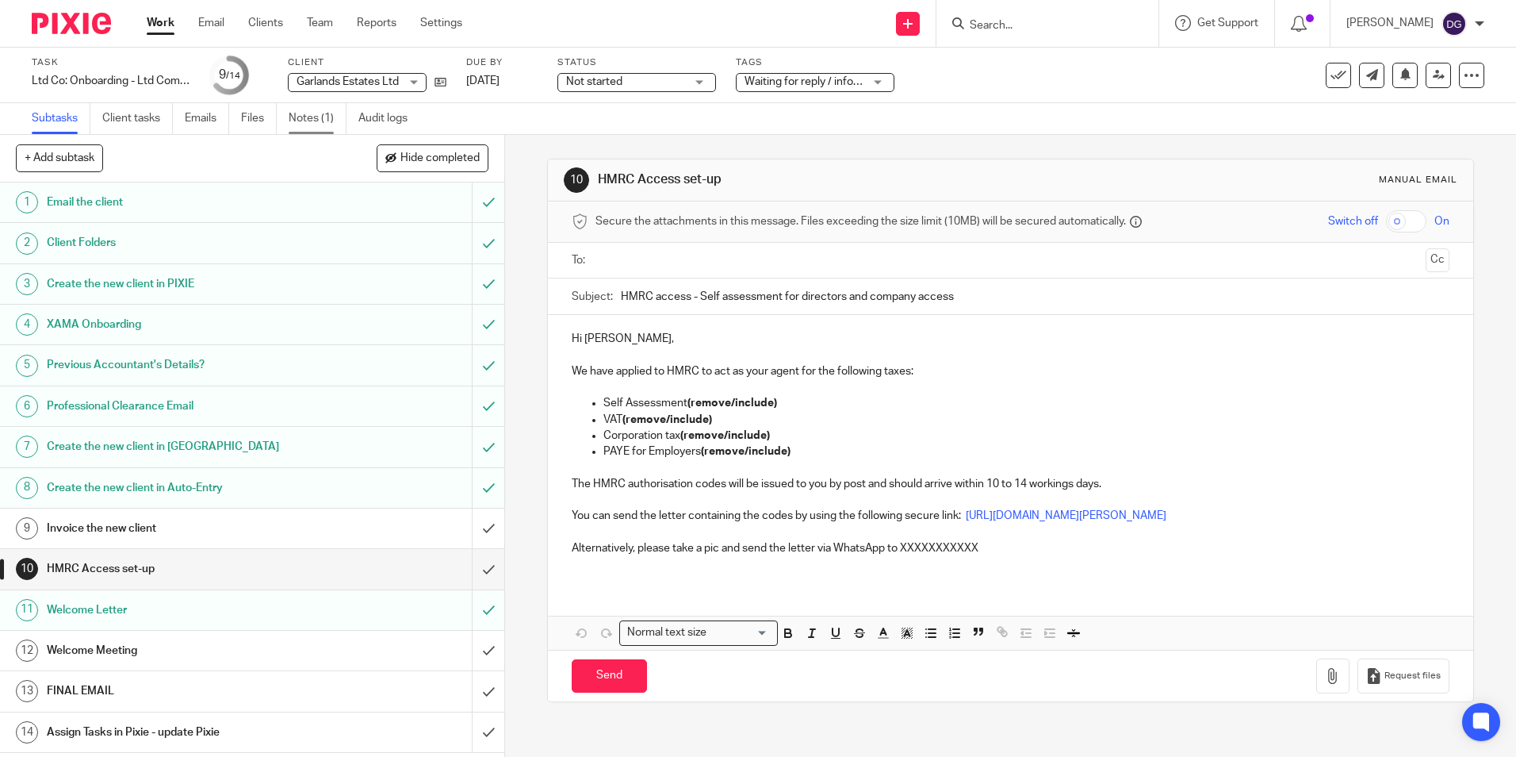
click at [305, 125] on link "Notes (1)" at bounding box center [318, 118] width 58 height 31
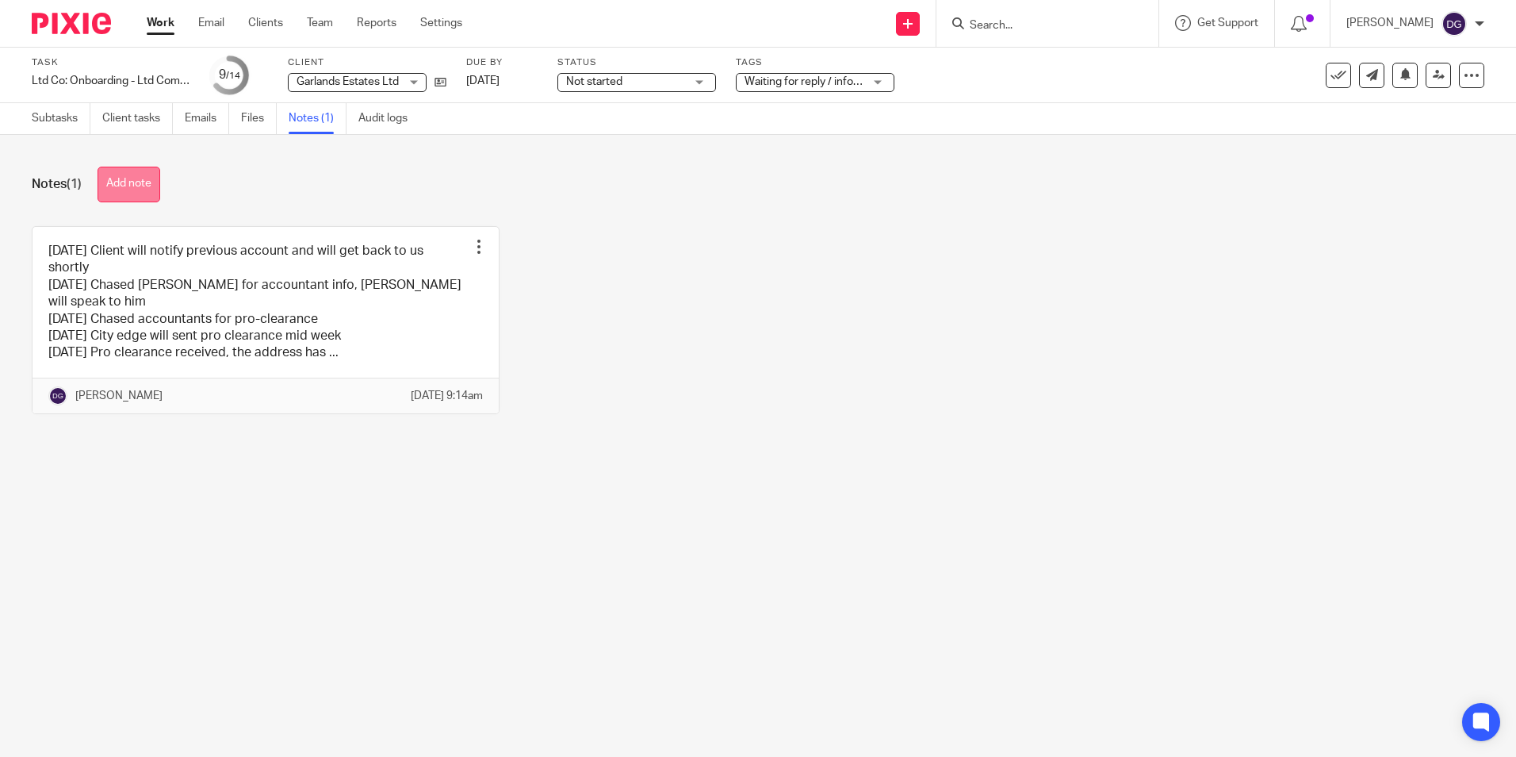
click at [142, 182] on button "Add note" at bounding box center [129, 185] width 63 height 36
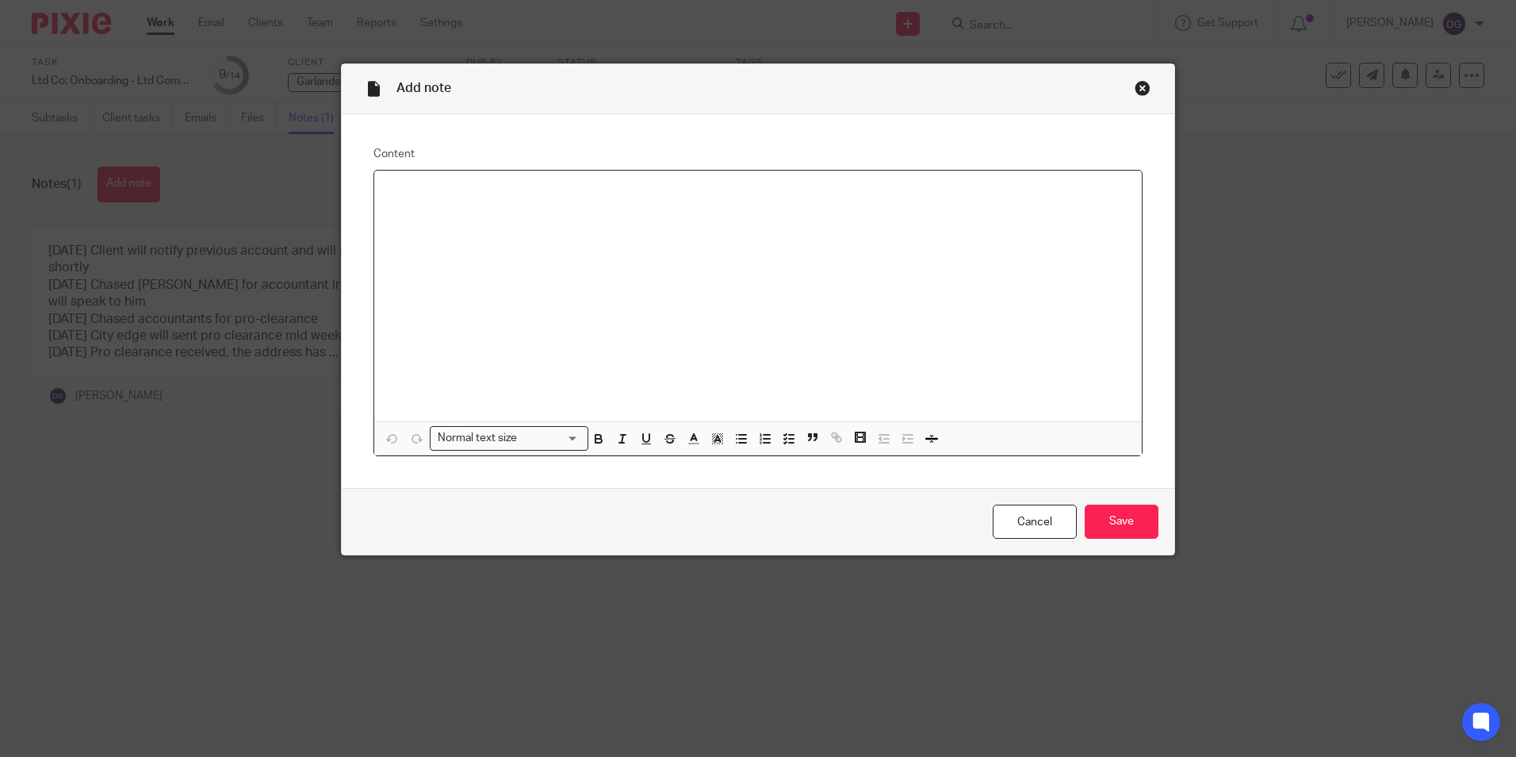
click at [474, 182] on div at bounding box center [758, 296] width 768 height 251
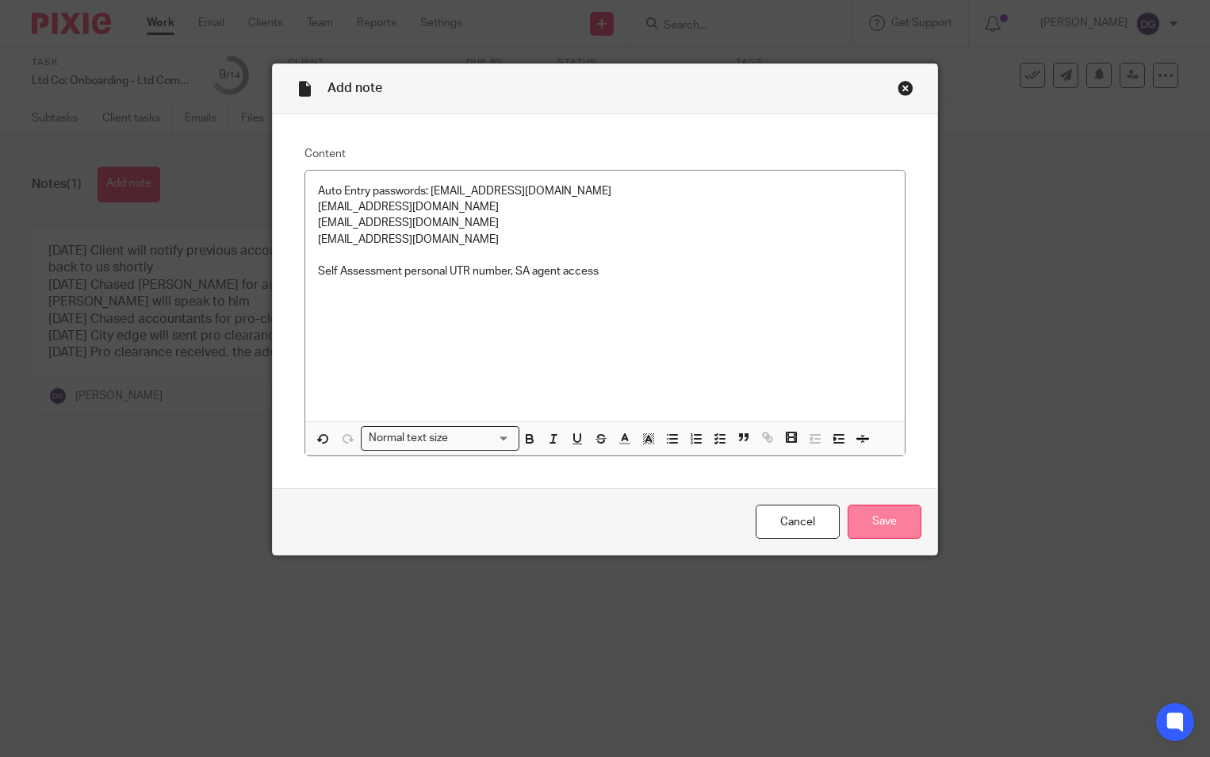
click at [886, 535] on input "Save" at bounding box center [885, 521] width 74 height 34
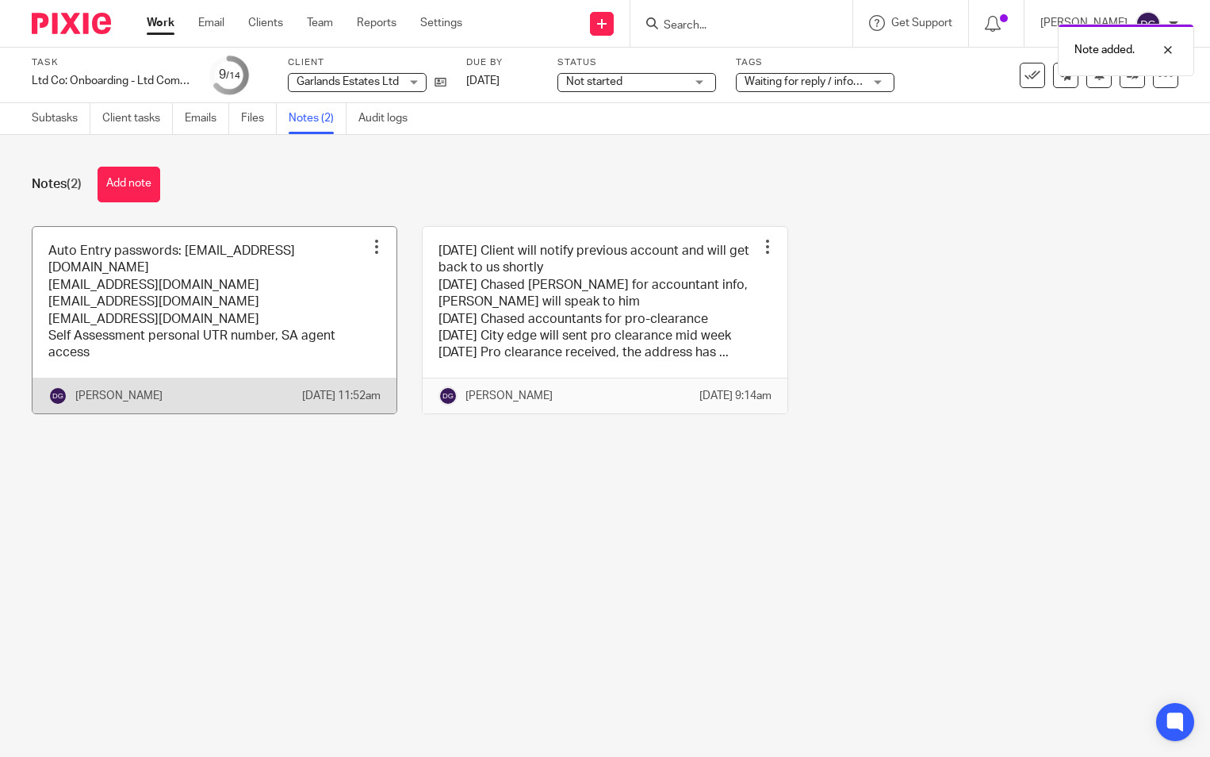
click at [223, 378] on link at bounding box center [215, 320] width 364 height 186
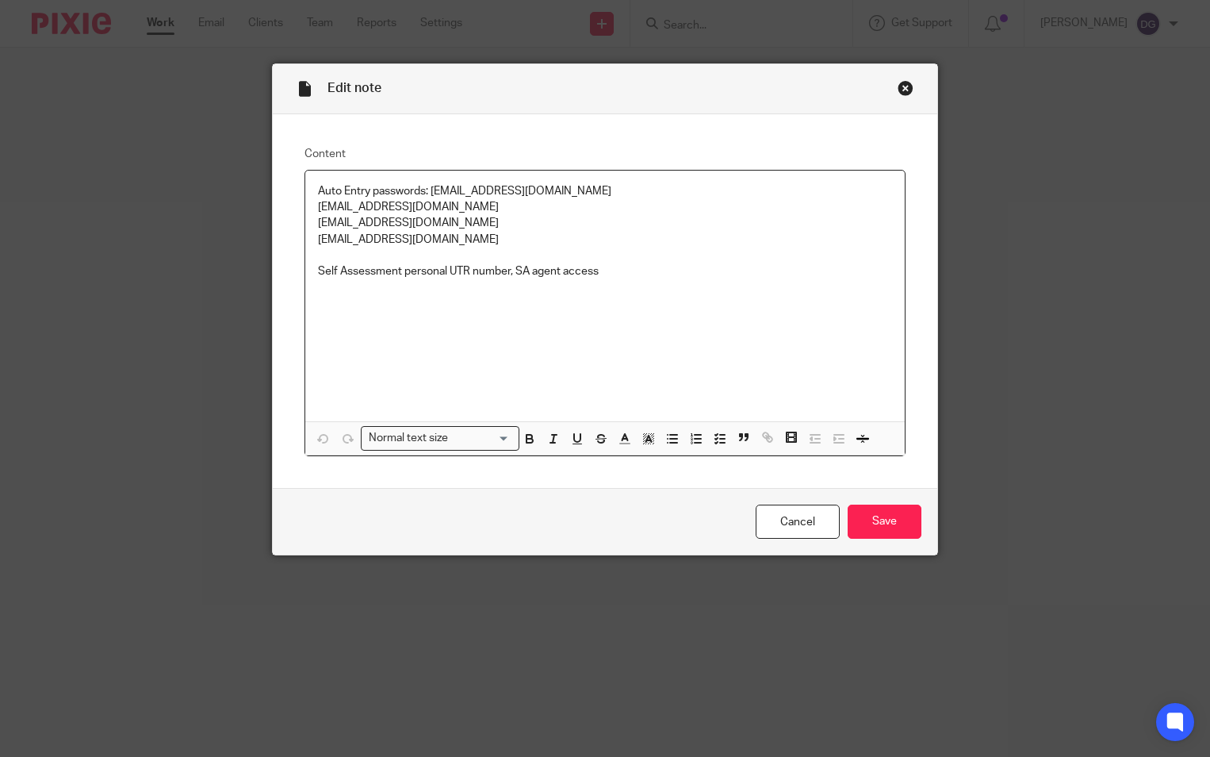
click at [899, 93] on div "Close this dialog window" at bounding box center [906, 88] width 16 height 16
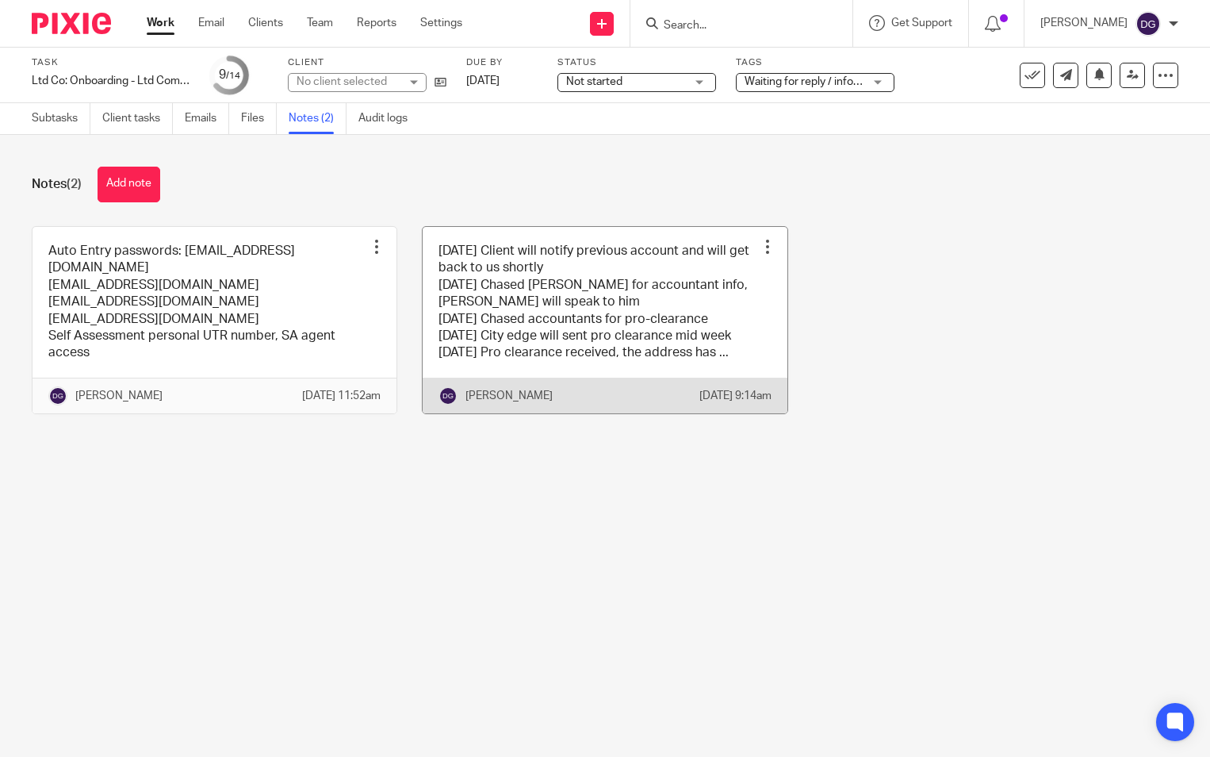
click at [523, 306] on link at bounding box center [605, 320] width 364 height 186
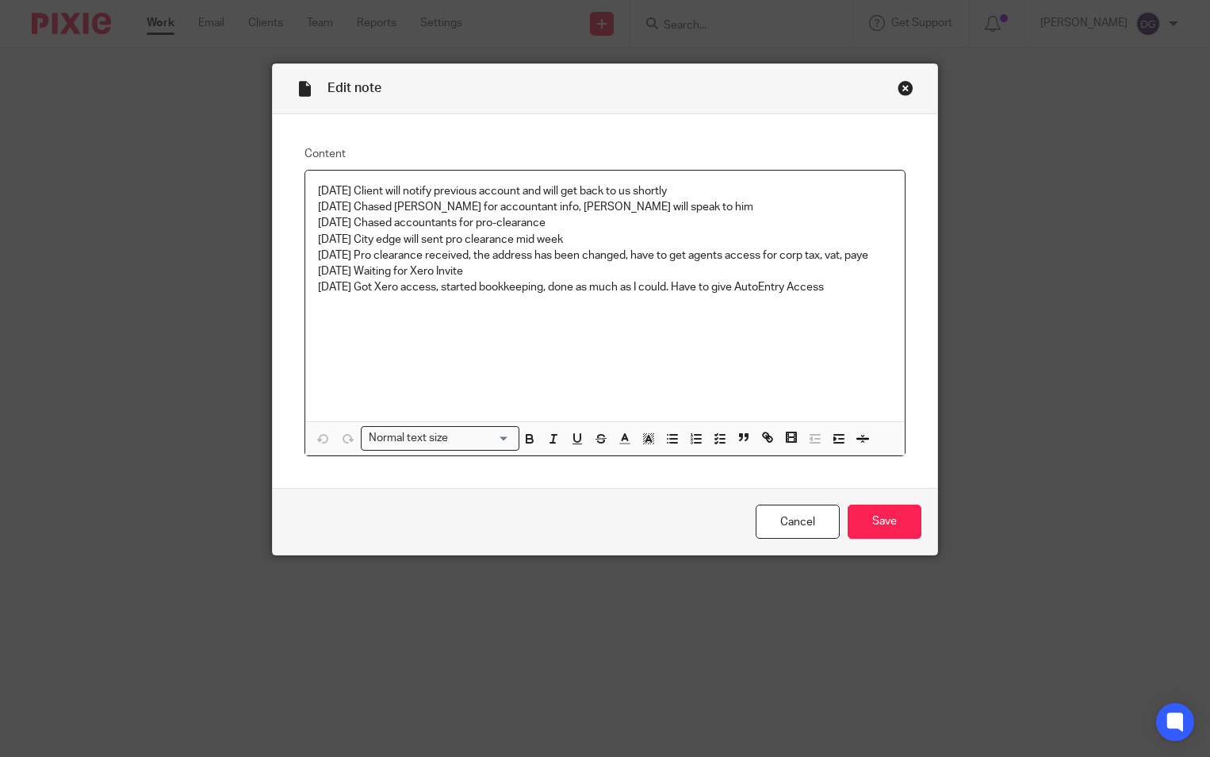
drag, startPoint x: 841, startPoint y: 282, endPoint x: 302, endPoint y: 303, distance: 538.9
click at [305, 303] on div "2.07.2025 Client will notify previous account and will get back to us shortly 2…" at bounding box center [604, 296] width 599 height 251
click at [790, 381] on div "2.07.2025 Client will notify previous account and will get back to us shortly 2…" at bounding box center [604, 296] width 599 height 251
click at [902, 92] on div "Close this dialog window" at bounding box center [906, 88] width 16 height 16
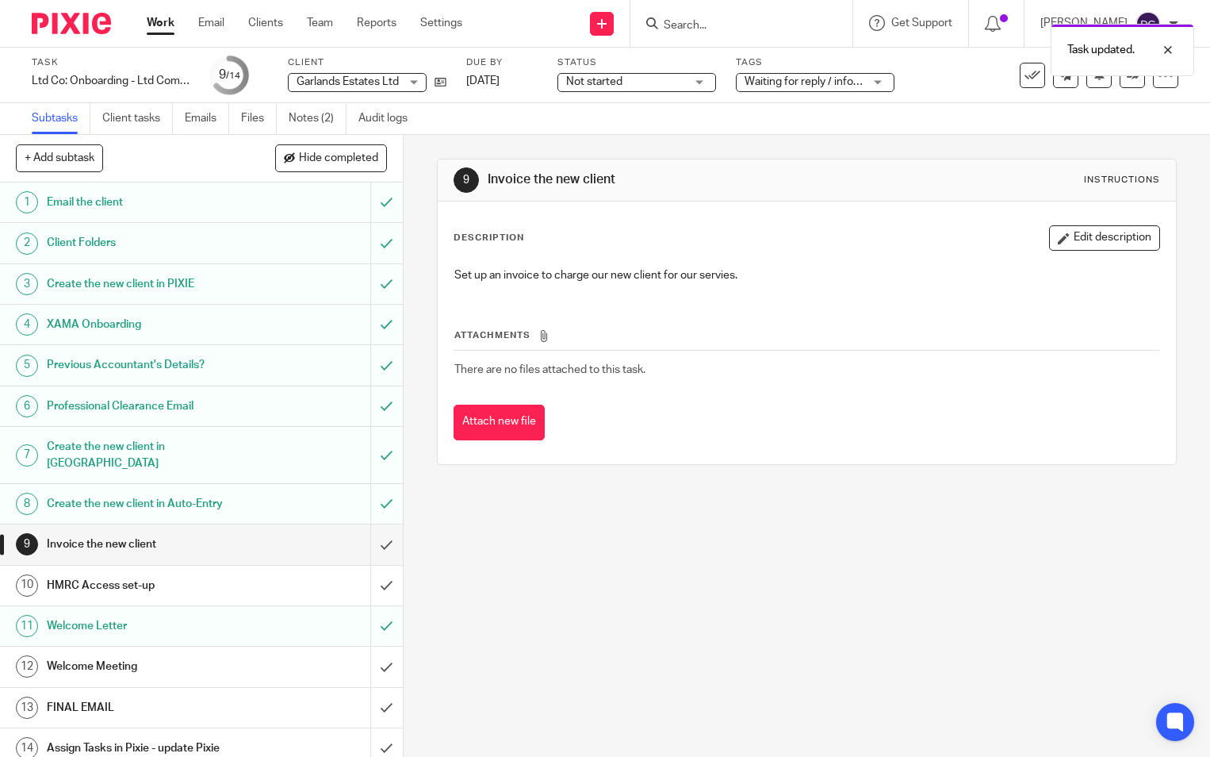
click at [579, 597] on div "9 Invoice the new client Instructions Description Edit description Set up an in…" at bounding box center [807, 446] width 807 height 622
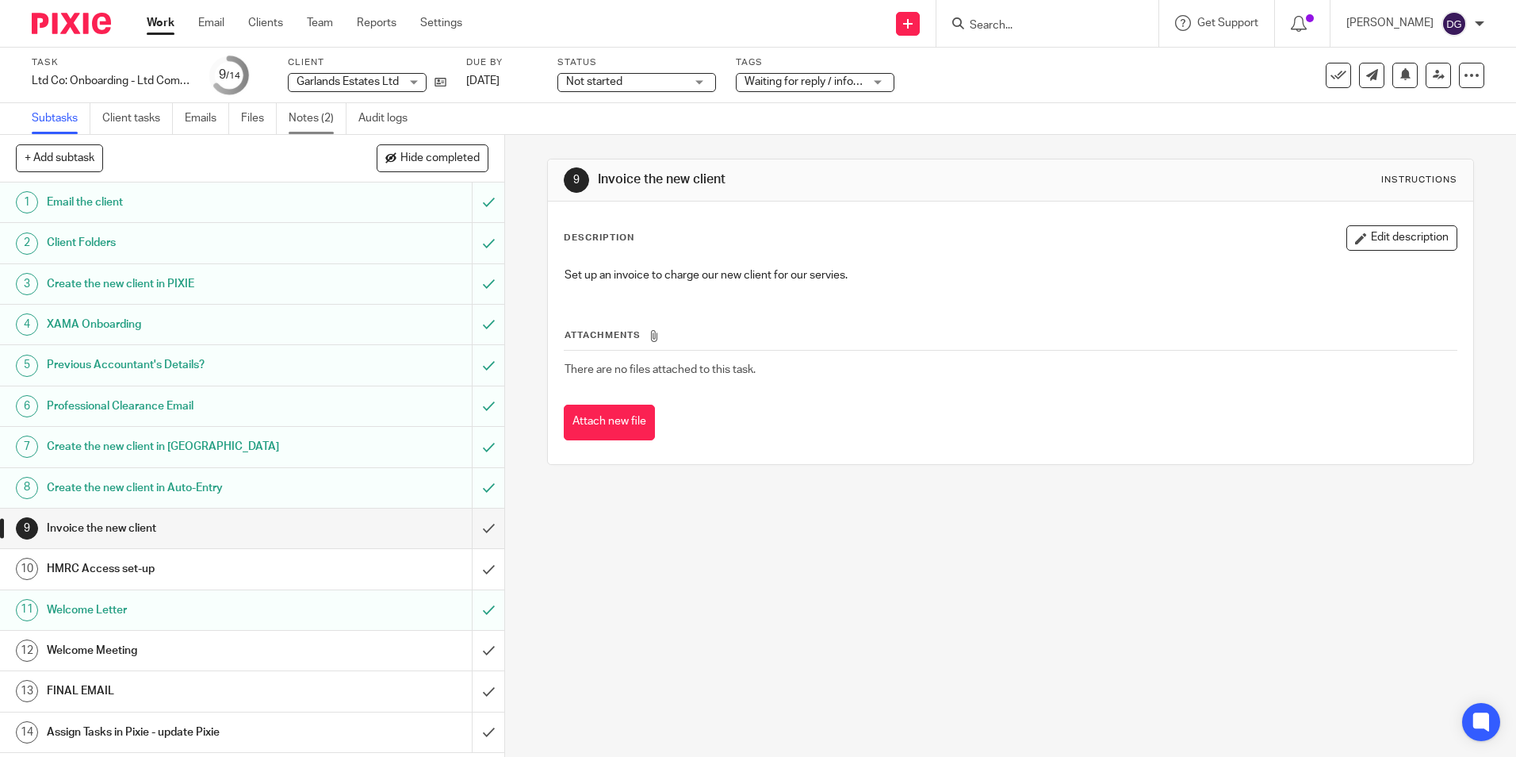
click at [307, 123] on link "Notes (2)" at bounding box center [318, 118] width 58 height 31
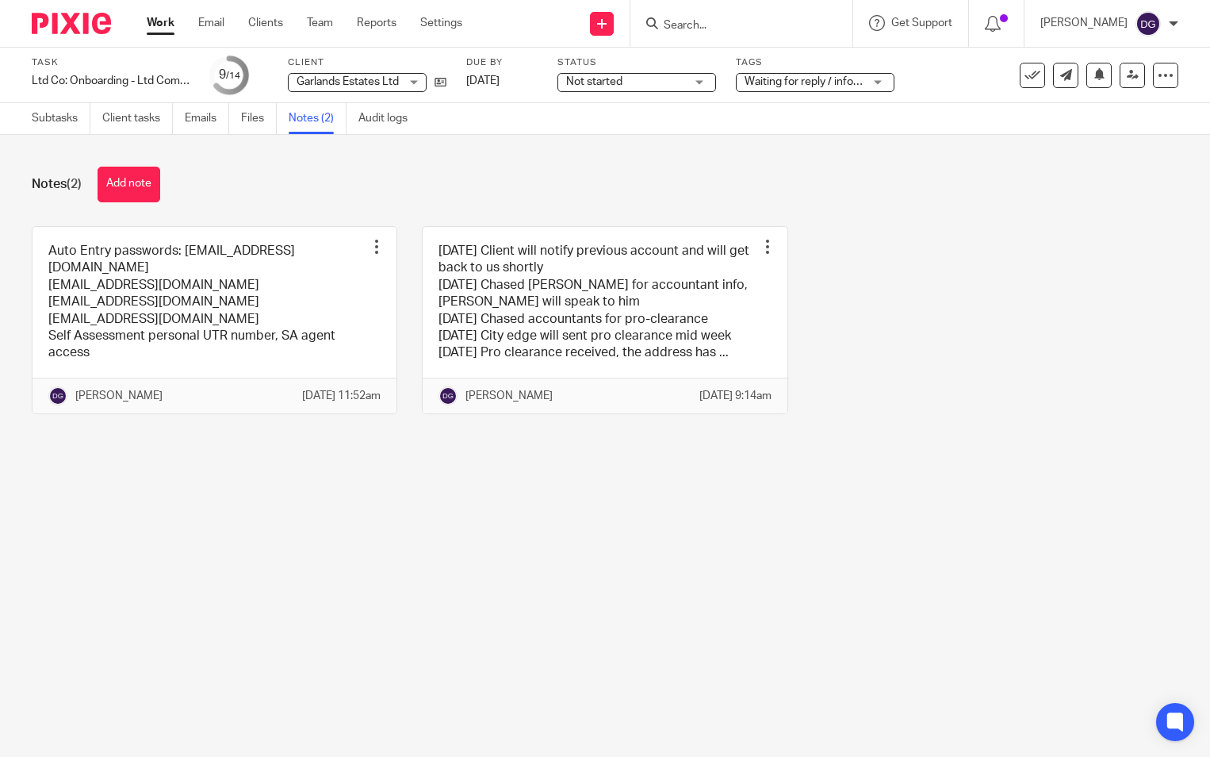
click at [746, 9] on div at bounding box center [741, 23] width 222 height 47
click at [750, 40] on div at bounding box center [741, 23] width 222 height 47
click at [765, 24] on input "Search" at bounding box center [733, 26] width 143 height 14
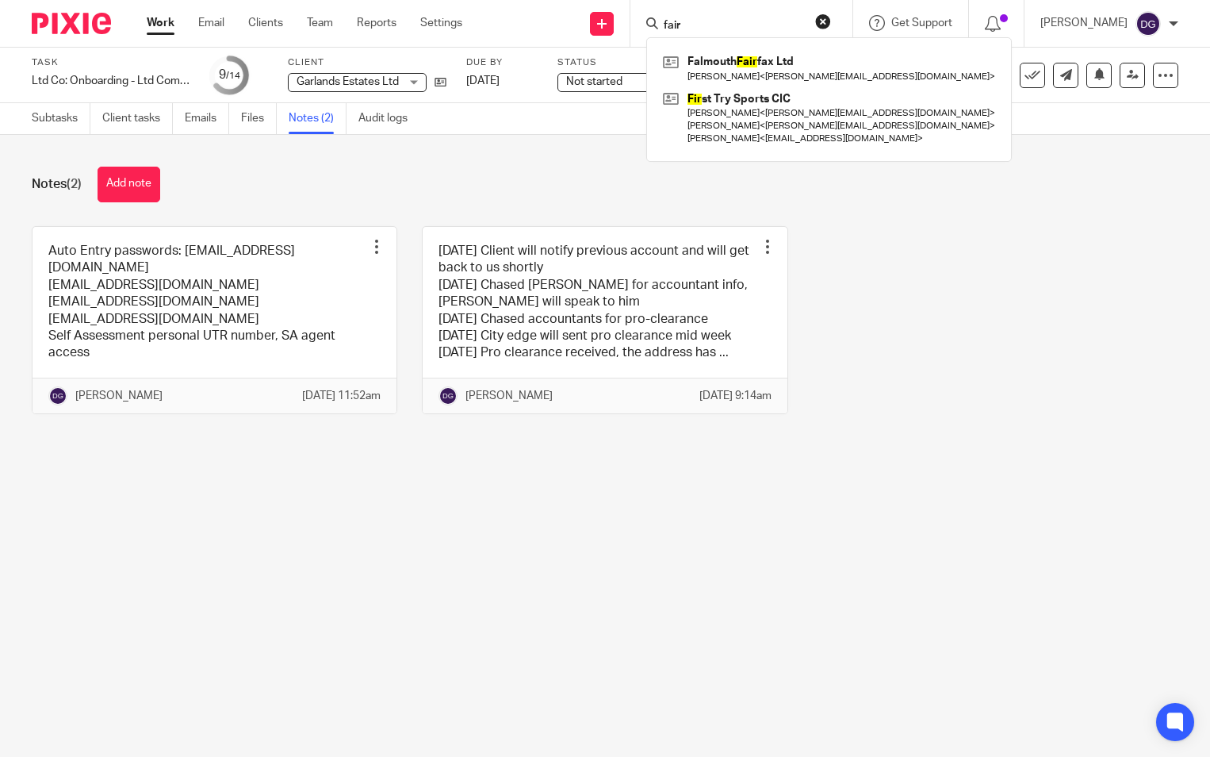
type input "fair"
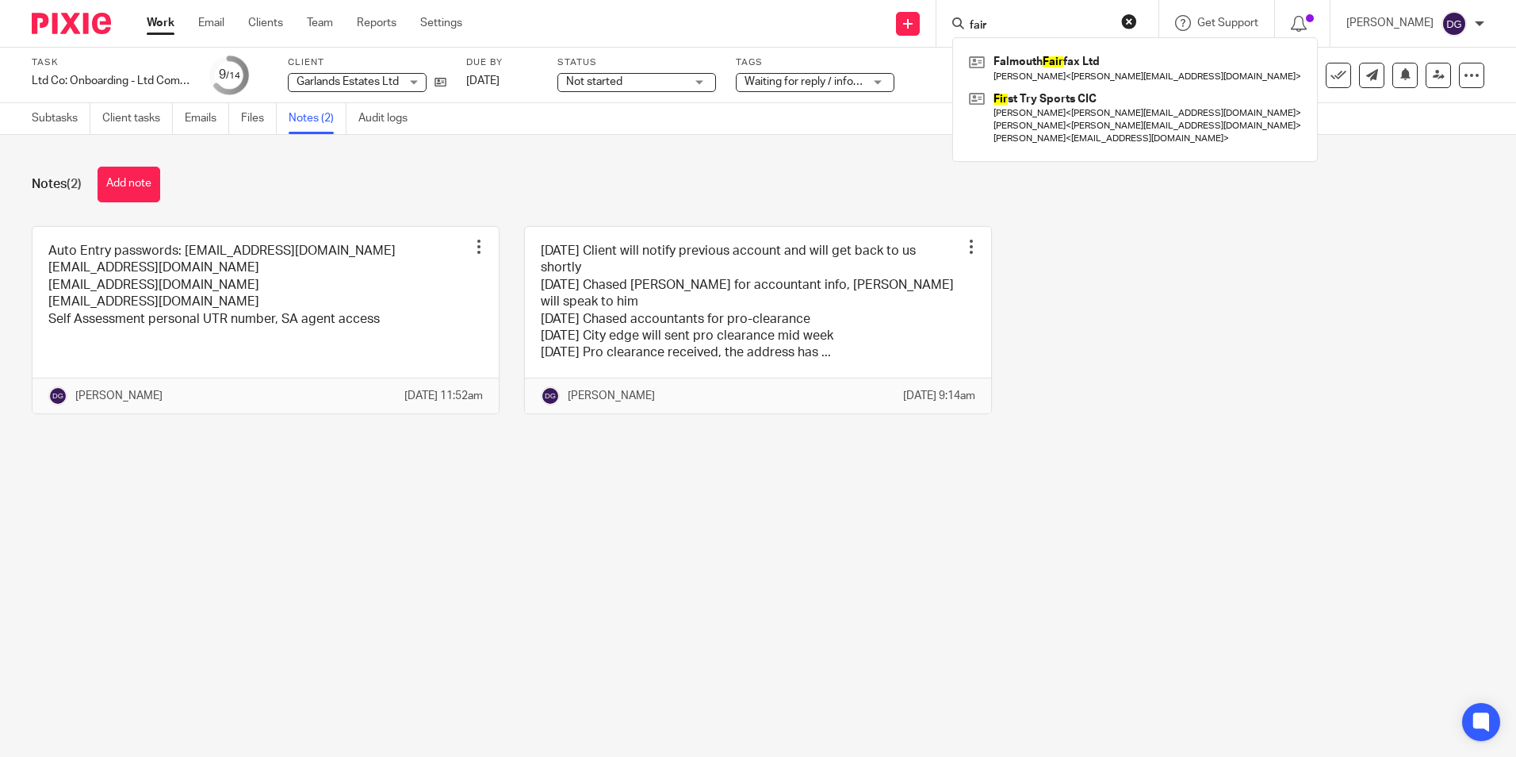
click at [304, 496] on main "Task Ltd Co: Onboarding - Ltd Company (revised) Save Ltd Co: Onboarding - Ltd C…" at bounding box center [758, 378] width 1516 height 757
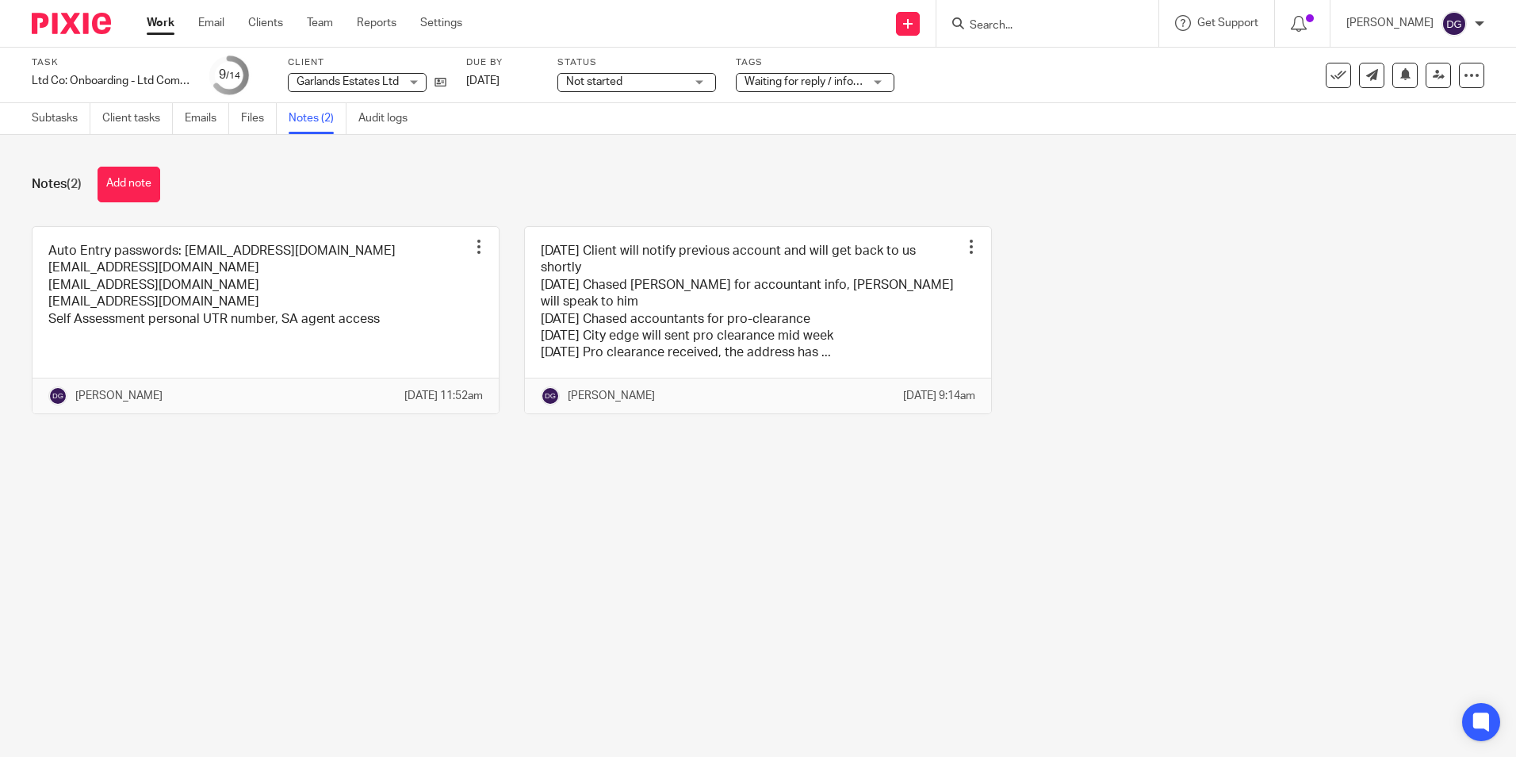
click at [1010, 30] on input "Search" at bounding box center [1039, 26] width 143 height 14
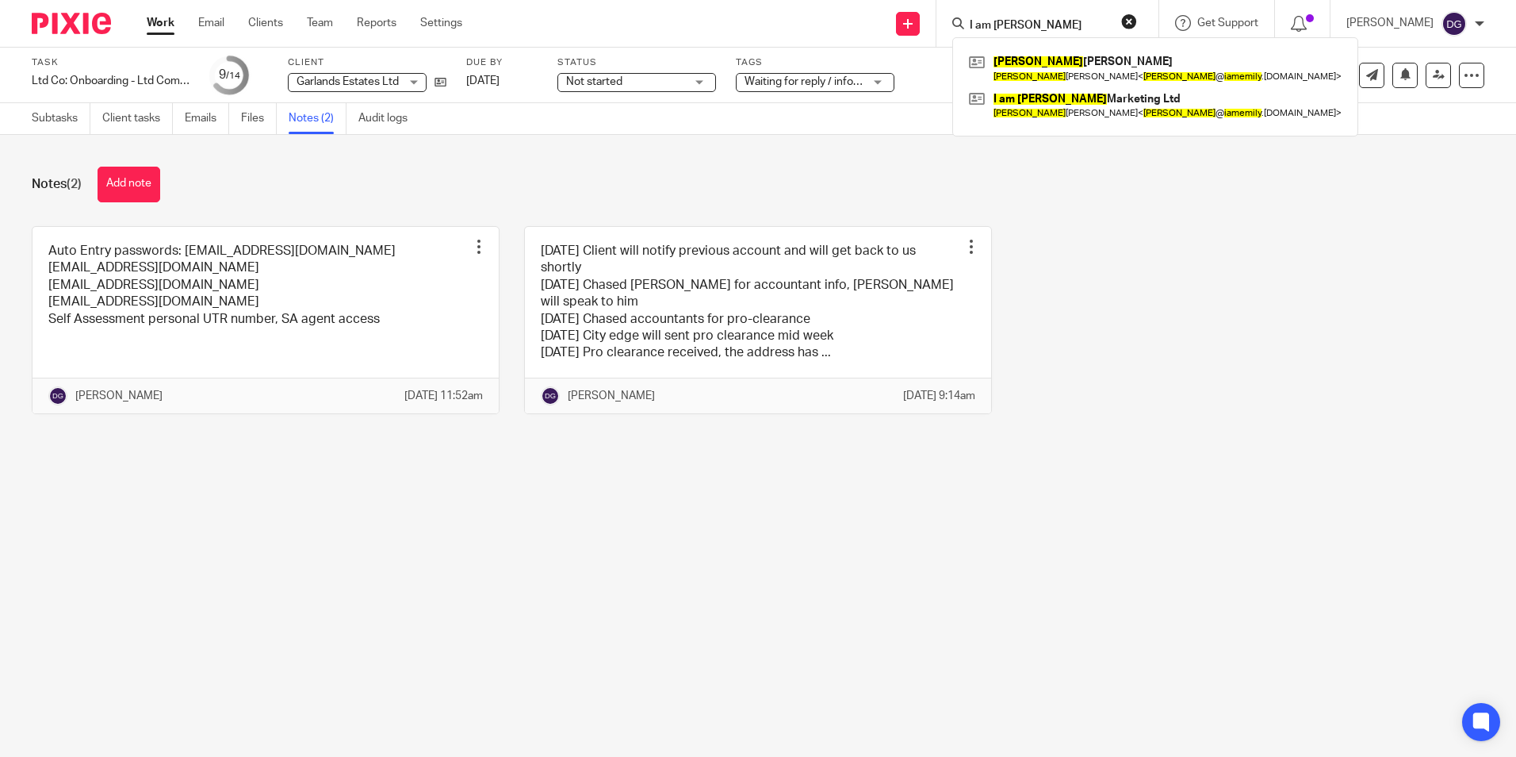
type input "I am emily"
click button "submit" at bounding box center [0, 0] width 0 height 0
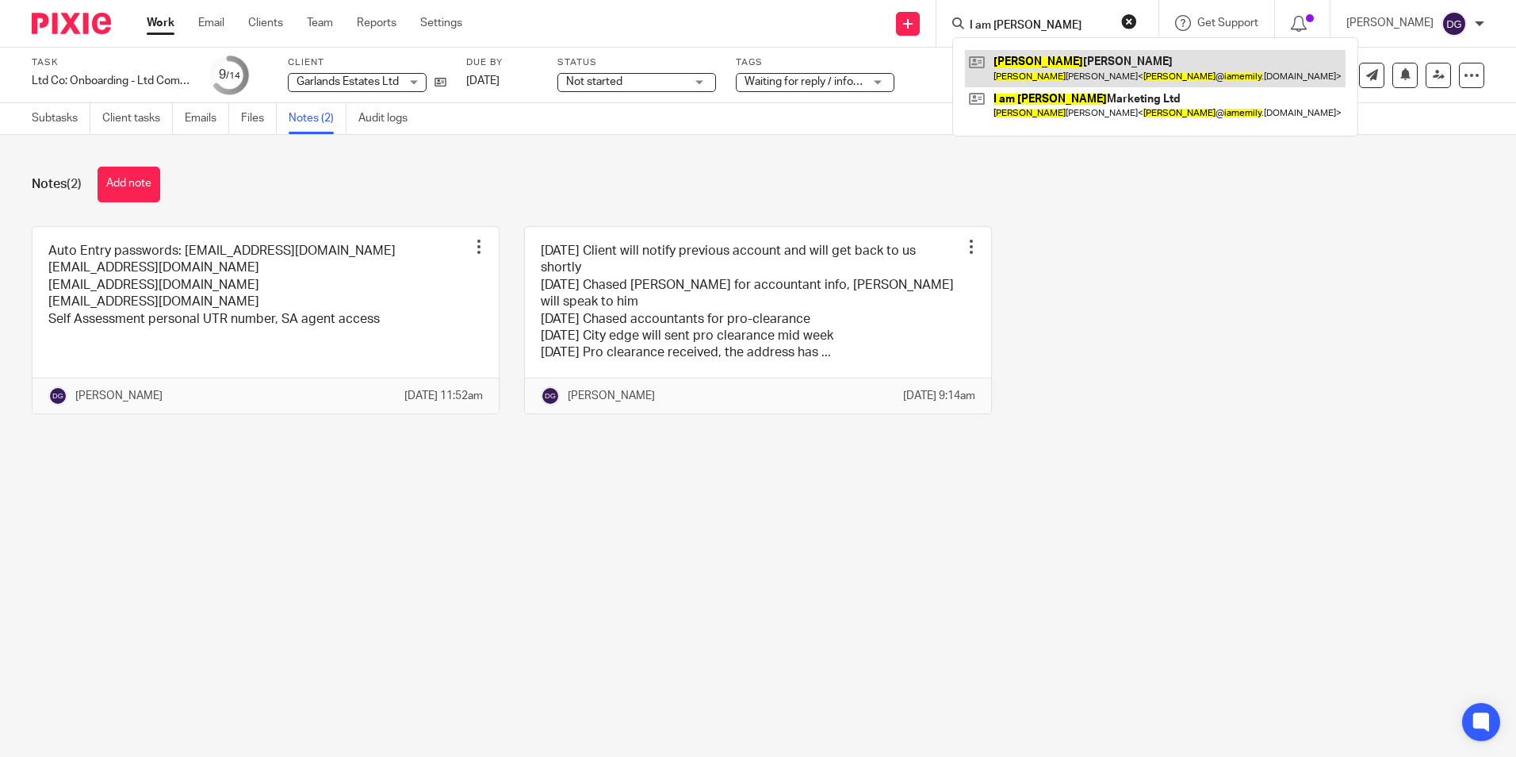
click at [1125, 82] on link at bounding box center [1155, 68] width 381 height 36
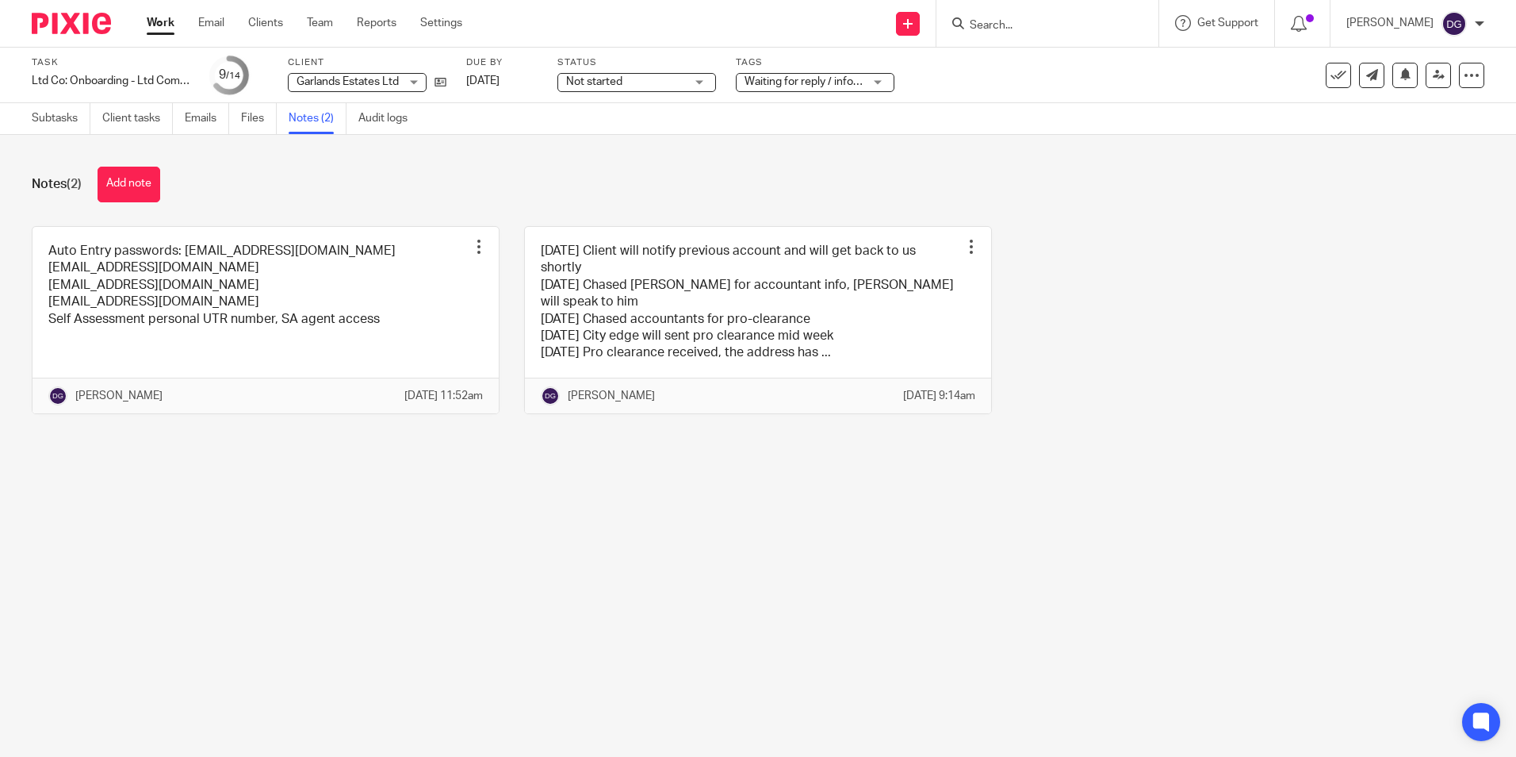
click at [1017, 19] on input "Search" at bounding box center [1039, 26] width 143 height 14
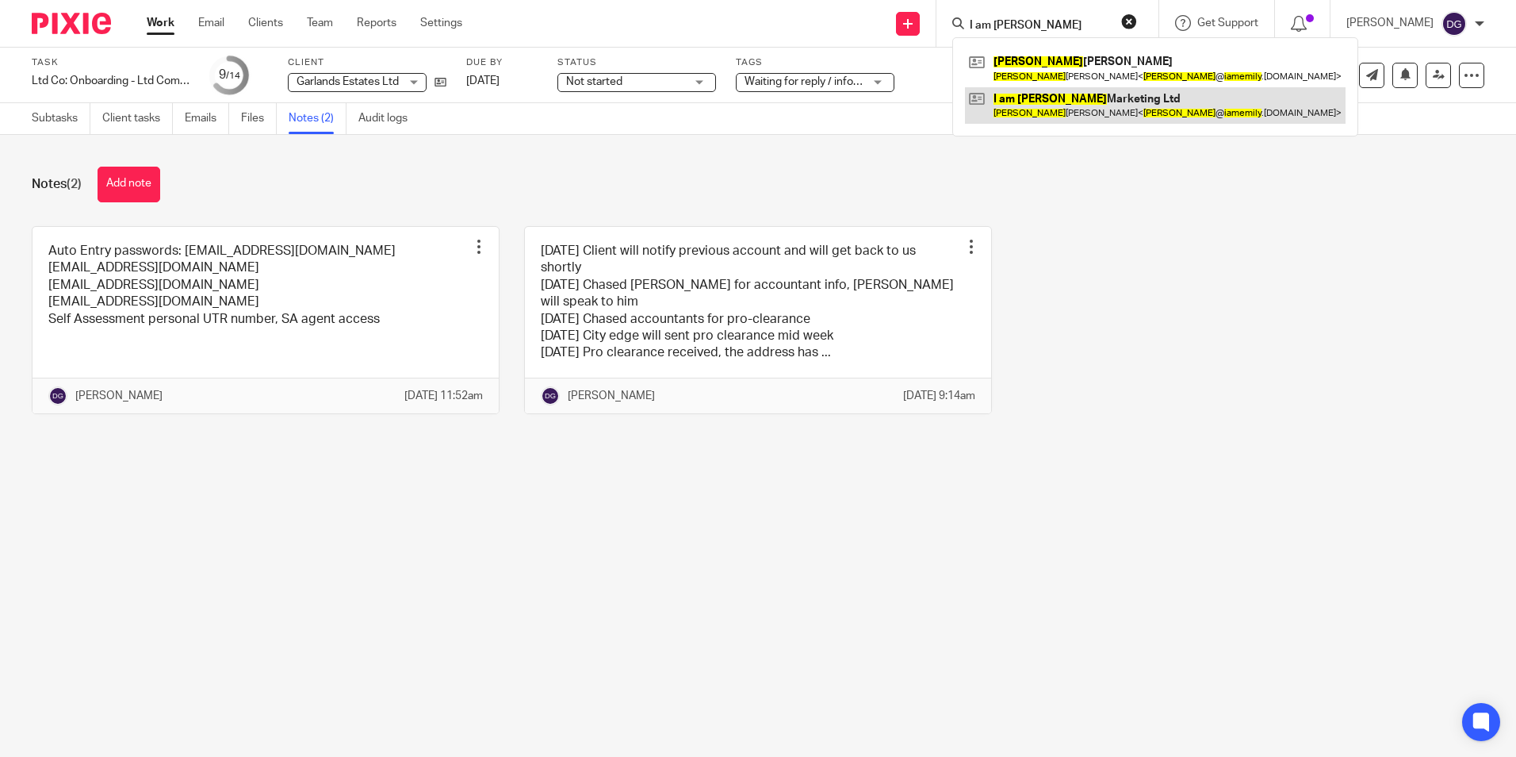
type input "I am emily"
click at [1080, 105] on link at bounding box center [1155, 105] width 381 height 36
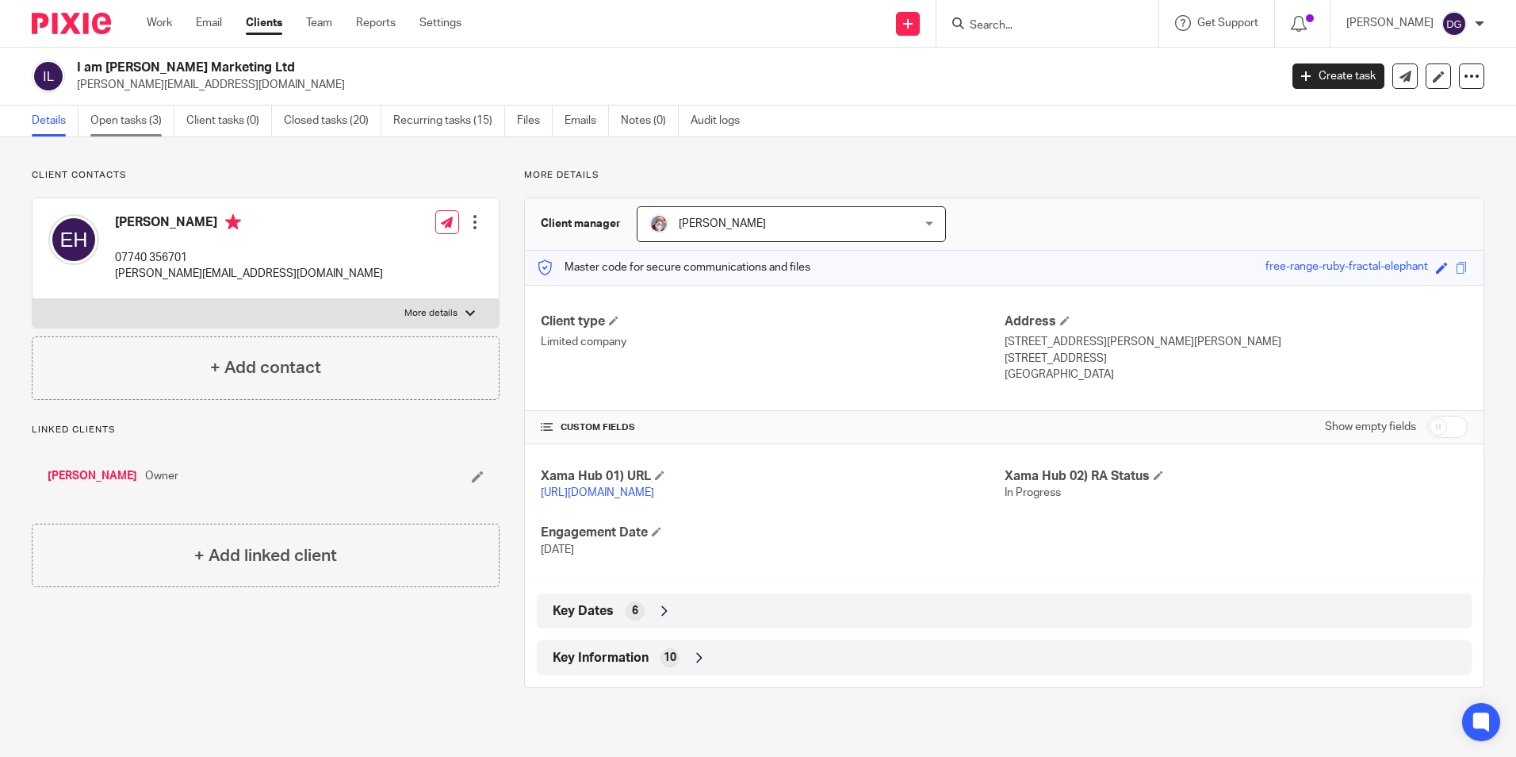
click at [130, 121] on link "Open tasks (3)" at bounding box center [132, 120] width 84 height 31
click at [665, 619] on icon at bounding box center [665, 611] width 16 height 16
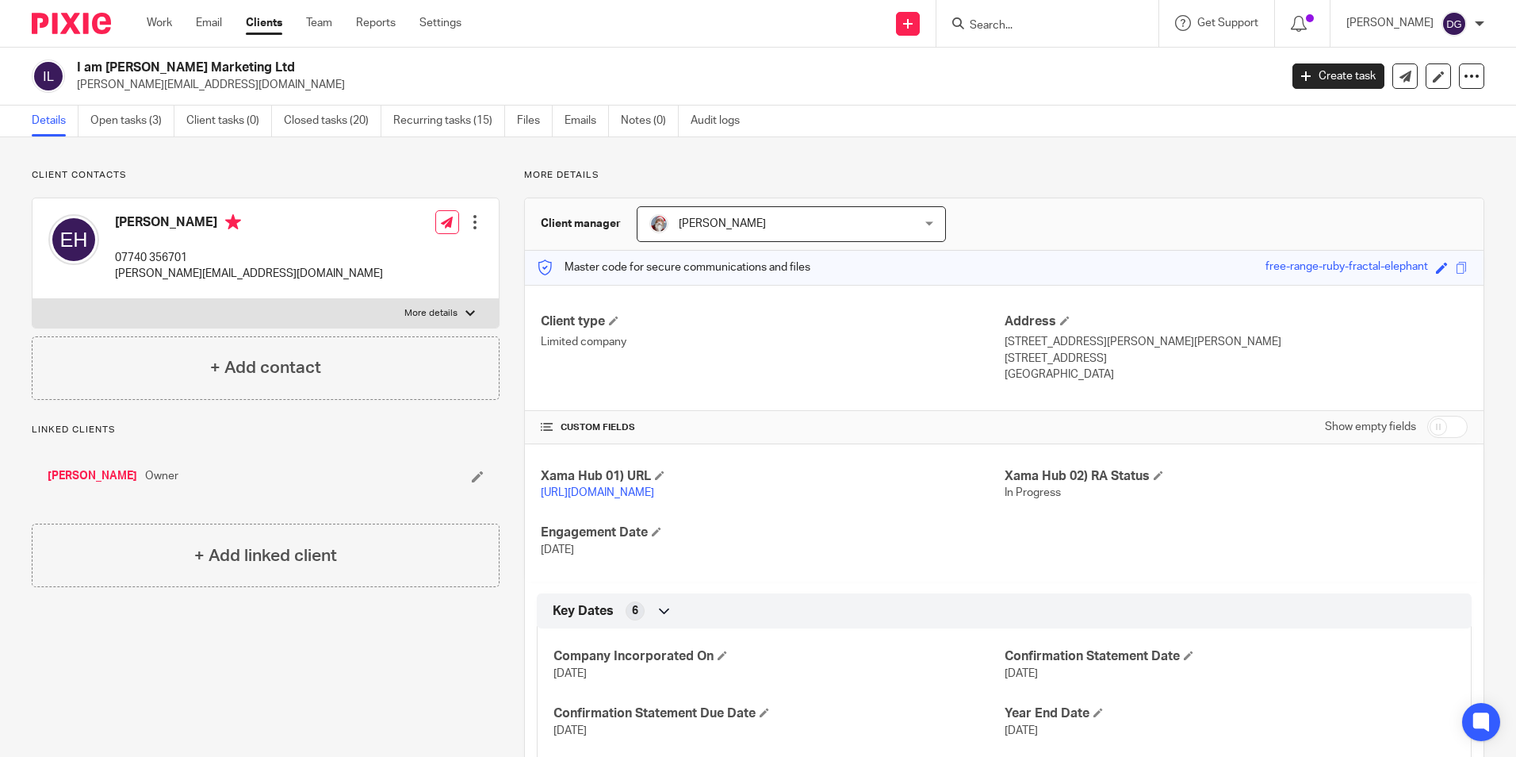
scroll to position [167, 0]
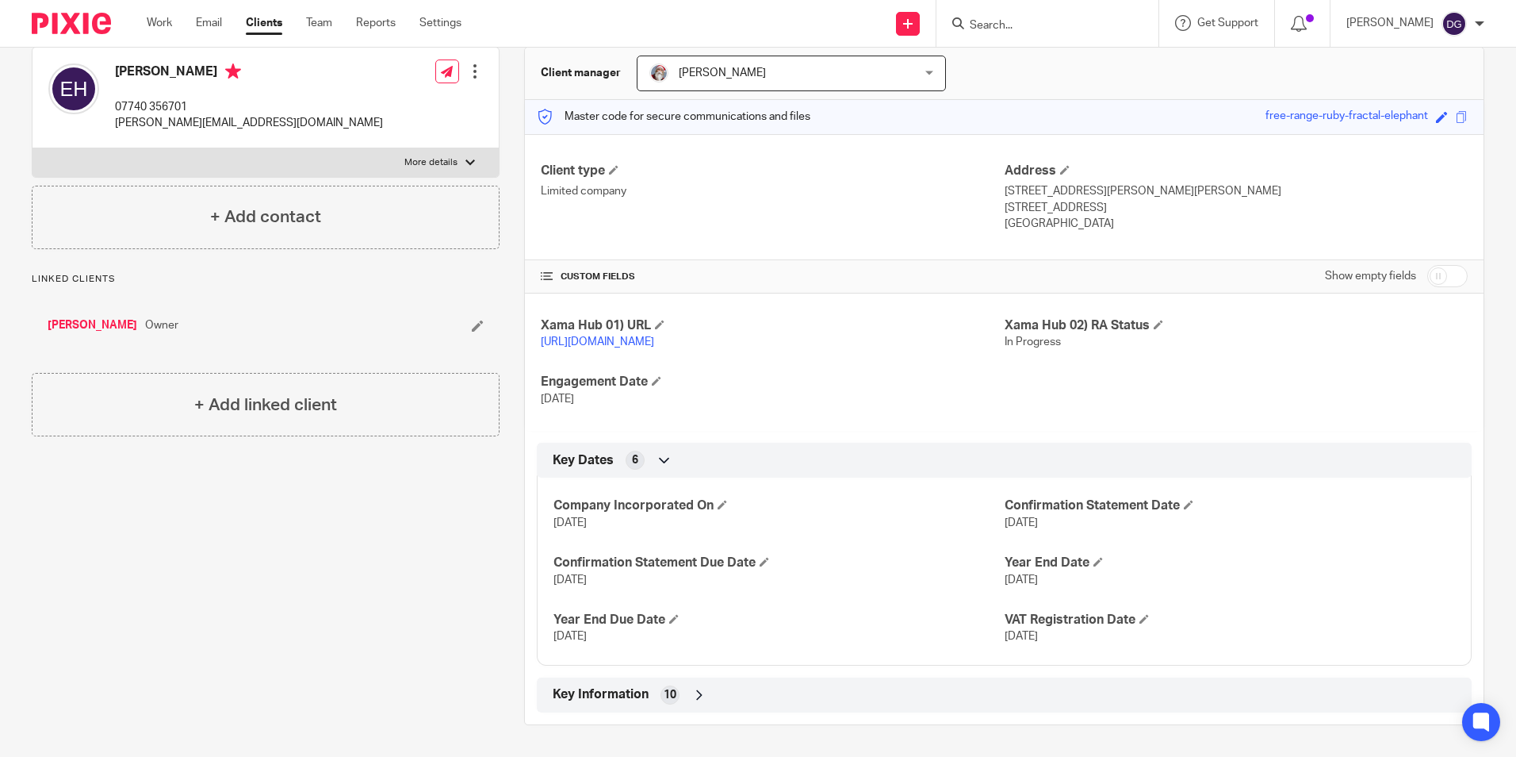
click at [690, 704] on div "Key Information 10" at bounding box center [1004, 694] width 911 height 27
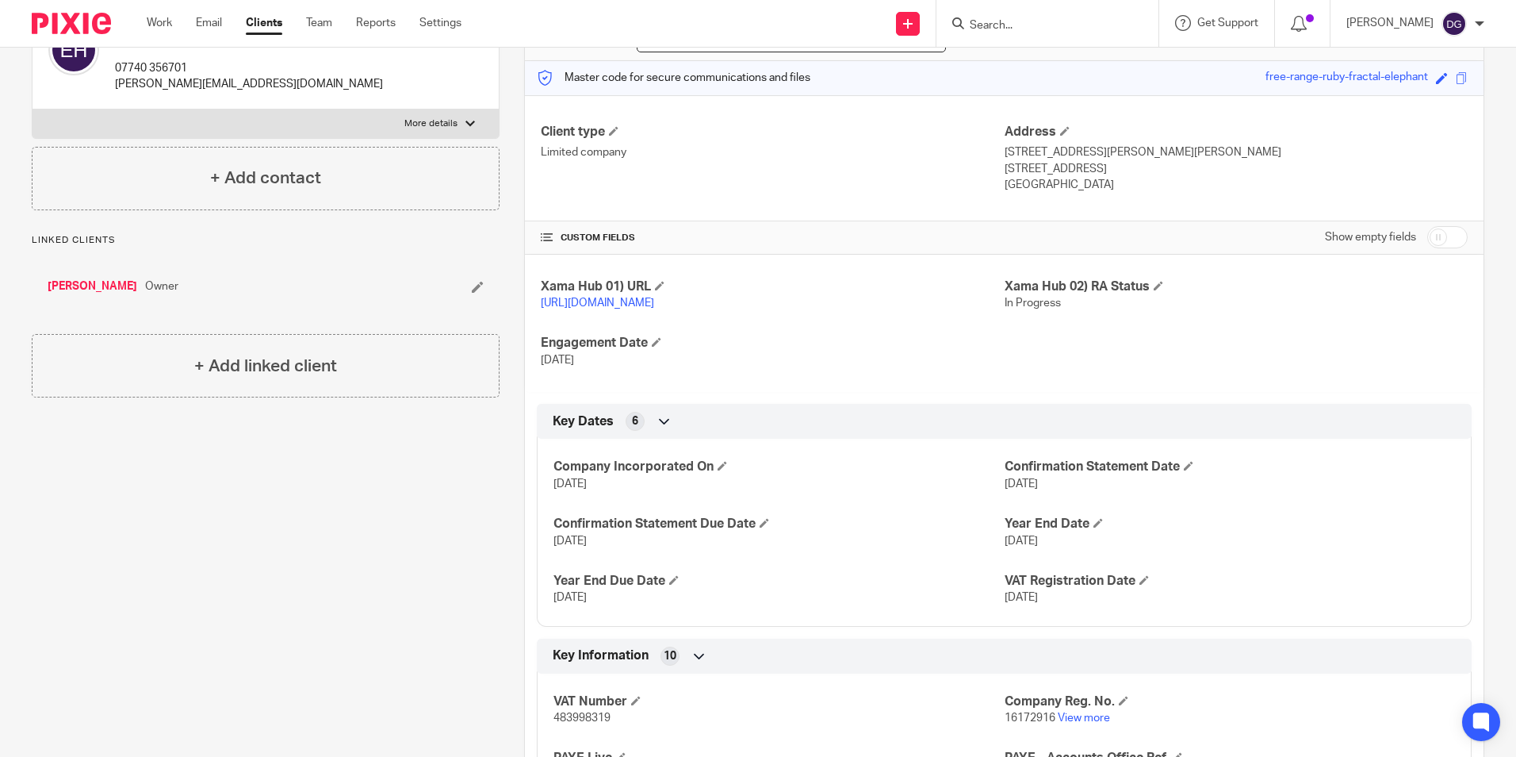
scroll to position [151, 0]
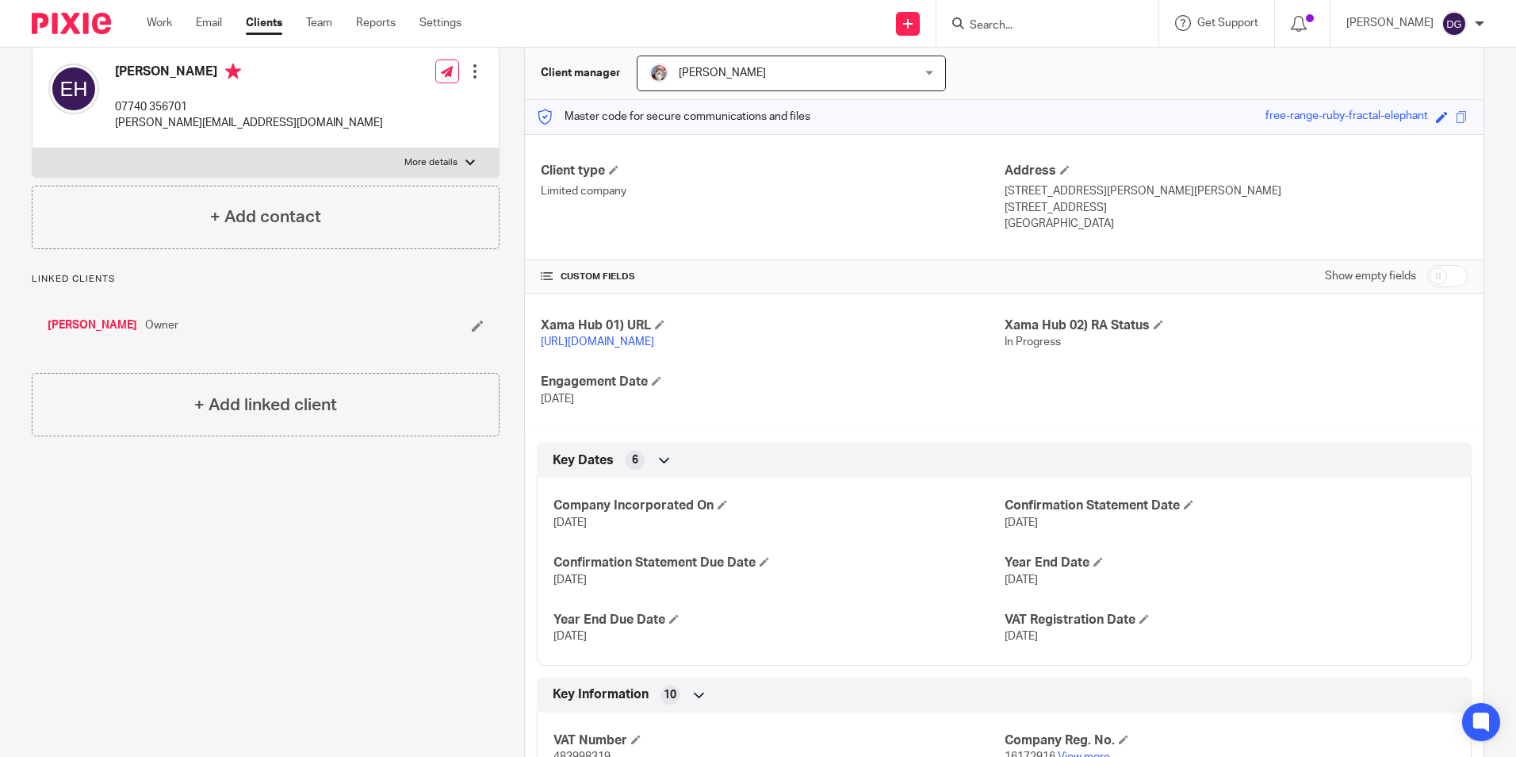
click at [1427, 279] on input "checkbox" at bounding box center [1447, 276] width 40 height 22
checkbox input "true"
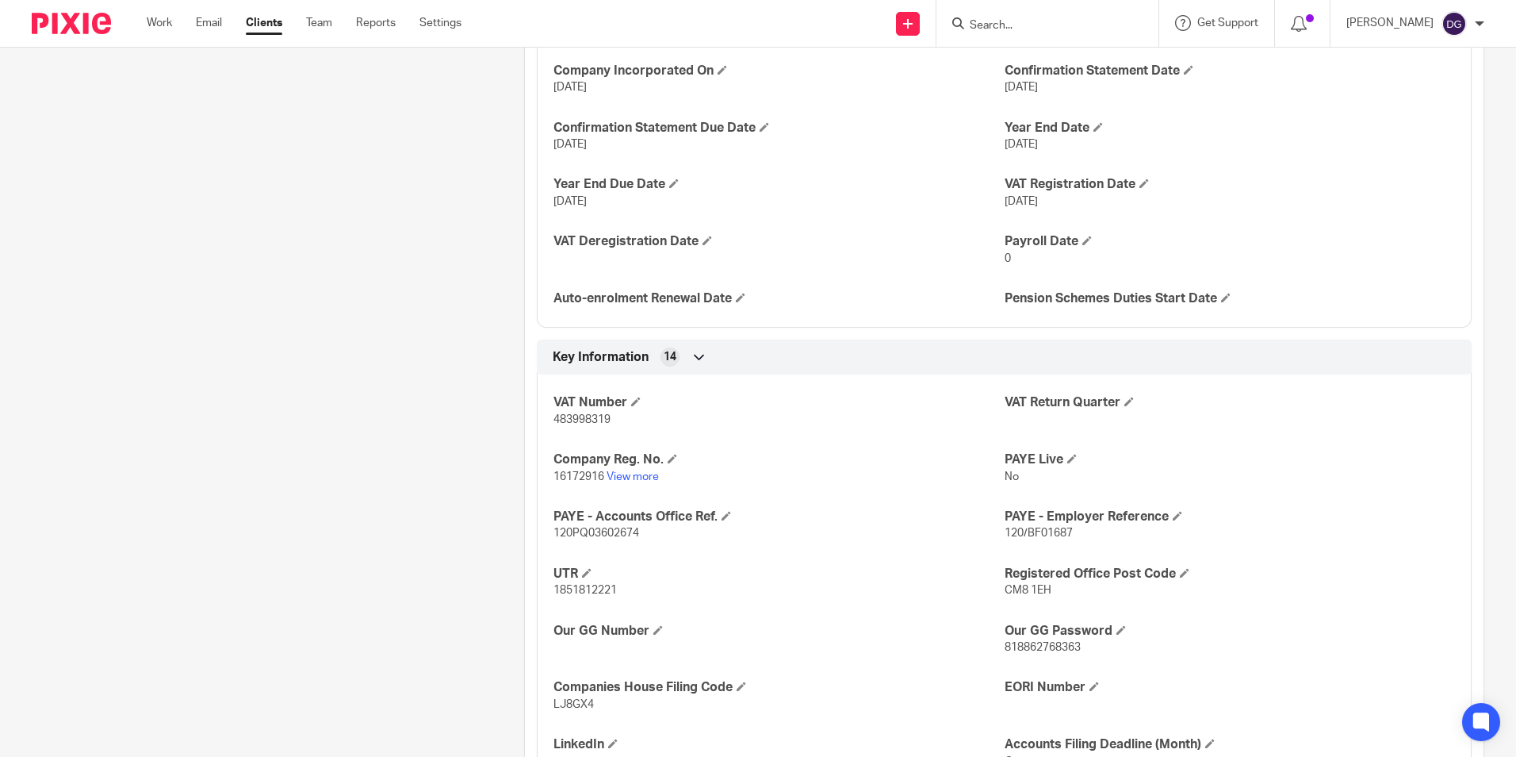
scroll to position [767, 0]
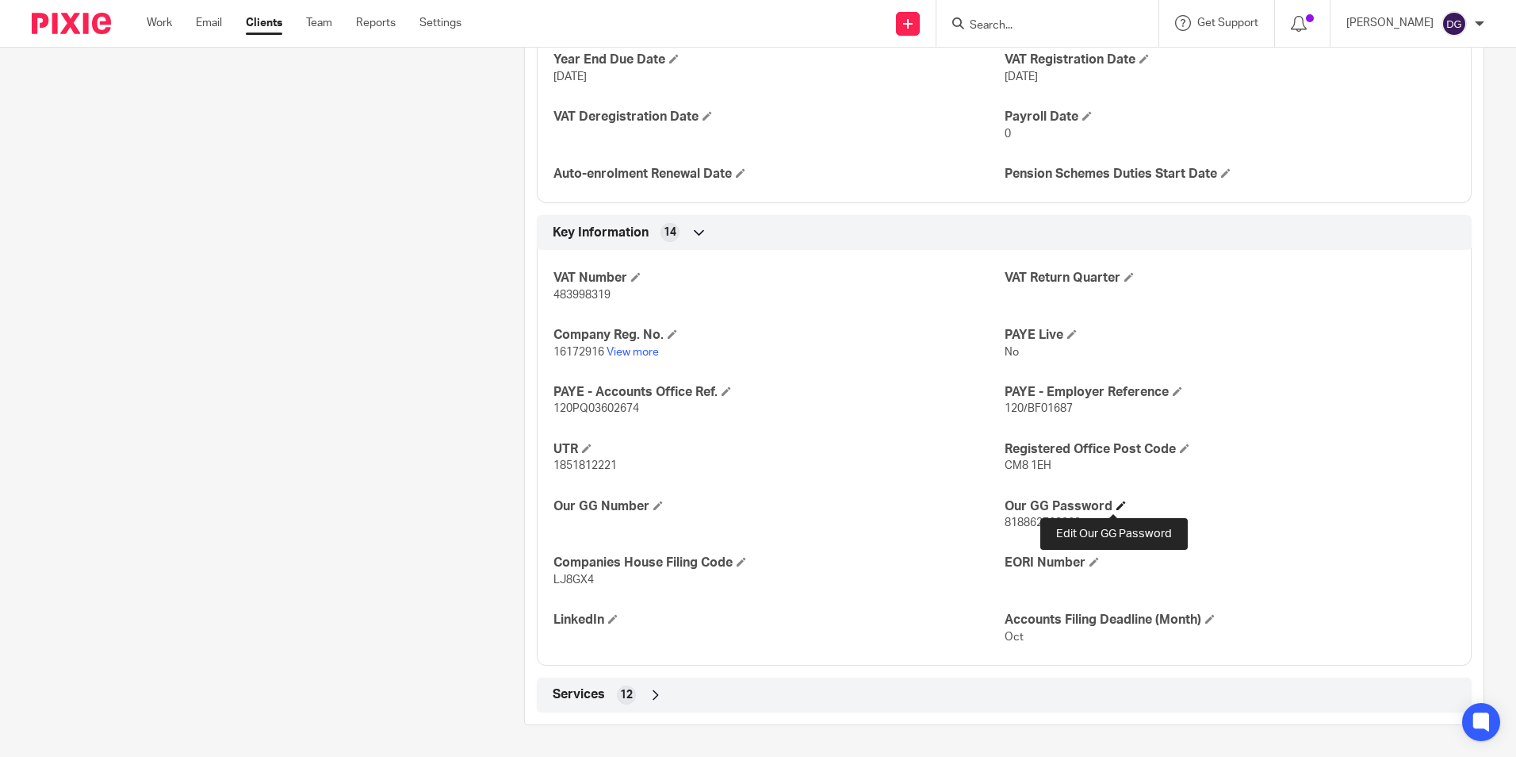
click at [1117, 508] on span at bounding box center [1122, 505] width 10 height 10
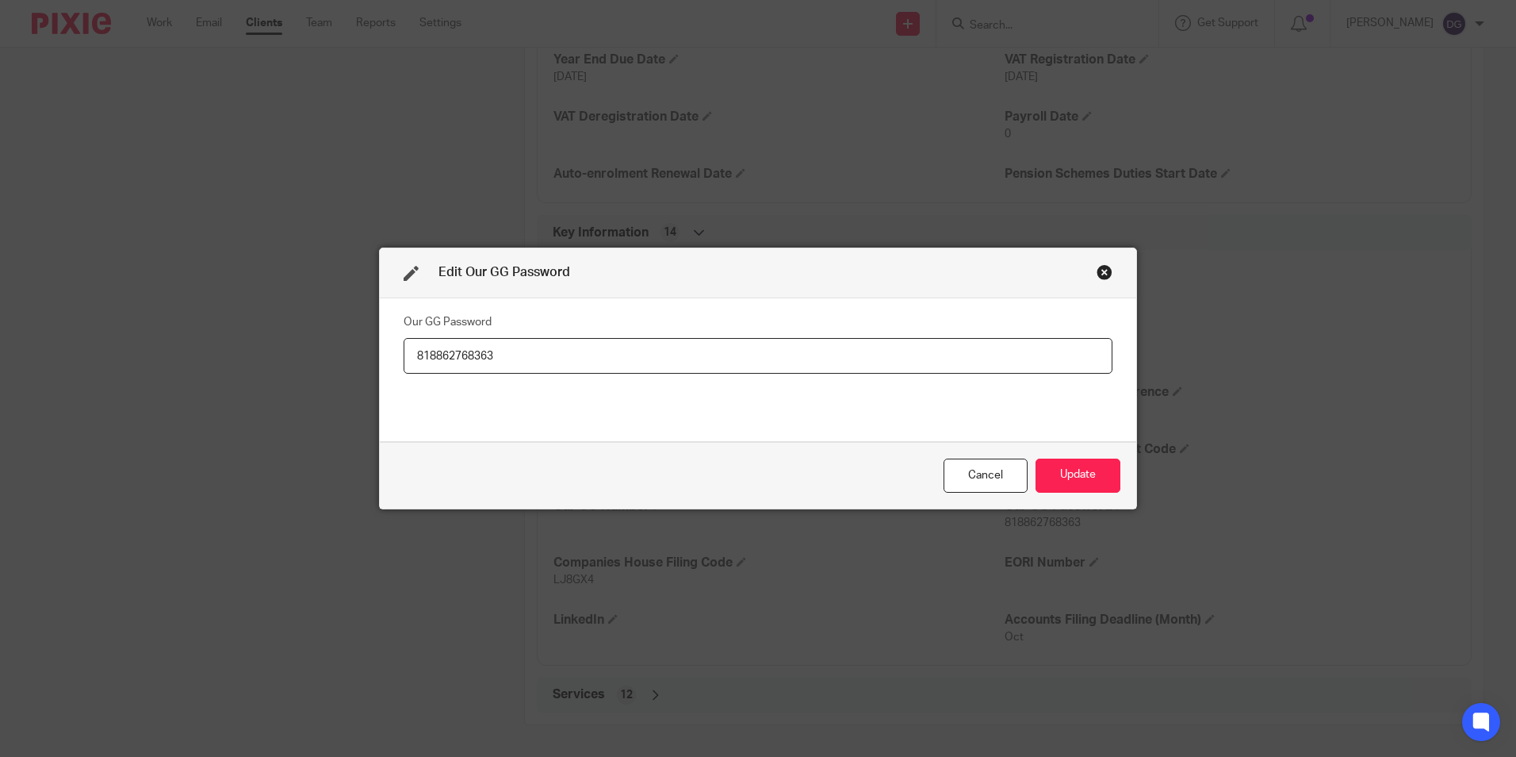
drag, startPoint x: 561, startPoint y: 344, endPoint x: 346, endPoint y: 372, distance: 217.5
click at [346, 372] on div "Edit Our GG Password Our GG Password [SECURITY_DATA] Cancel Update" at bounding box center [758, 378] width 1516 height 757
click at [1099, 267] on div "Close this dialog window" at bounding box center [1105, 272] width 16 height 16
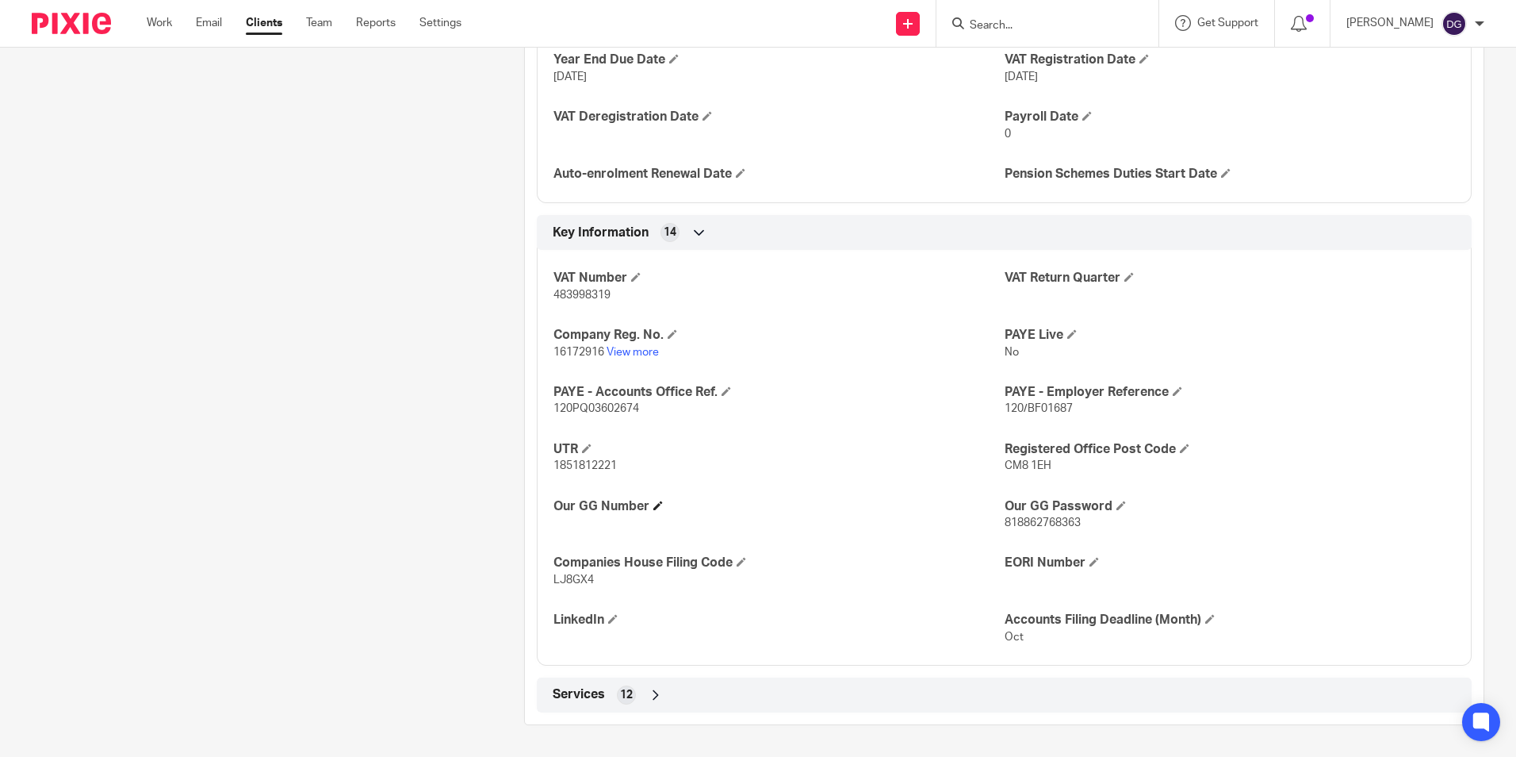
click at [653, 512] on h4 "Our GG Number" at bounding box center [779, 506] width 450 height 17
click at [653, 503] on span at bounding box center [658, 505] width 10 height 10
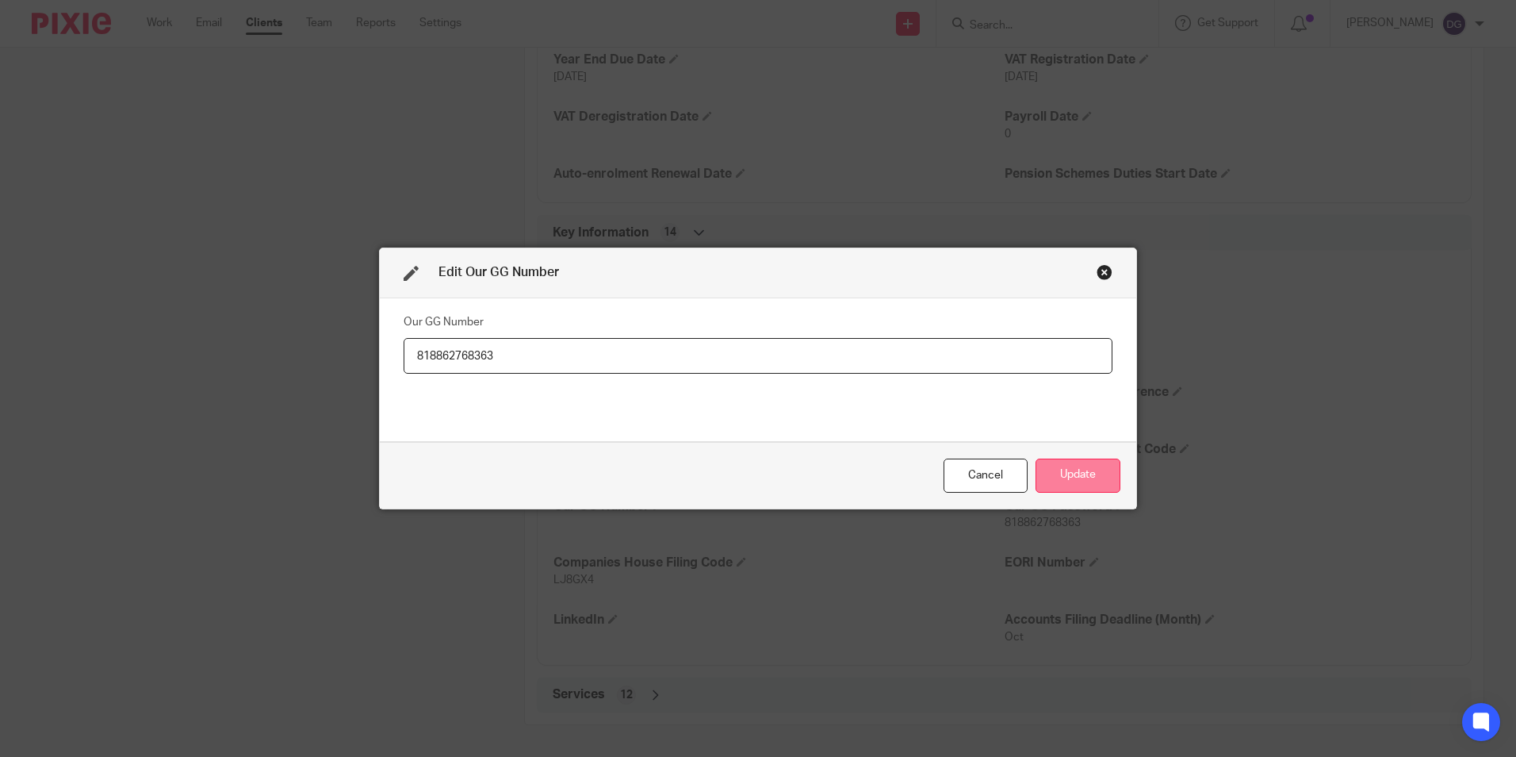
type input "818862768363"
click at [1109, 466] on button "Update" at bounding box center [1078, 475] width 85 height 34
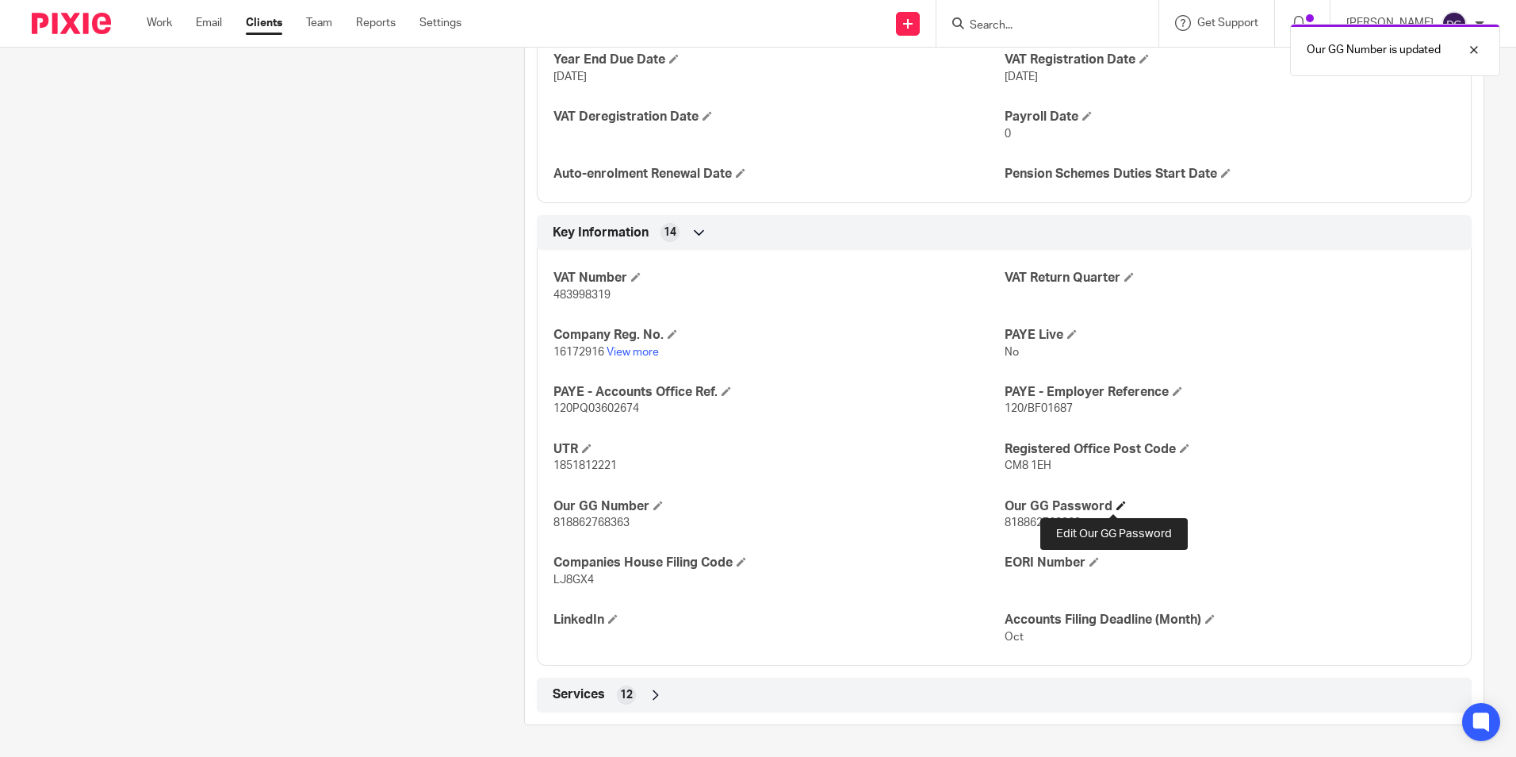
click at [1118, 505] on span at bounding box center [1122, 505] width 10 height 10
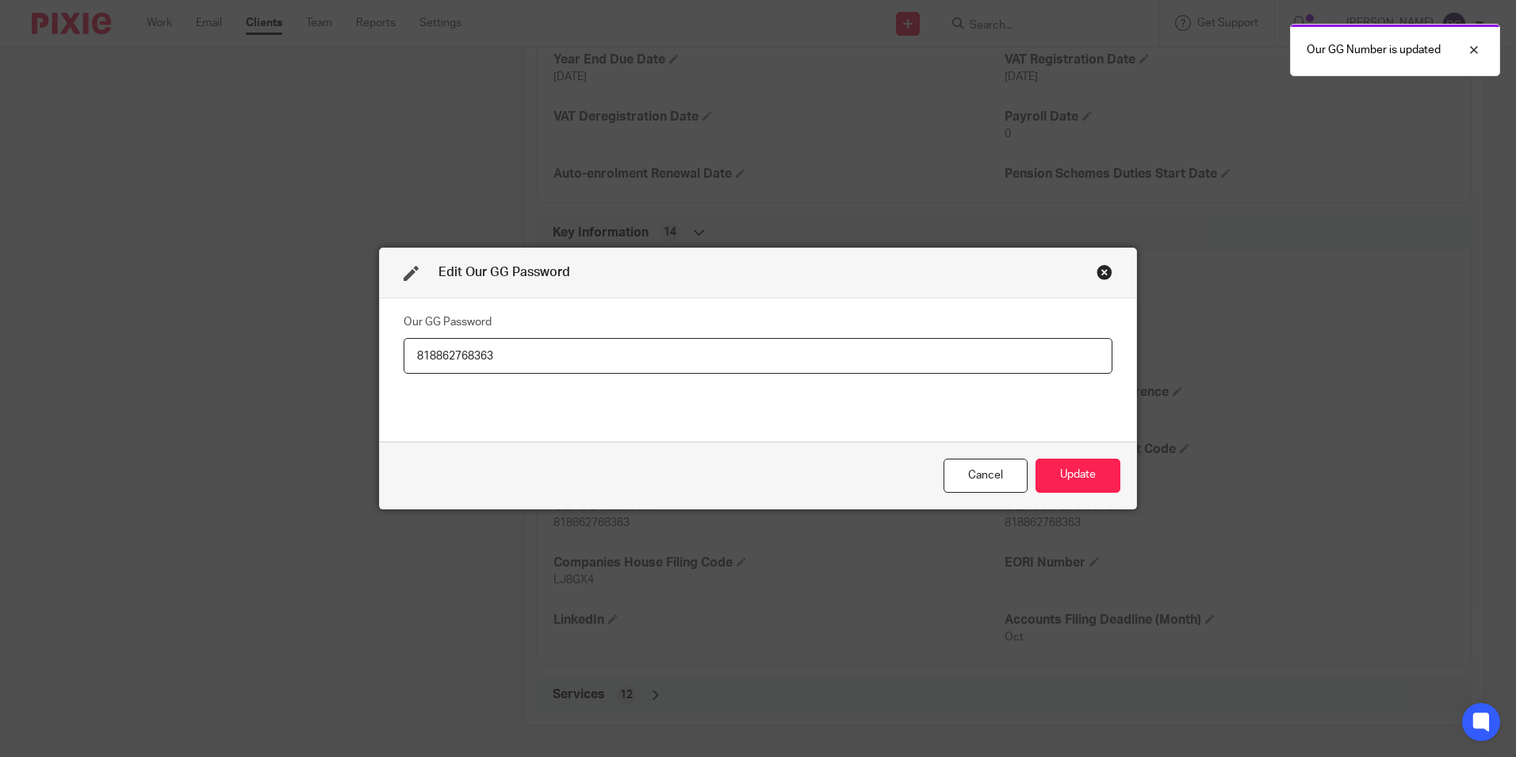
drag, startPoint x: 504, startPoint y: 351, endPoint x: 267, endPoint y: 433, distance: 250.8
click at [264, 433] on div "Edit Our GG Password Our GG Password [SECURITY_DATA] Cancel Update" at bounding box center [758, 378] width 1516 height 757
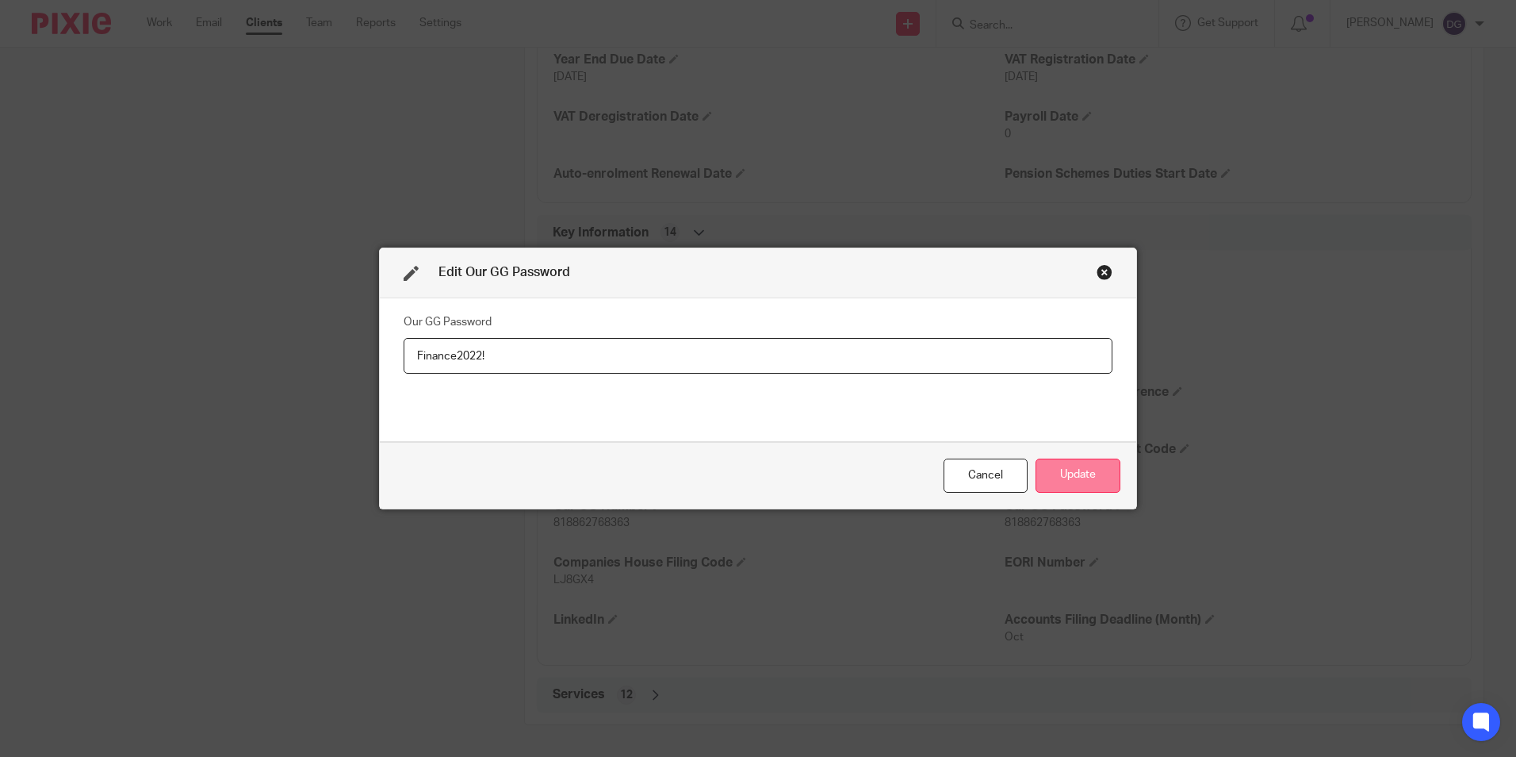
type input "Finance2022!"
click at [1065, 470] on button "Update" at bounding box center [1078, 475] width 85 height 34
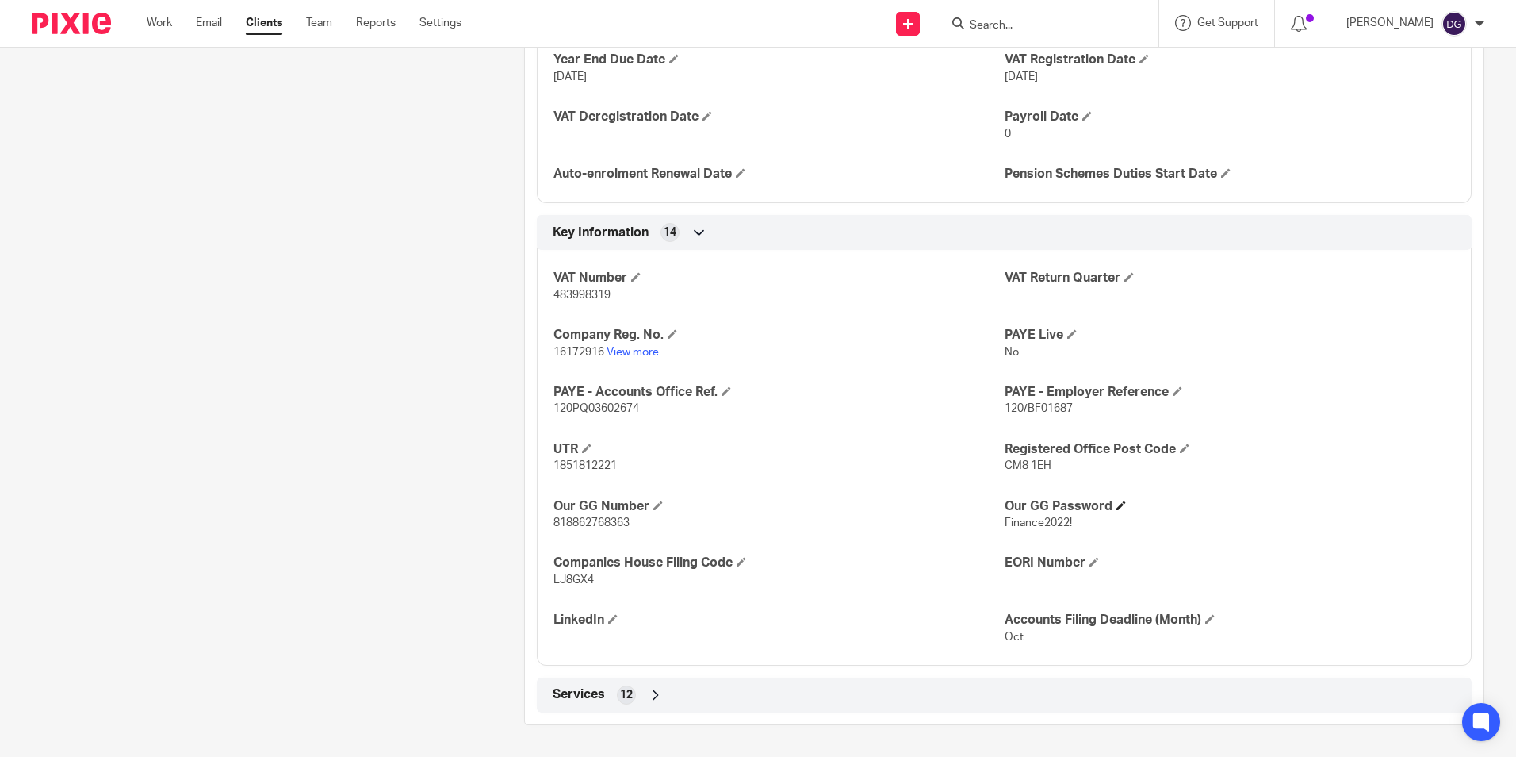
click at [1389, 506] on h4 "Our GG Password" at bounding box center [1230, 506] width 450 height 17
click at [64, 44] on div at bounding box center [65, 23] width 131 height 47
click at [71, 34] on div at bounding box center [65, 23] width 131 height 47
click at [73, 17] on img at bounding box center [71, 23] width 79 height 21
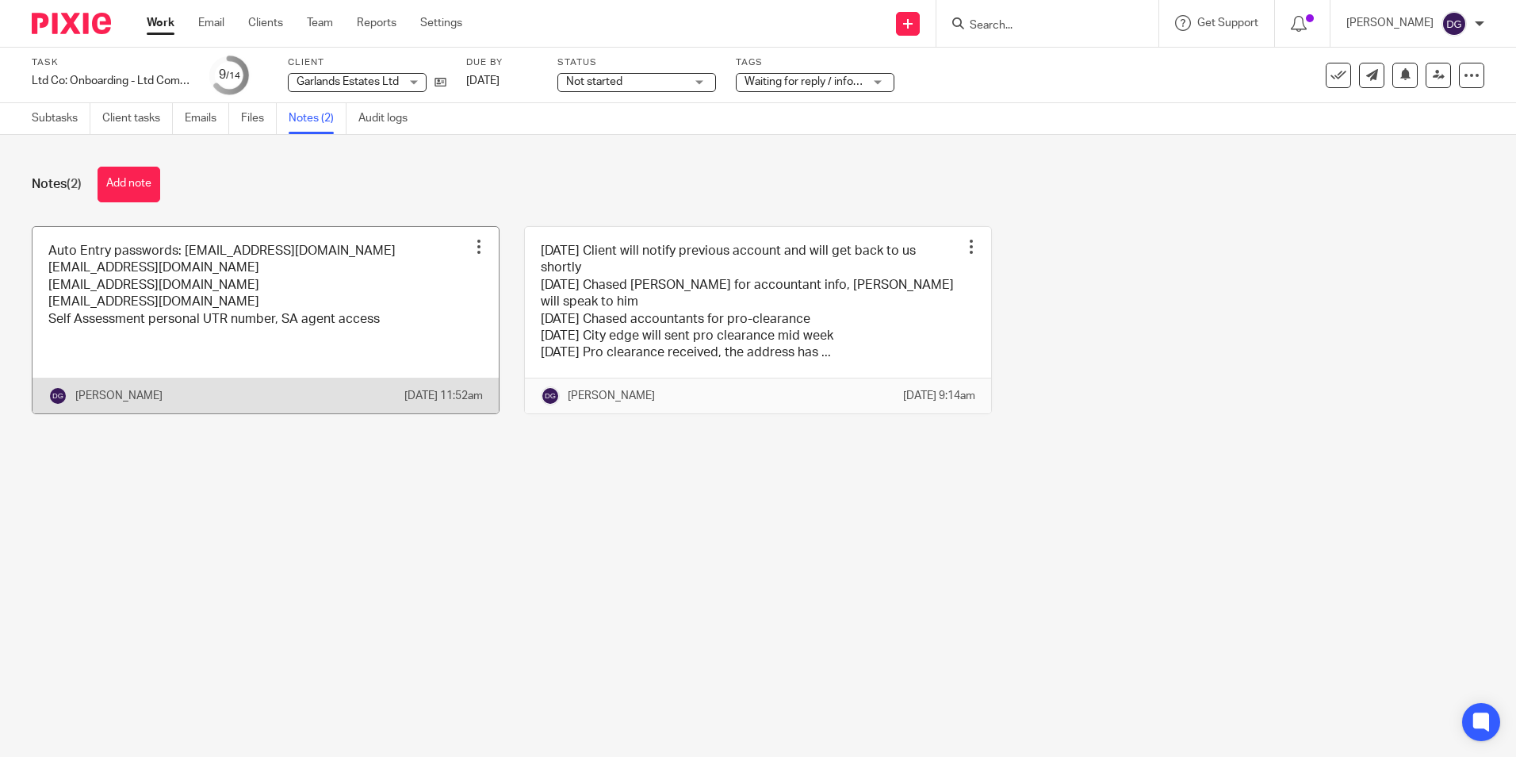
click at [136, 292] on link at bounding box center [266, 320] width 466 height 186
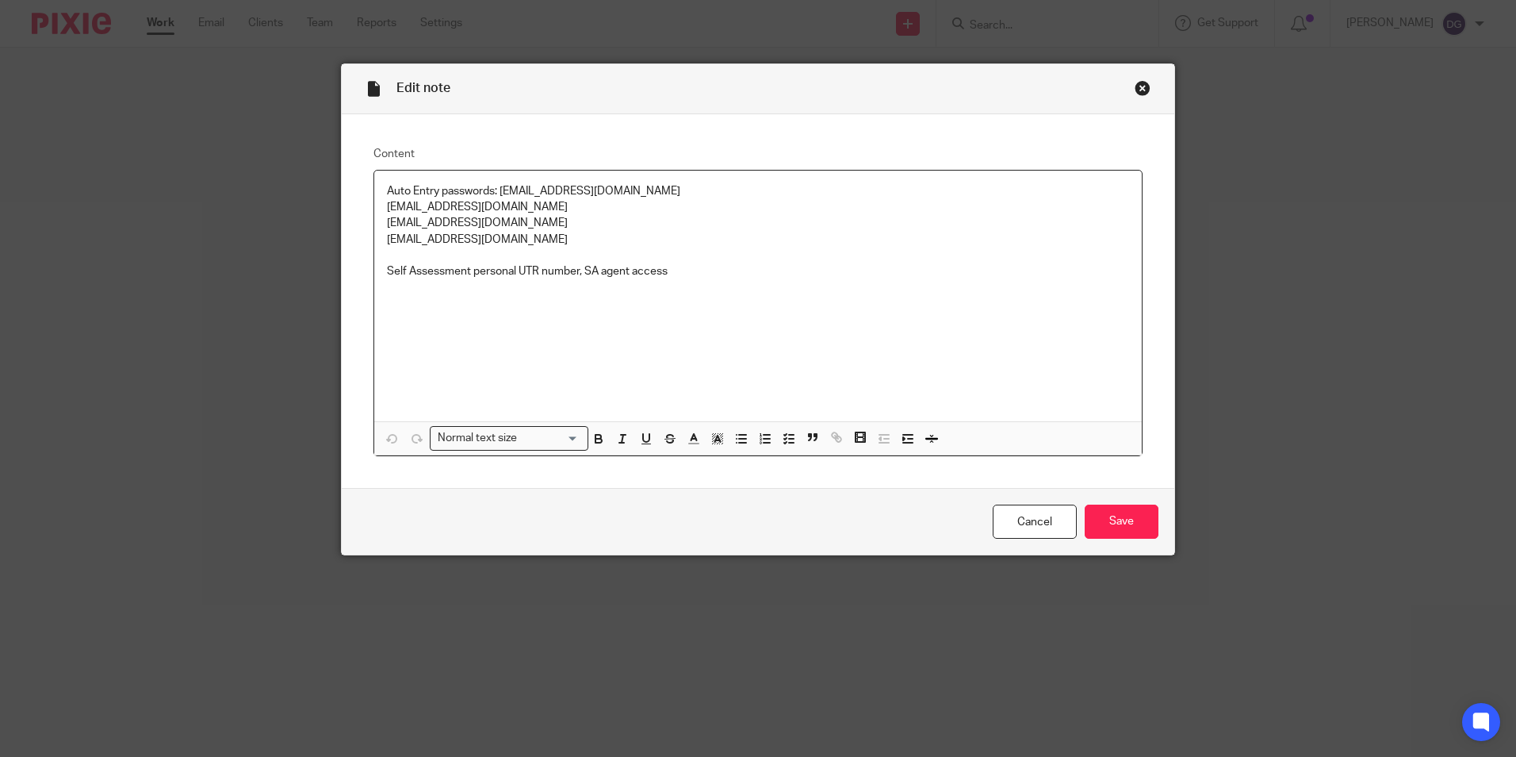
click at [613, 279] on p "Self Assessment personal UTR number, SA agent access" at bounding box center [758, 271] width 742 height 16
click at [686, 274] on p "Self Assessment personal UTR number, SA agent access" at bounding box center [758, 271] width 742 height 16
click at [1271, 344] on div "Edit note Content Auto Entry passwords: GarlandsEstatesLtd-EBS-purchases@mail.a…" at bounding box center [758, 378] width 1516 height 757
click at [1139, 507] on input "Save" at bounding box center [1122, 521] width 74 height 34
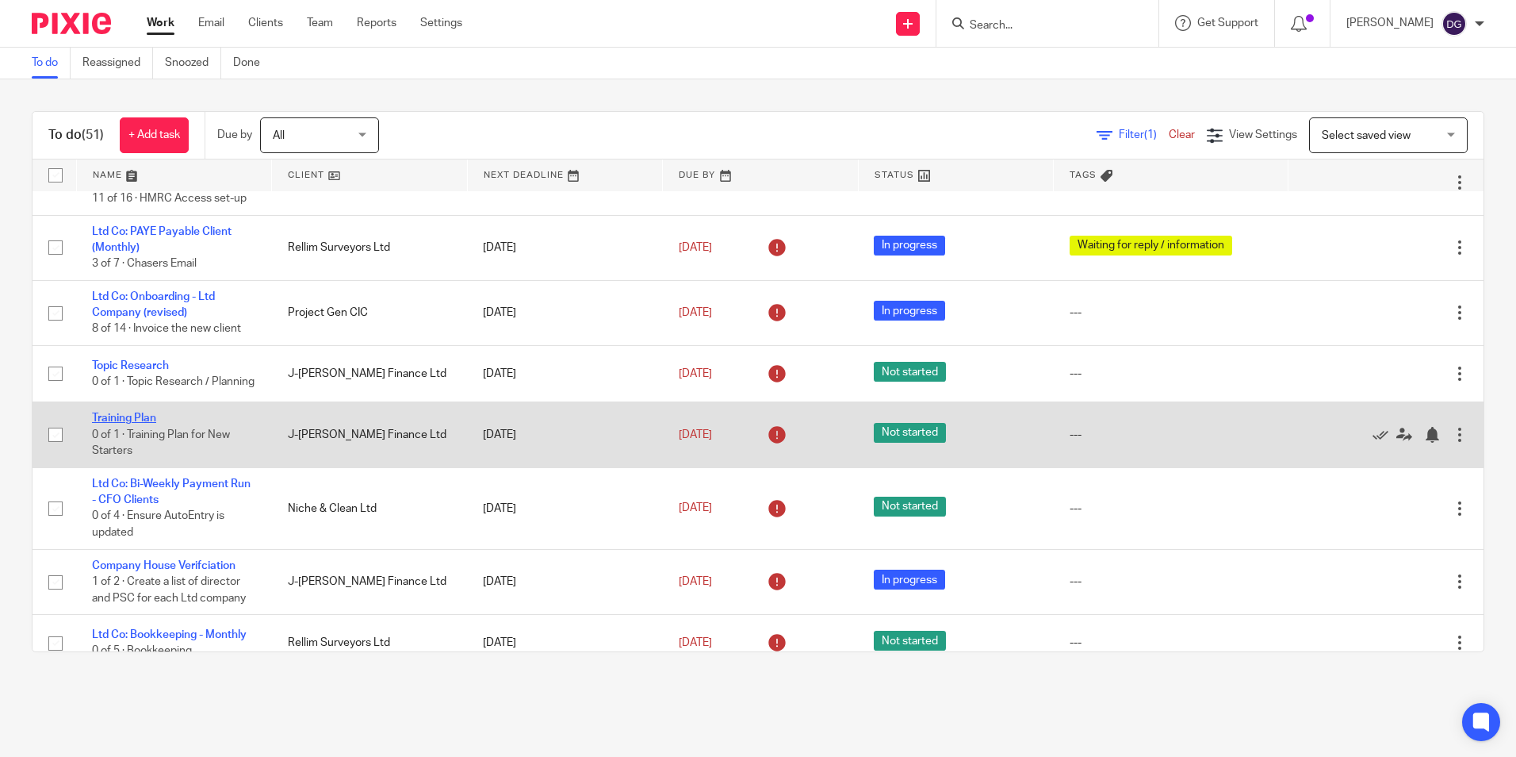
scroll to position [159, 0]
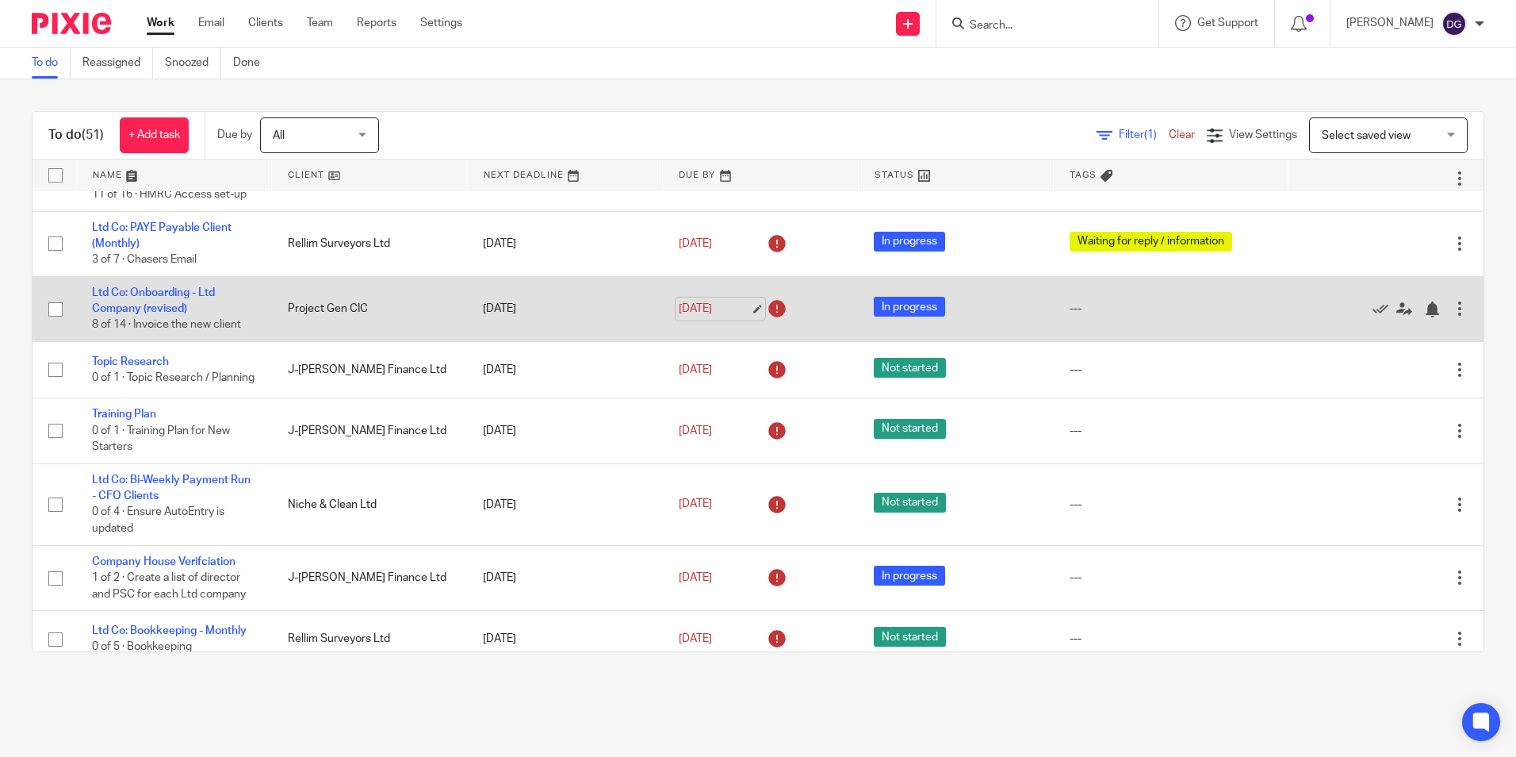
click at [705, 308] on link "[DATE]" at bounding box center [714, 309] width 71 height 17
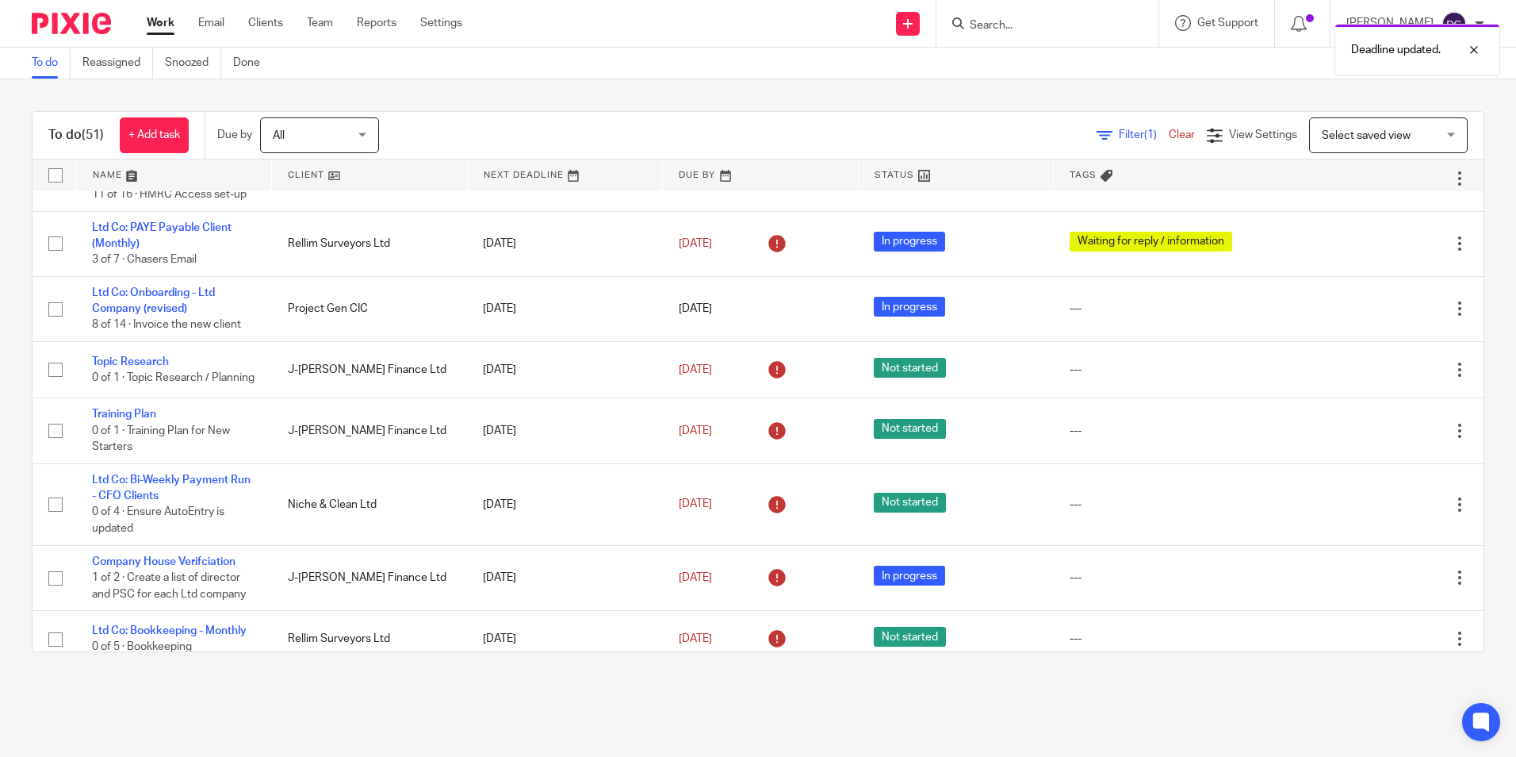
click at [988, 685] on main "To do Reassigned Snoozed Done To do (51) + Add task Due by All All Today Tomorr…" at bounding box center [758, 378] width 1516 height 757
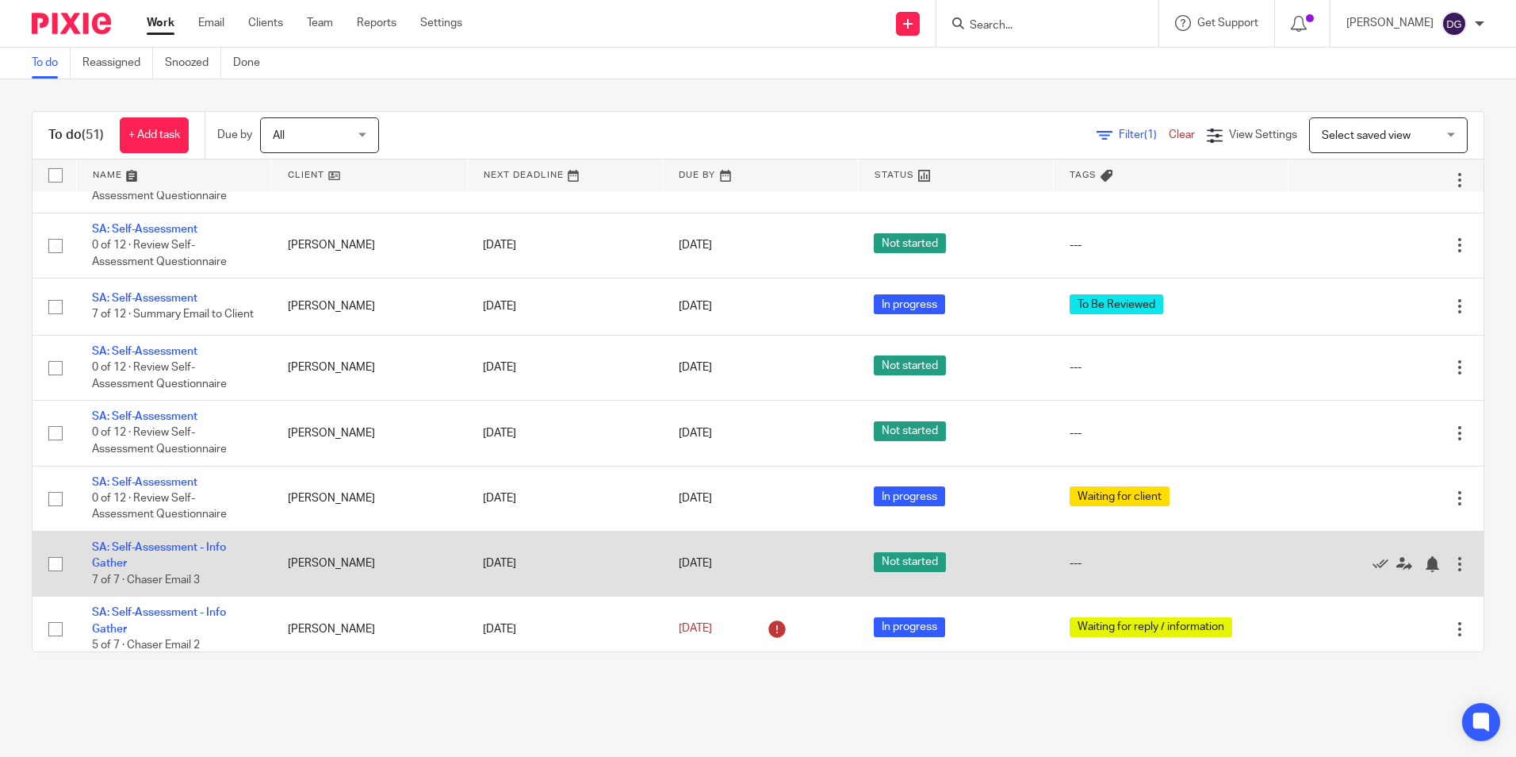
scroll to position [2401, 0]
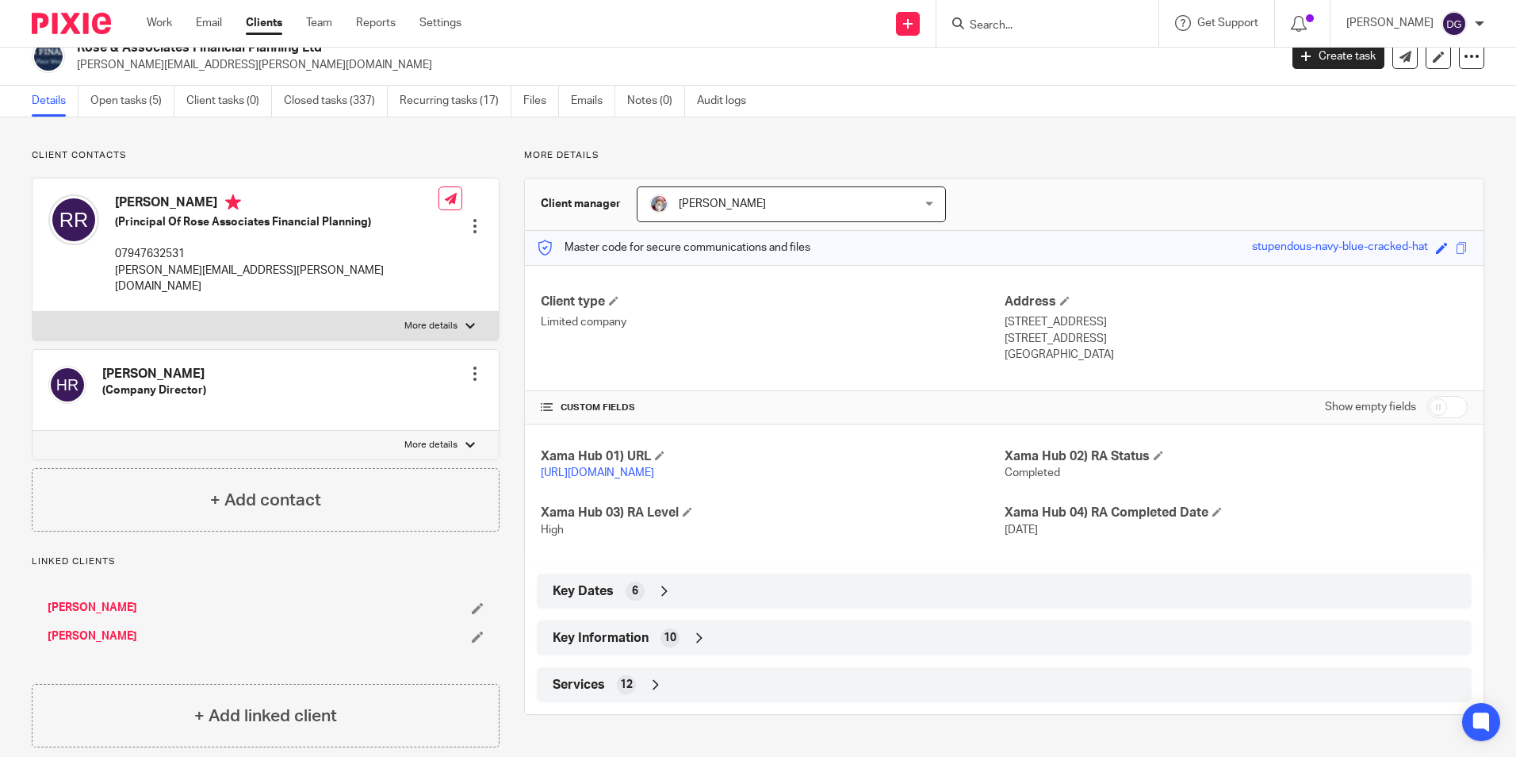
scroll to position [26, 0]
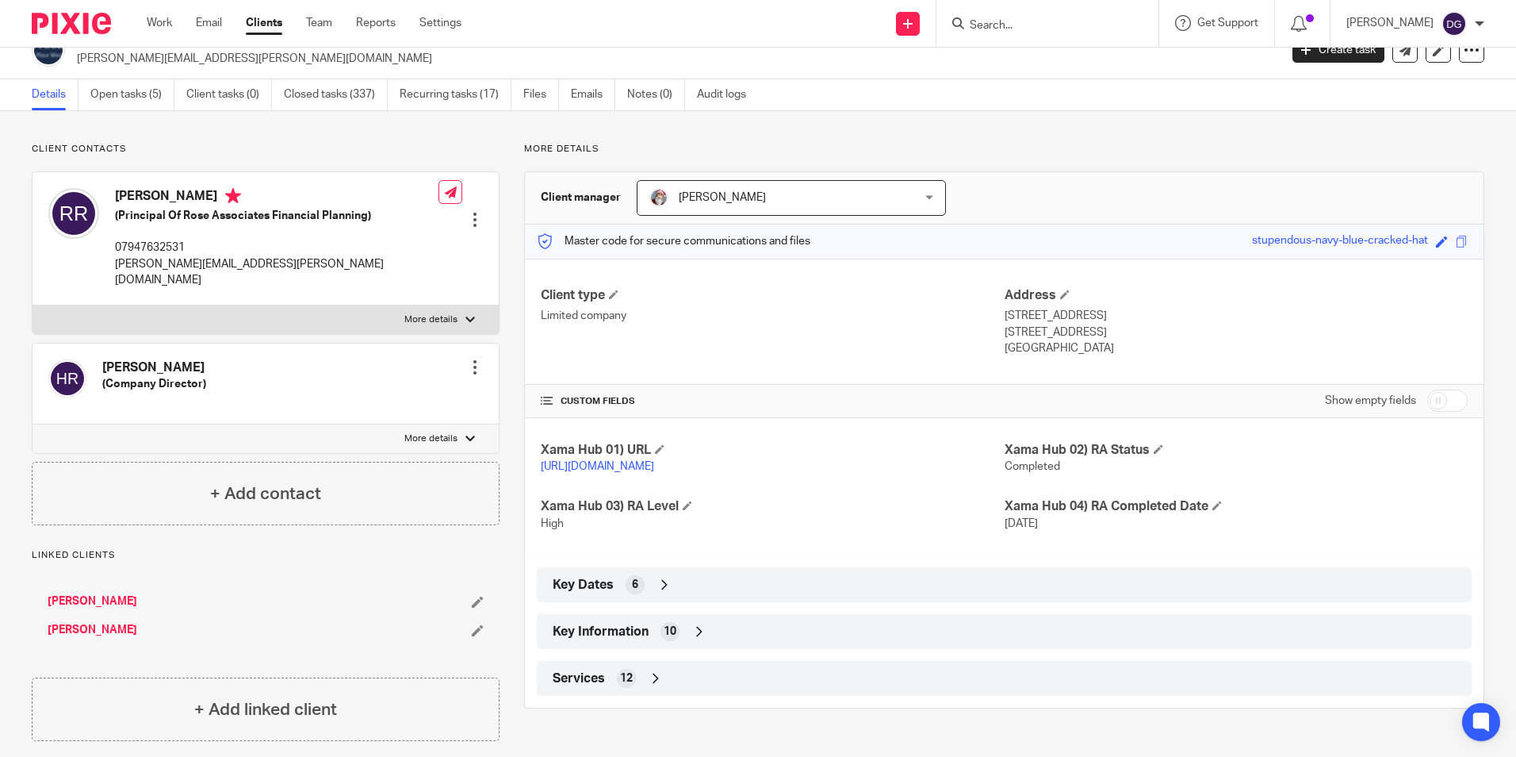
click at [683, 641] on div "Key Information 10" at bounding box center [1004, 631] width 911 height 27
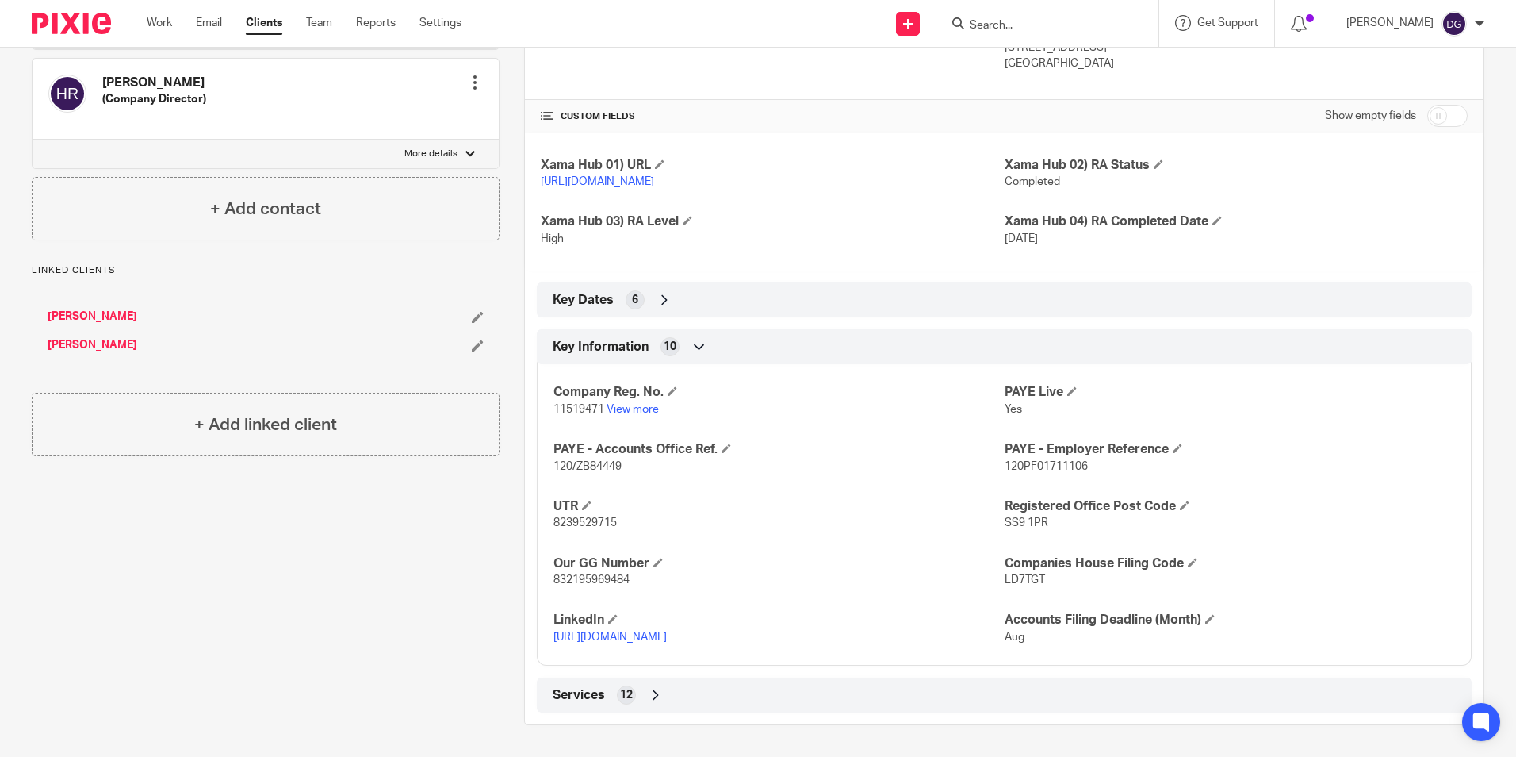
scroll to position [328, 0]
click at [661, 312] on div "Key Dates 6" at bounding box center [1004, 299] width 911 height 27
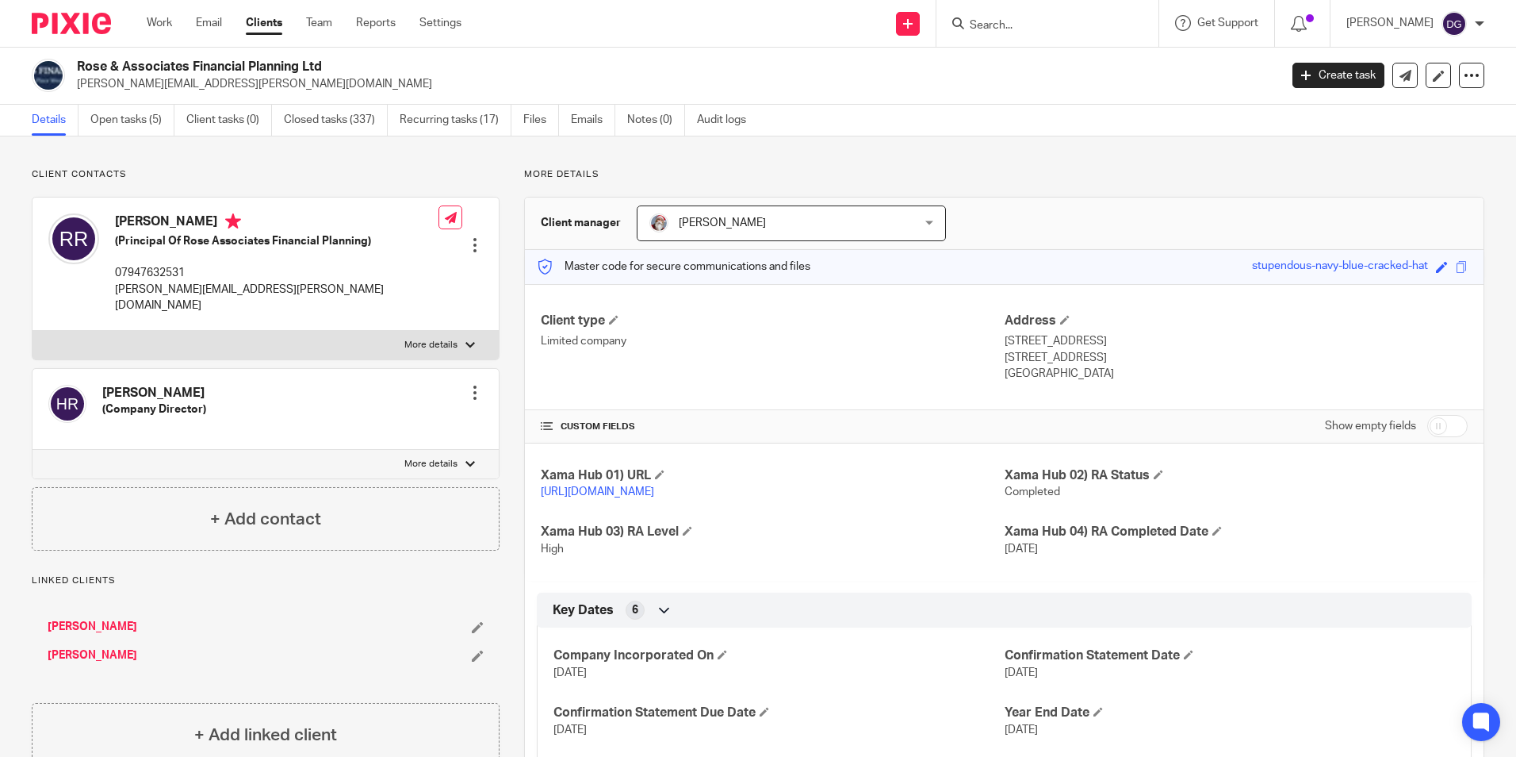
scroll to position [0, 0]
click at [1044, 34] on div at bounding box center [1048, 23] width 222 height 47
click at [1044, 31] on input "Search" at bounding box center [1039, 26] width 143 height 14
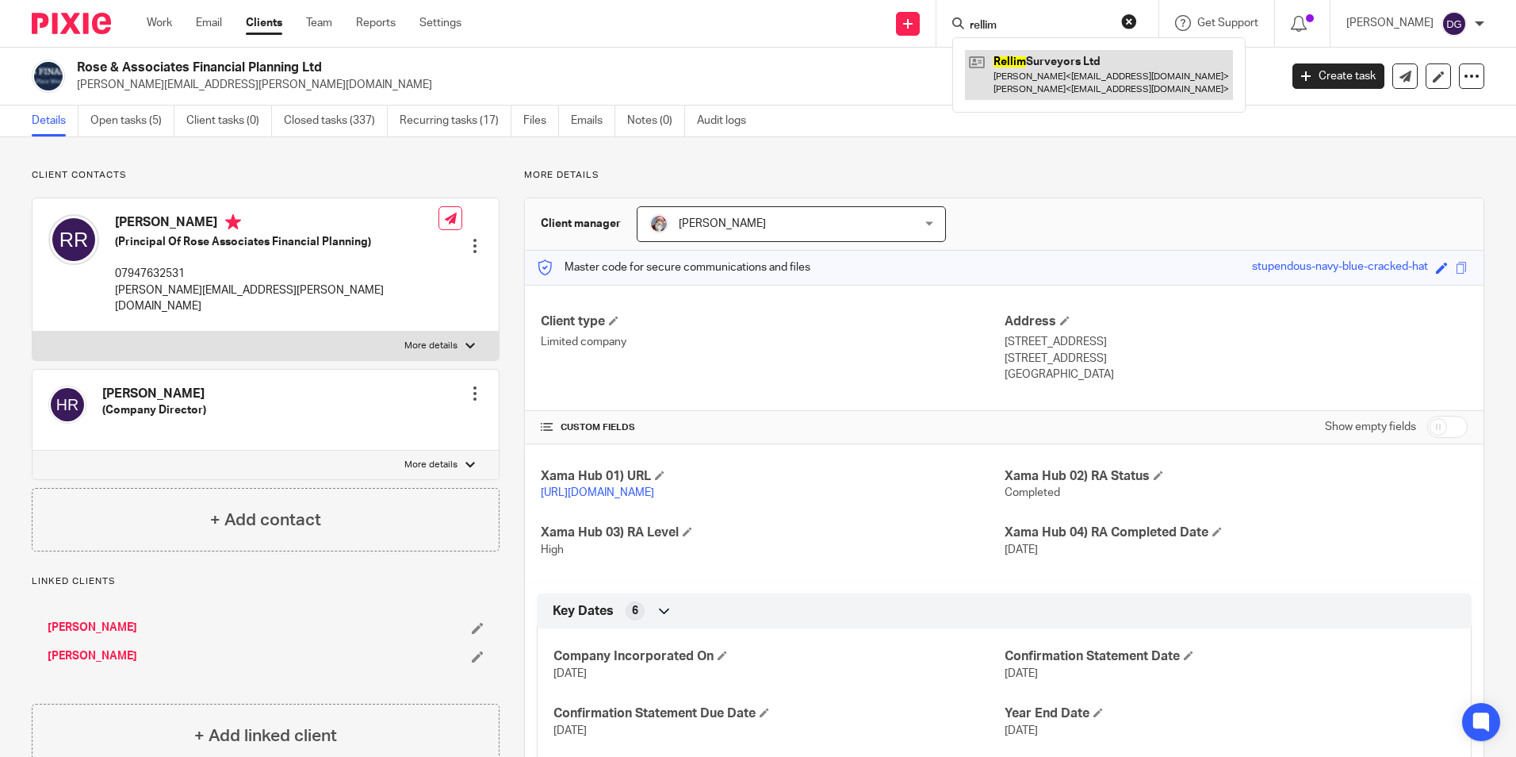
type input "rellim"
click at [1106, 82] on link at bounding box center [1099, 74] width 268 height 49
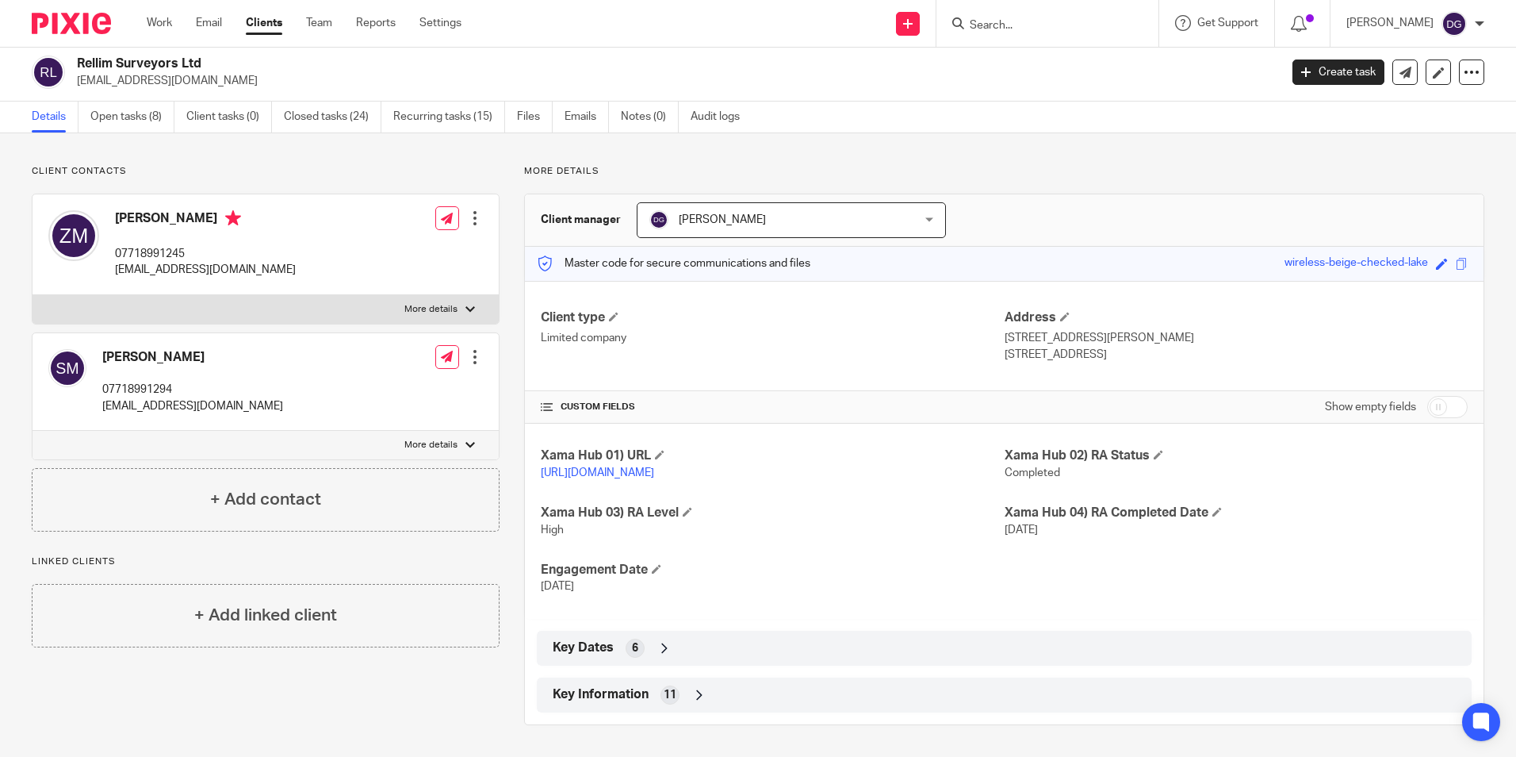
scroll to position [20, 0]
click at [692, 694] on icon at bounding box center [700, 695] width 16 height 16
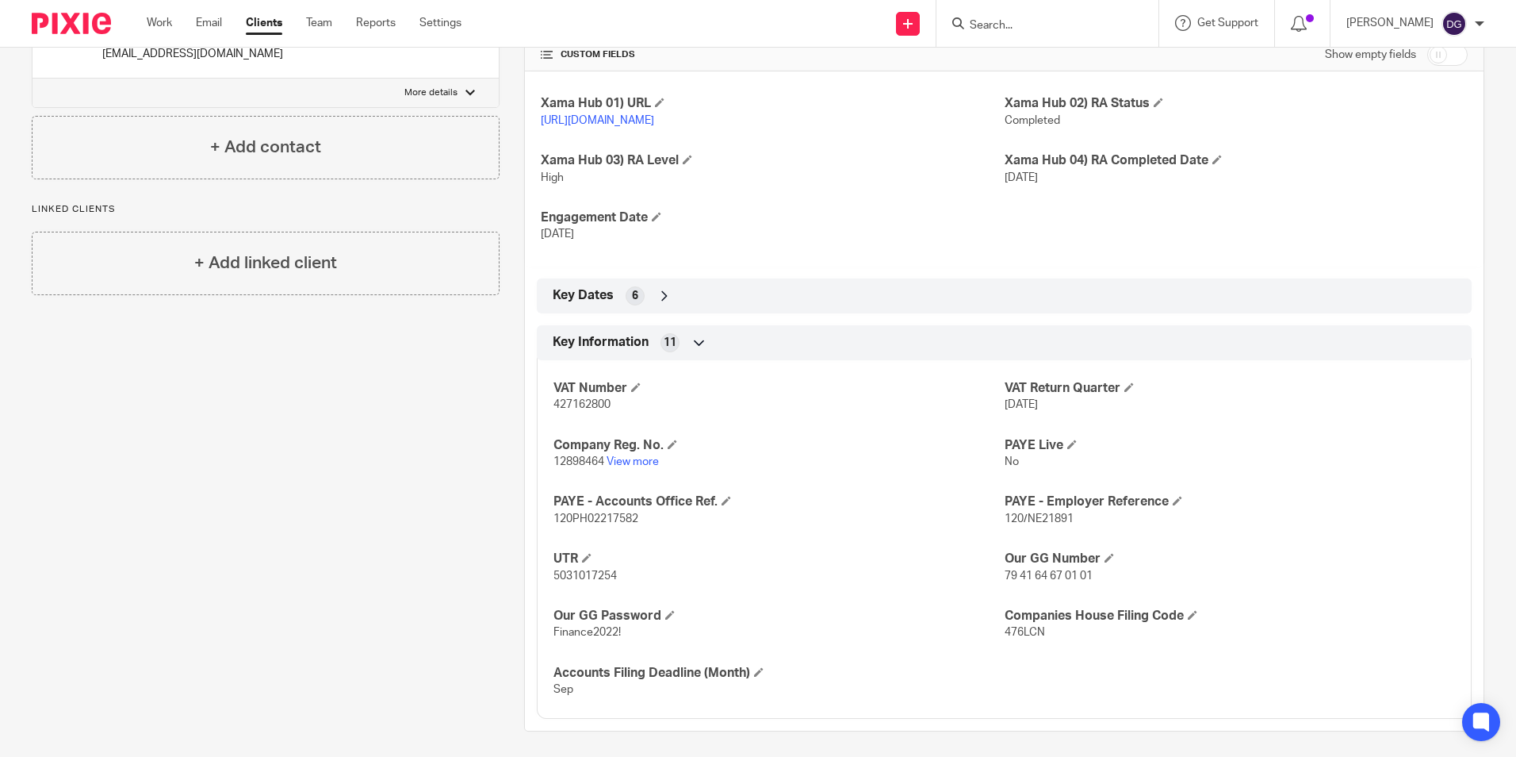
scroll to position [378, 0]
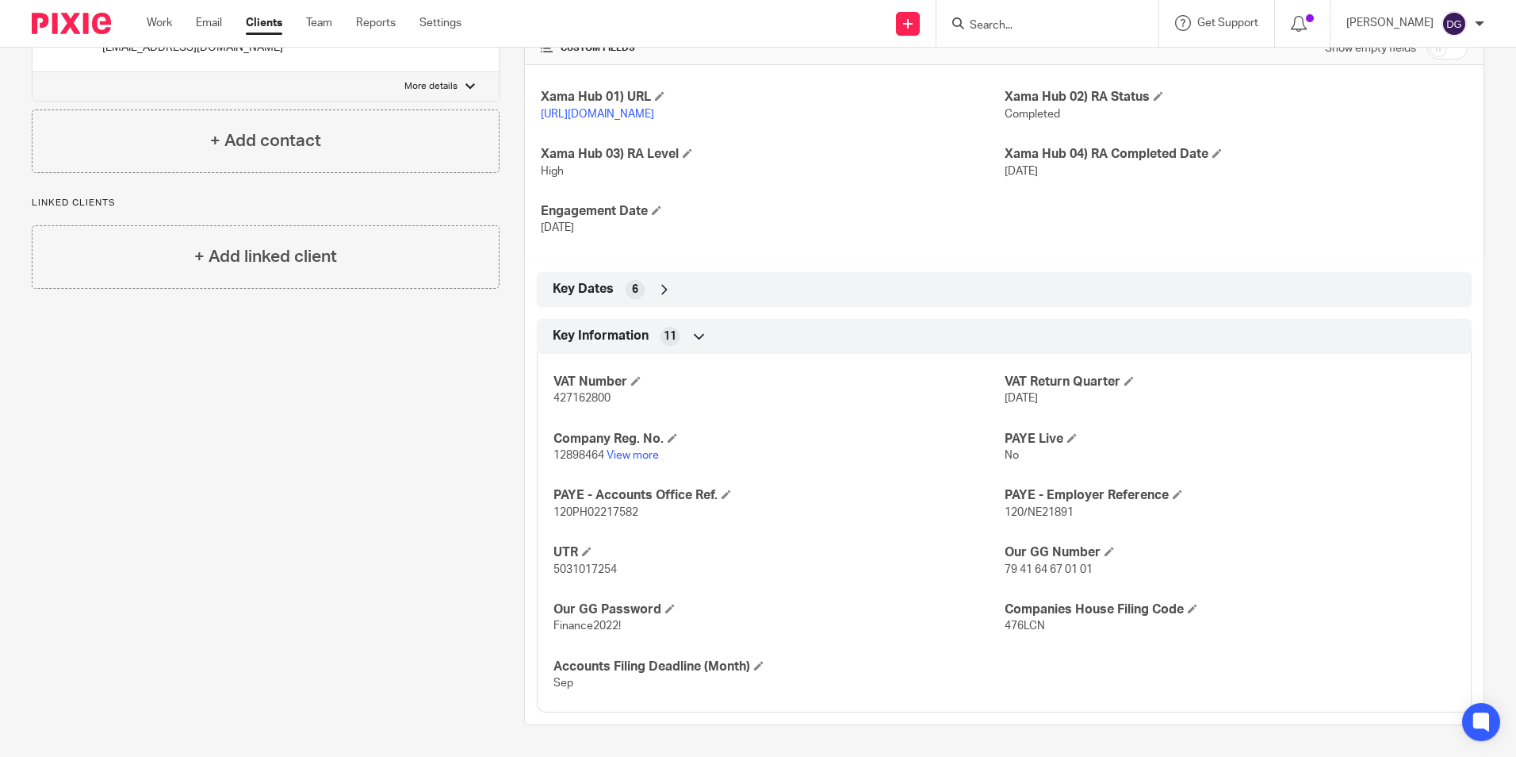
click at [894, 414] on div "VAT Number 427162800 VAT Return Quarter 1 Jun 2025 Company Reg. No. 12898464 Vi…" at bounding box center [1004, 527] width 935 height 370
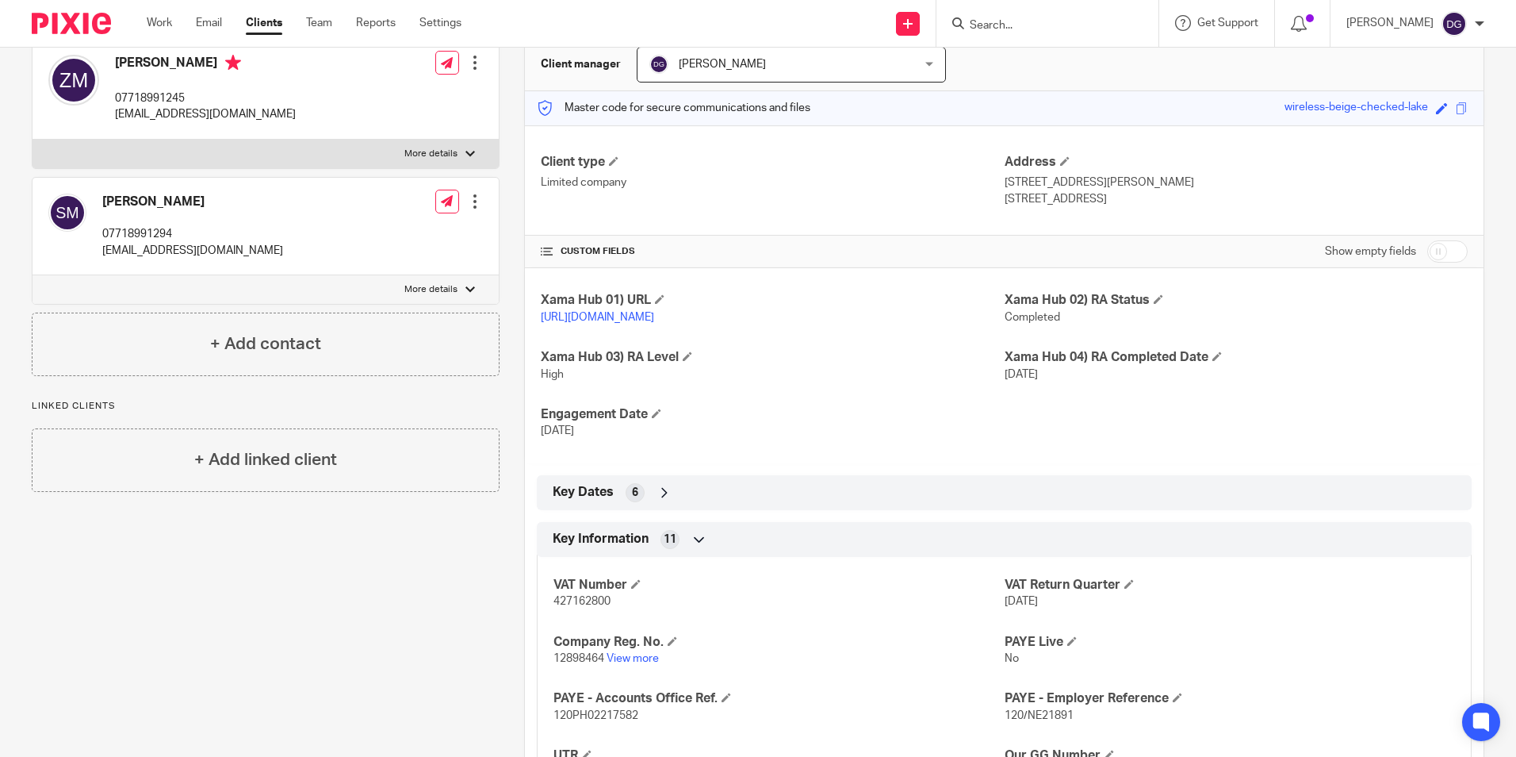
scroll to position [140, 0]
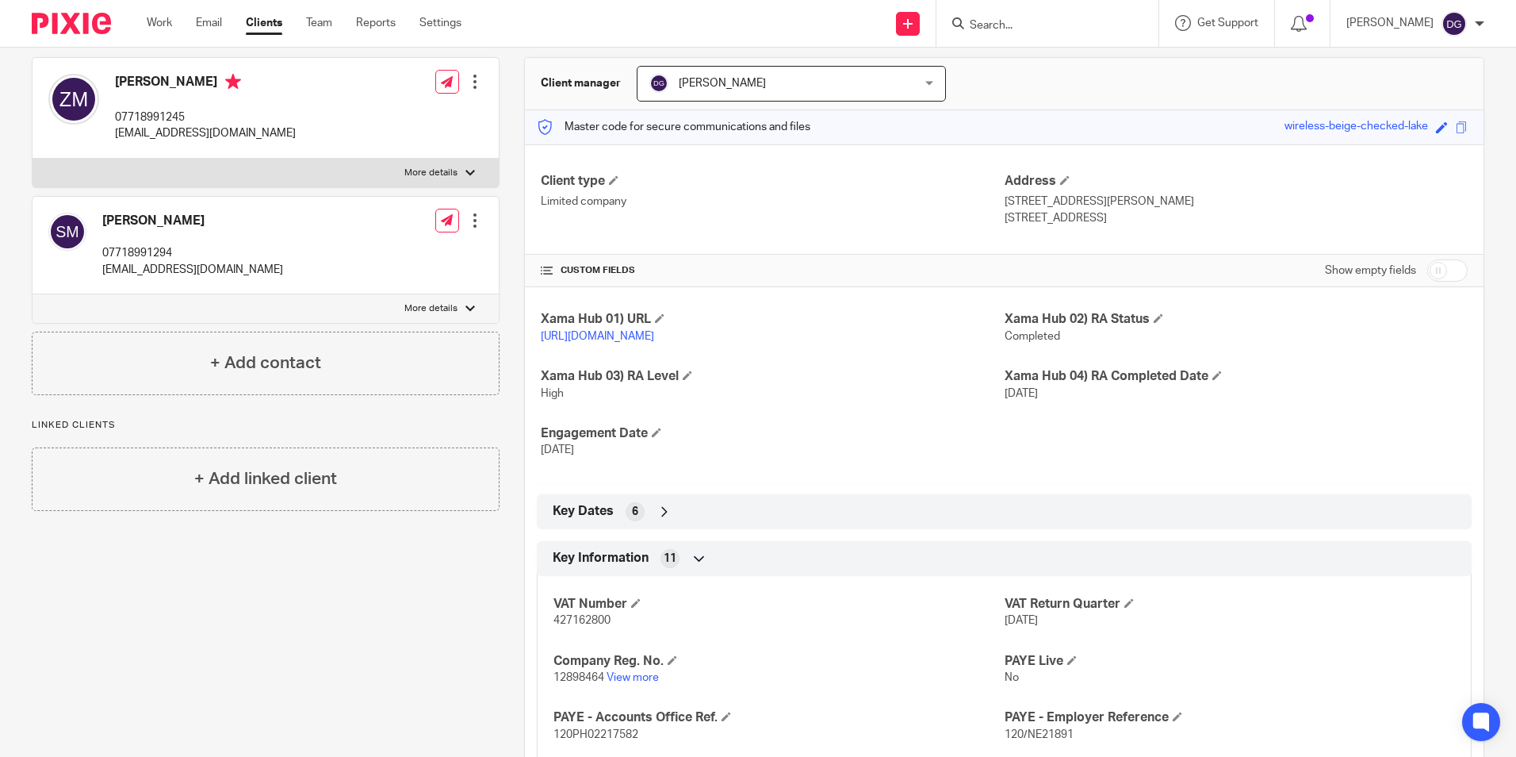
click at [657, 519] on icon at bounding box center [665, 512] width 16 height 16
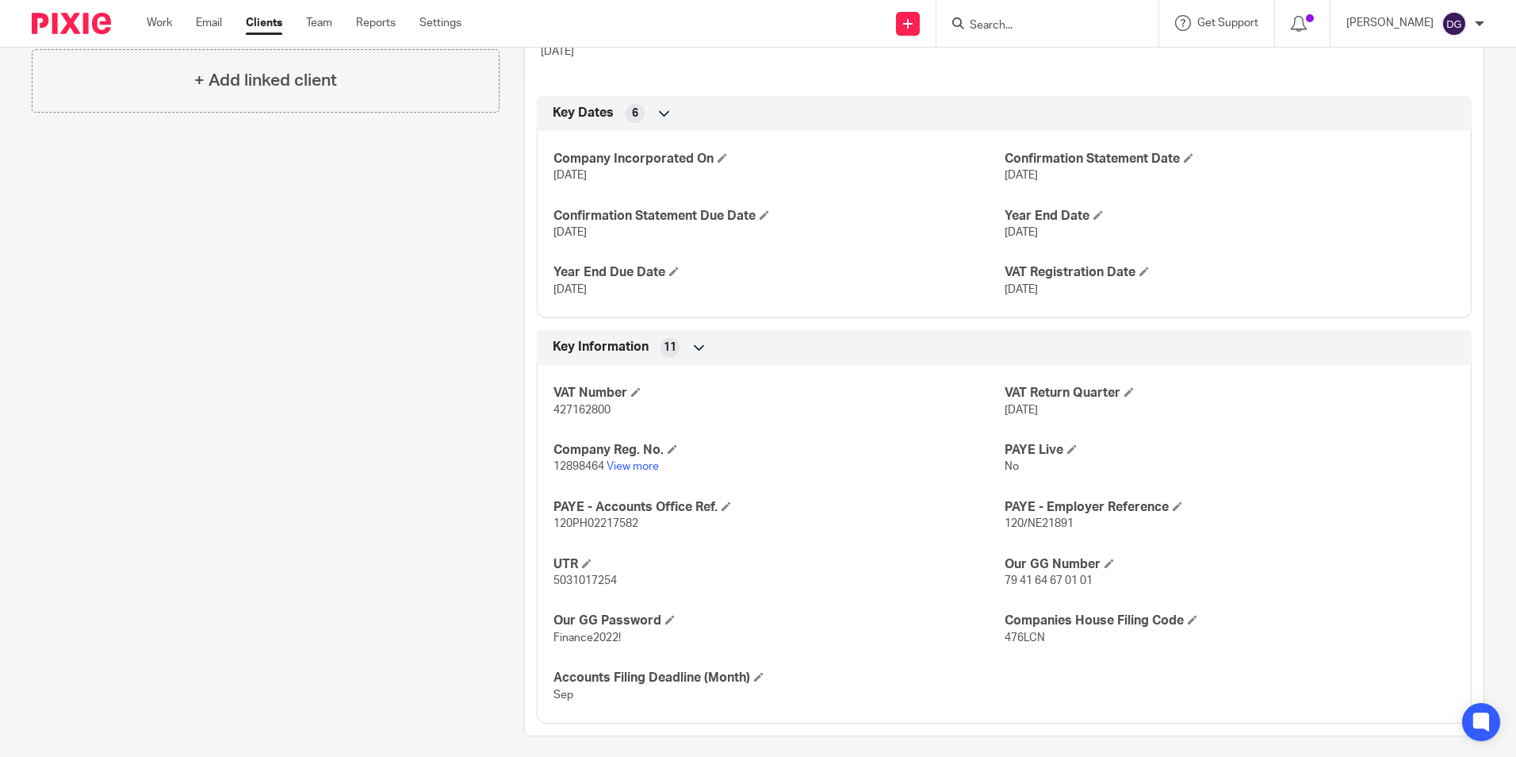
scroll to position [565, 0]
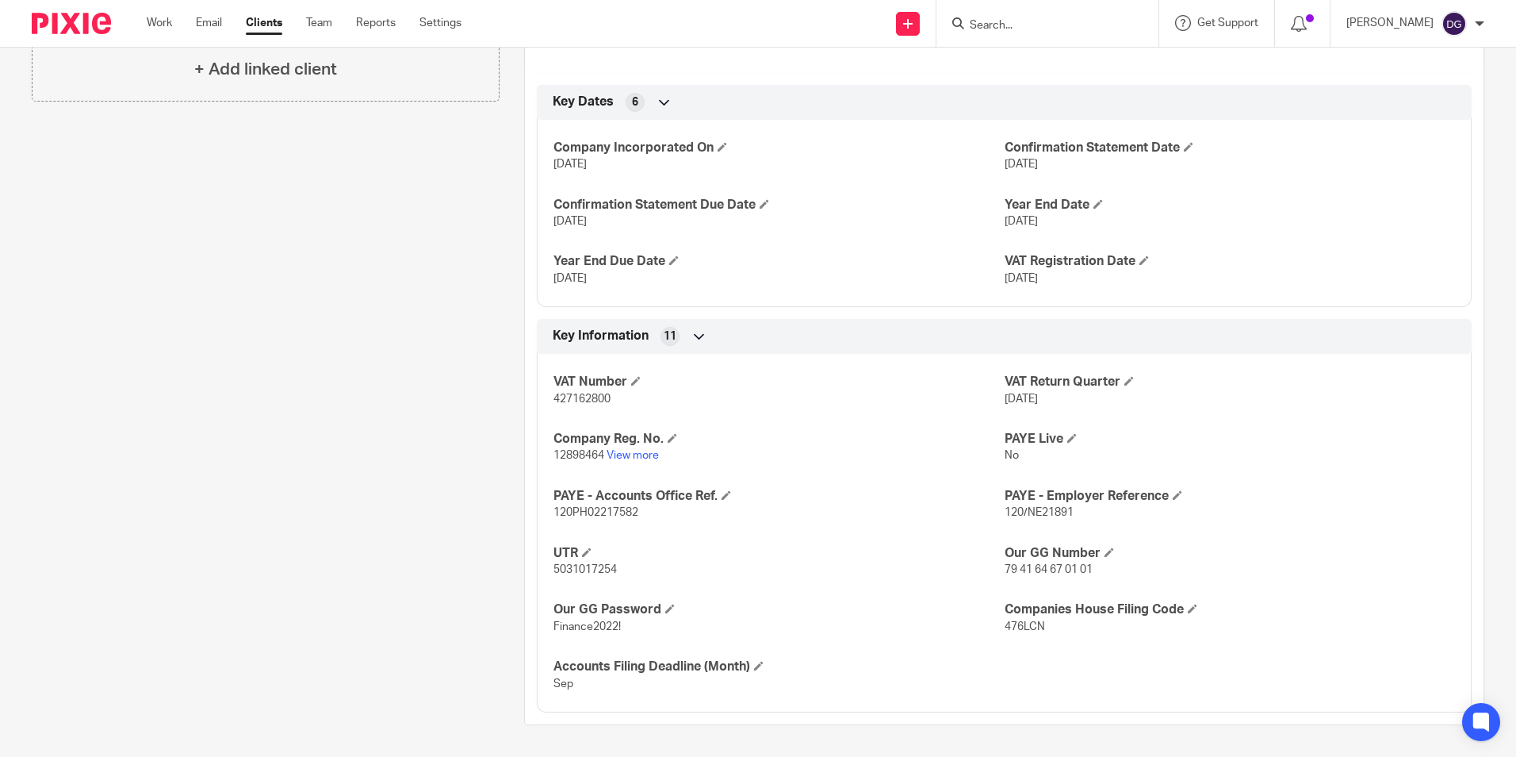
click at [1034, 10] on div at bounding box center [1048, 23] width 222 height 47
click at [1034, 24] on input "Search" at bounding box center [1039, 26] width 143 height 14
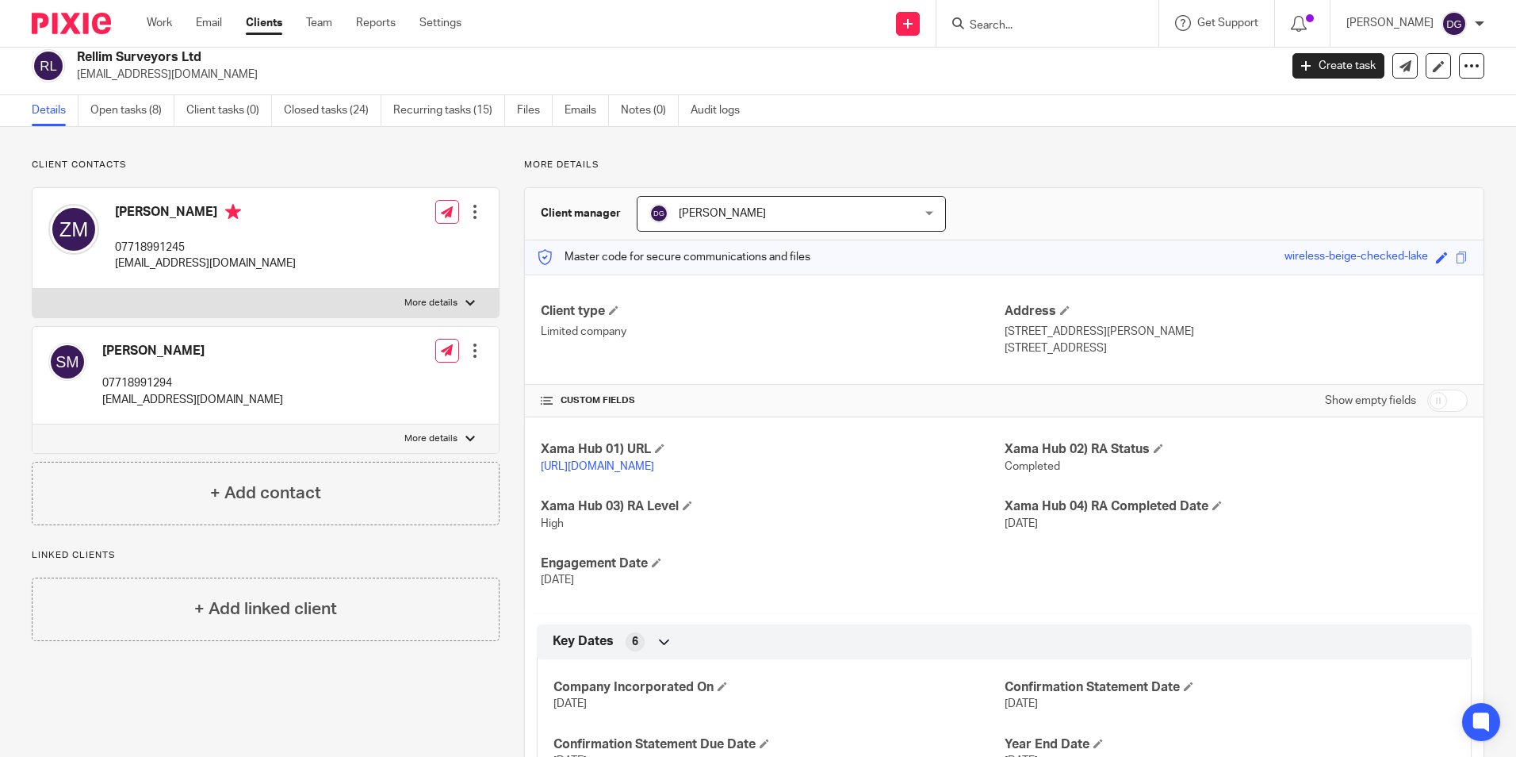
scroll to position [0, 0]
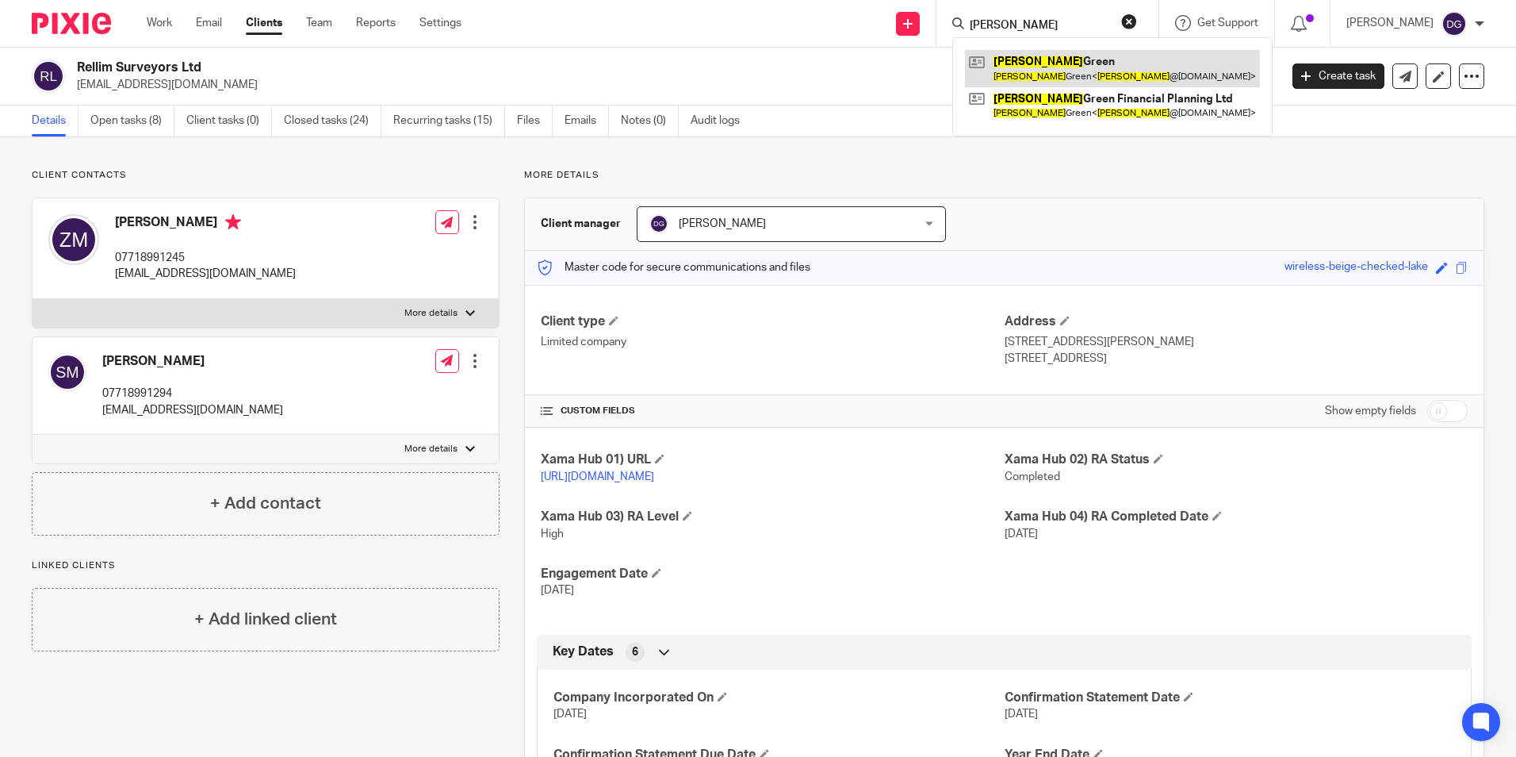
type input "steven"
click at [1056, 59] on link at bounding box center [1112, 68] width 295 height 36
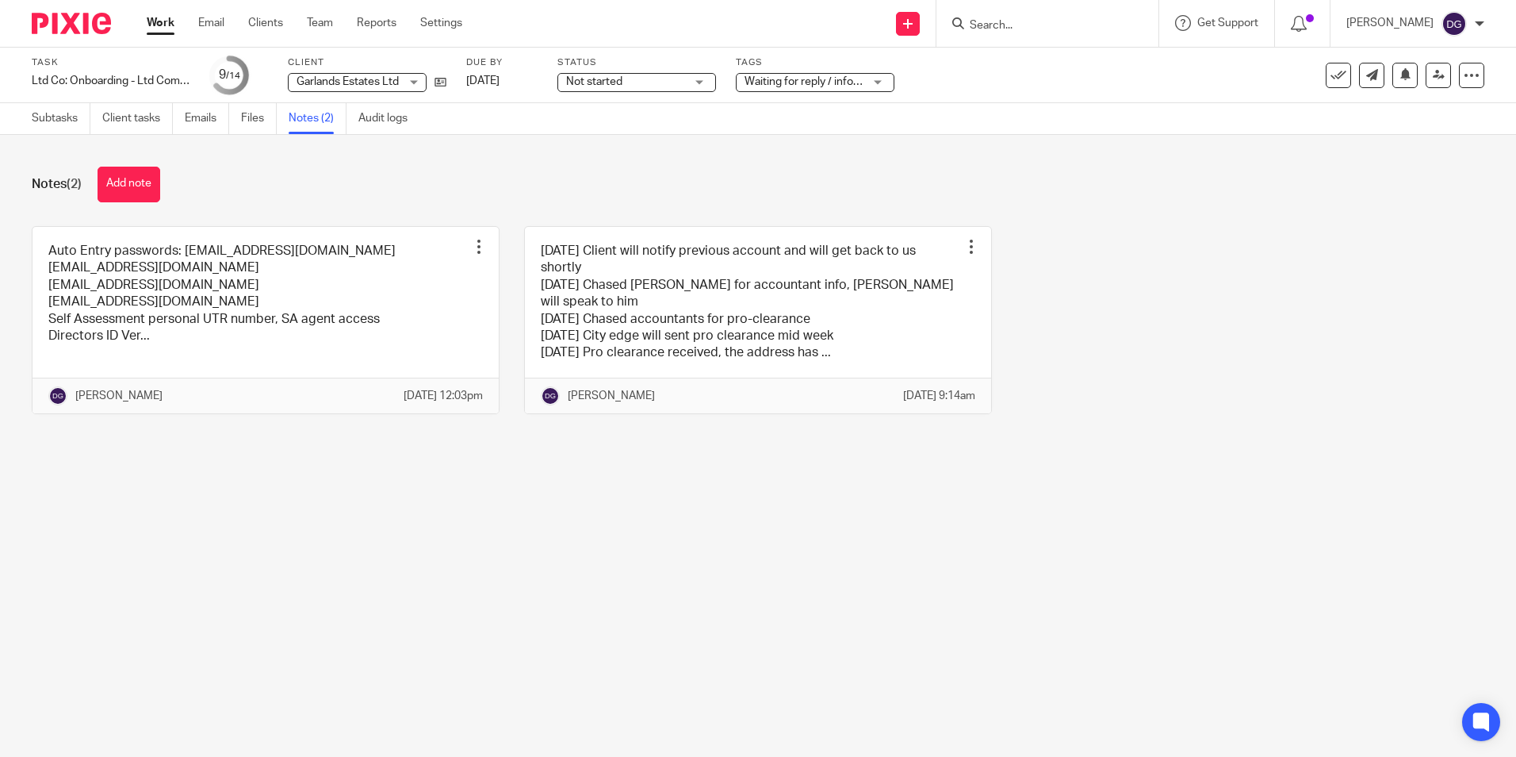
click at [173, 29] on link "Work" at bounding box center [161, 23] width 28 height 16
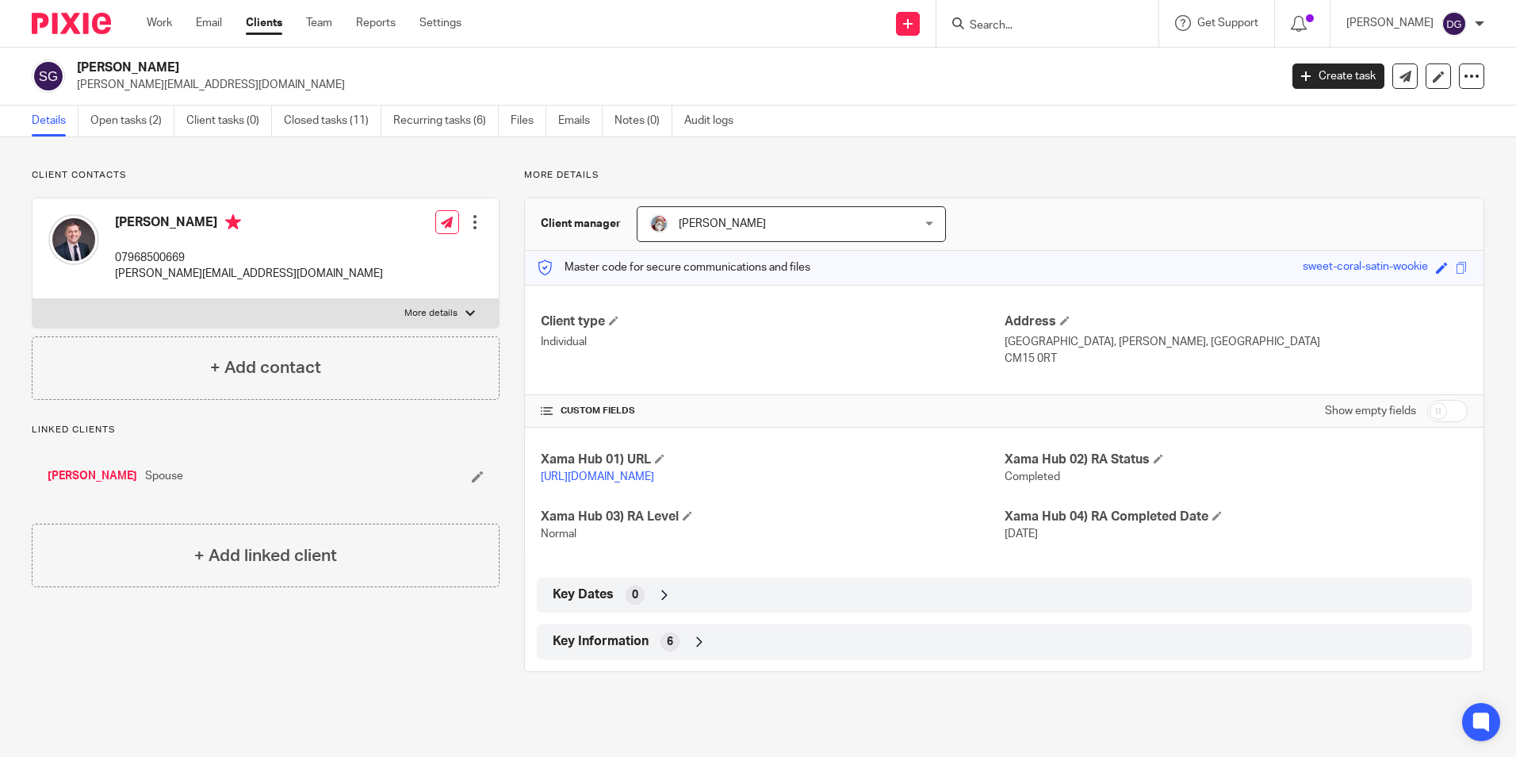
click at [996, 27] on input "Search" at bounding box center [1039, 26] width 143 height 14
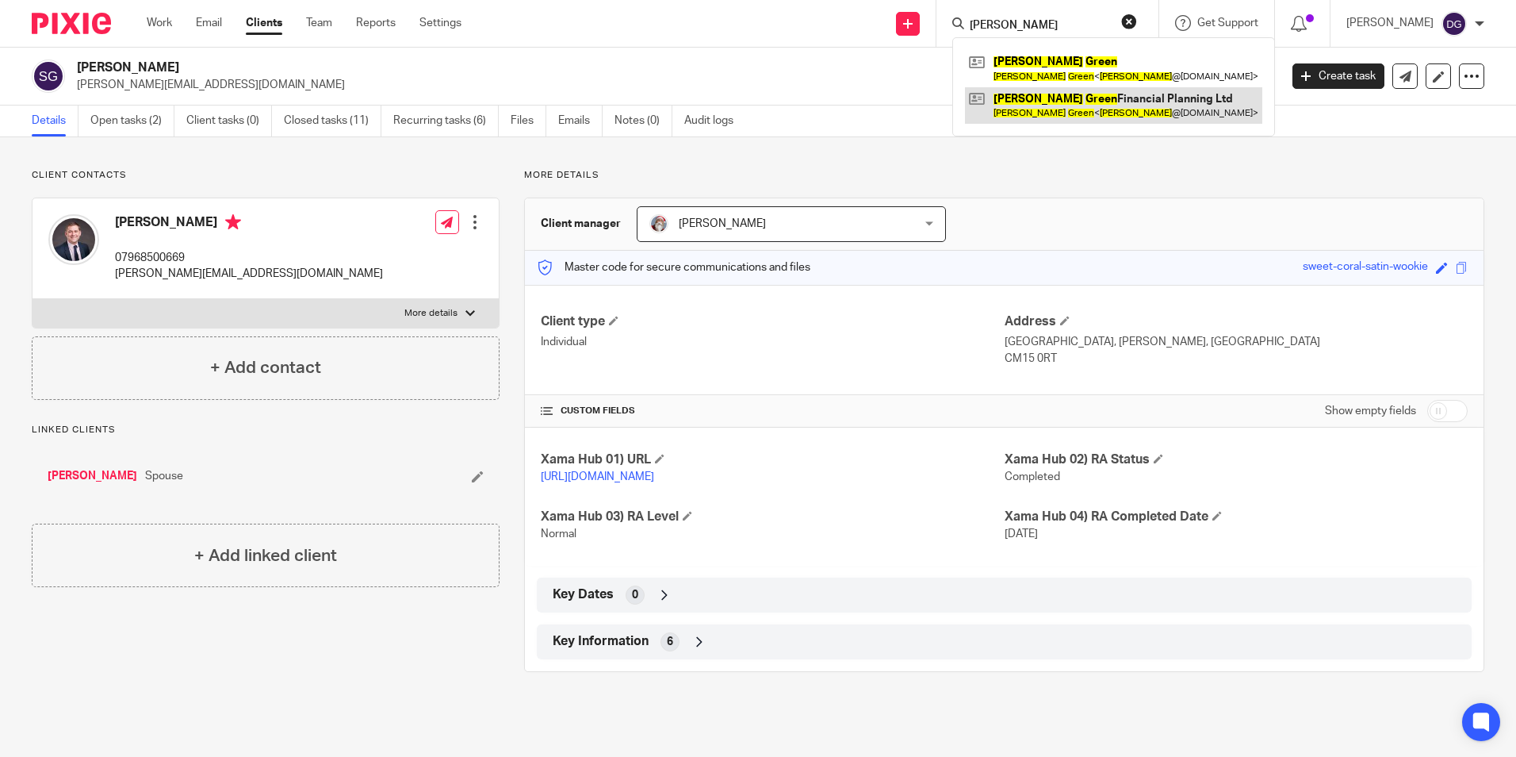
type input "steven green"
click at [998, 99] on link at bounding box center [1113, 105] width 297 height 36
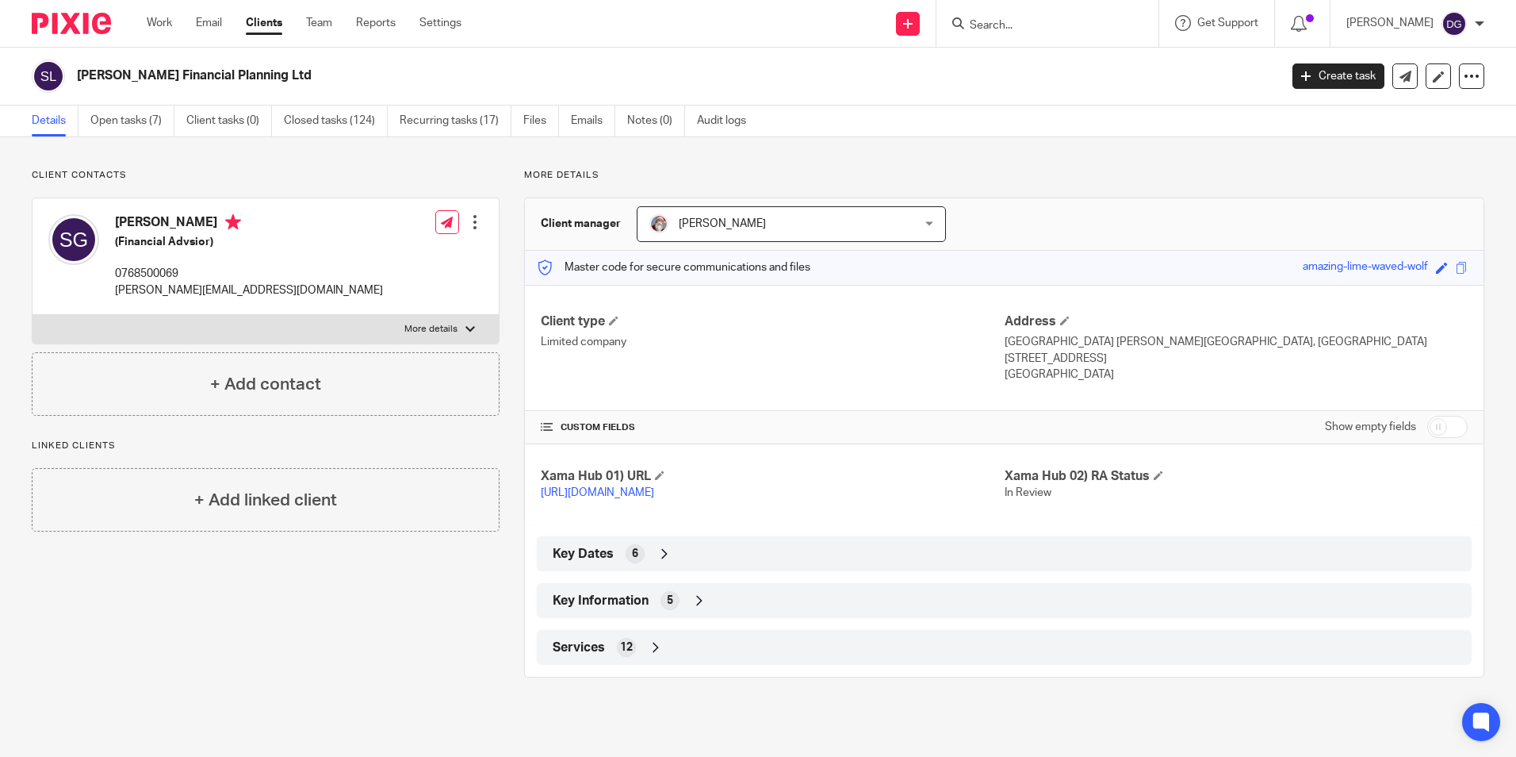
click at [704, 610] on div "Key Information 5" at bounding box center [1004, 600] width 911 height 27
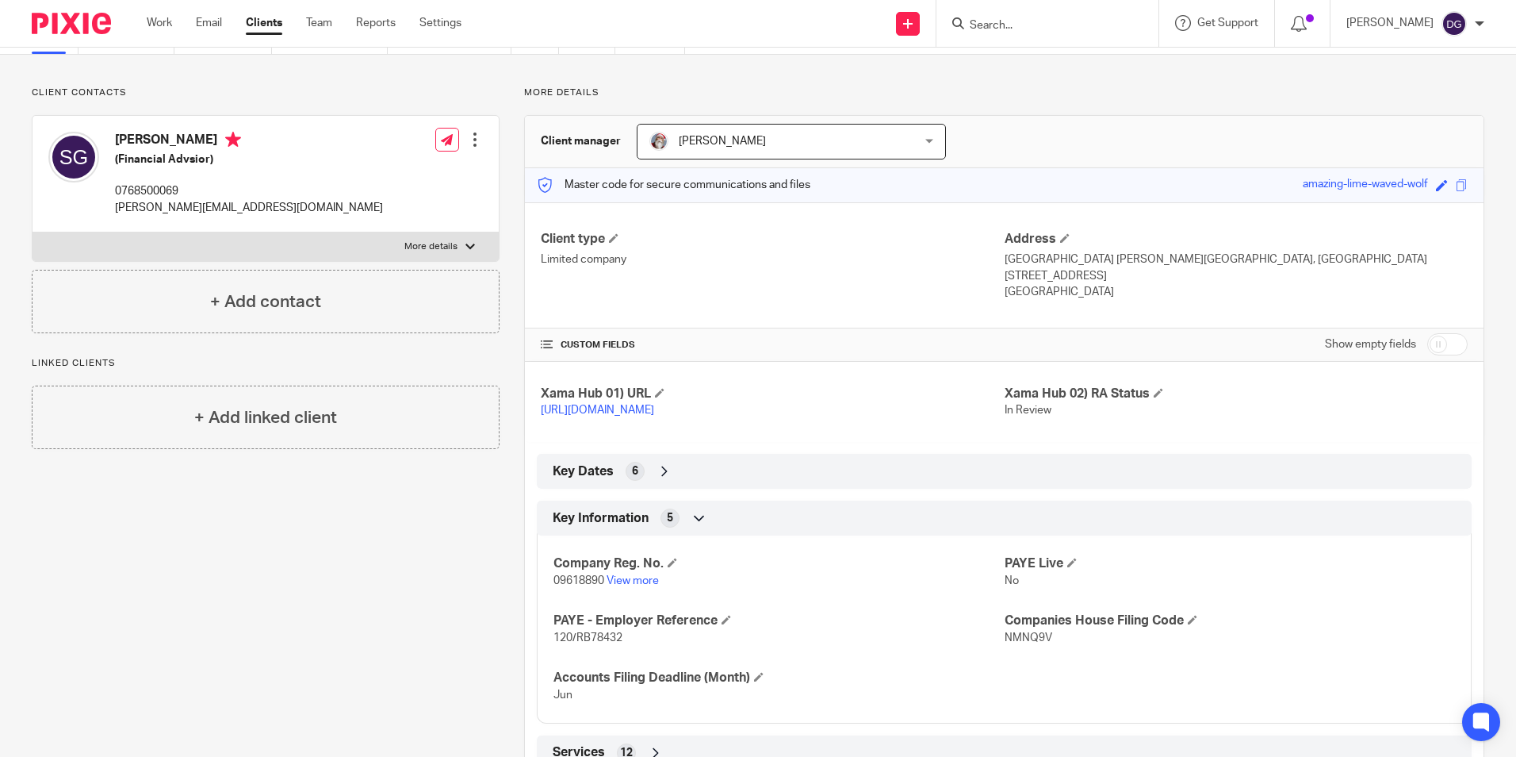
scroll to position [156, 0]
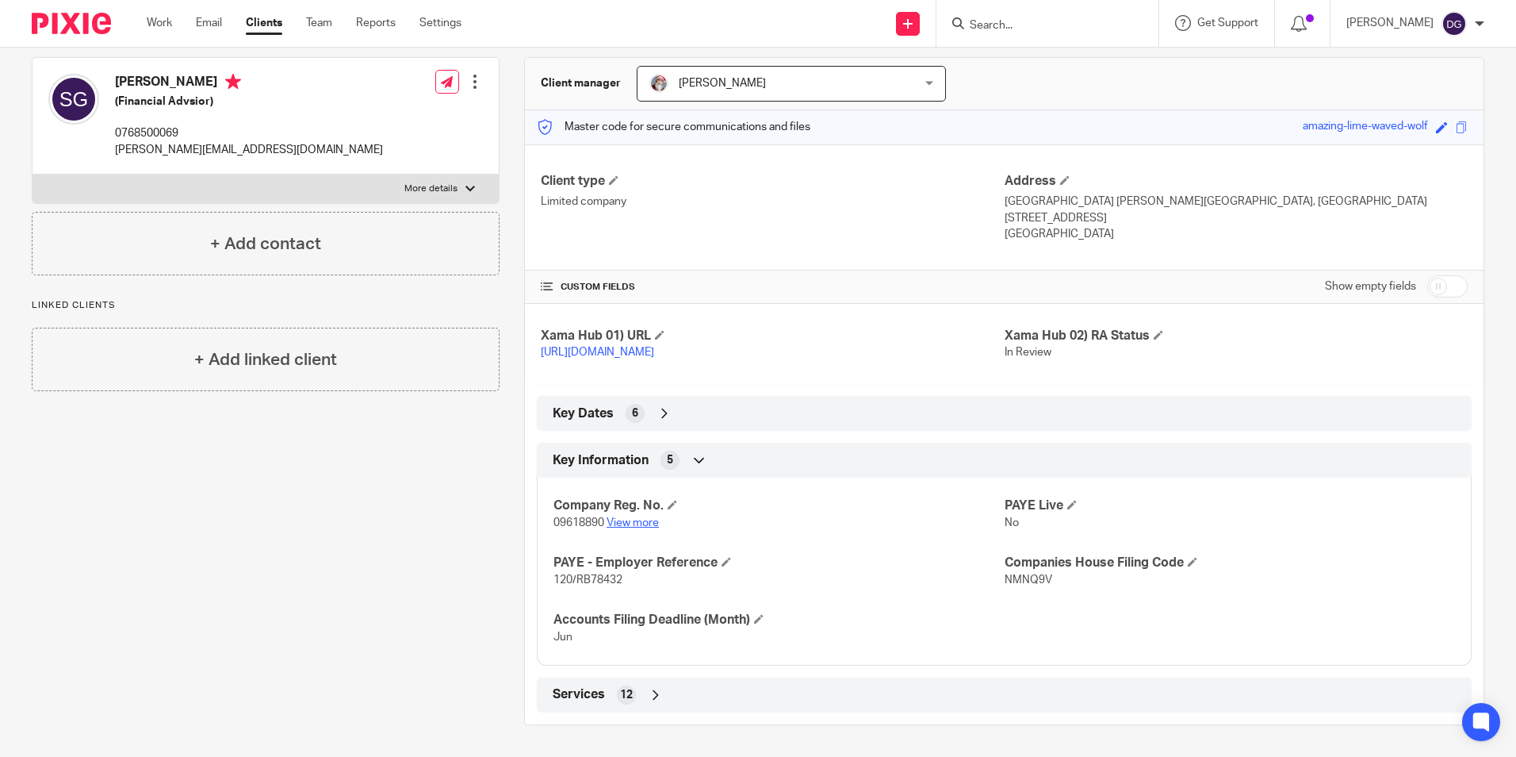
click at [642, 520] on link "View more" at bounding box center [633, 522] width 52 height 11
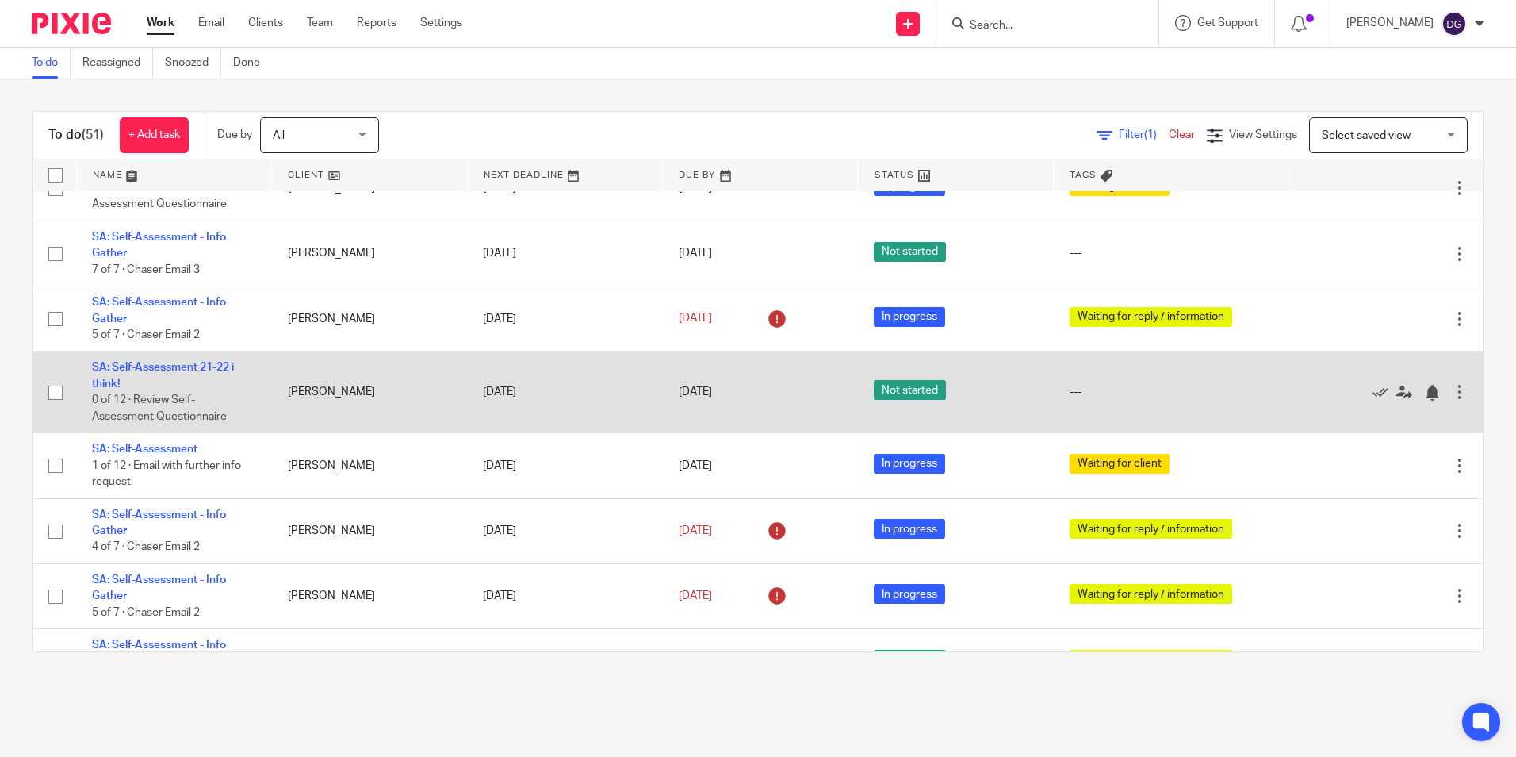
scroll to position [2876, 0]
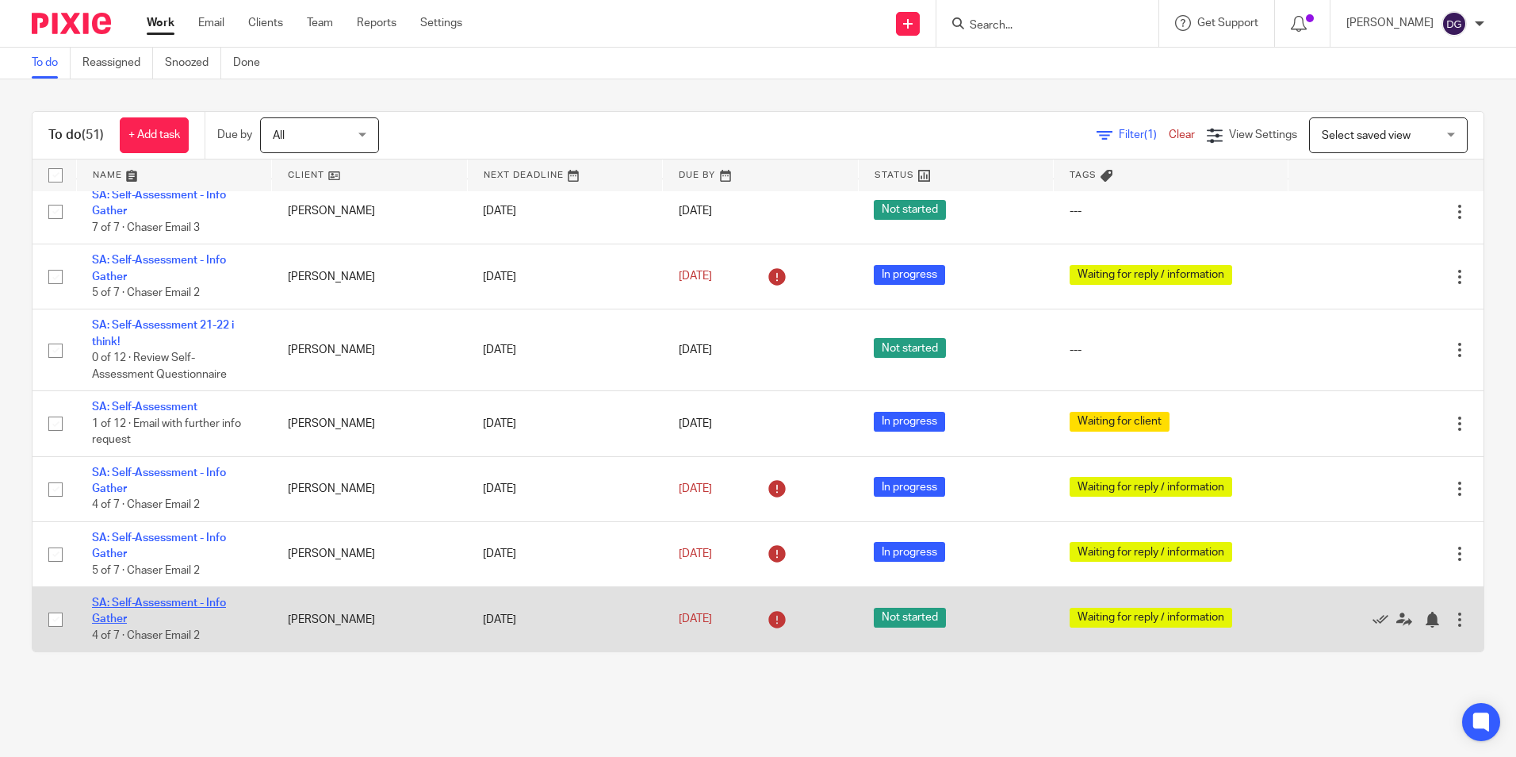
click at [209, 597] on link "SA: Self-Assessment - Info Gather" at bounding box center [159, 610] width 134 height 27
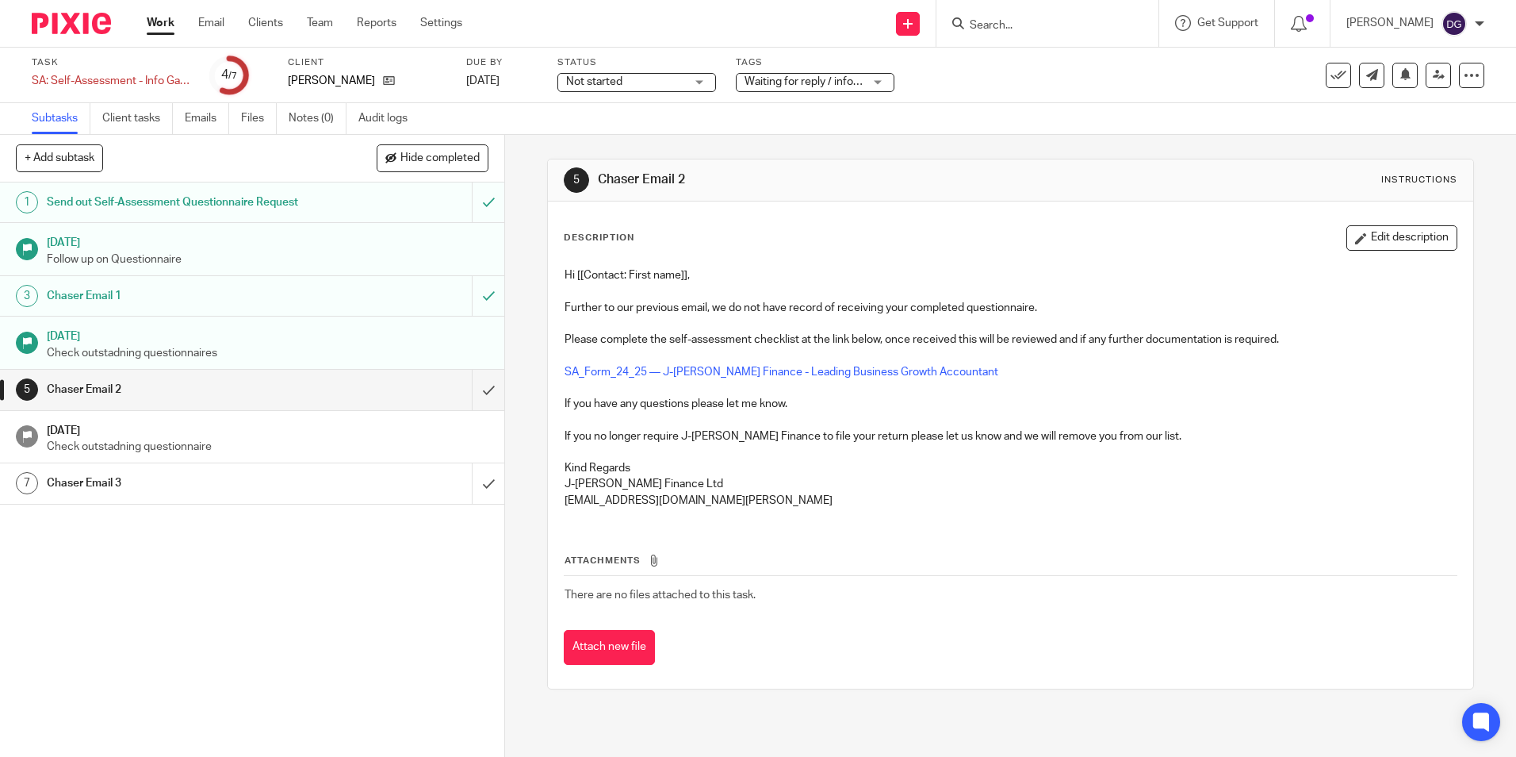
click at [374, 439] on p "Check outstadning questionnaire" at bounding box center [268, 447] width 443 height 16
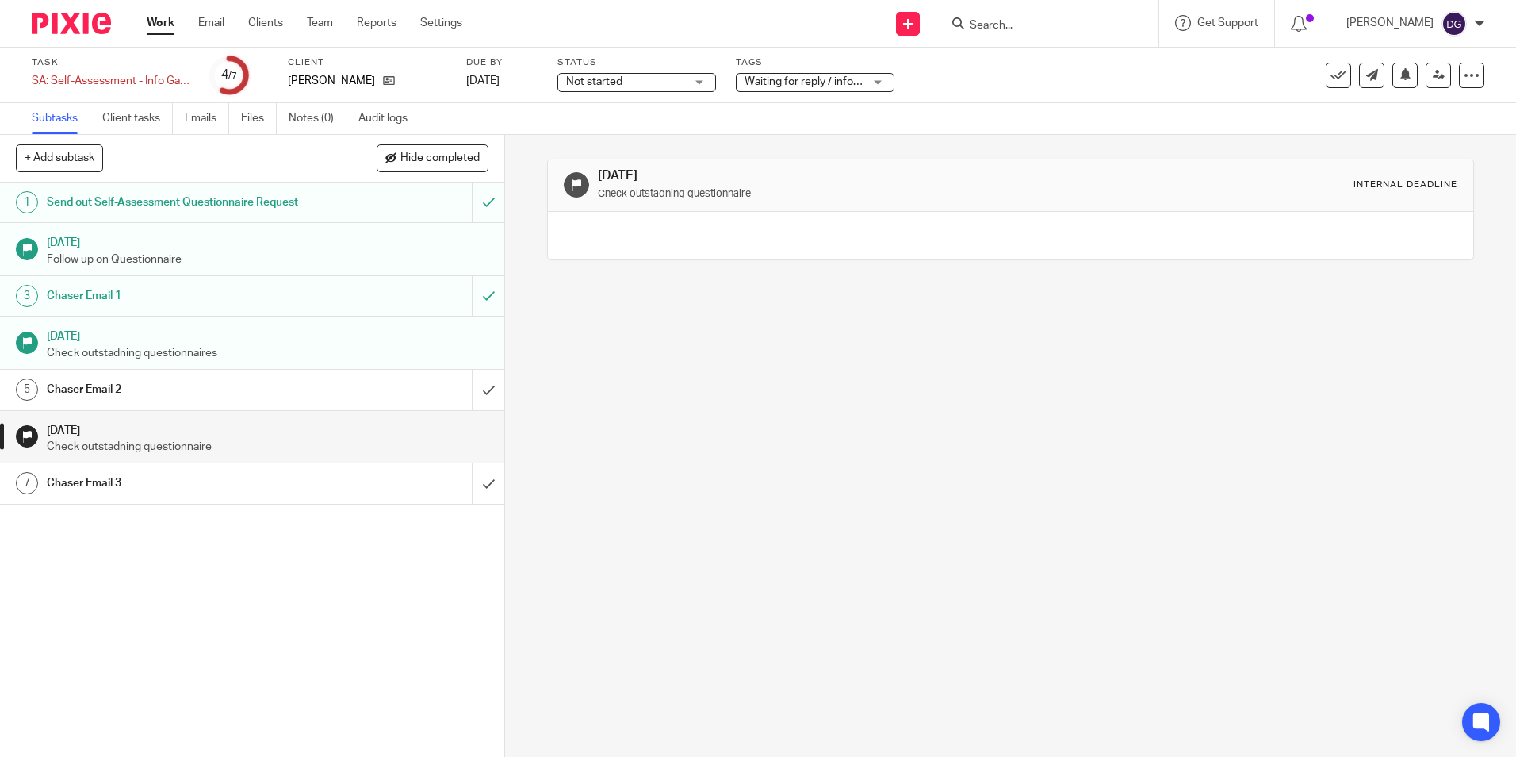
click at [268, 347] on p "Check outstadning questionnaires" at bounding box center [268, 353] width 443 height 16
click at [262, 294] on h1 "Chaser Email 1" at bounding box center [183, 296] width 273 height 24
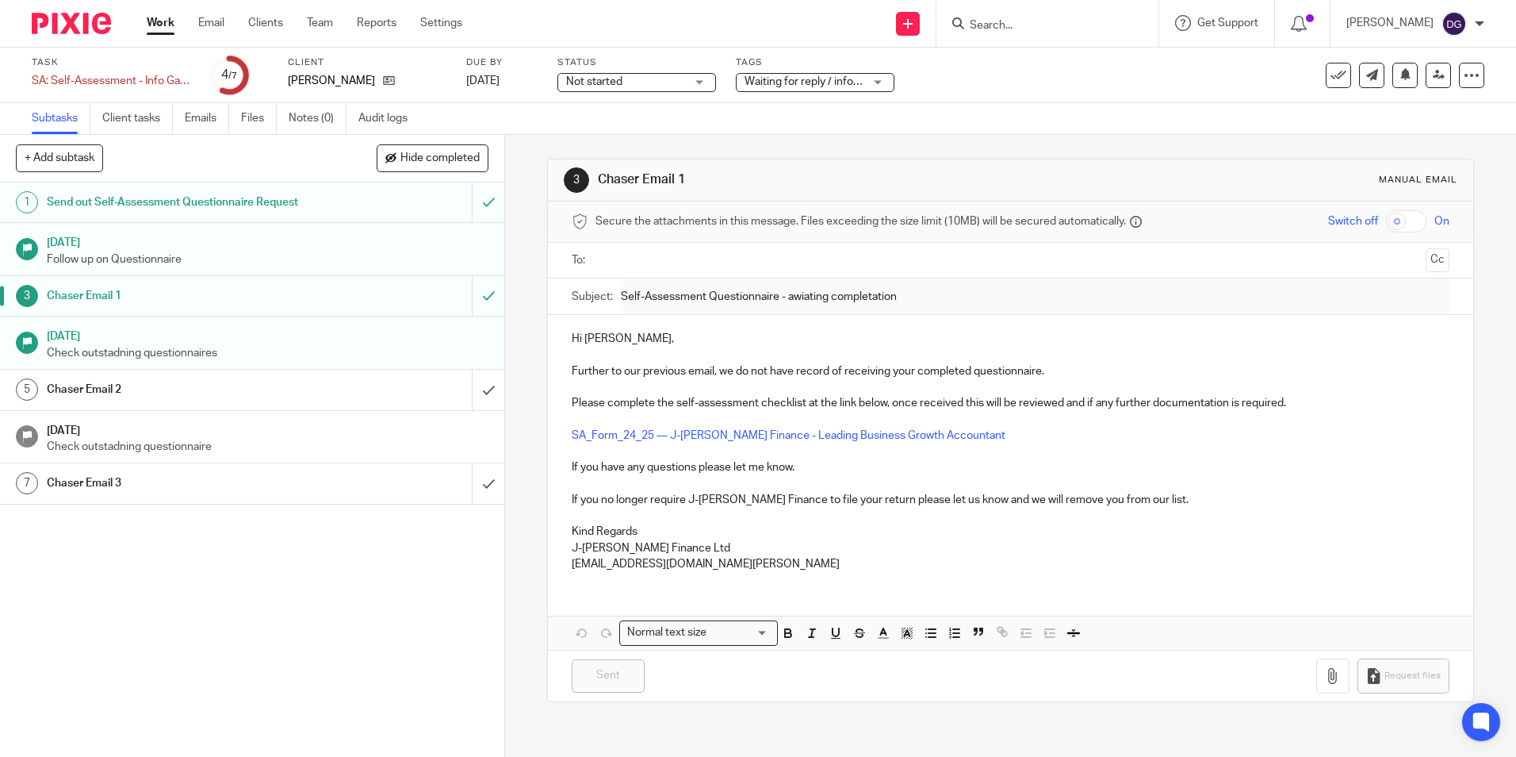
click at [354, 251] on p "Follow up on Questionnaire" at bounding box center [268, 259] width 443 height 16
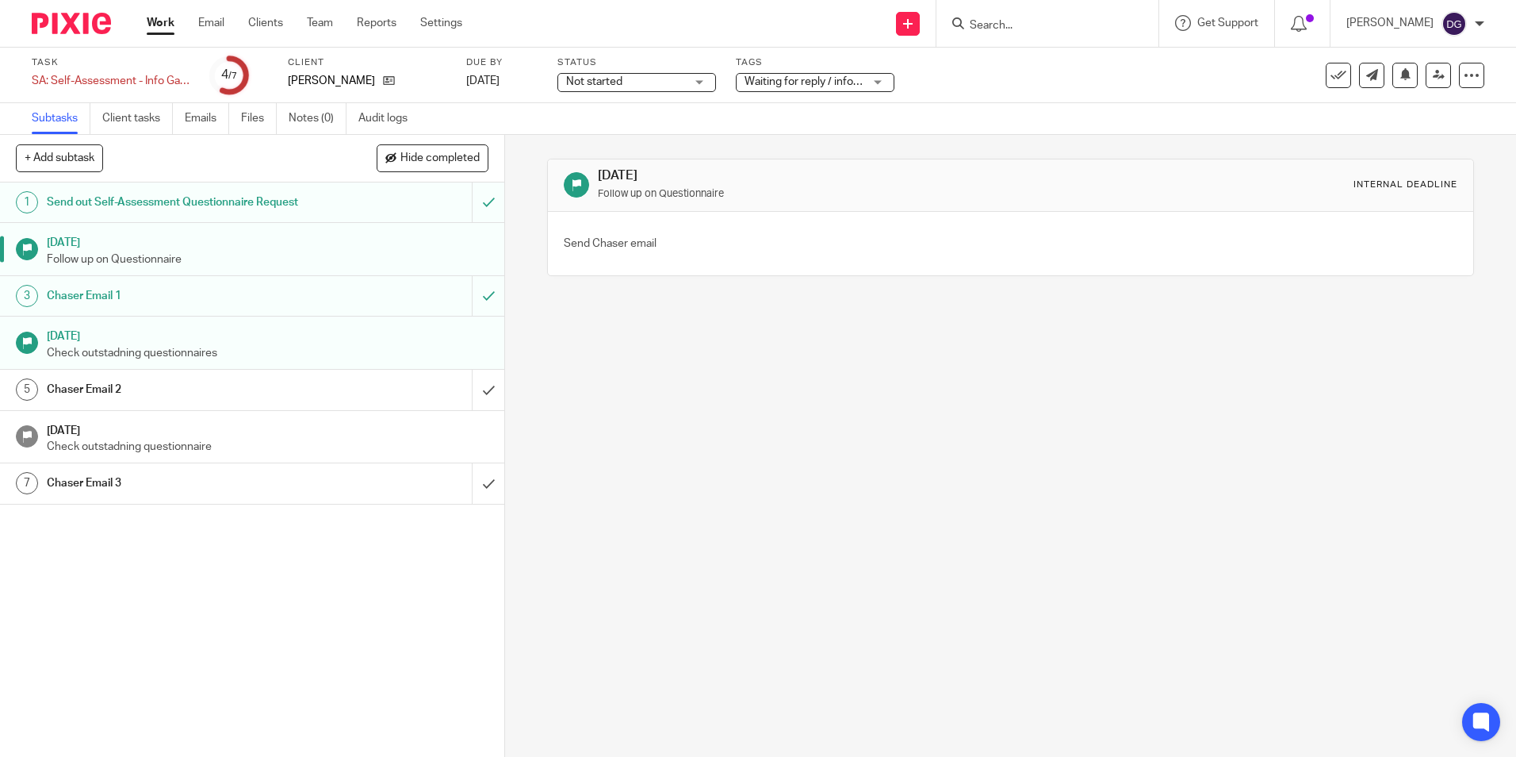
click at [320, 289] on div "Chaser Email 1" at bounding box center [252, 296] width 410 height 24
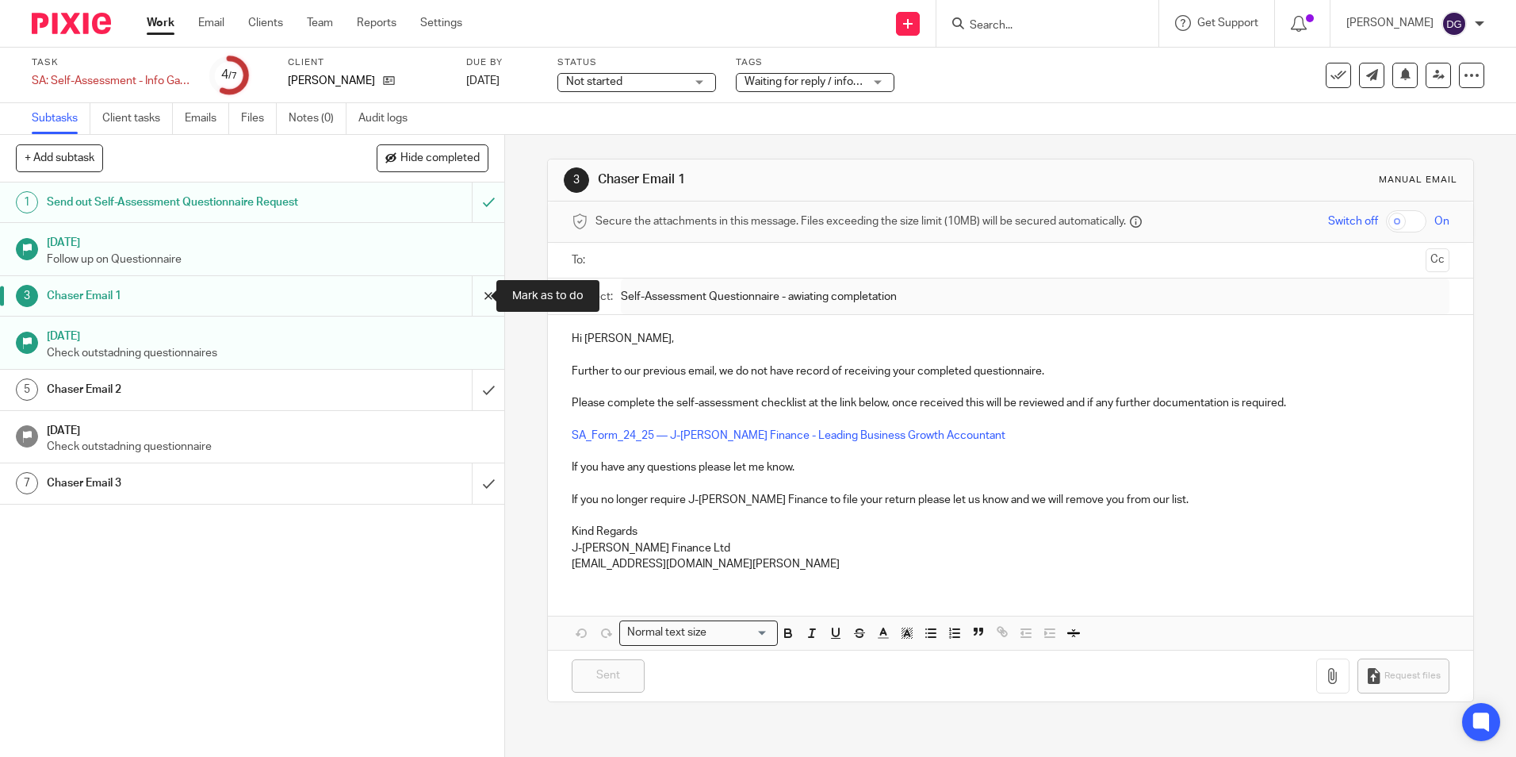
click at [470, 300] on input "submit" at bounding box center [252, 296] width 504 height 40
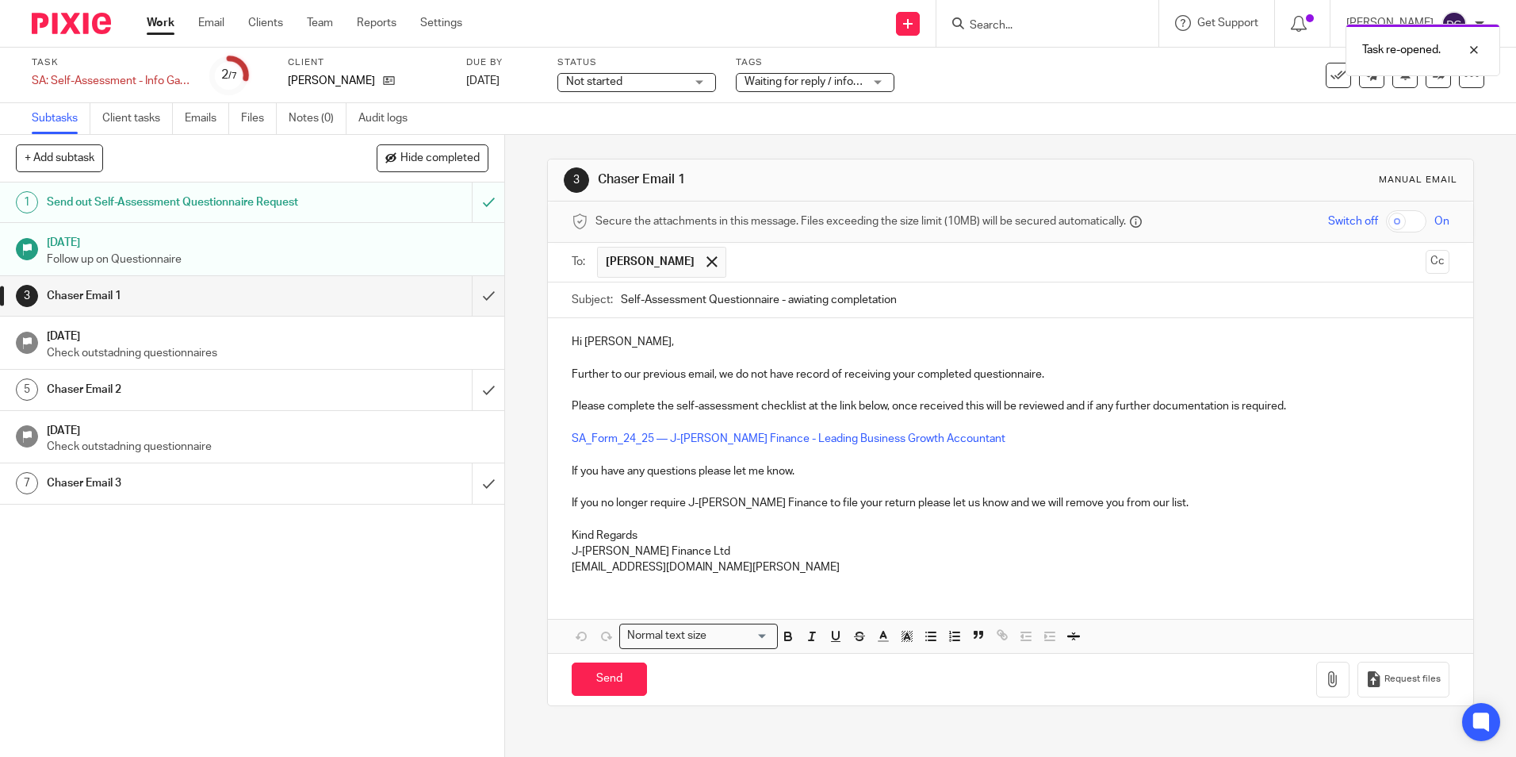
click at [681, 342] on p "Hi Steven," at bounding box center [1010, 342] width 877 height 16
click at [839, 558] on p "J-Benn Finance Ltd" at bounding box center [1010, 551] width 877 height 16
click at [638, 529] on p "Kind Regards" at bounding box center [1010, 535] width 877 height 16
click at [696, 605] on div "Hi Steven, Further to our previous email, we do not have record of receiving yo…" at bounding box center [1010, 485] width 925 height 334
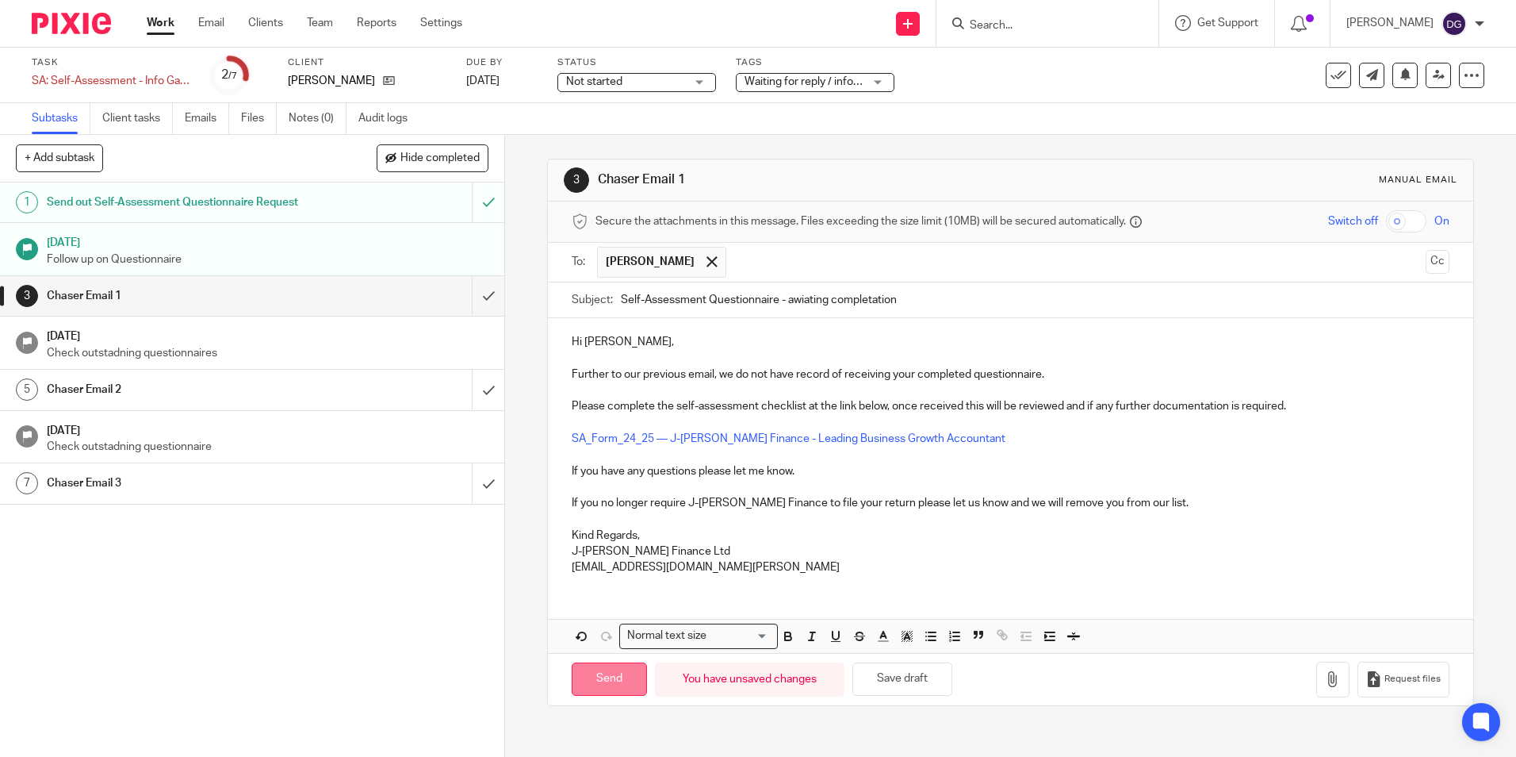
click at [607, 682] on input "Send" at bounding box center [609, 679] width 75 height 34
type input "Sent"
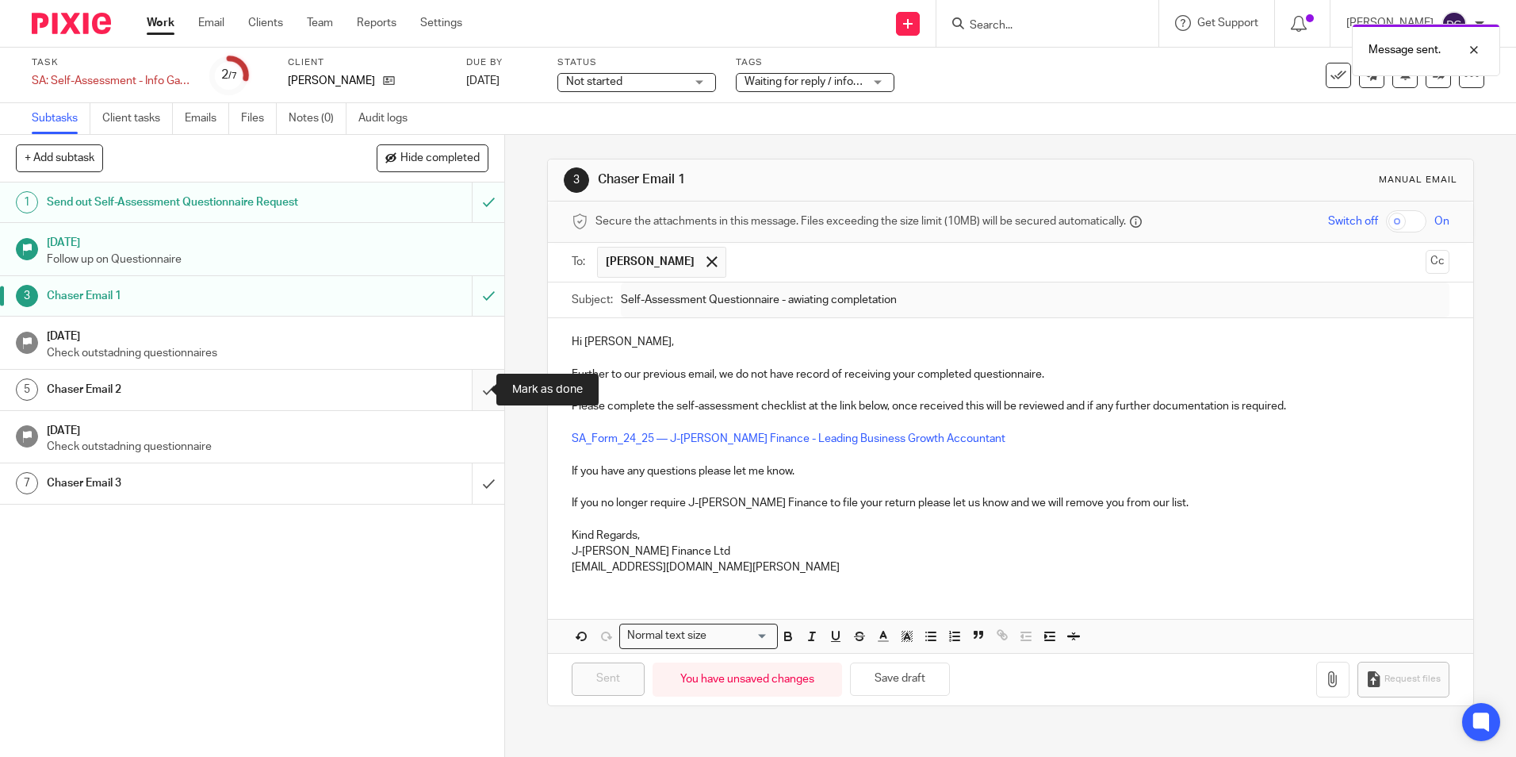
click at [477, 383] on input "submit" at bounding box center [252, 390] width 504 height 40
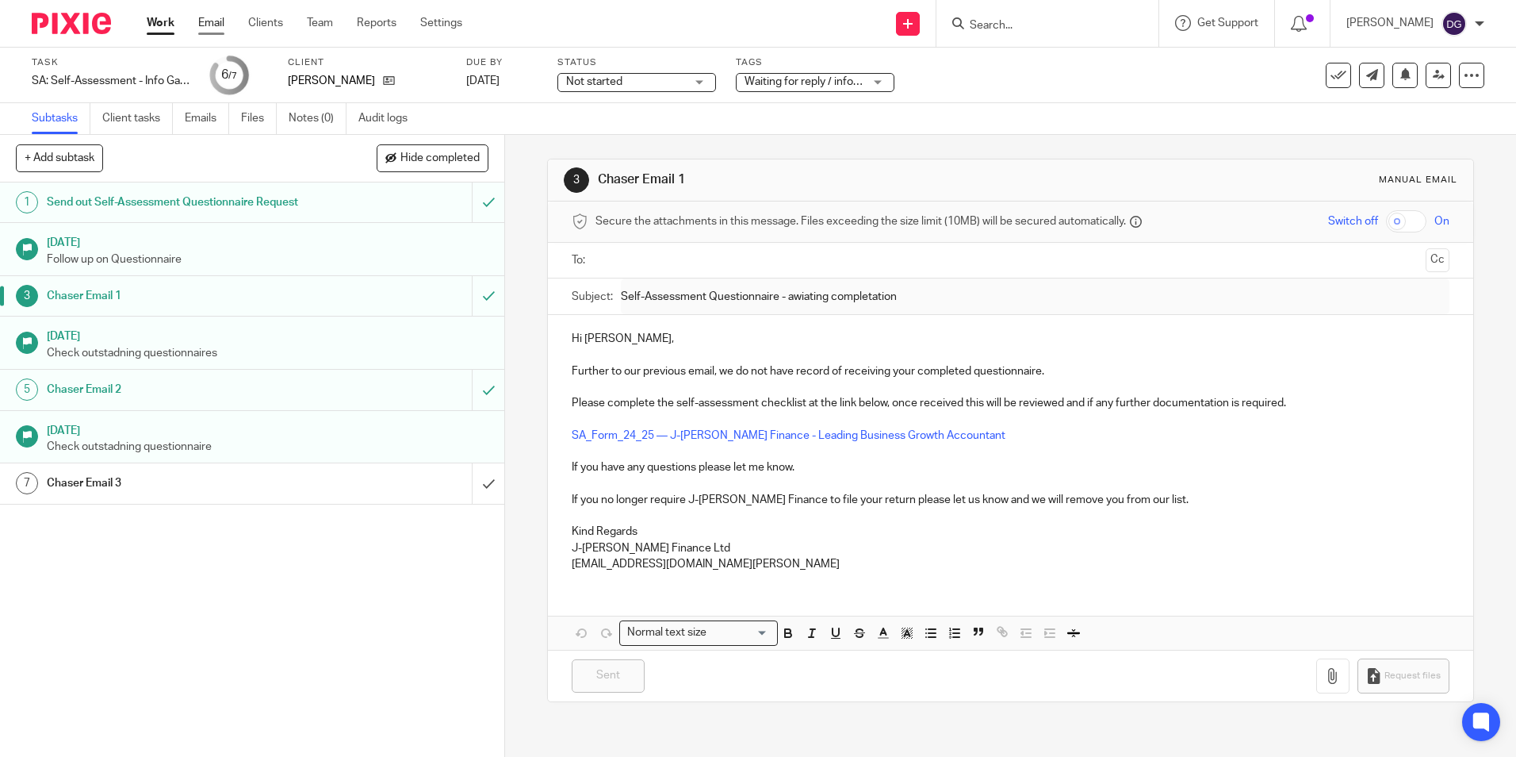
click at [202, 30] on link "Email" at bounding box center [211, 23] width 26 height 16
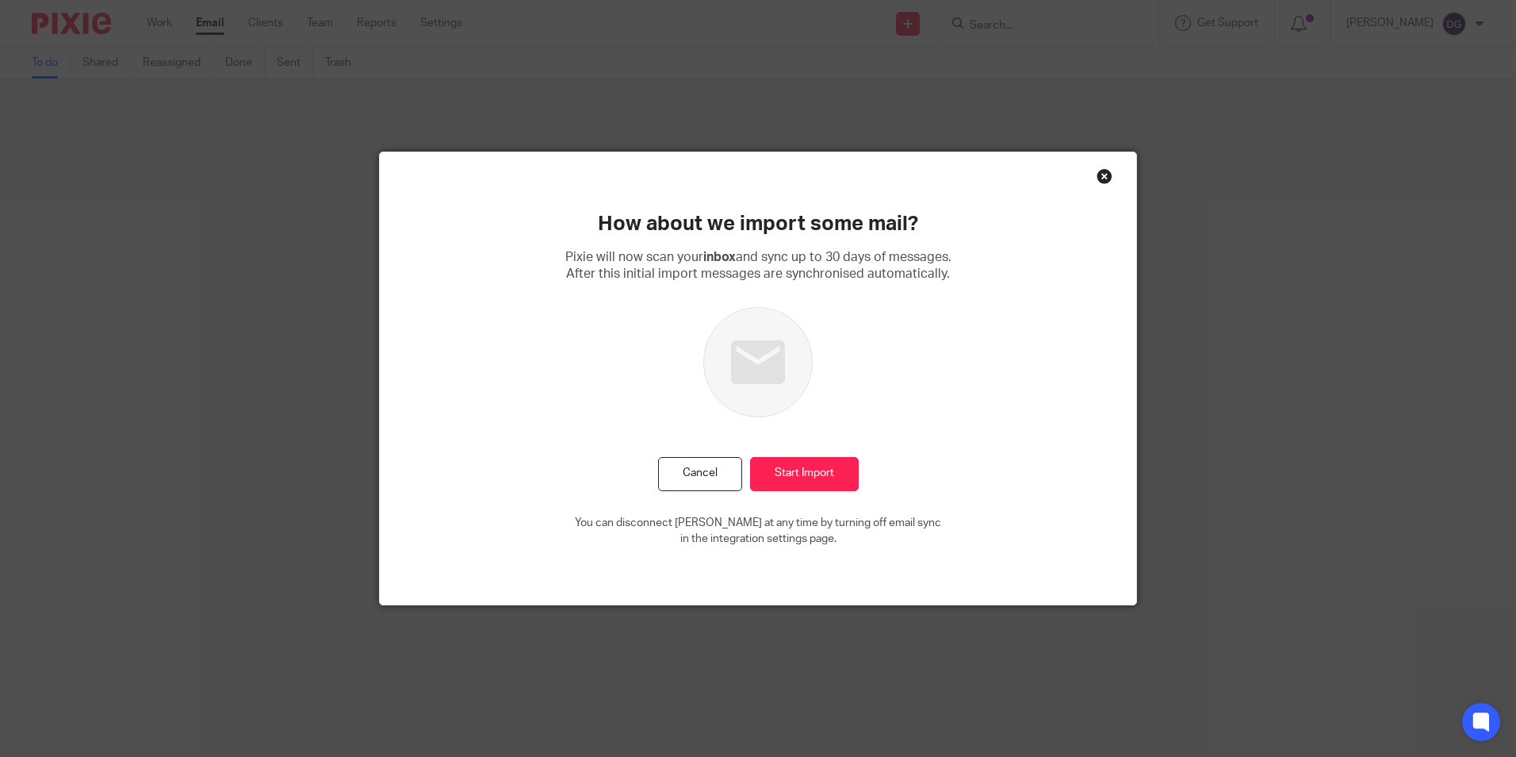
click at [1097, 175] on div "Close this dialog window" at bounding box center [1105, 176] width 16 height 16
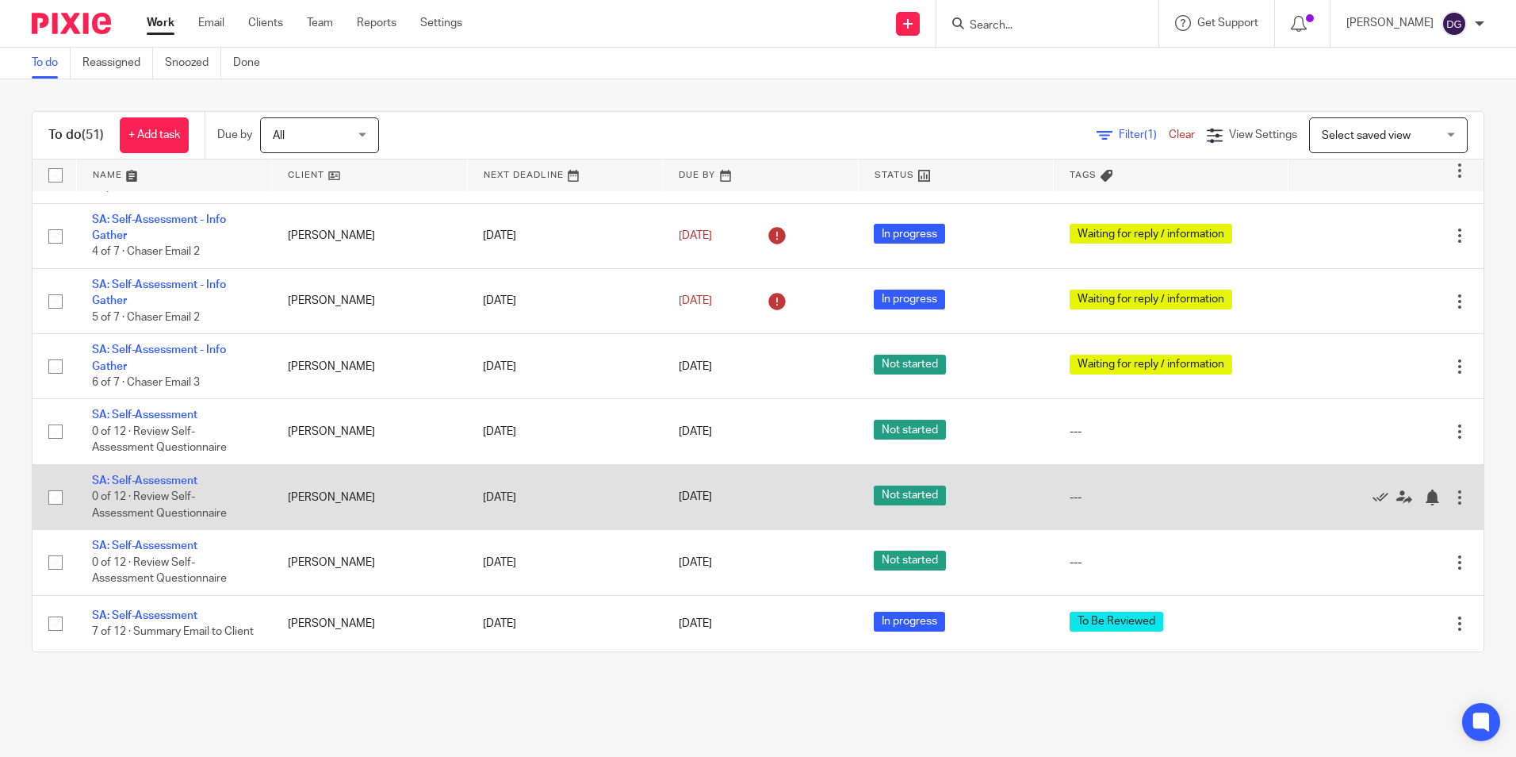
scroll to position [2876, 0]
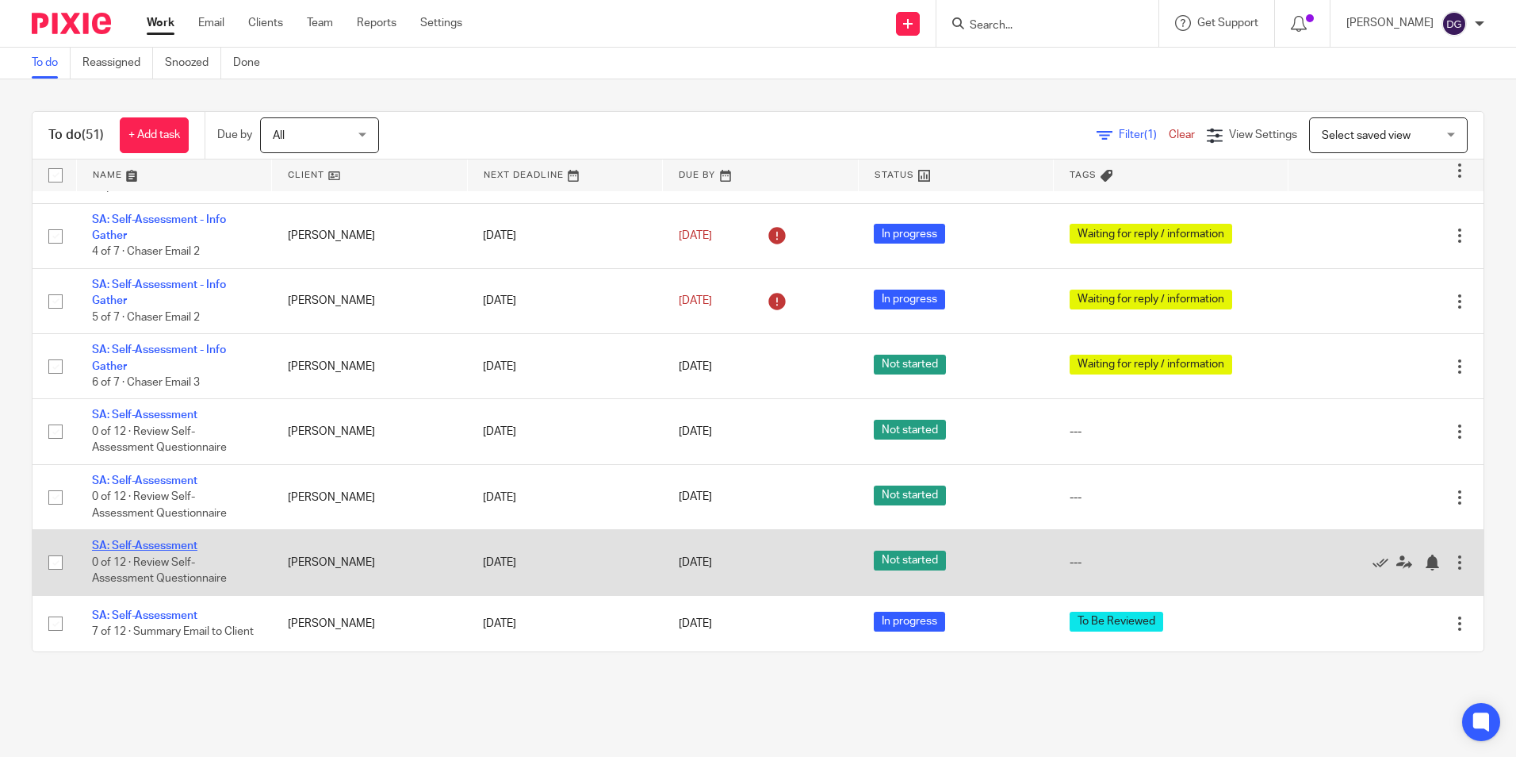
click at [117, 540] on link "SA: Self-Assessment" at bounding box center [144, 545] width 105 height 11
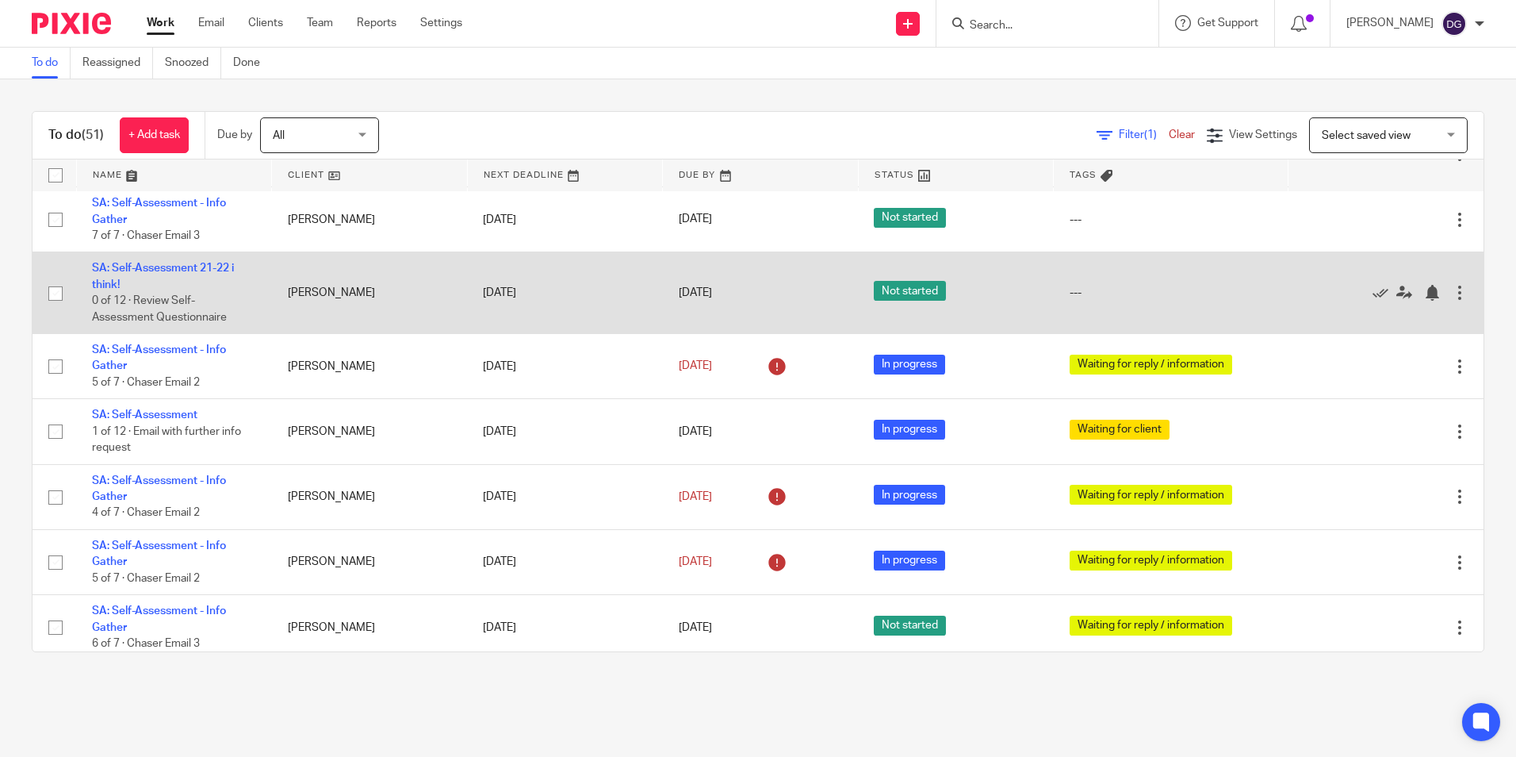
scroll to position [2559, 0]
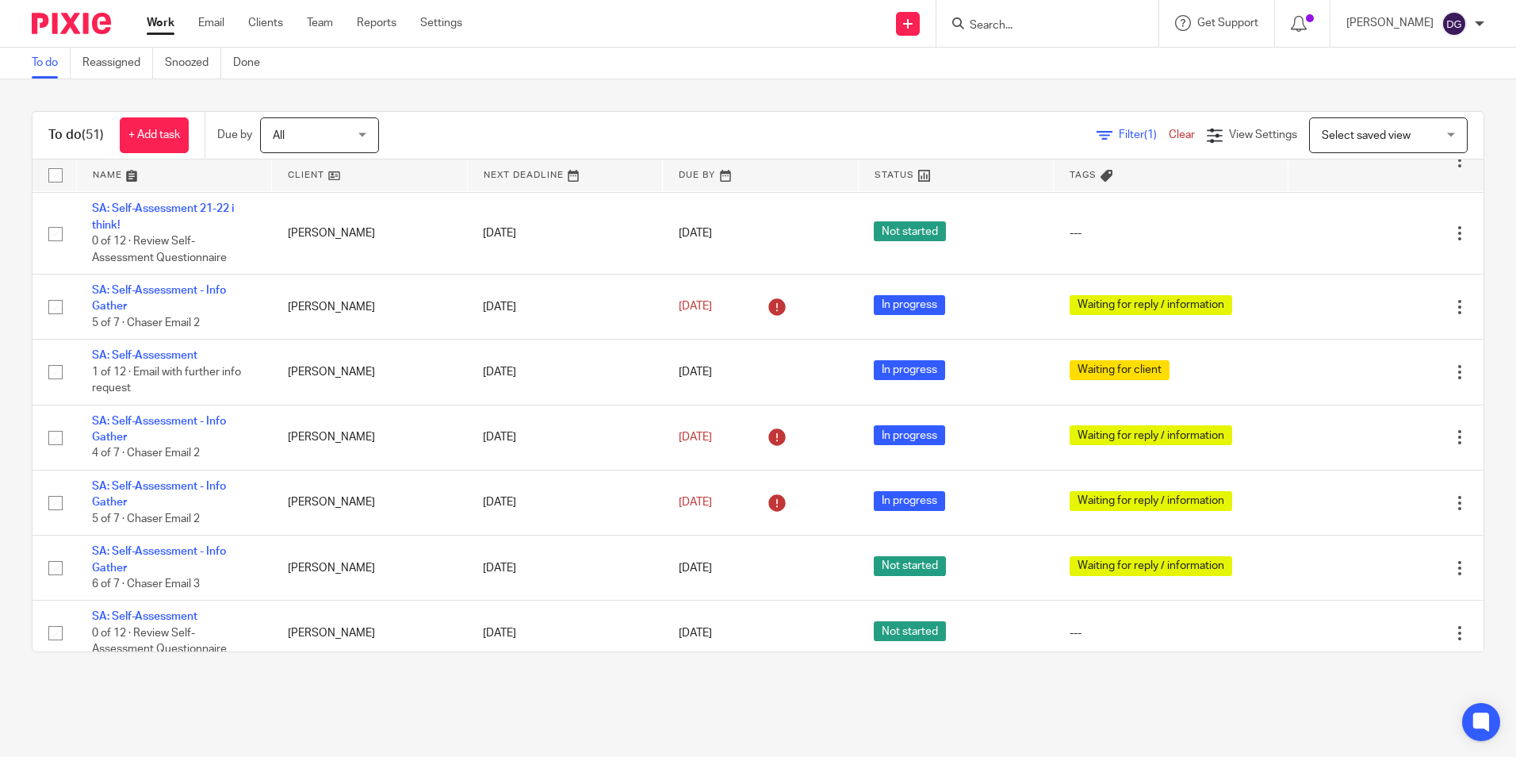
click at [1067, 5] on div at bounding box center [1048, 23] width 222 height 47
click at [1067, 17] on form at bounding box center [1052, 23] width 169 height 20
click at [1067, 24] on input "Search" at bounding box center [1039, 26] width 143 height 14
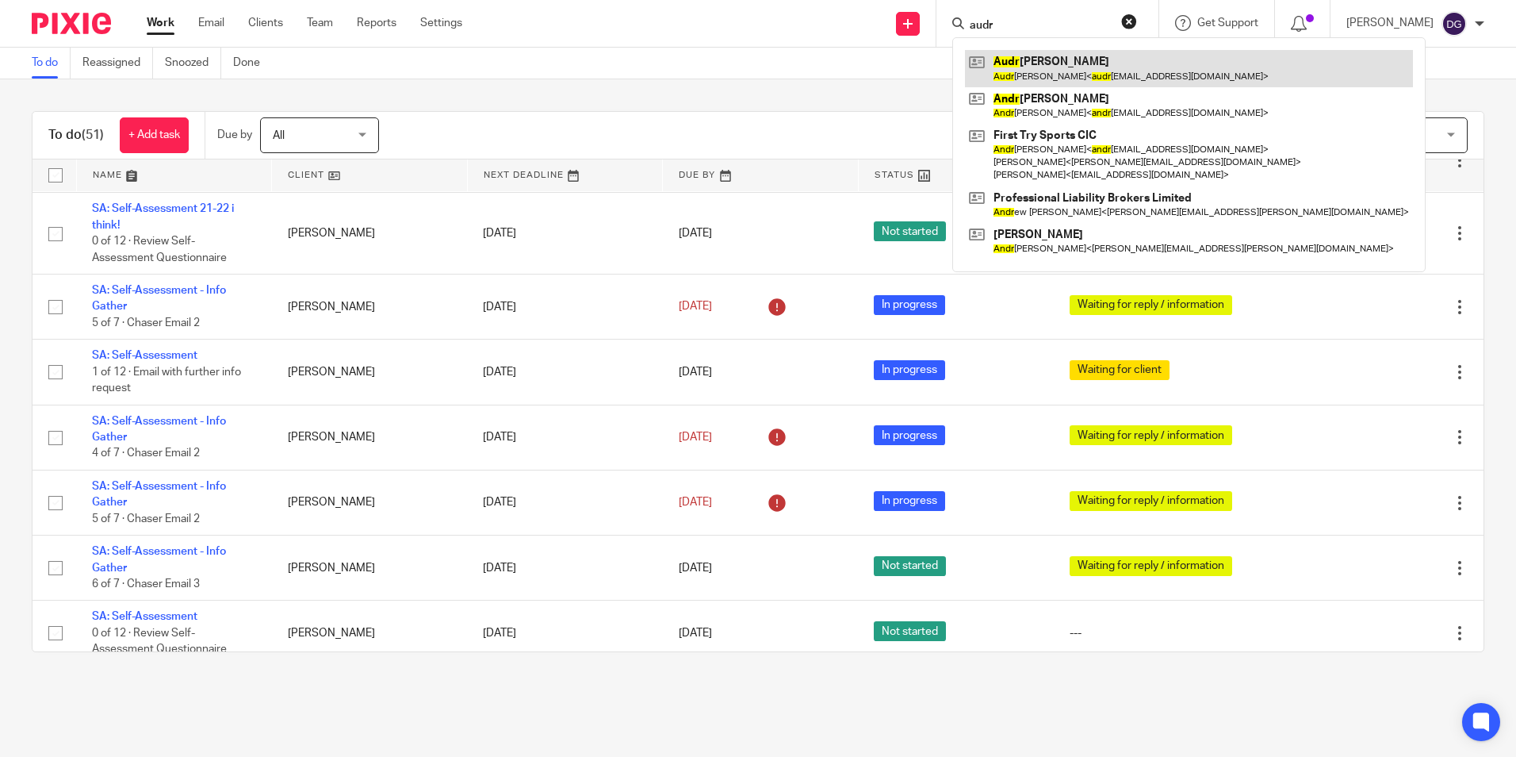
type input "audr"
click at [1079, 62] on link at bounding box center [1189, 68] width 448 height 36
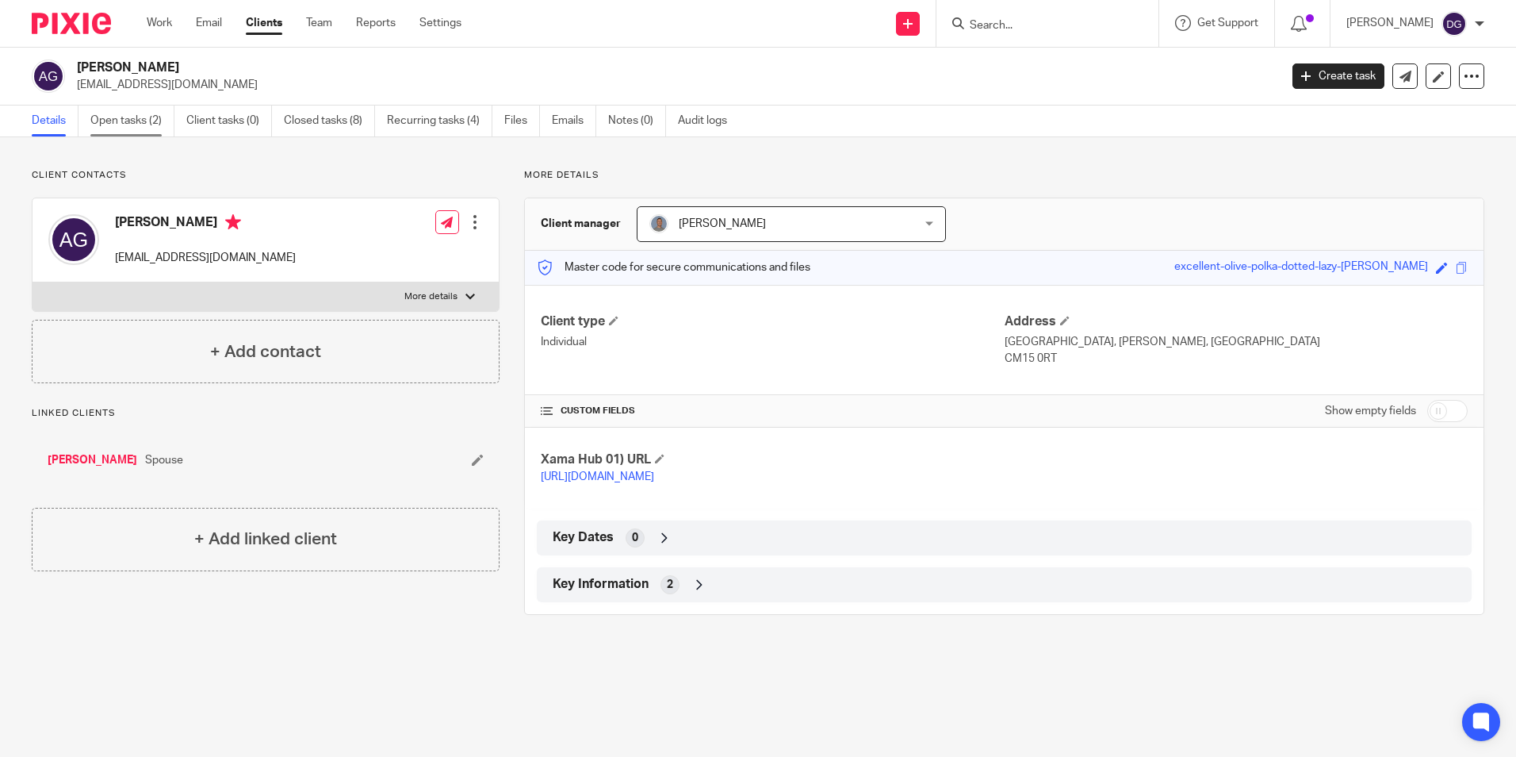
click at [135, 121] on link "Open tasks (2)" at bounding box center [132, 120] width 84 height 31
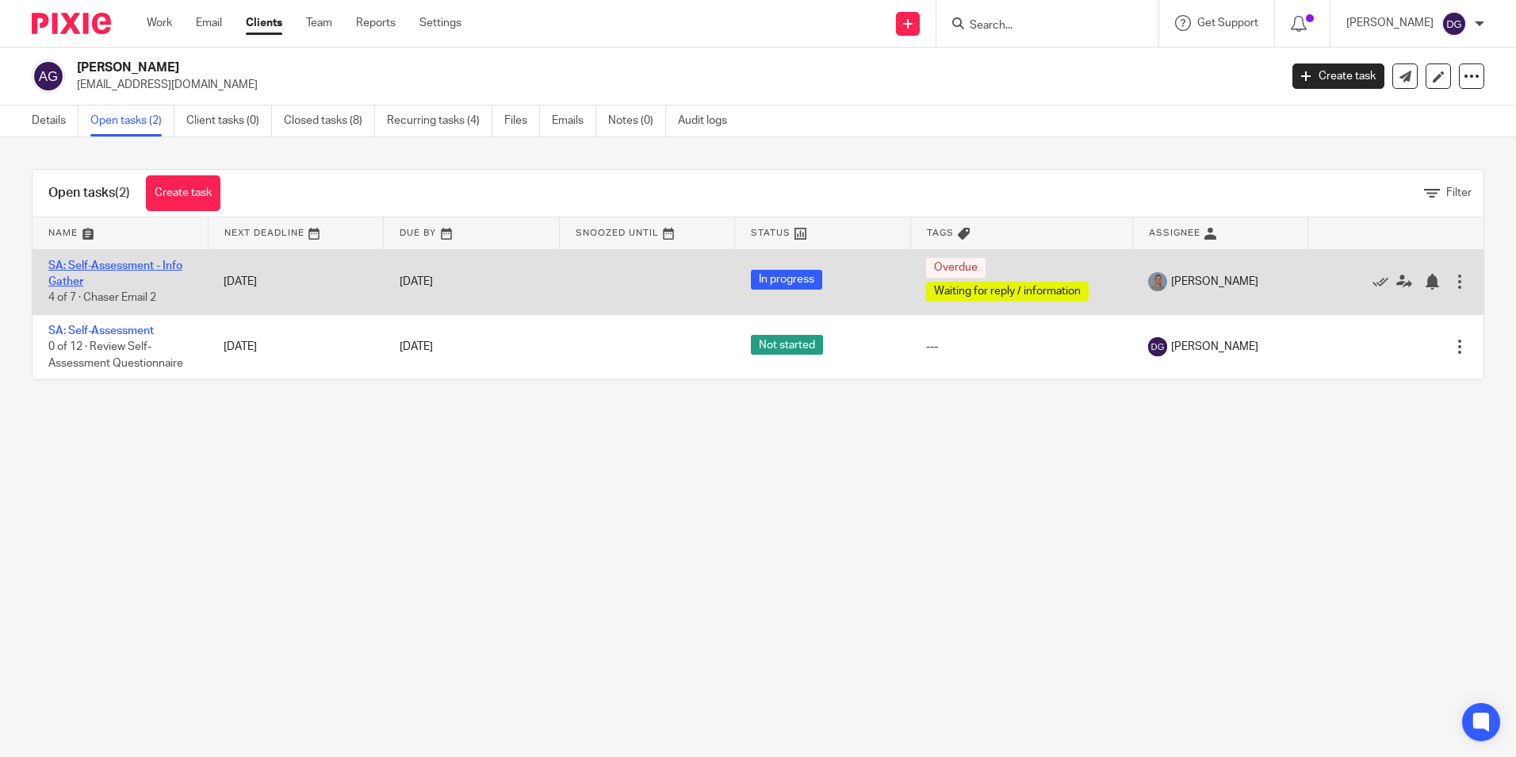
click at [135, 267] on link "SA: Self-Assessment - Info Gather" at bounding box center [115, 273] width 134 height 27
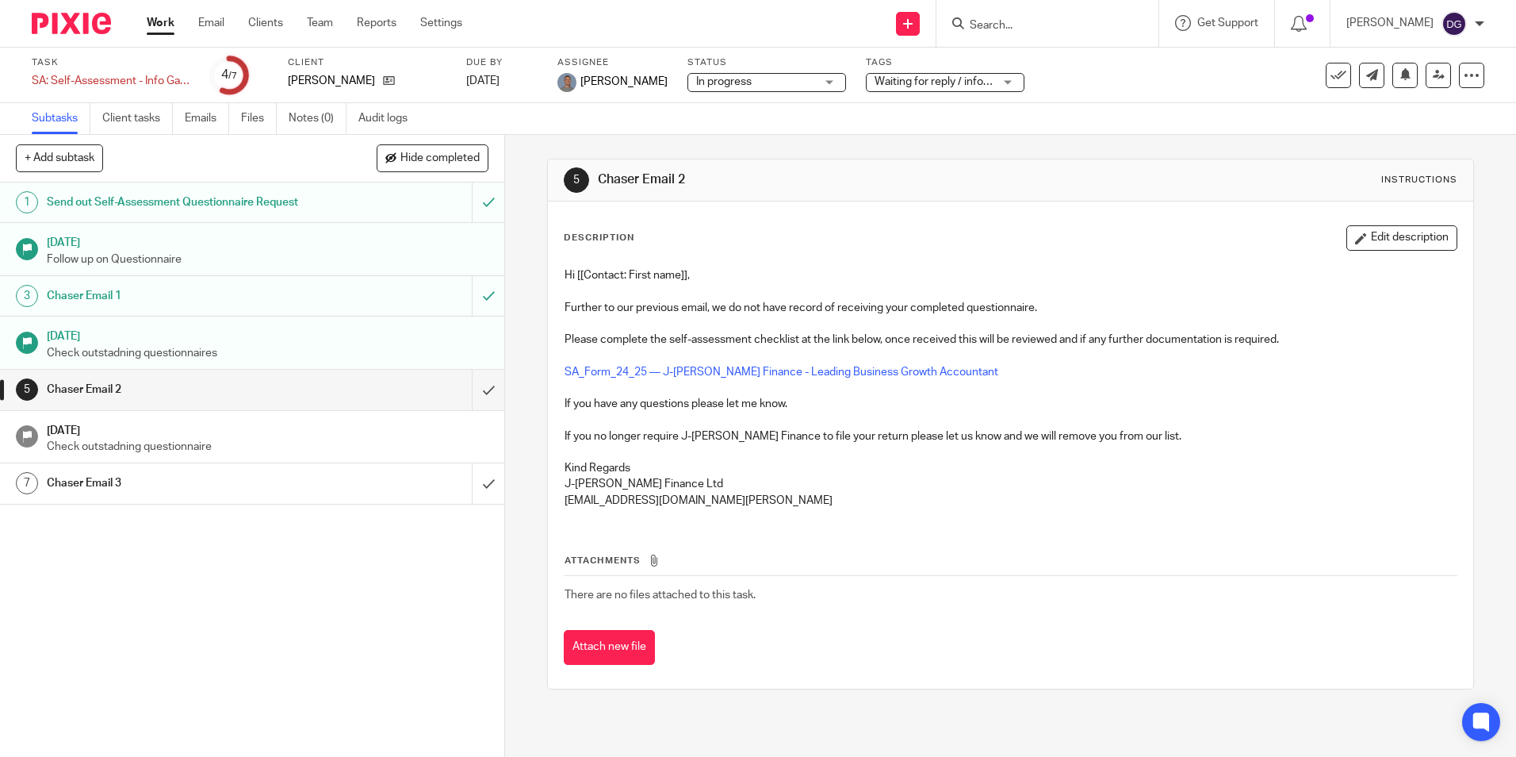
click at [225, 287] on h1 "Chaser Email 1" at bounding box center [183, 296] width 273 height 24
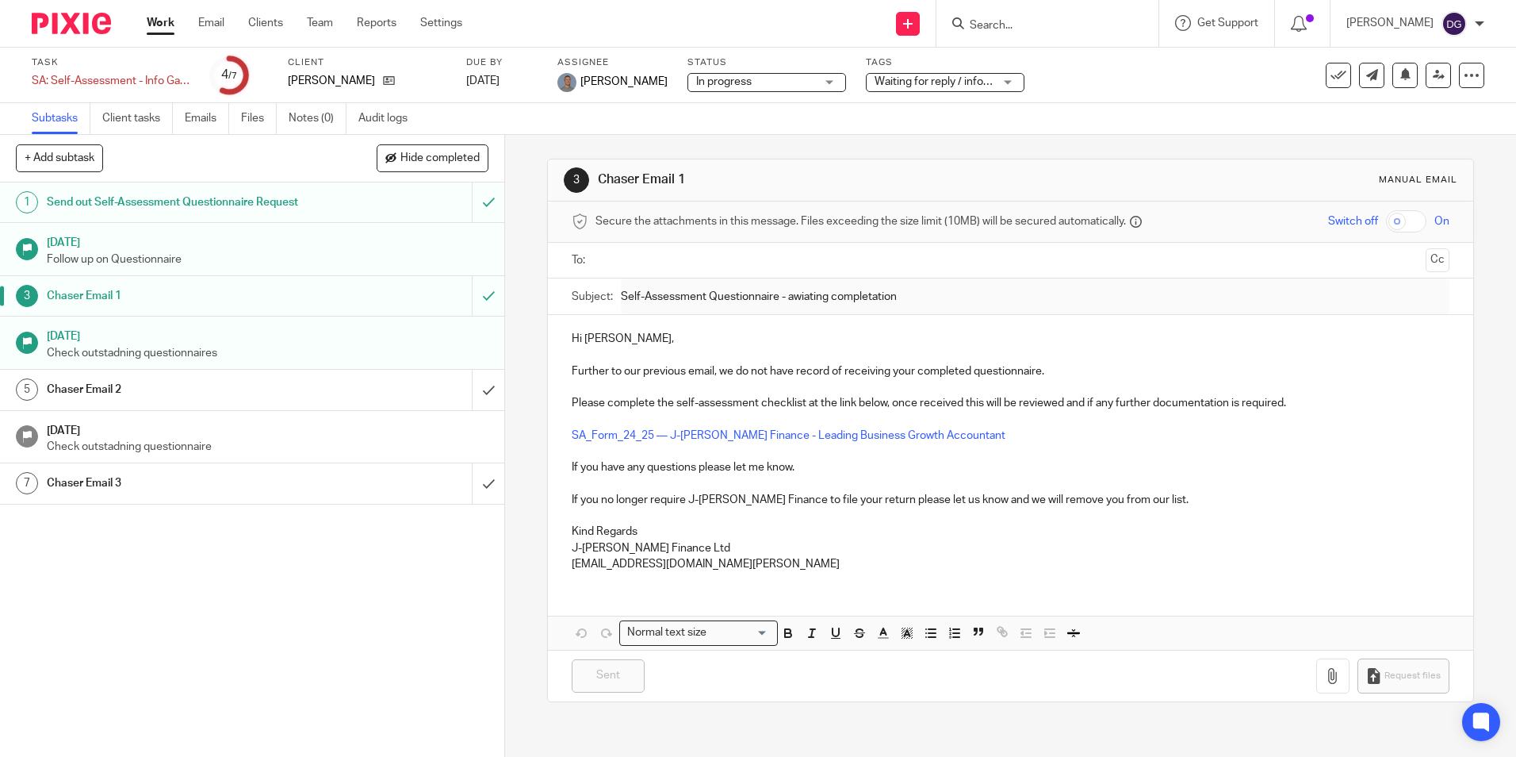
click at [623, 245] on div at bounding box center [1011, 261] width 828 height 36
click at [623, 258] on input "text" at bounding box center [1010, 260] width 818 height 18
click at [507, 427] on div "3 Chaser Email 1 Manual email Secure the attachments in this message. Files exc…" at bounding box center [1010, 446] width 1011 height 622
click at [481, 299] on input "submit" at bounding box center [252, 296] width 504 height 40
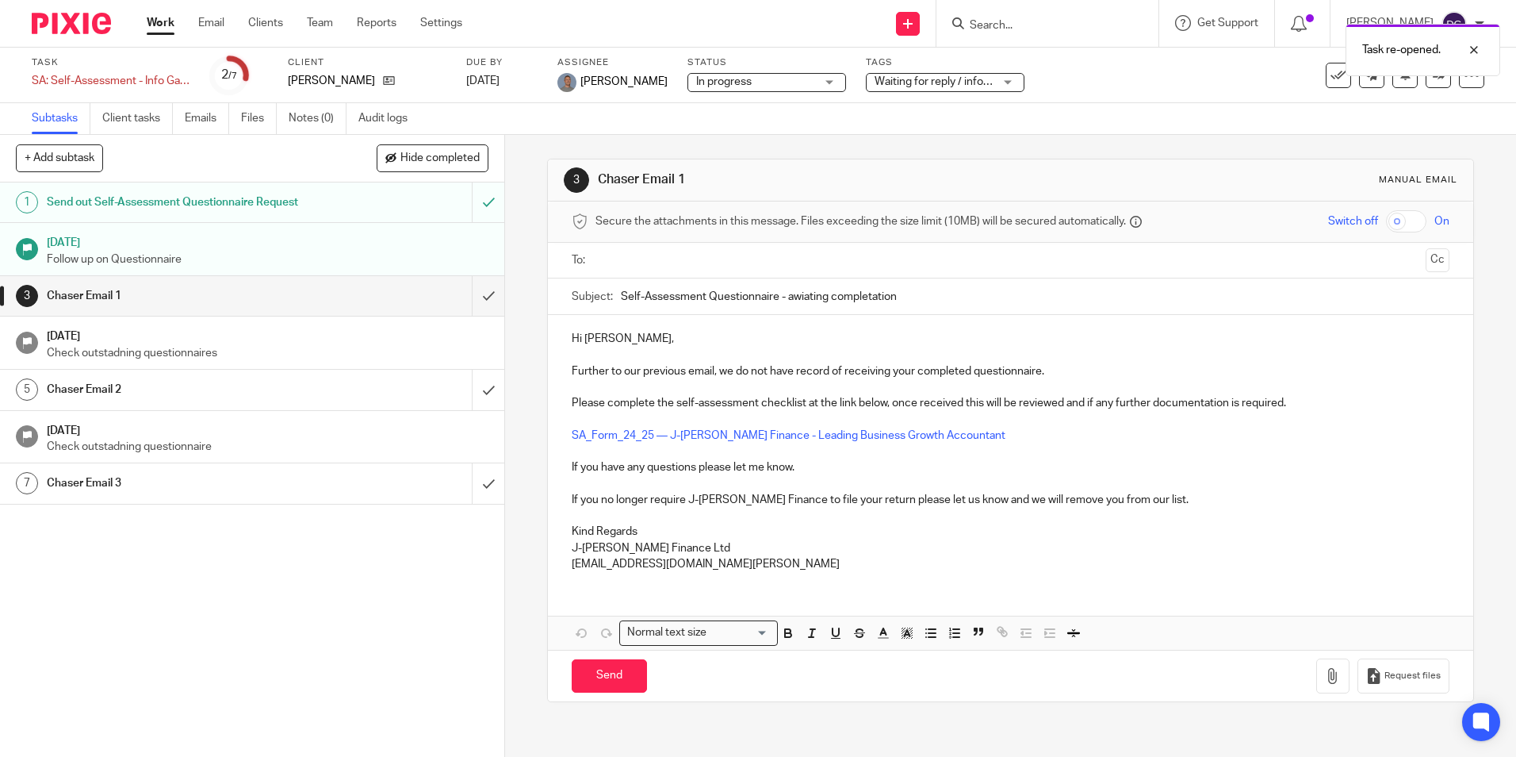
click at [619, 250] on ul at bounding box center [1011, 260] width 828 height 26
click at [628, 266] on input "text" at bounding box center [1010, 260] width 818 height 18
click at [527, 547] on div "3 Chaser Email 1 Manual email Secure the attachments in this message. Files exc…" at bounding box center [1010, 446] width 1011 height 622
click at [595, 671] on input "Send" at bounding box center [609, 679] width 75 height 34
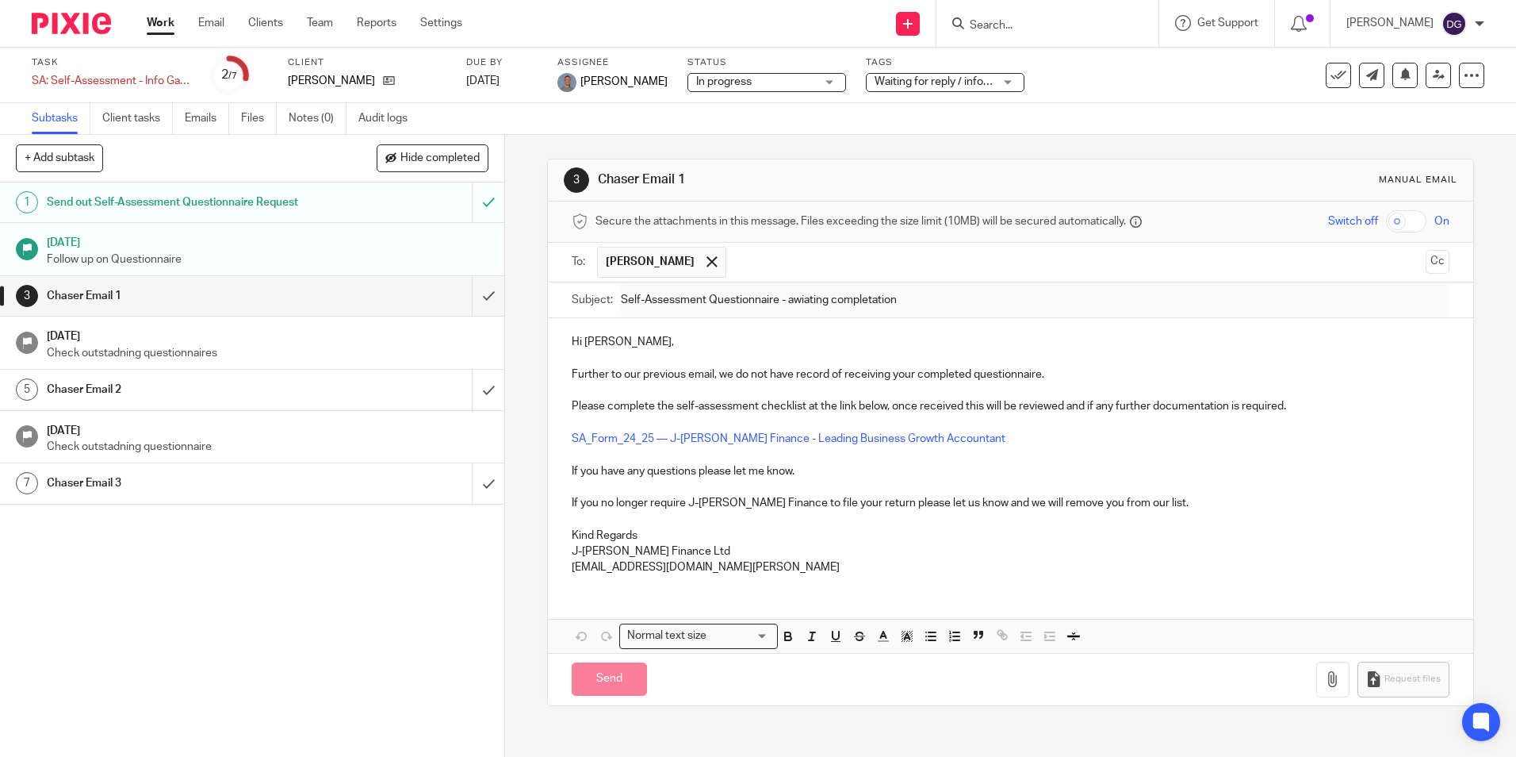
type input "Sent"
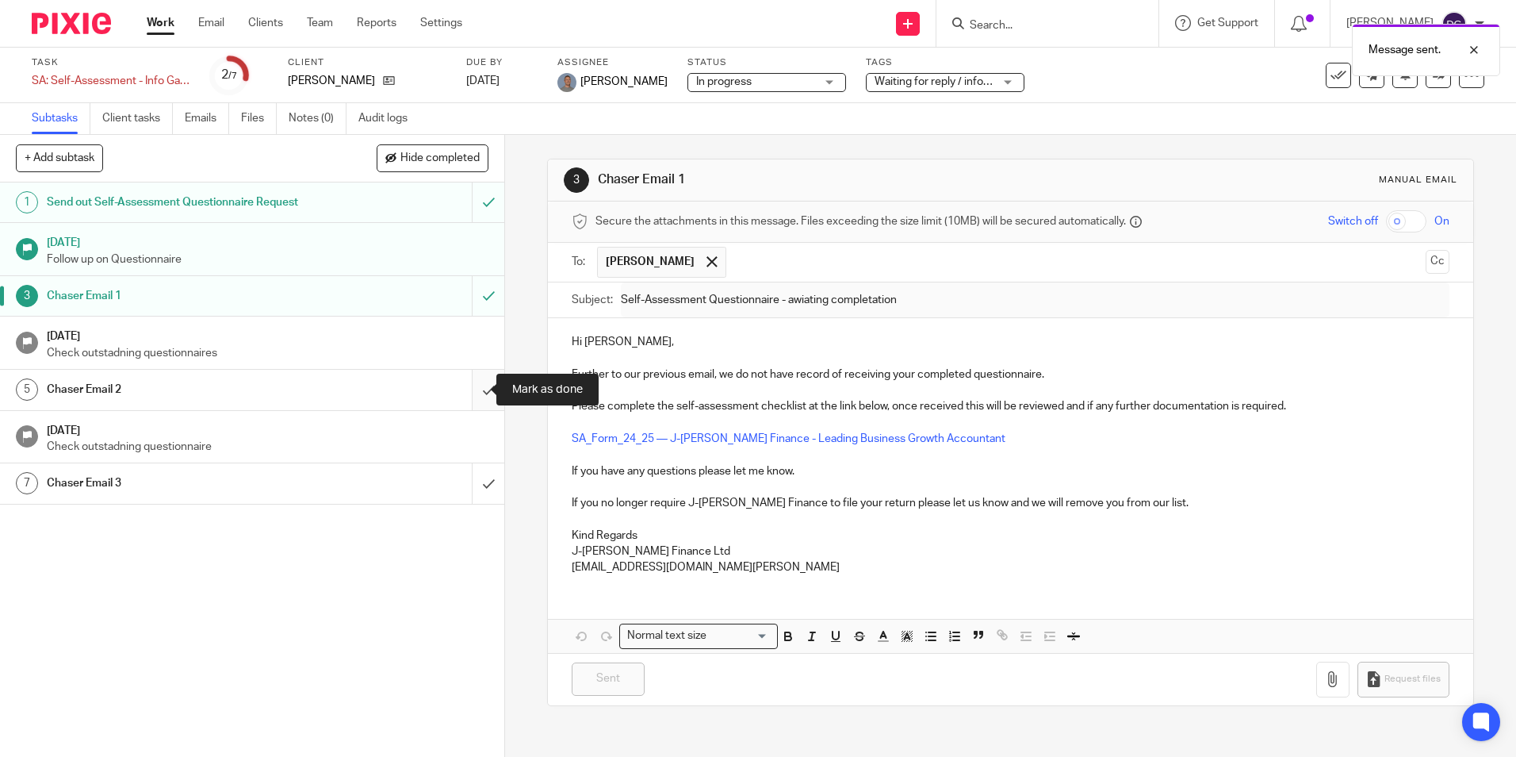
click at [469, 382] on input "submit" at bounding box center [252, 390] width 504 height 40
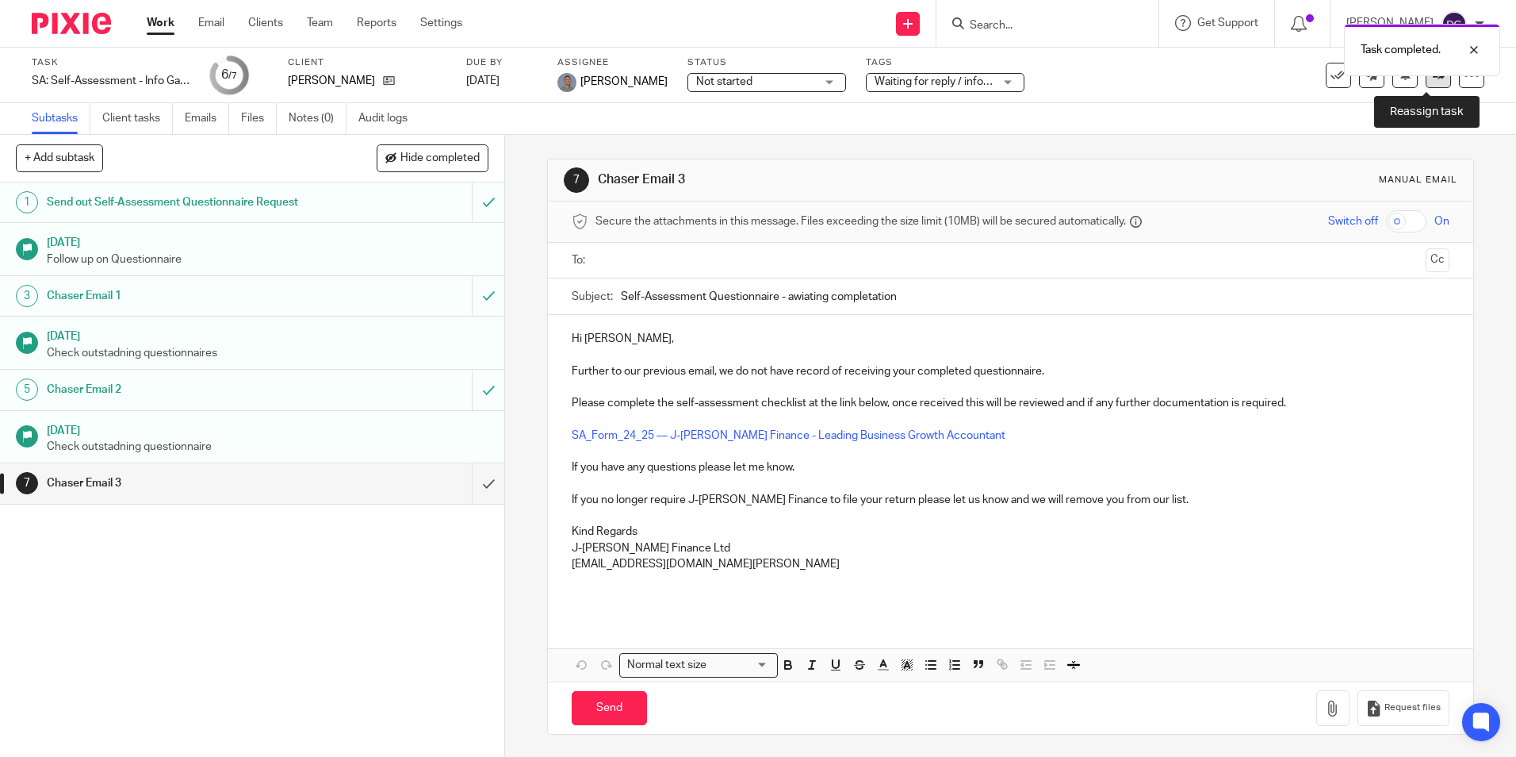
click at [1426, 83] on link at bounding box center [1438, 75] width 25 height 25
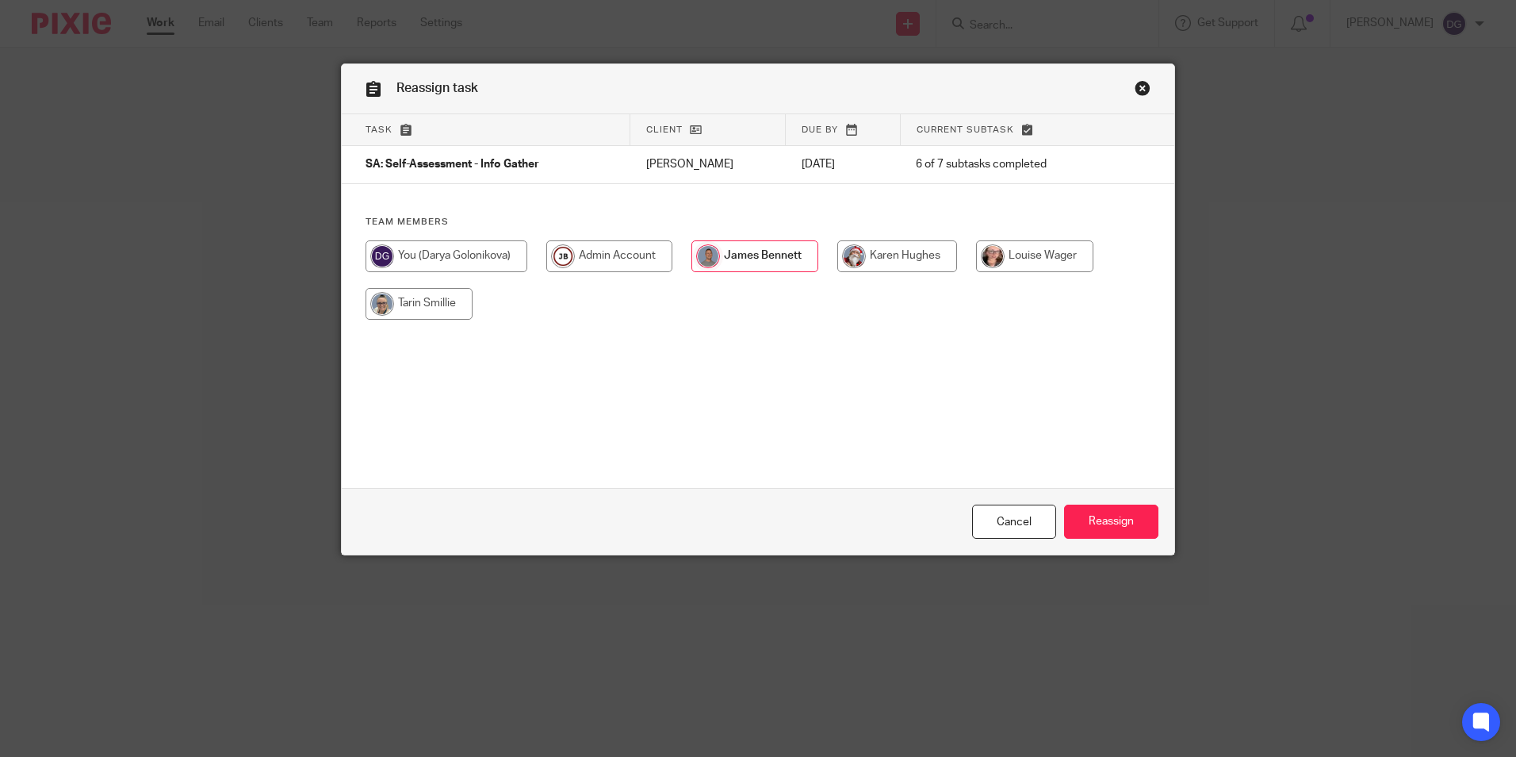
click at [474, 251] on input "radio" at bounding box center [447, 256] width 162 height 32
radio input "true"
click at [1104, 520] on input "Reassign" at bounding box center [1111, 521] width 94 height 34
